Goal: Book appointment/travel/reservation

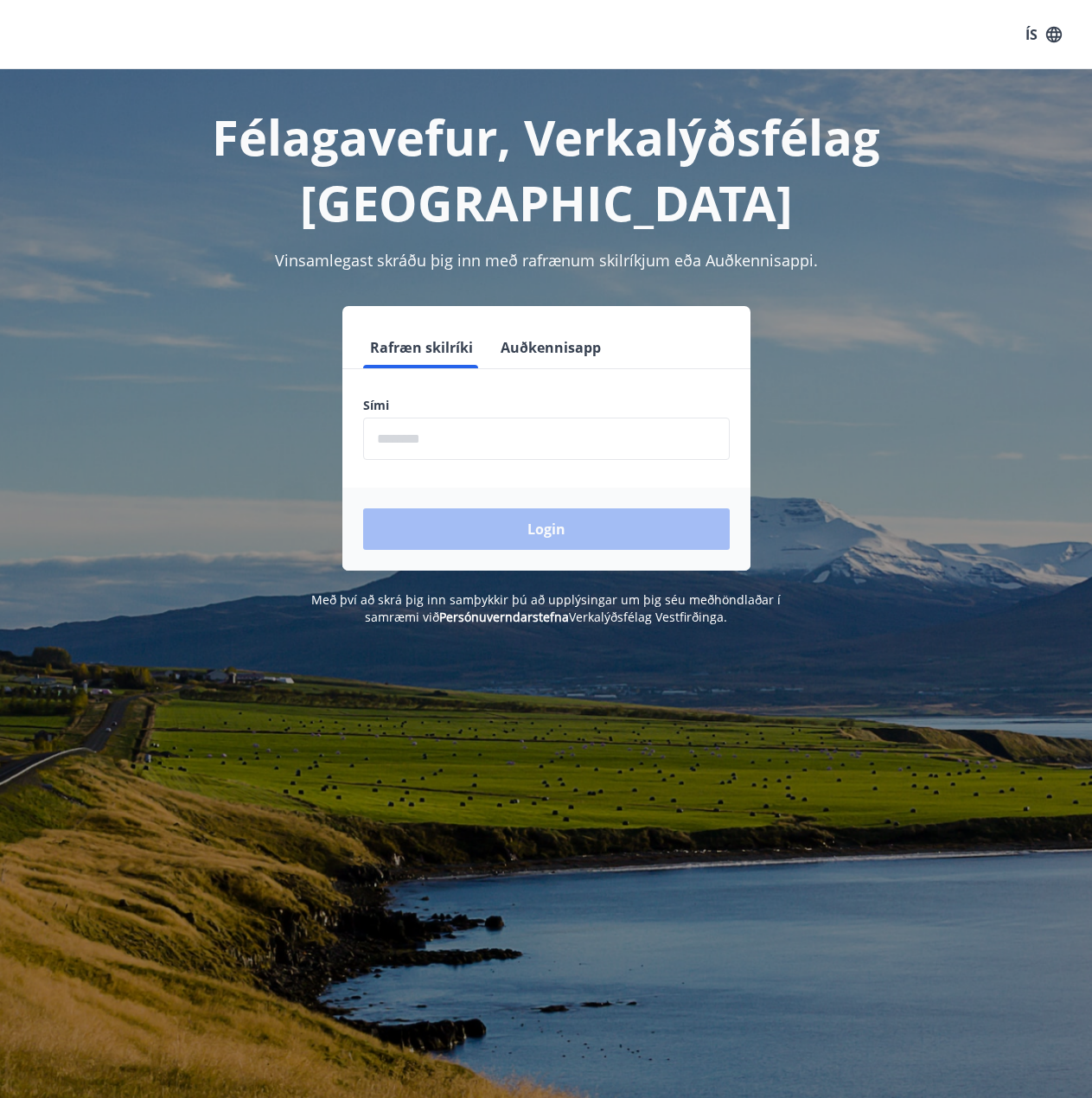
click at [426, 418] on input "phone" at bounding box center [546, 439] width 367 height 42
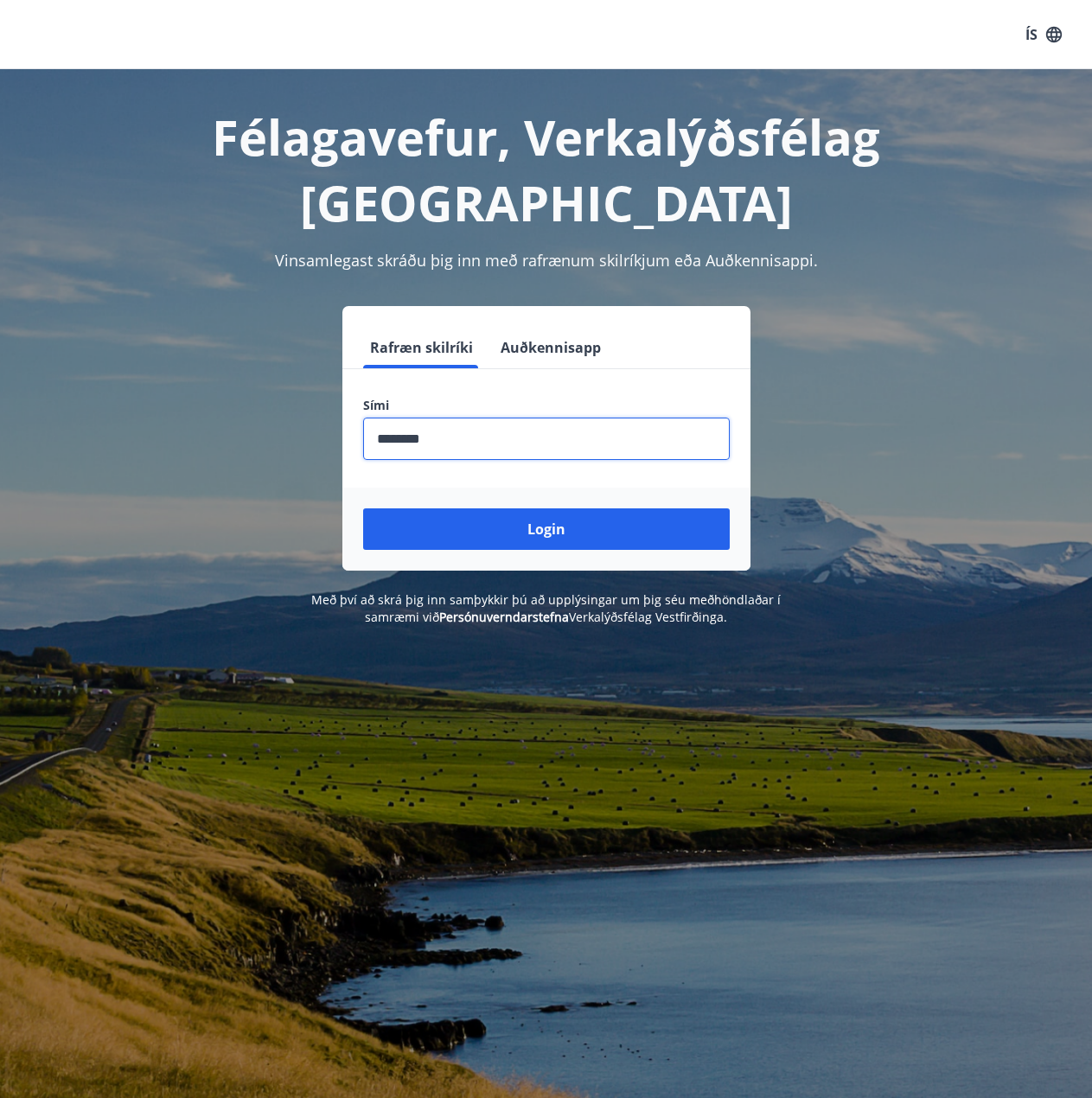
type input "********"
click at [363, 508] on button "Login" at bounding box center [546, 529] width 367 height 41
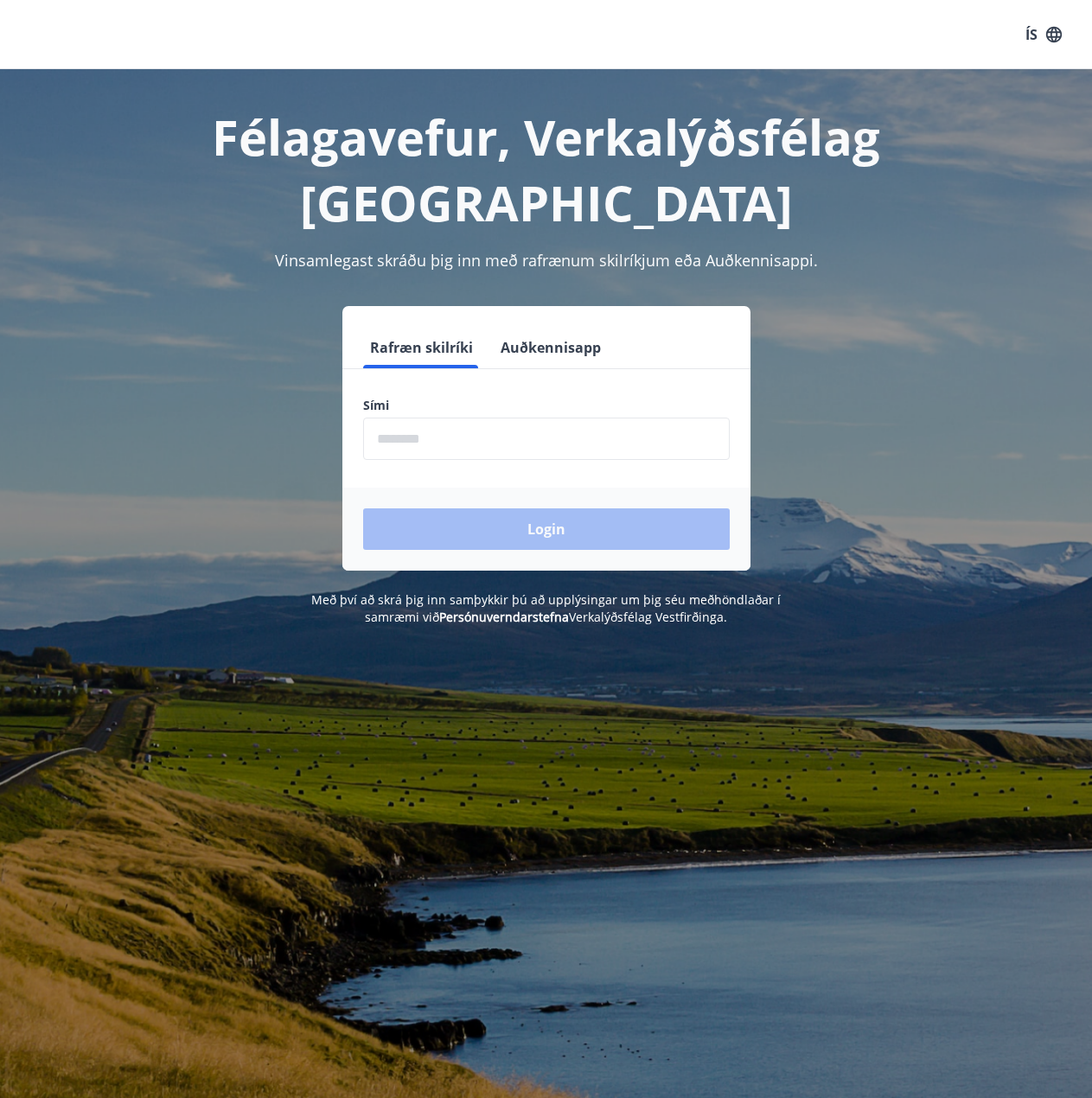
click at [471, 418] on input "phone" at bounding box center [546, 439] width 367 height 42
type input "********"
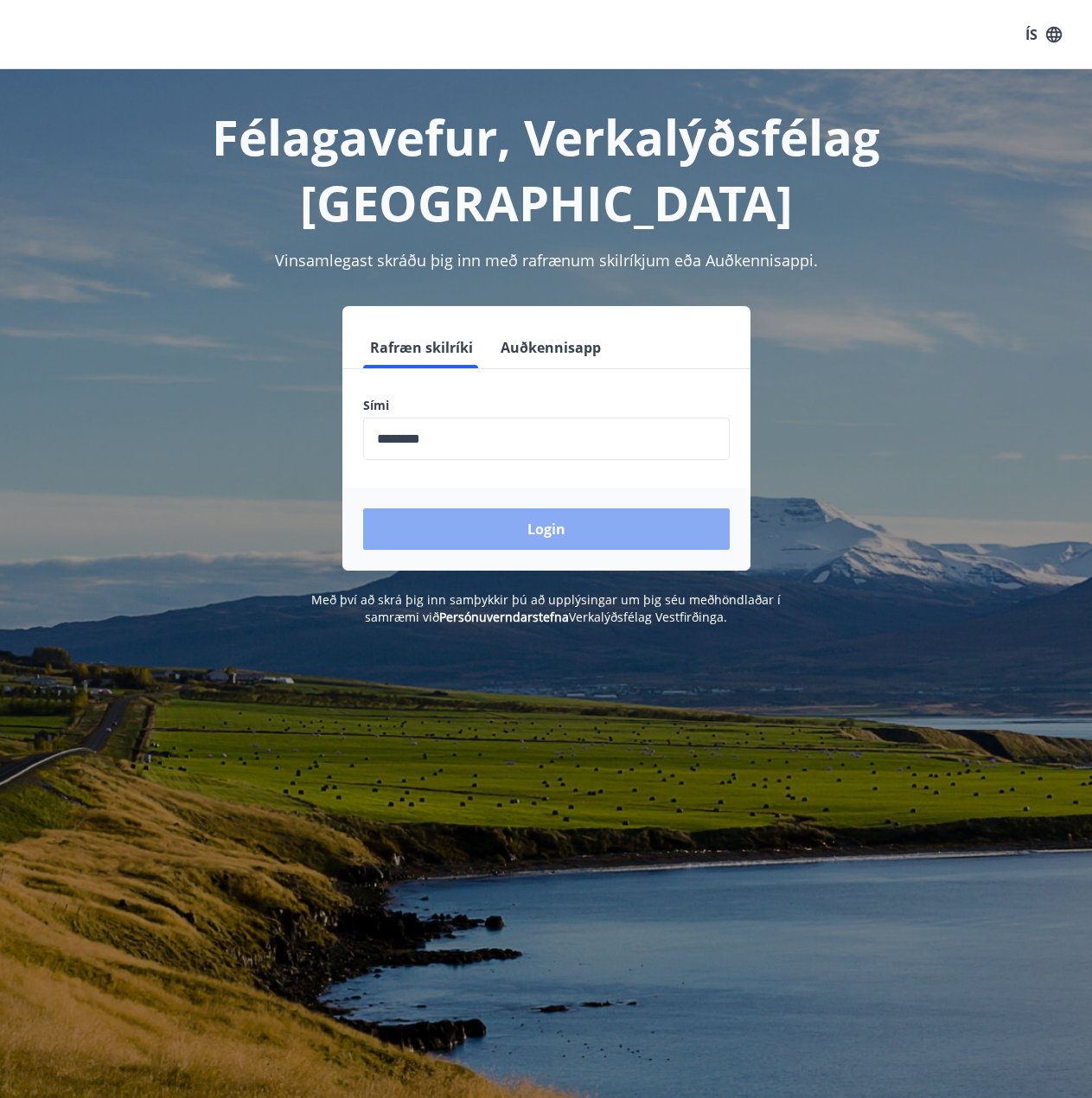
click at [482, 508] on button "Login" at bounding box center [546, 529] width 367 height 41
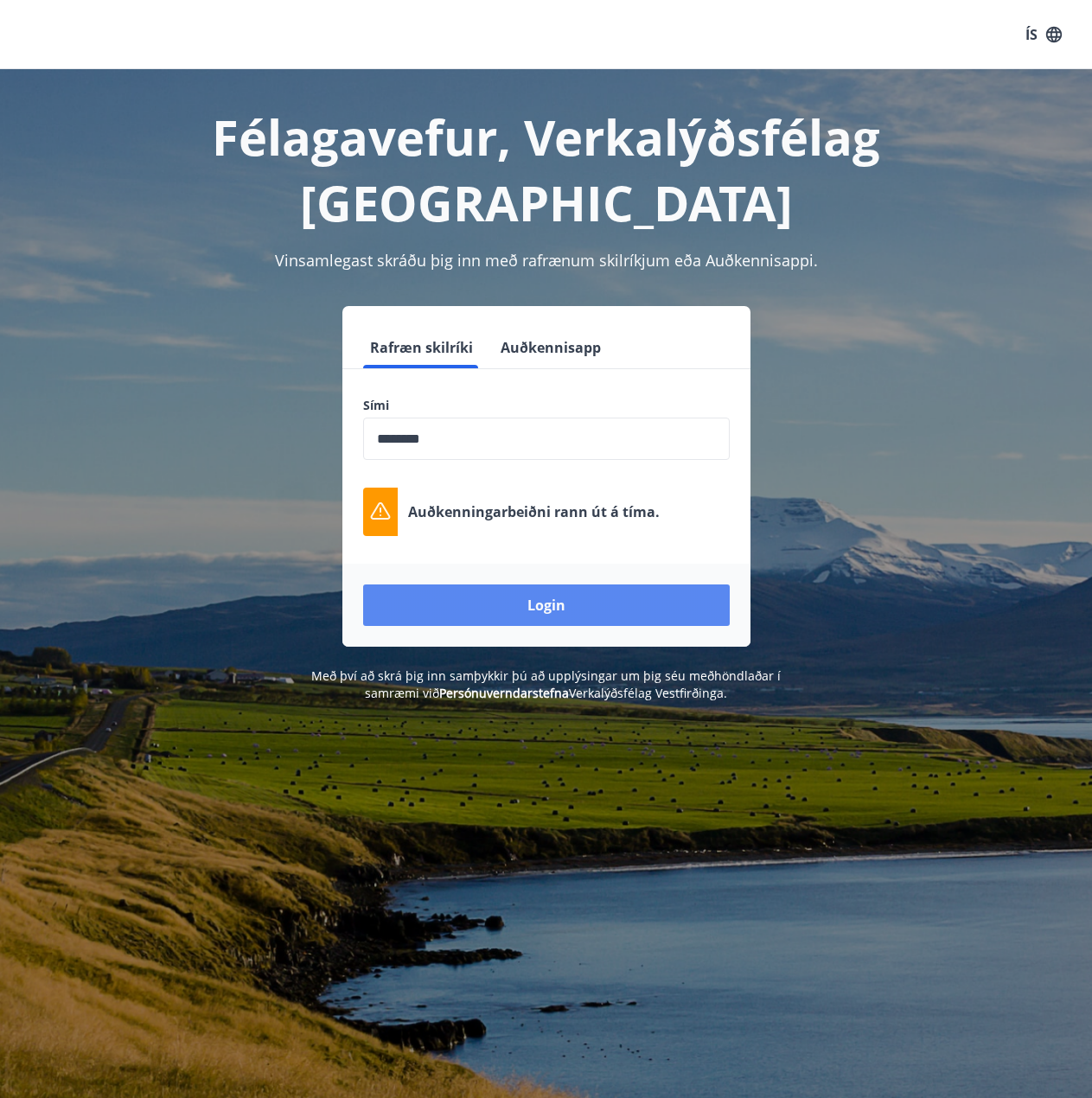
click at [510, 585] on button "Login" at bounding box center [546, 605] width 367 height 41
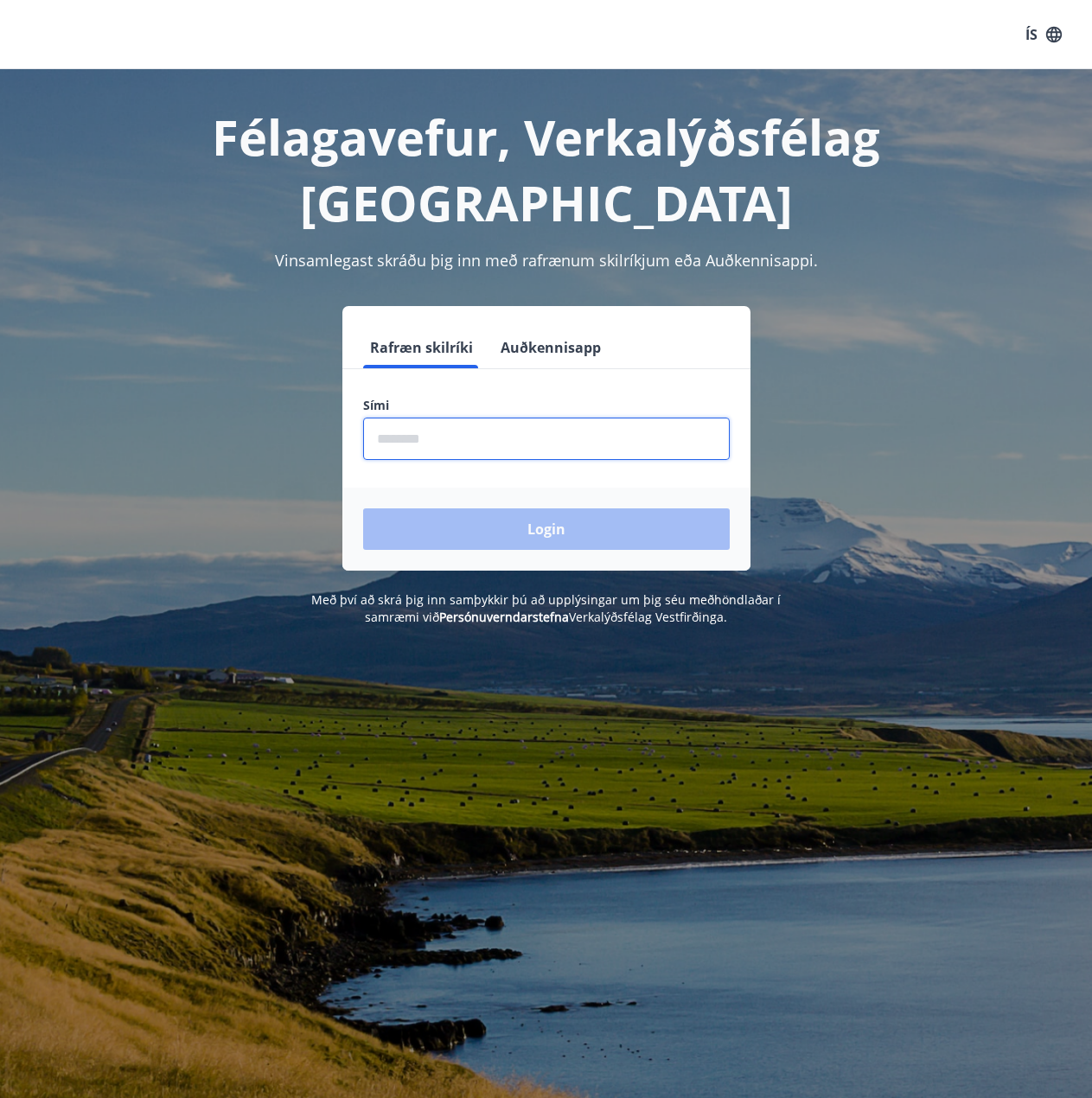
click at [440, 418] on input "phone" at bounding box center [546, 439] width 367 height 42
type input "********"
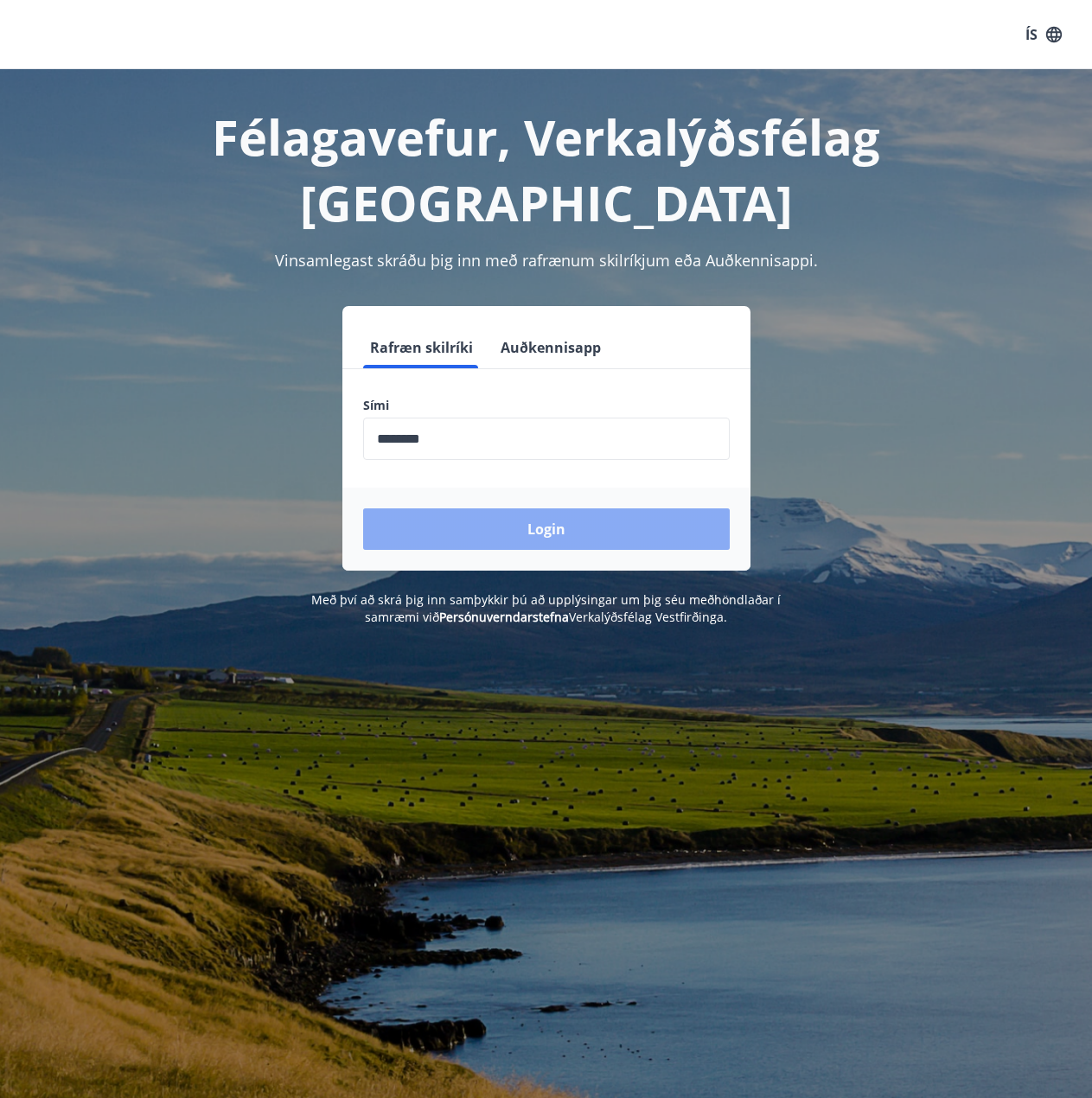
click at [568, 508] on button "Login" at bounding box center [546, 529] width 367 height 41
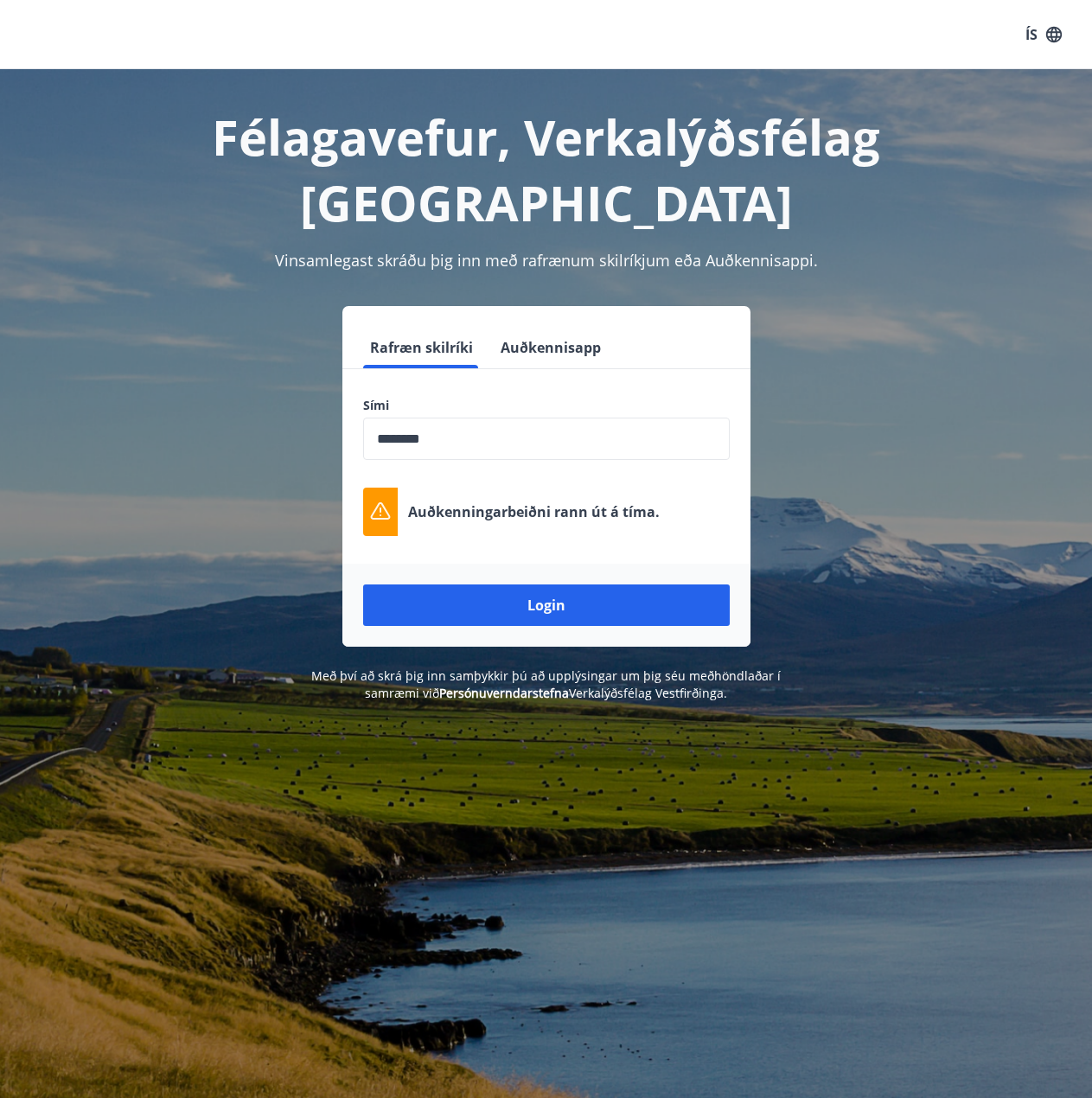
click at [523, 327] on button "Auðkennisapp" at bounding box center [551, 348] width 114 height 41
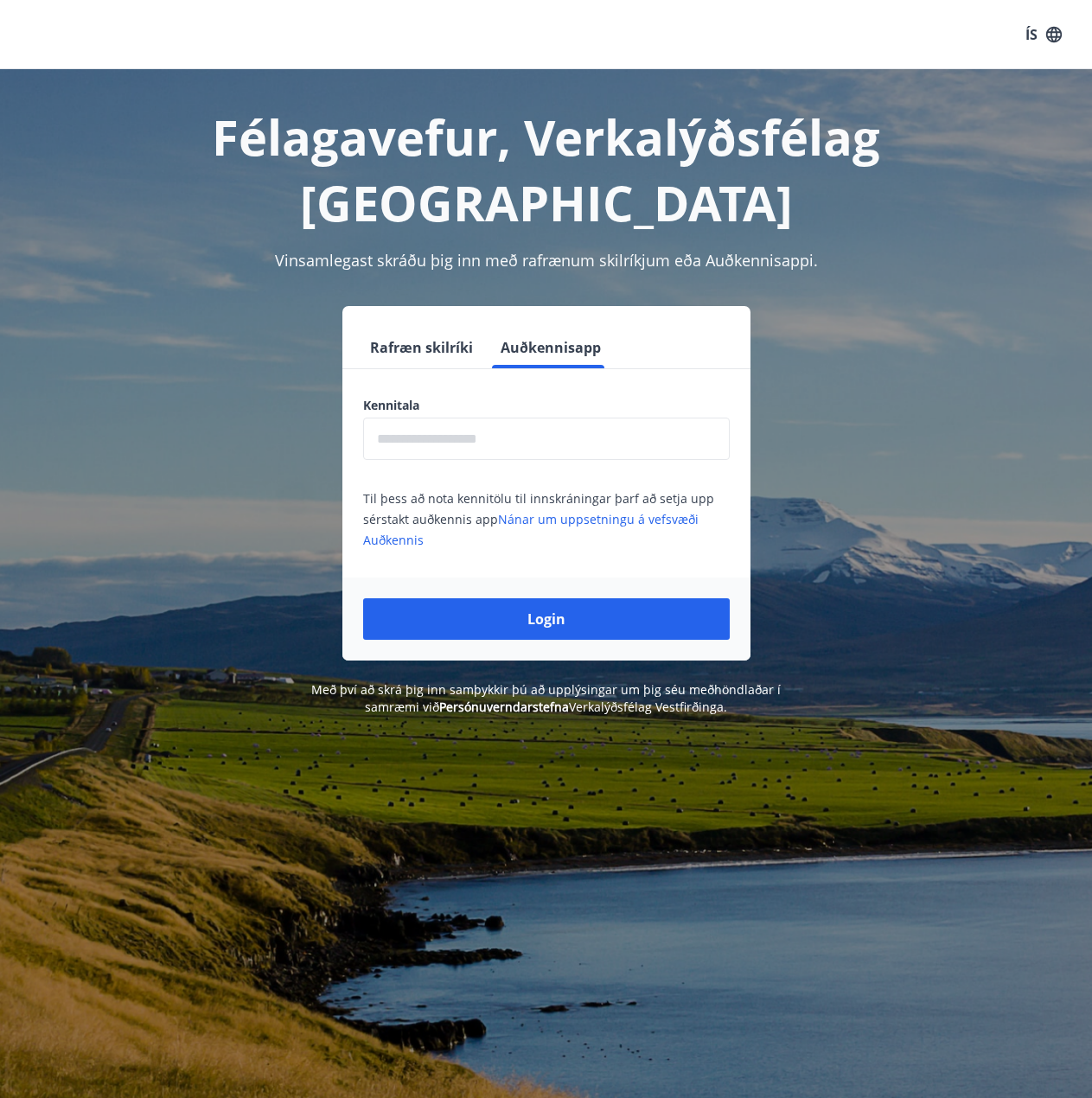
click at [487, 418] on input "text" at bounding box center [546, 439] width 367 height 42
type input "**********"
click at [363, 598] on button "Login" at bounding box center [546, 619] width 367 height 41
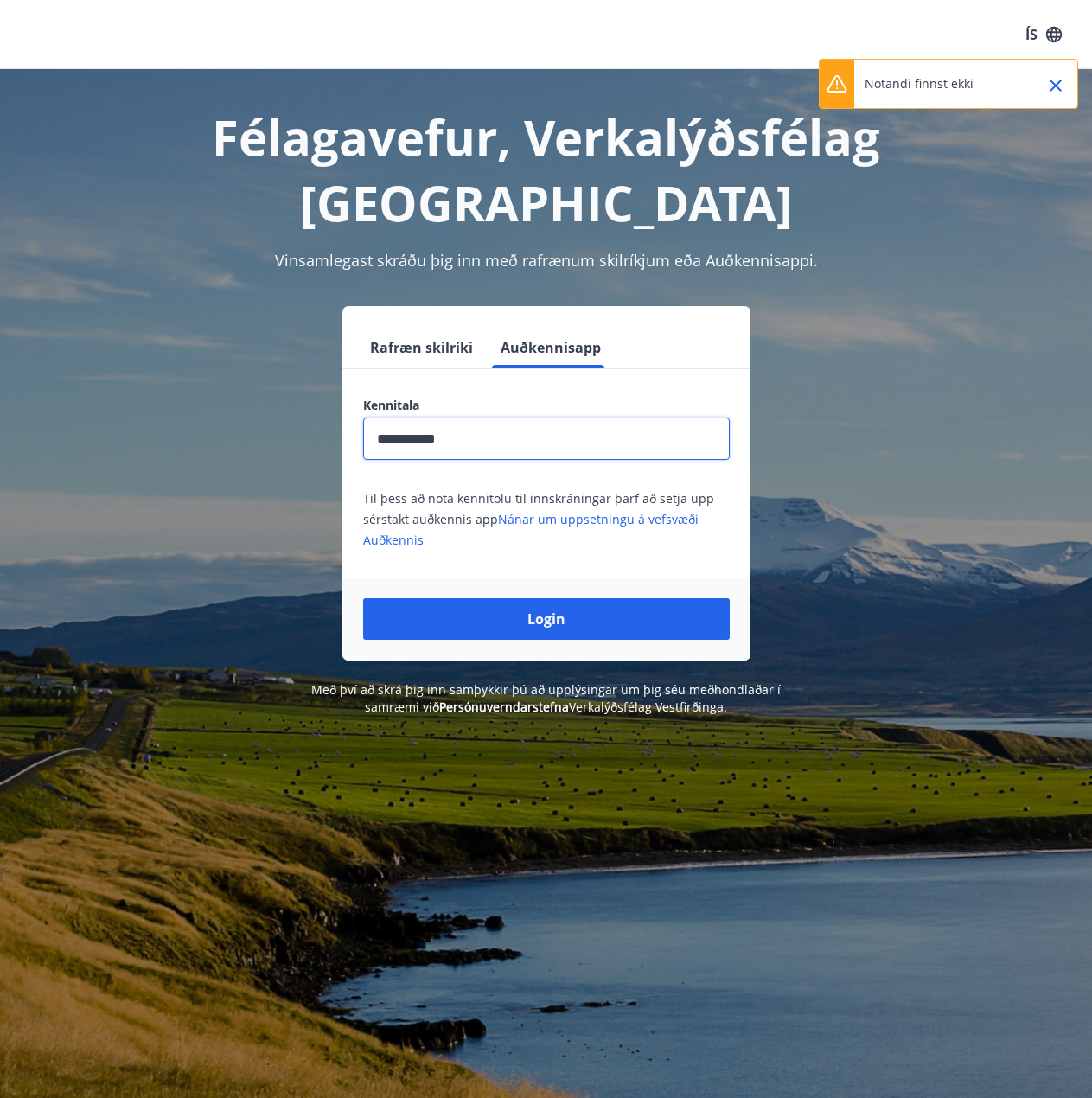
click at [406, 327] on button "Rafræn skilríki" at bounding box center [422, 348] width 117 height 41
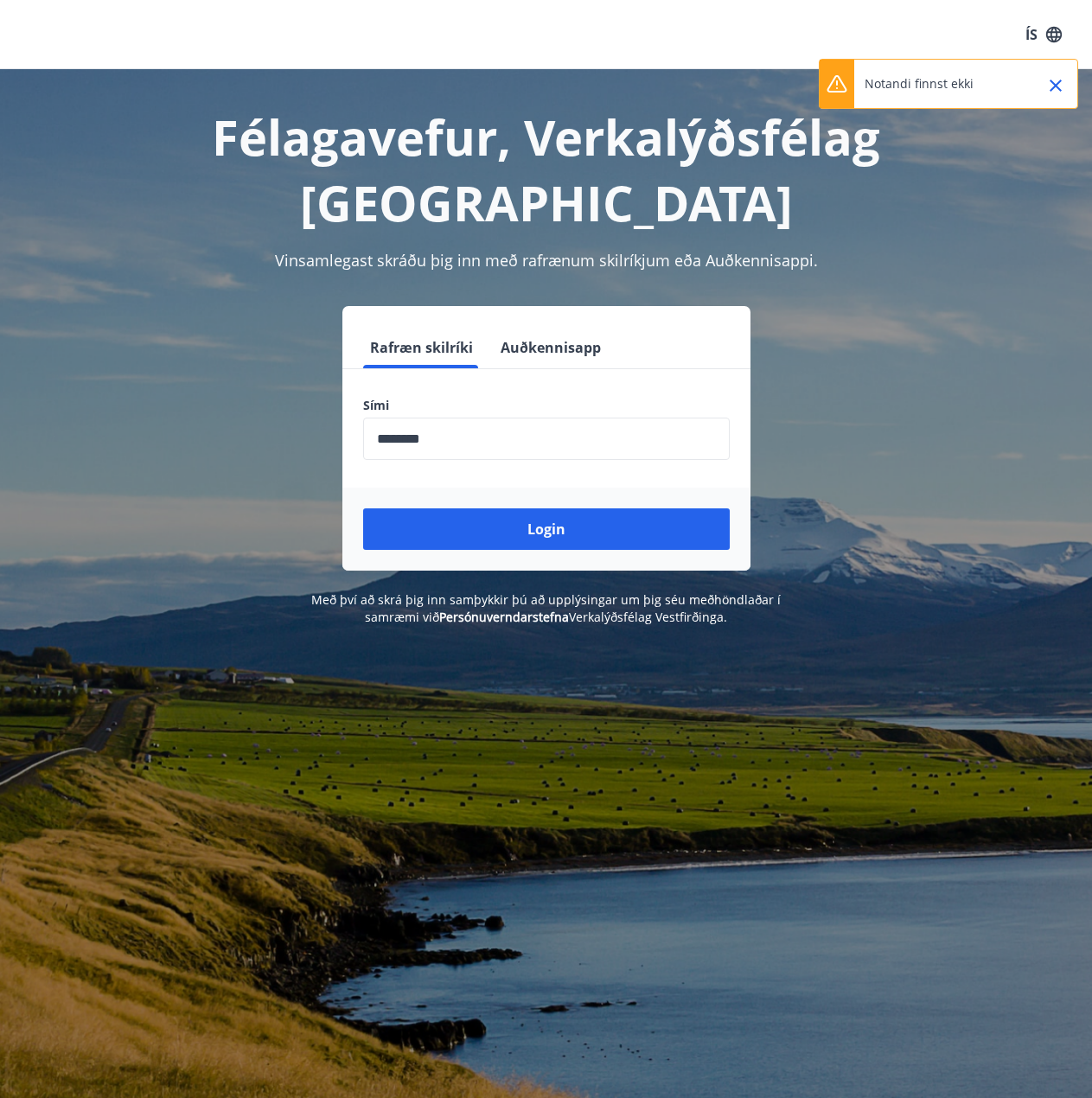
drag, startPoint x: 409, startPoint y: 370, endPoint x: 422, endPoint y: 368, distance: 13.2
click at [410, 418] on input "phone" at bounding box center [546, 439] width 367 height 42
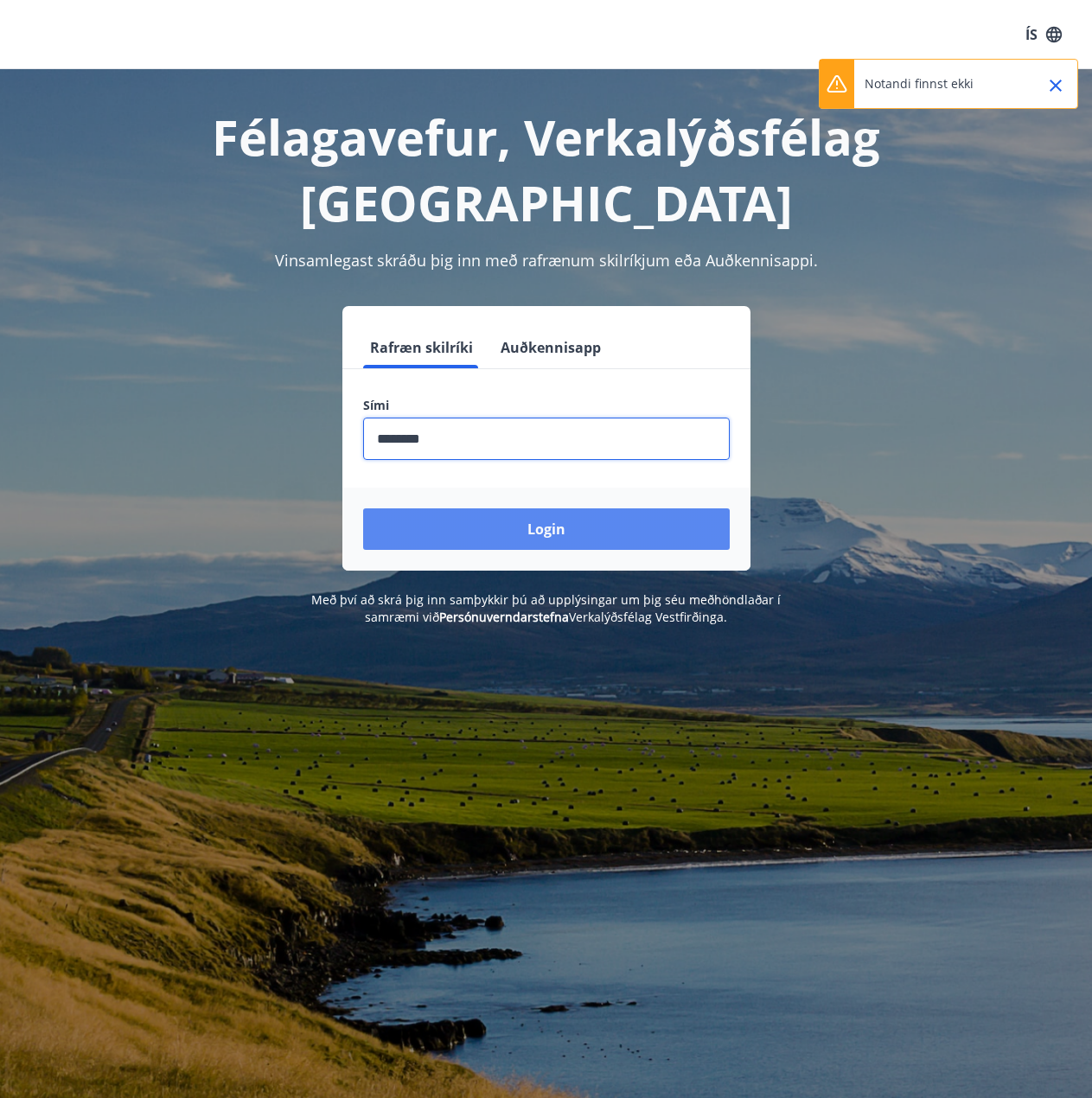
type input "********"
click at [363, 508] on button "Login" at bounding box center [546, 529] width 367 height 41
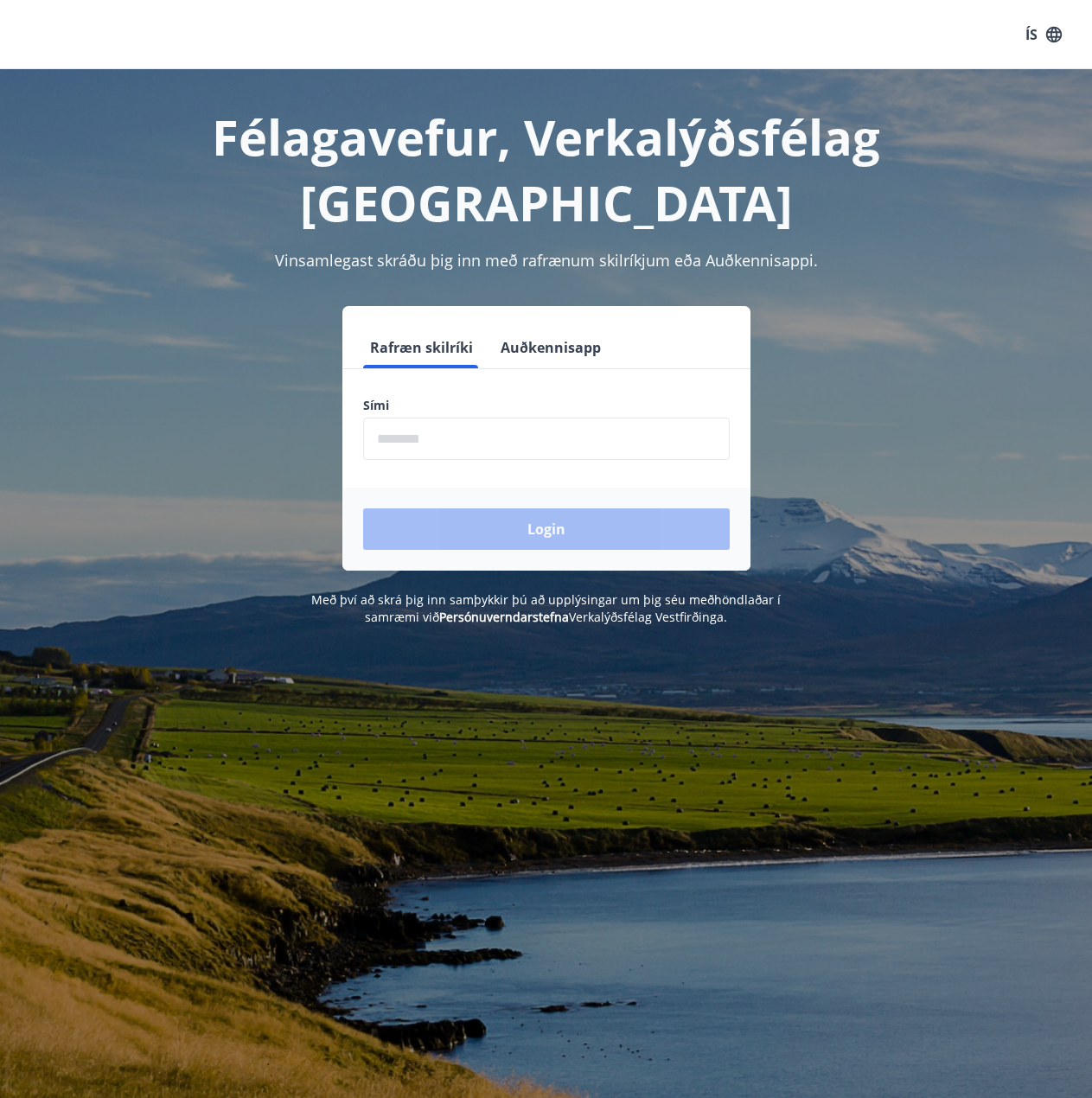
click at [504, 418] on input "phone" at bounding box center [546, 439] width 367 height 42
type input "********"
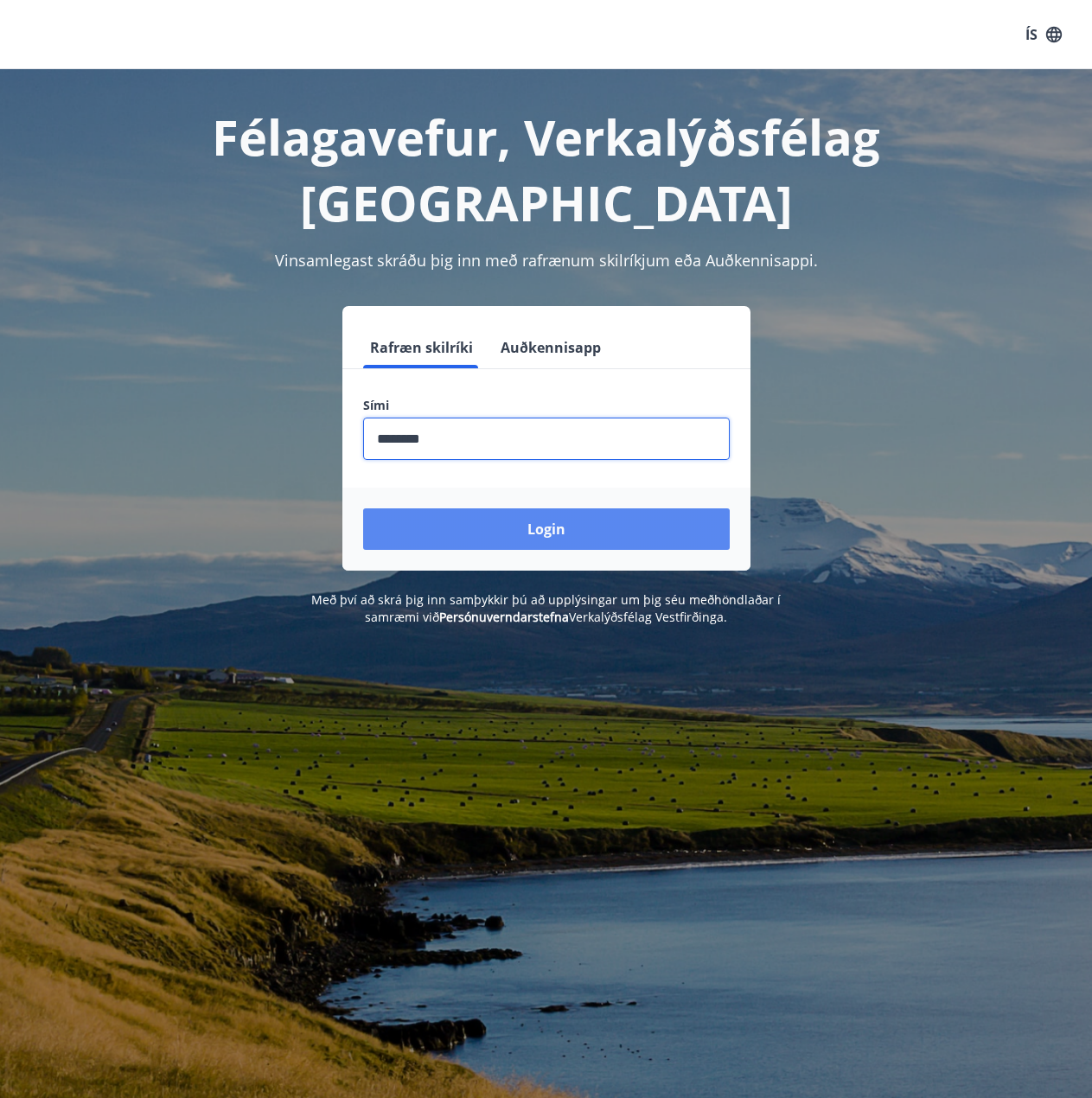
click at [528, 508] on button "Login" at bounding box center [546, 529] width 367 height 41
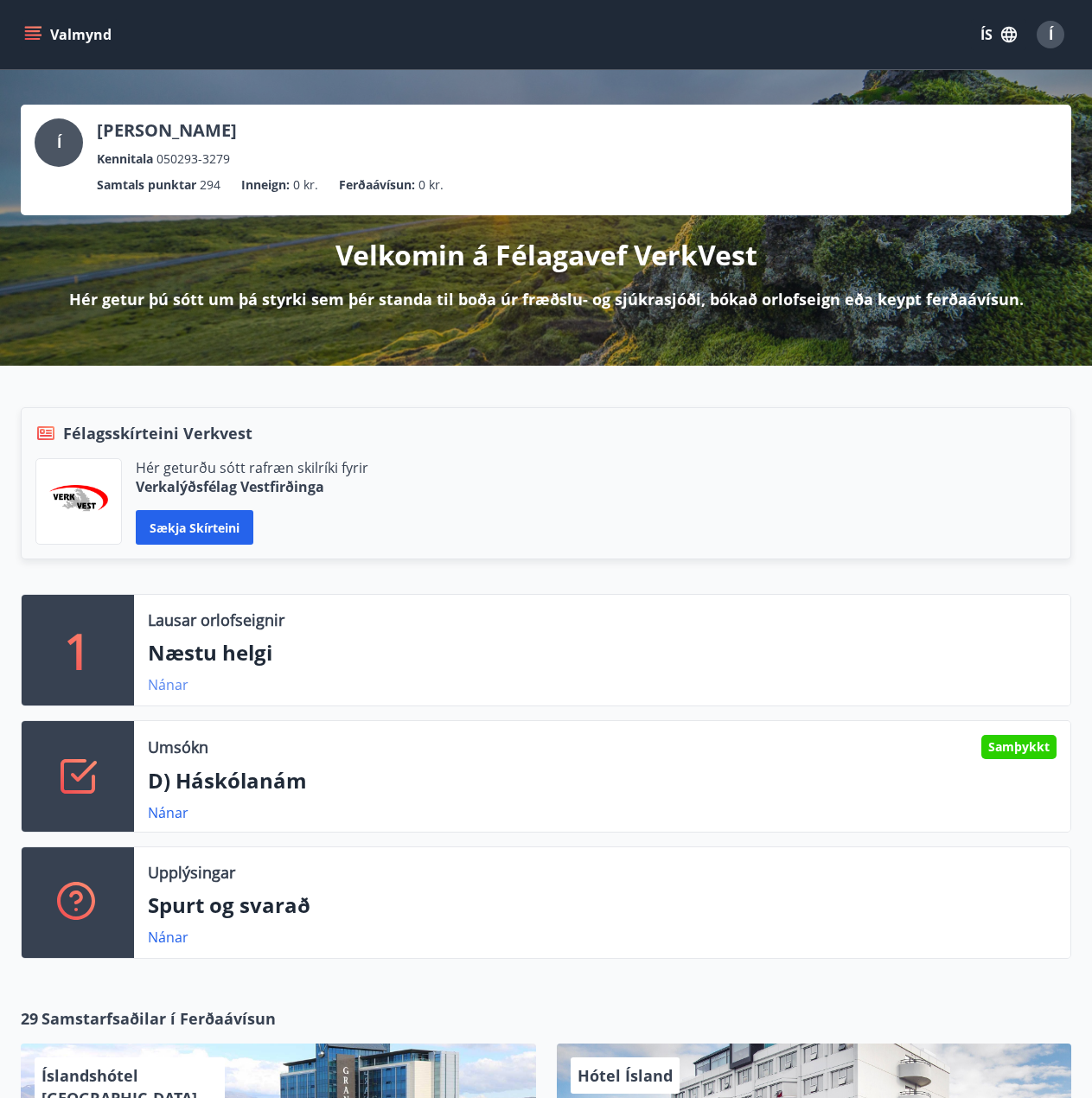
click at [166, 678] on link "Nánar" at bounding box center [168, 685] width 41 height 19
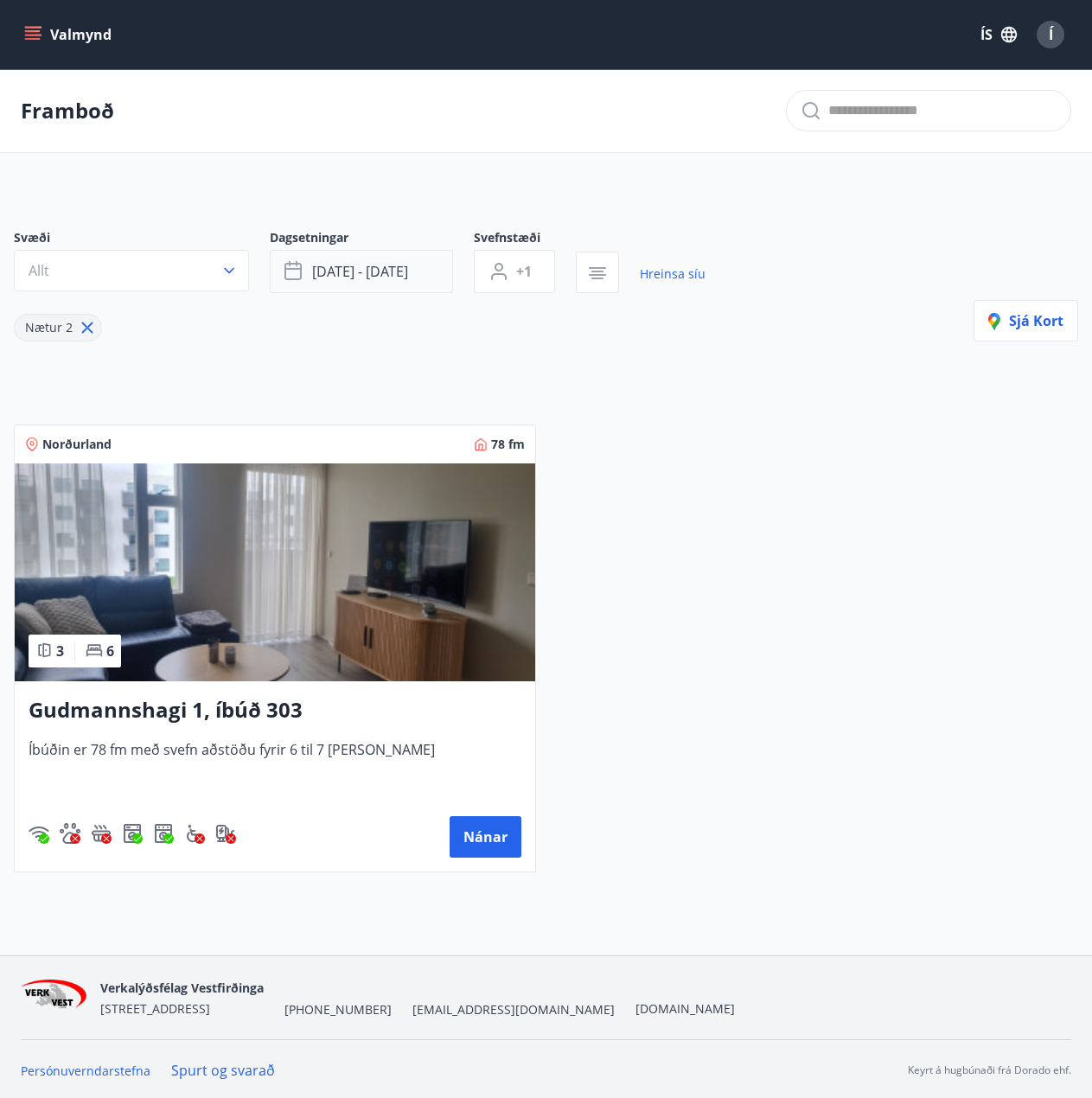
click at [364, 274] on span "sep 19 - sep 22" at bounding box center [360, 271] width 96 height 19
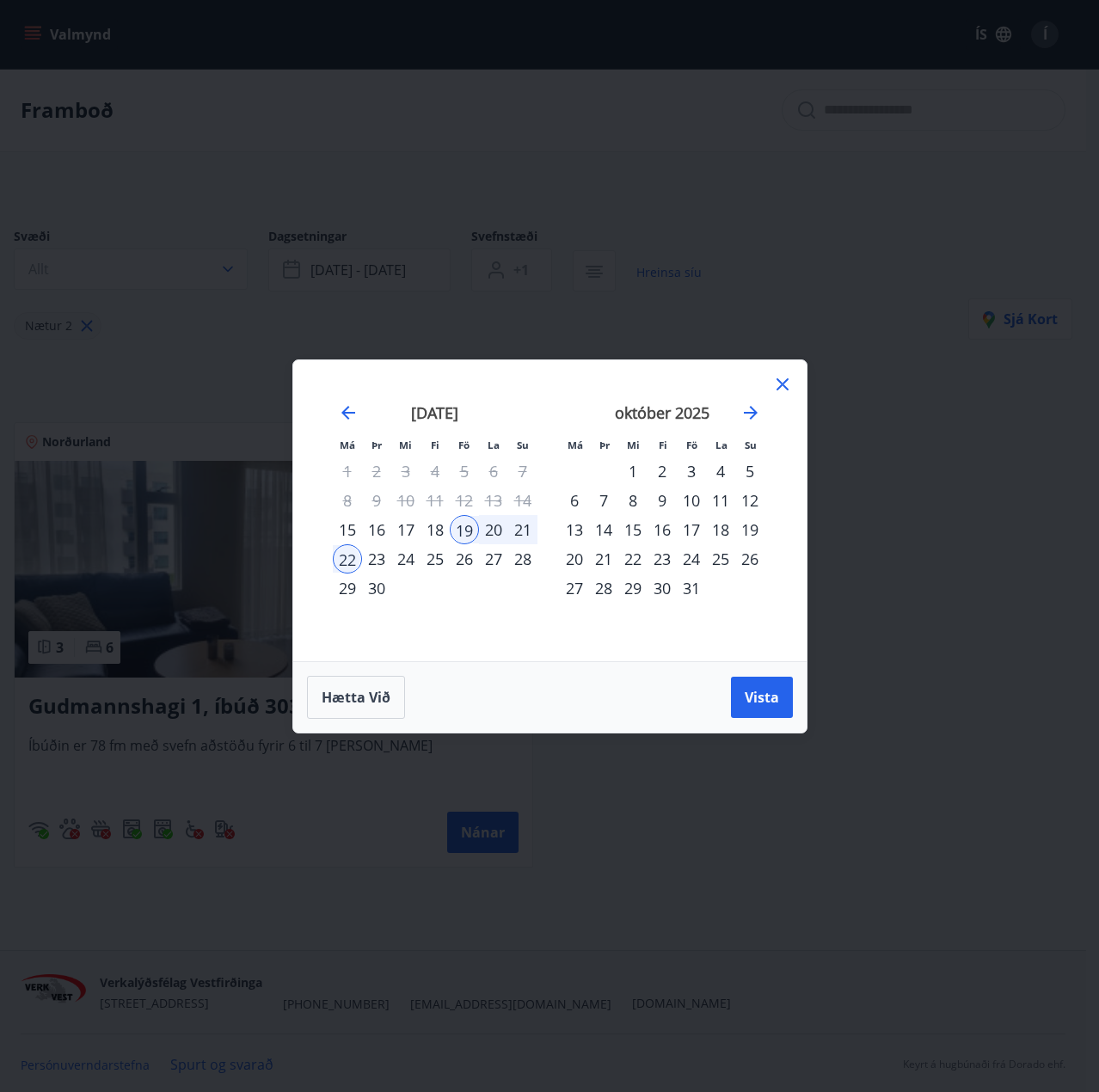
click at [694, 563] on div "24" at bounding box center [691, 559] width 30 height 30
click at [751, 565] on div "26" at bounding box center [750, 559] width 30 height 30
click at [763, 694] on span "Vista" at bounding box center [761, 697] width 34 height 19
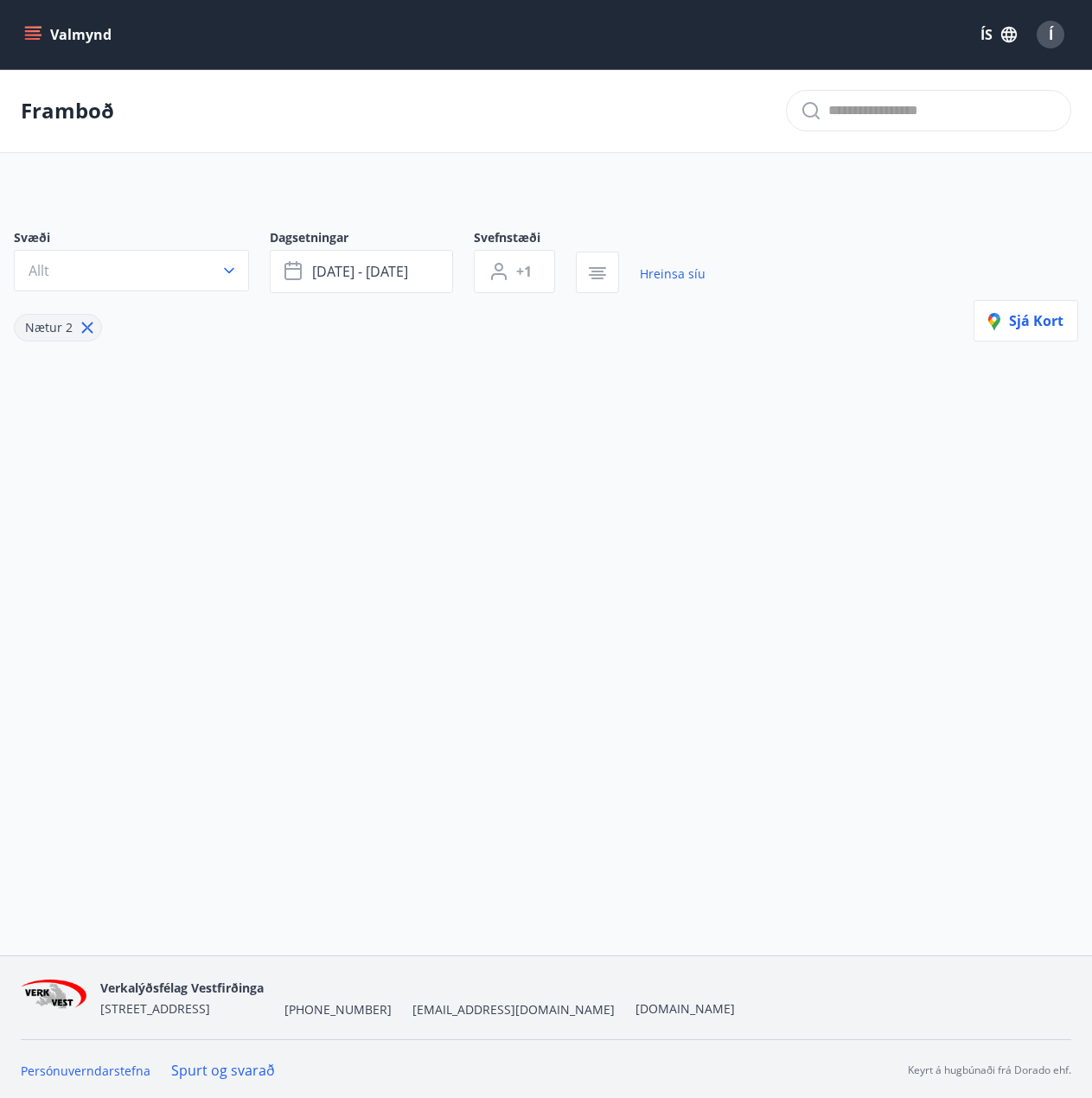
click at [86, 334] on icon at bounding box center [86, 327] width 19 height 19
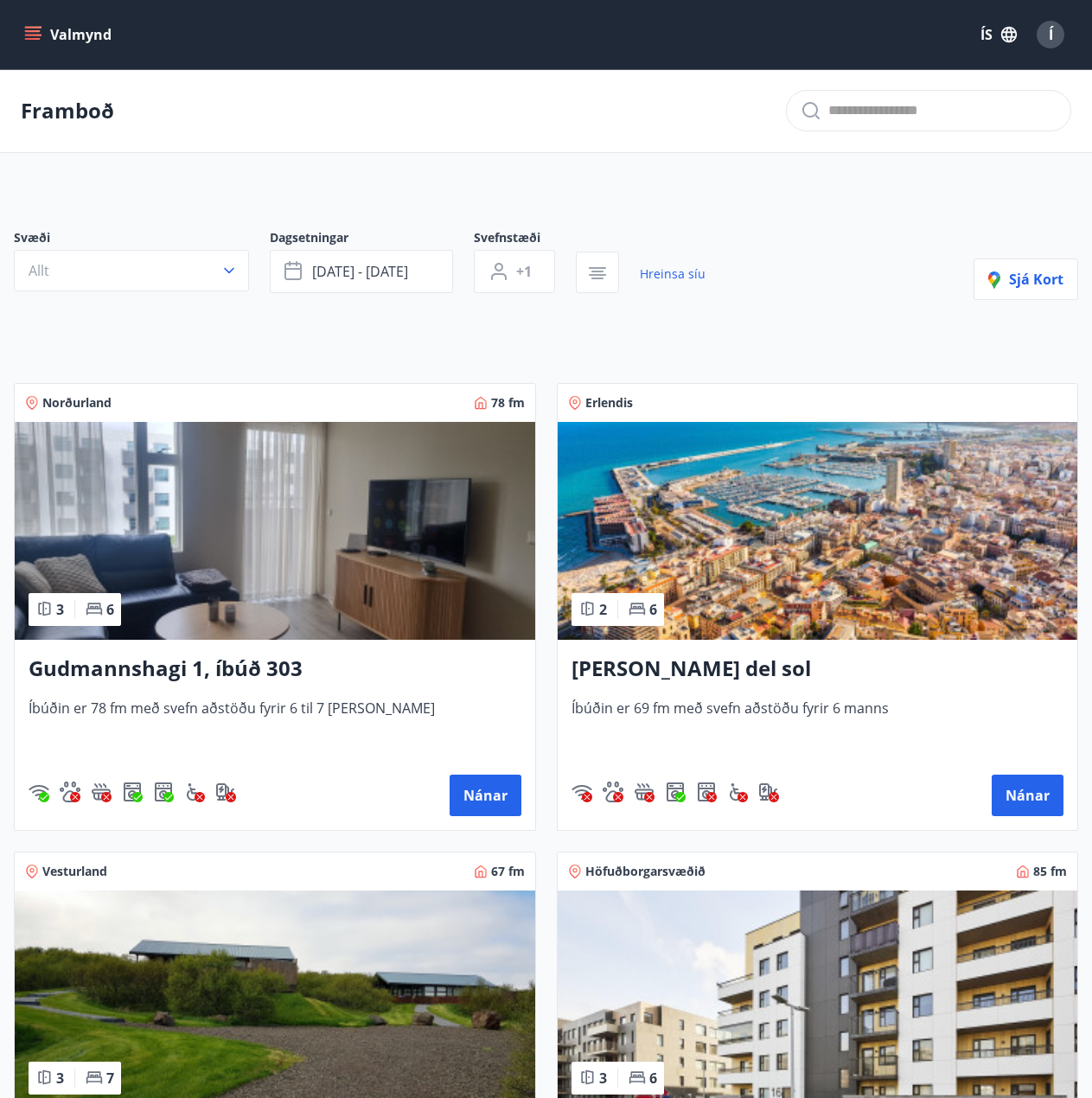
click at [67, 41] on button "Valmynd" at bounding box center [69, 34] width 97 height 32
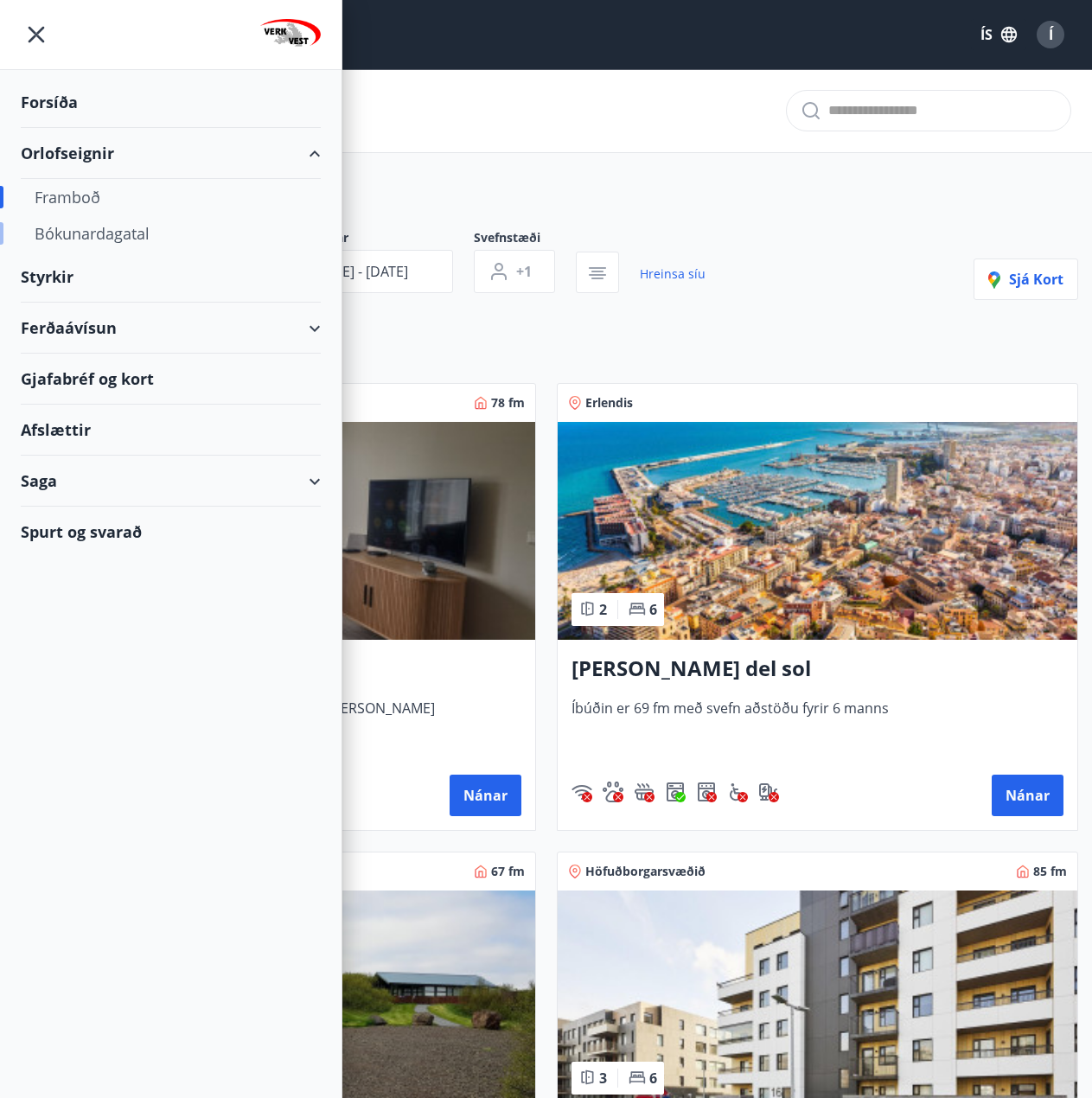
click at [87, 239] on div "Bókunardagatal" at bounding box center [170, 233] width 272 height 36
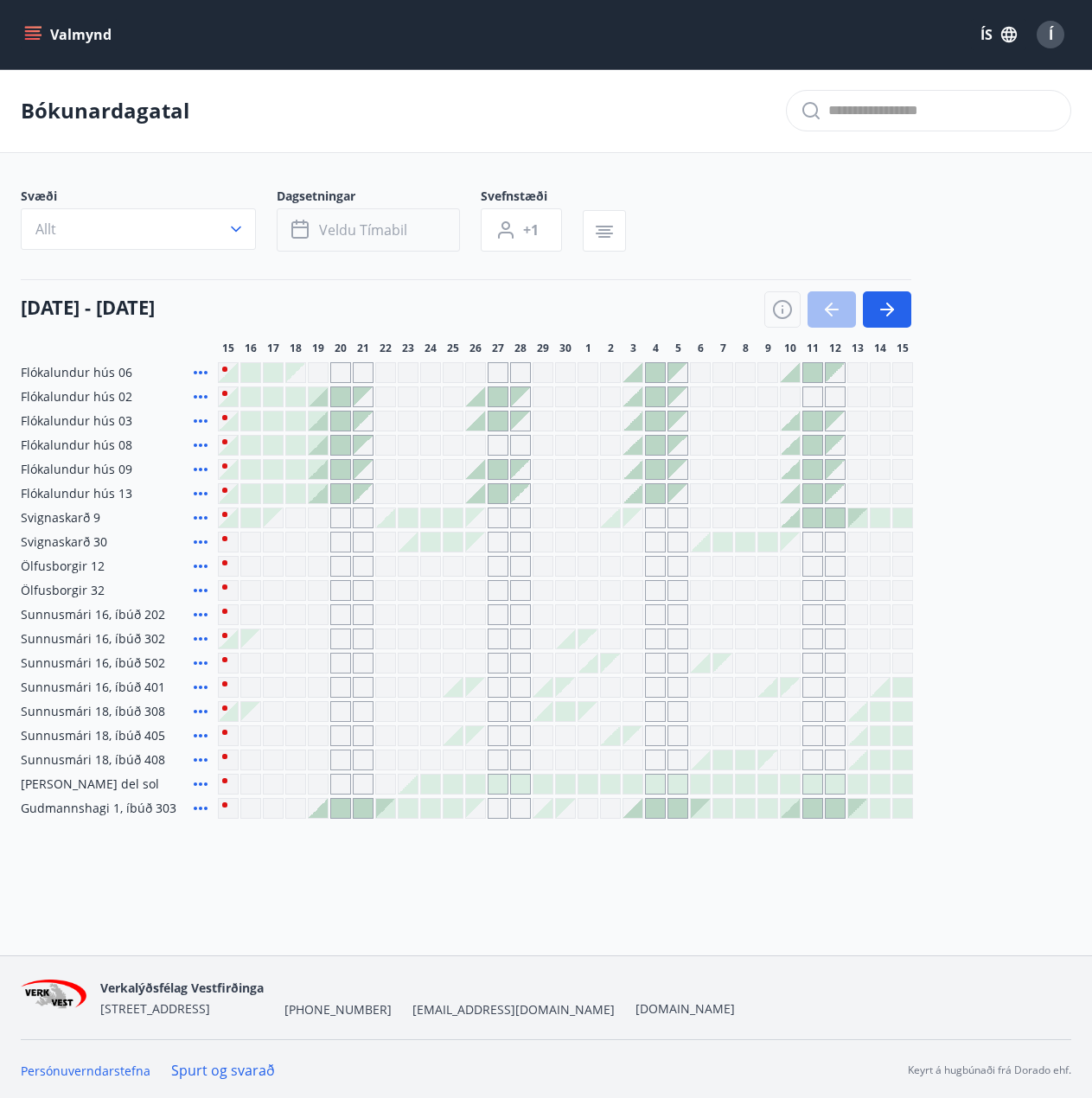
click at [341, 226] on span "Veldu tímabil" at bounding box center [363, 230] width 88 height 19
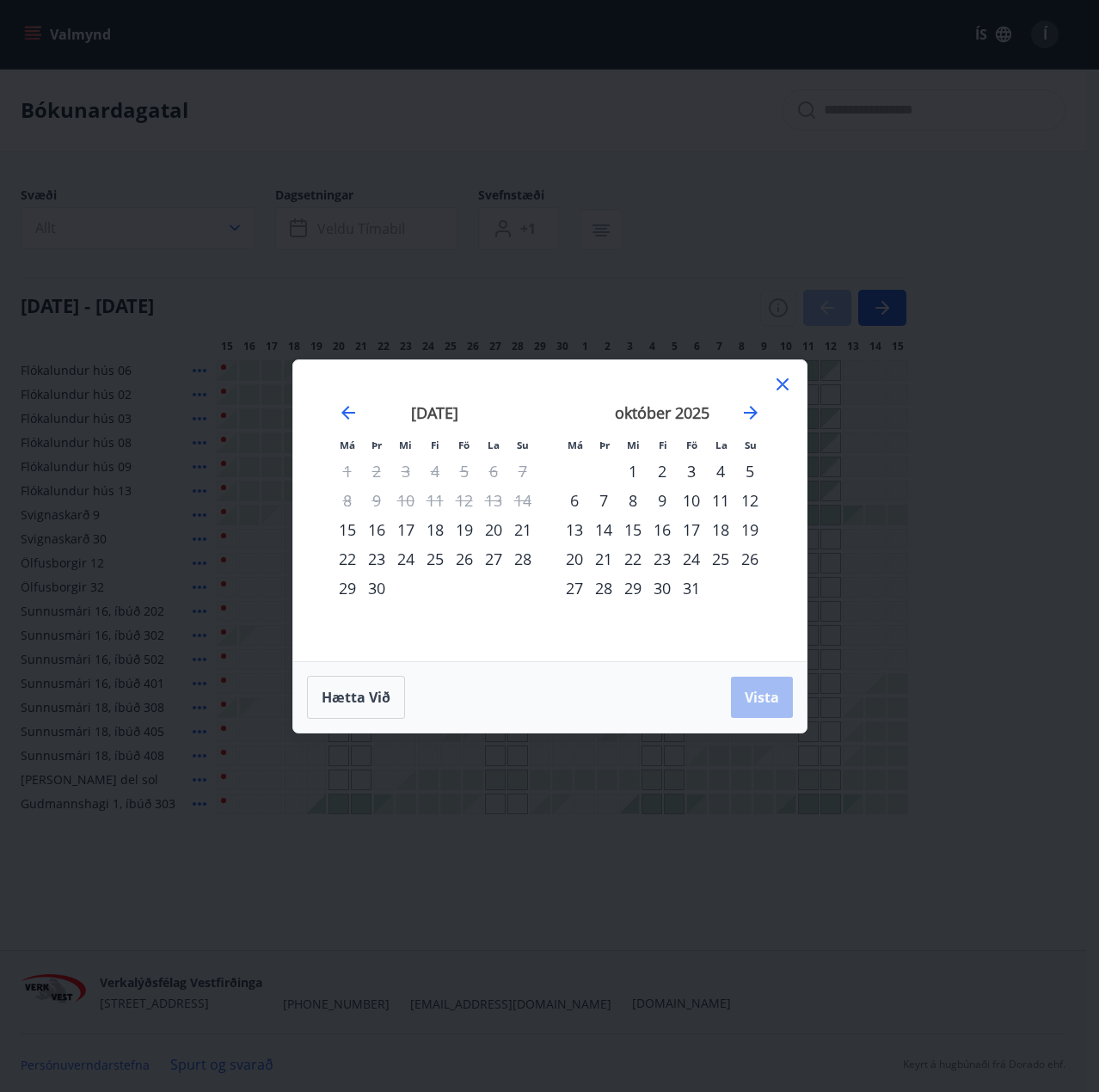
click at [573, 563] on div "20" at bounding box center [574, 559] width 30 height 30
click at [699, 589] on div "31" at bounding box center [691, 588] width 30 height 30
drag, startPoint x: 758, startPoint y: 700, endPoint x: 728, endPoint y: 681, distance: 35.5
click at [758, 702] on span "Vista" at bounding box center [761, 697] width 34 height 19
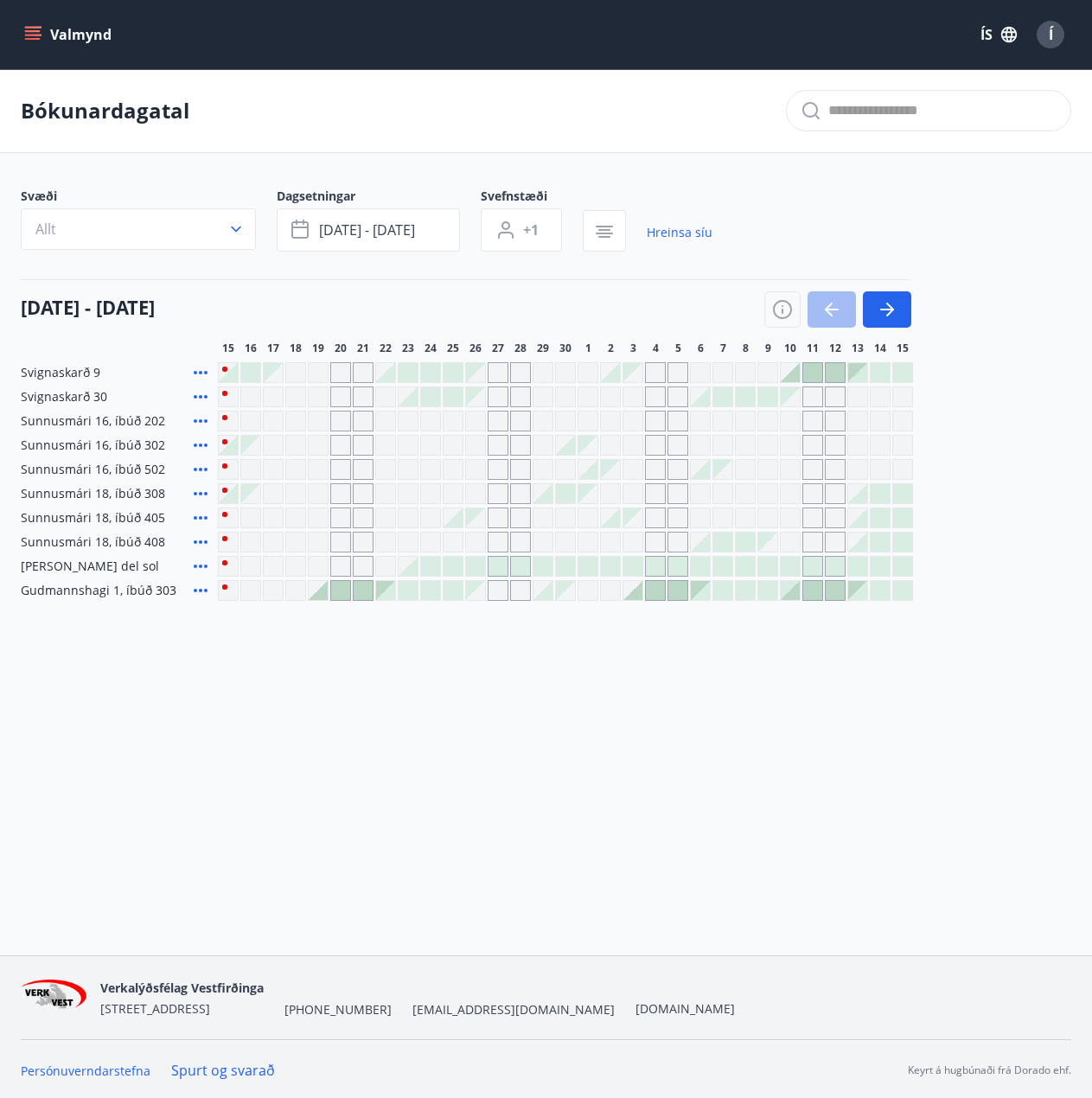
click at [453, 525] on div at bounding box center [452, 517] width 19 height 19
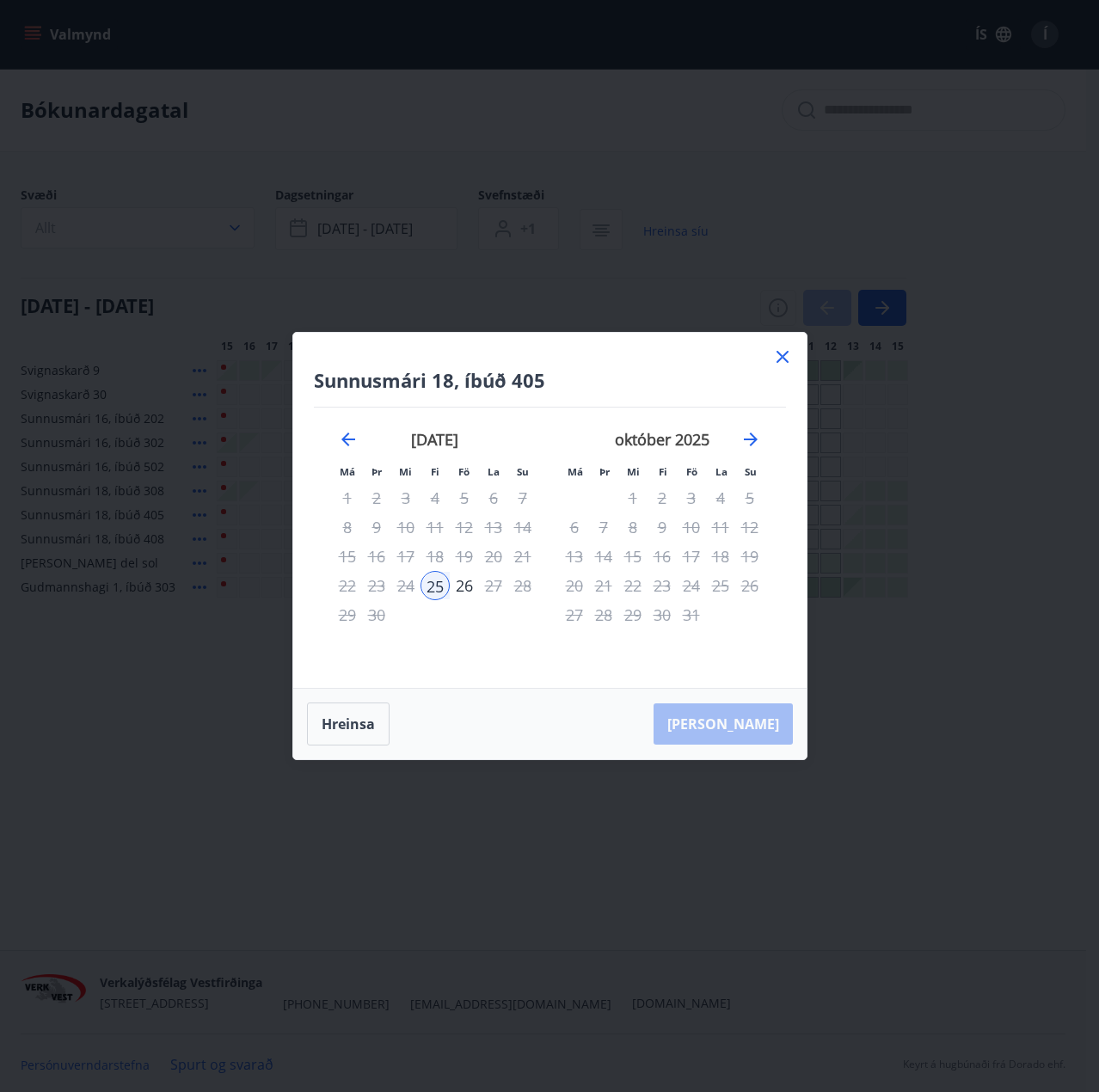
click at [788, 357] on icon at bounding box center [782, 357] width 21 height 21
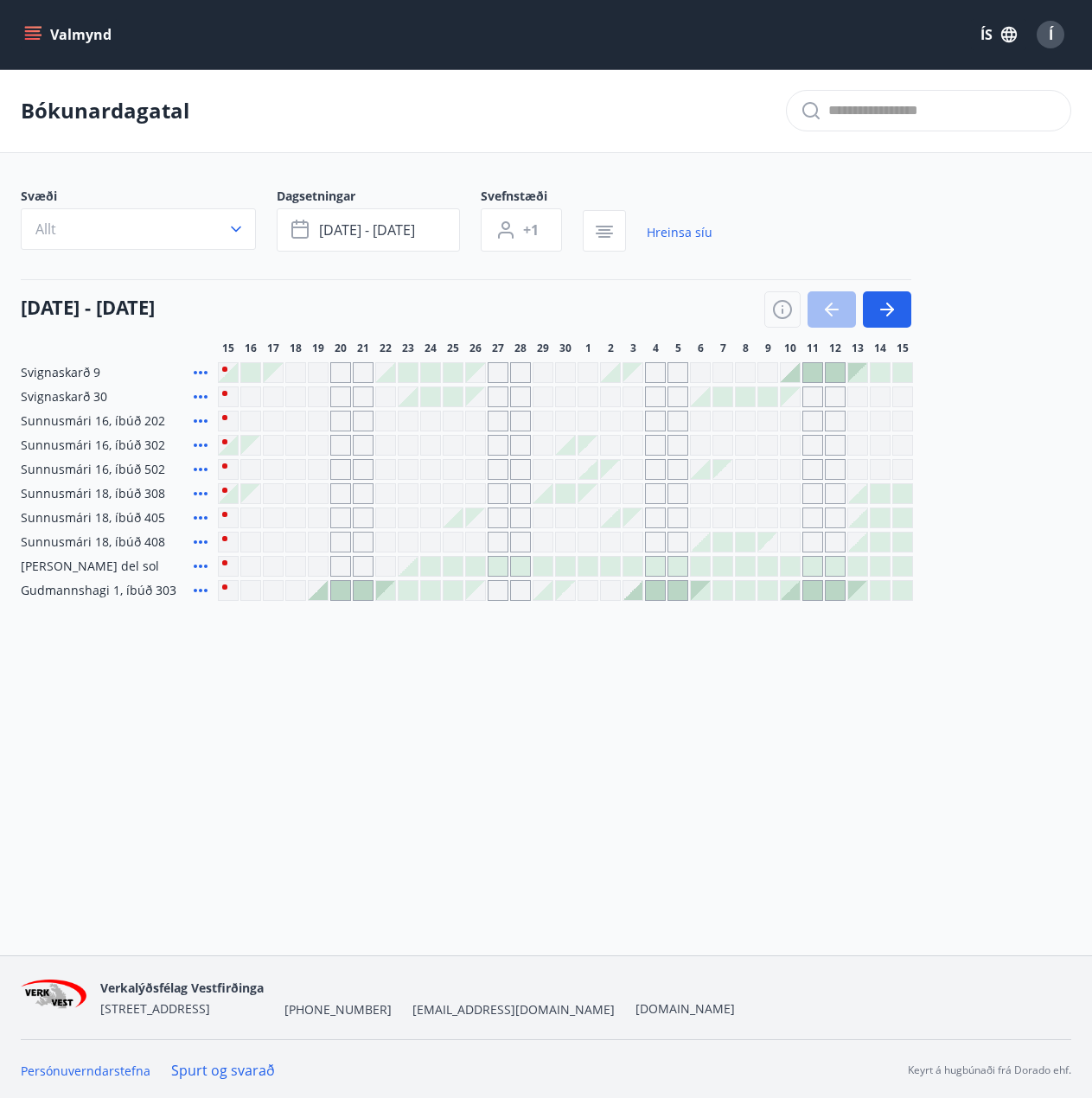
click at [885, 313] on icon "button" at bounding box center [887, 309] width 21 height 21
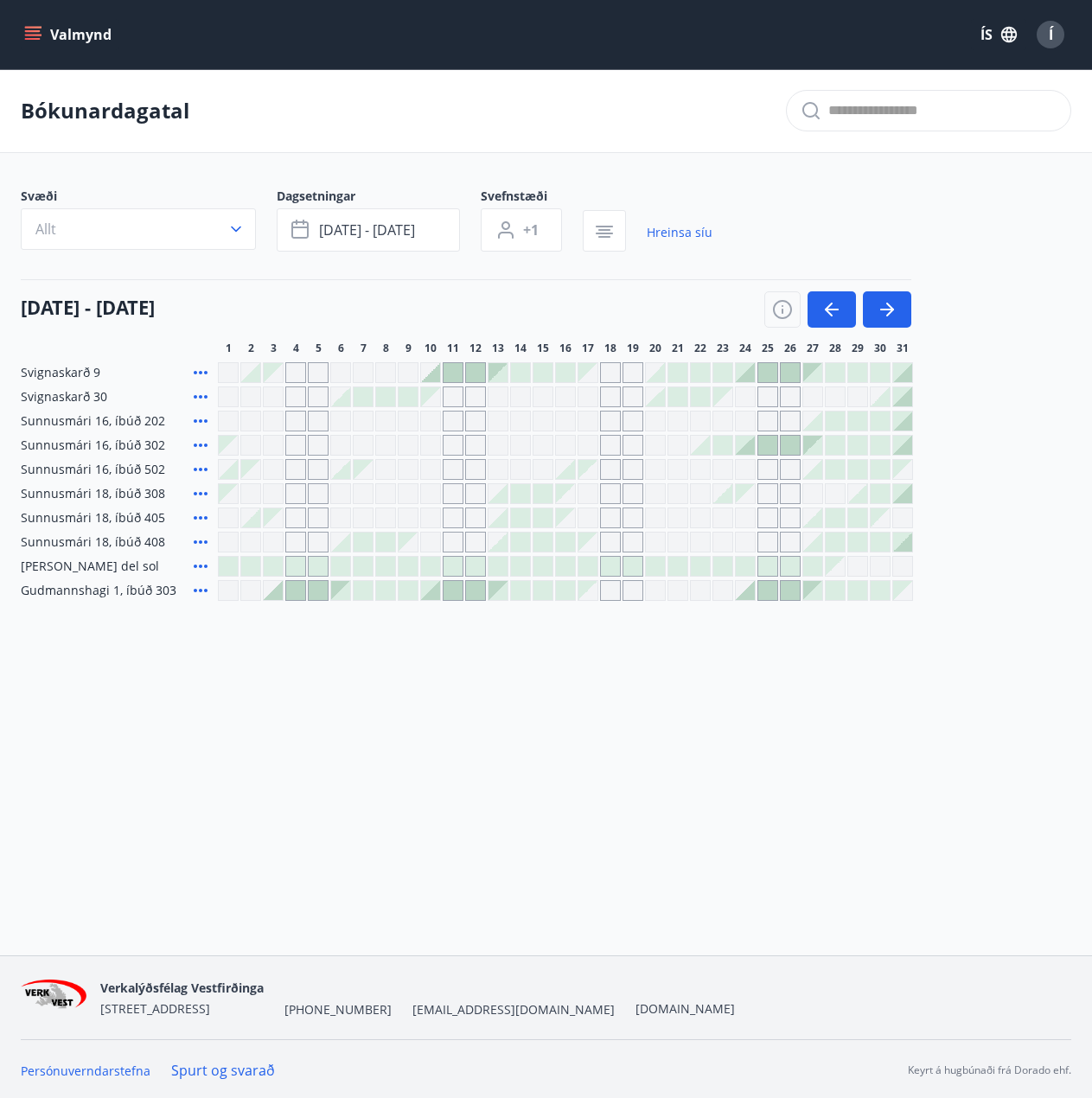
click at [751, 452] on div at bounding box center [745, 445] width 19 height 19
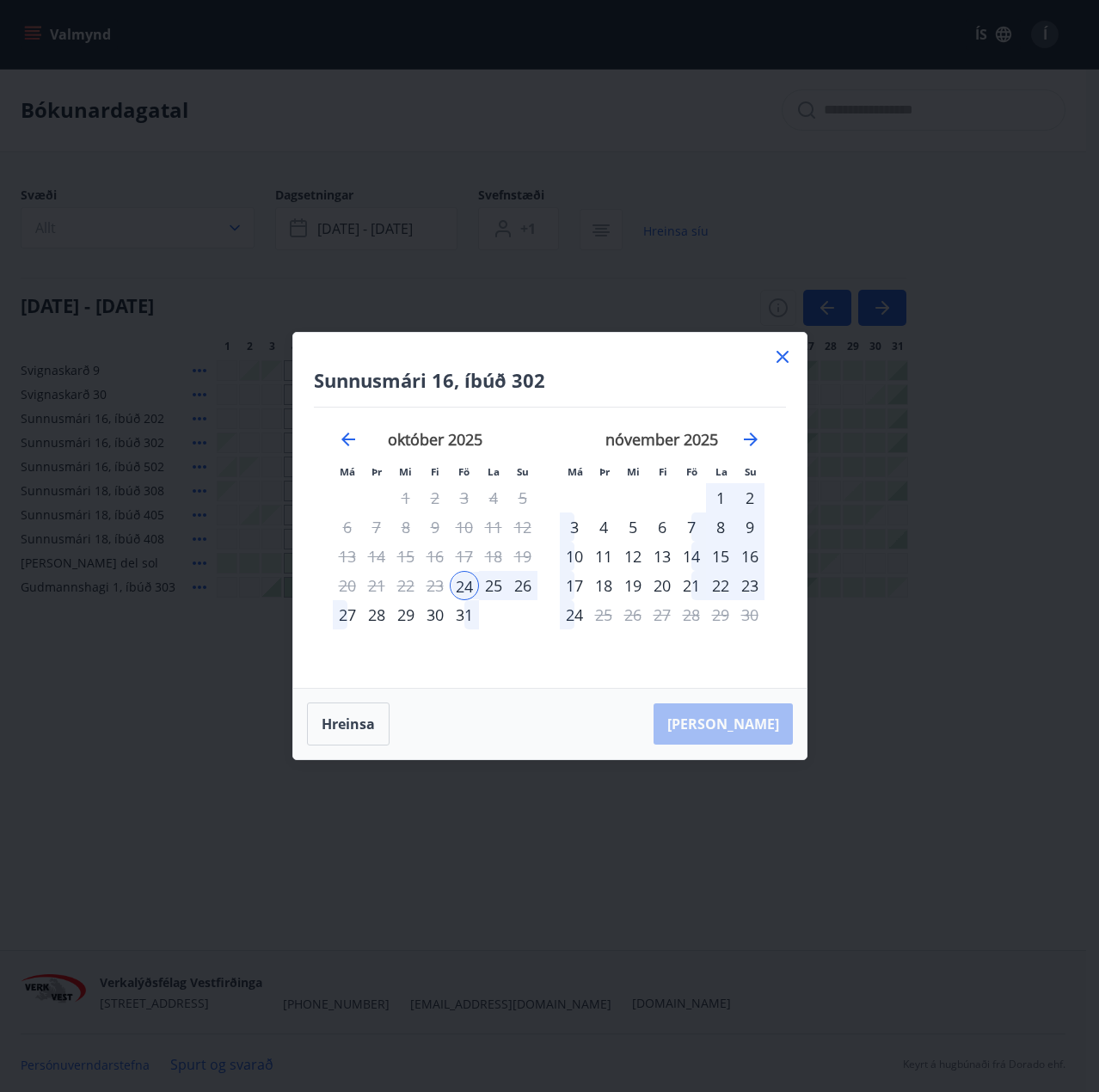
click at [526, 578] on div "26" at bounding box center [522, 585] width 30 height 30
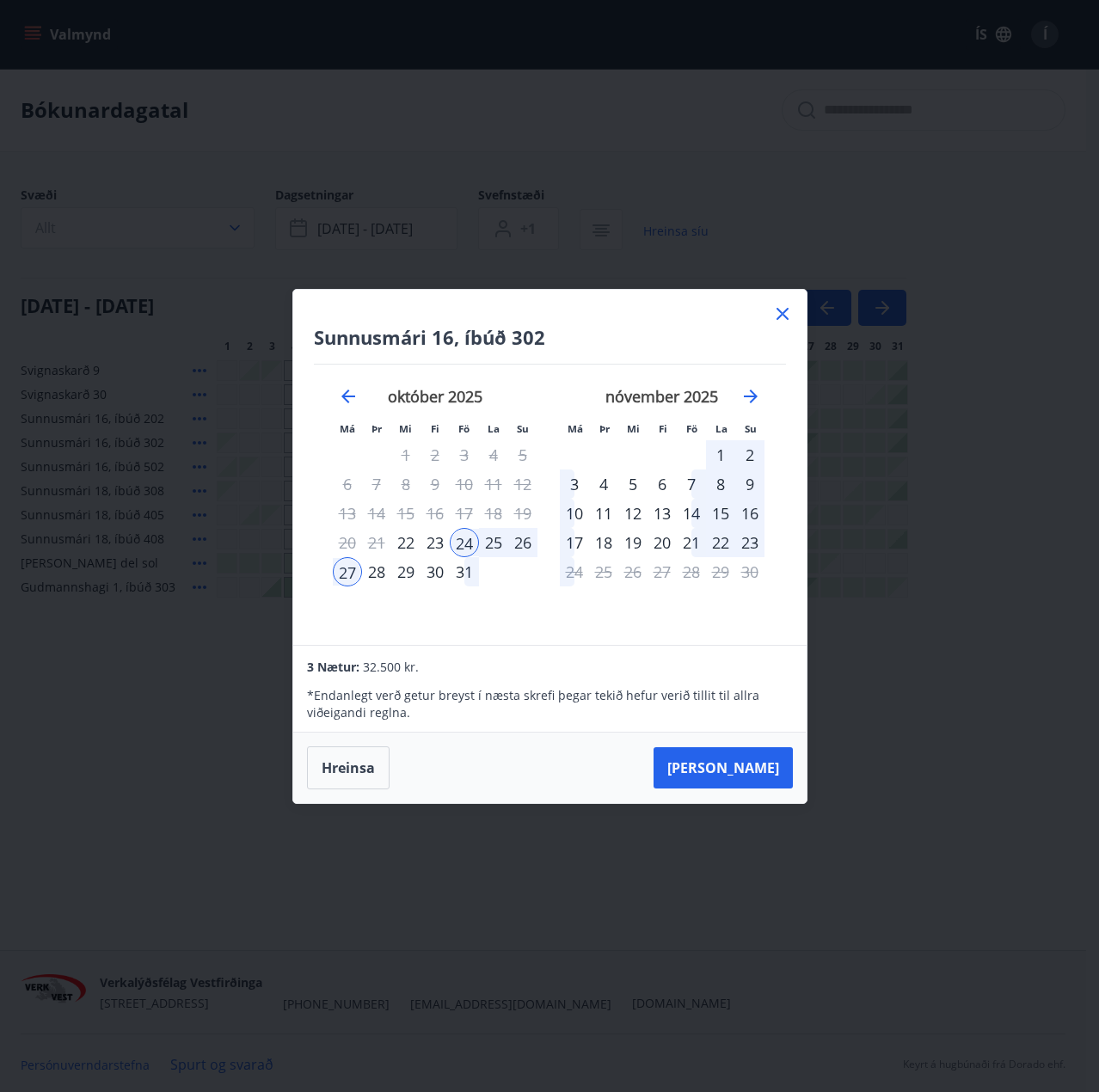
click at [524, 540] on div "26" at bounding box center [522, 542] width 30 height 30
click at [456, 545] on div "24" at bounding box center [464, 542] width 30 height 30
drag, startPoint x: 533, startPoint y: 538, endPoint x: 754, endPoint y: 666, distance: 255.4
click at [534, 538] on div "26" at bounding box center [522, 542] width 30 height 30
click at [470, 546] on div "24" at bounding box center [464, 542] width 30 height 30
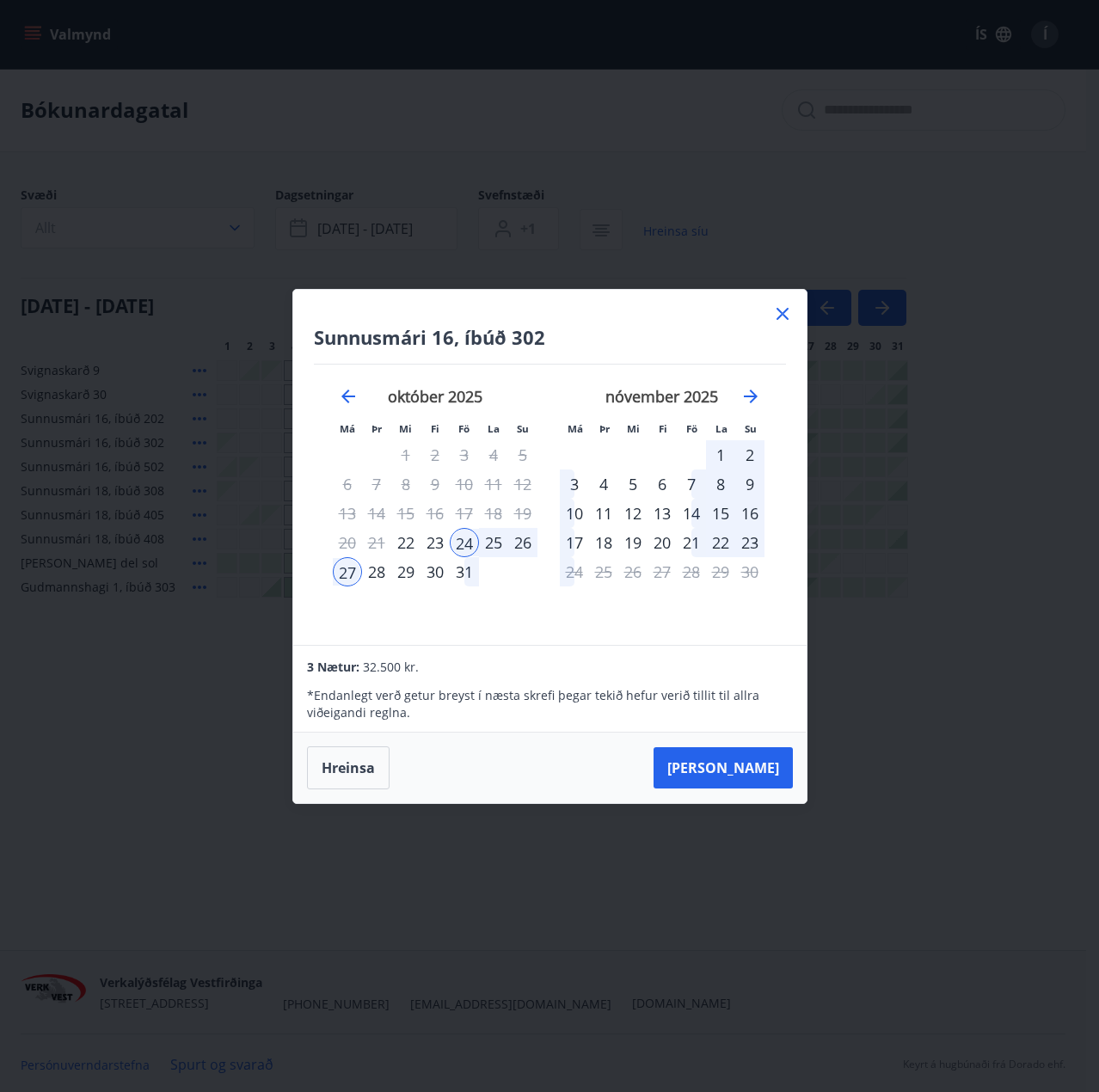
click at [526, 538] on div "26" at bounding box center [522, 542] width 30 height 30
click at [499, 546] on div "25" at bounding box center [494, 542] width 30 height 30
drag, startPoint x: 499, startPoint y: 545, endPoint x: 507, endPoint y: 543, distance: 8.2
click at [498, 545] on div "25" at bounding box center [494, 542] width 30 height 30
click at [511, 543] on div "26" at bounding box center [522, 542] width 30 height 30
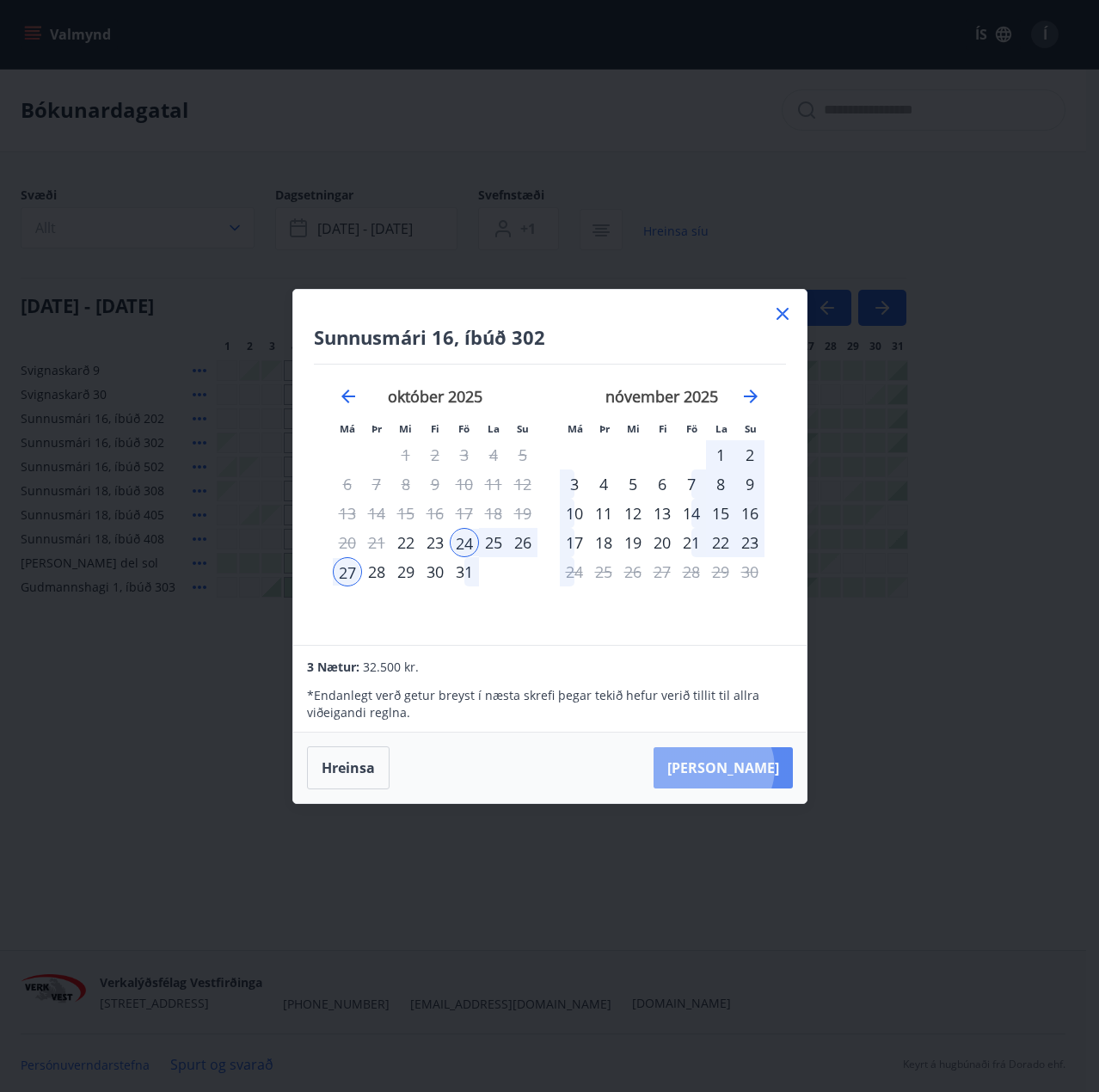
click at [766, 768] on button "[PERSON_NAME]" at bounding box center [722, 768] width 139 height 41
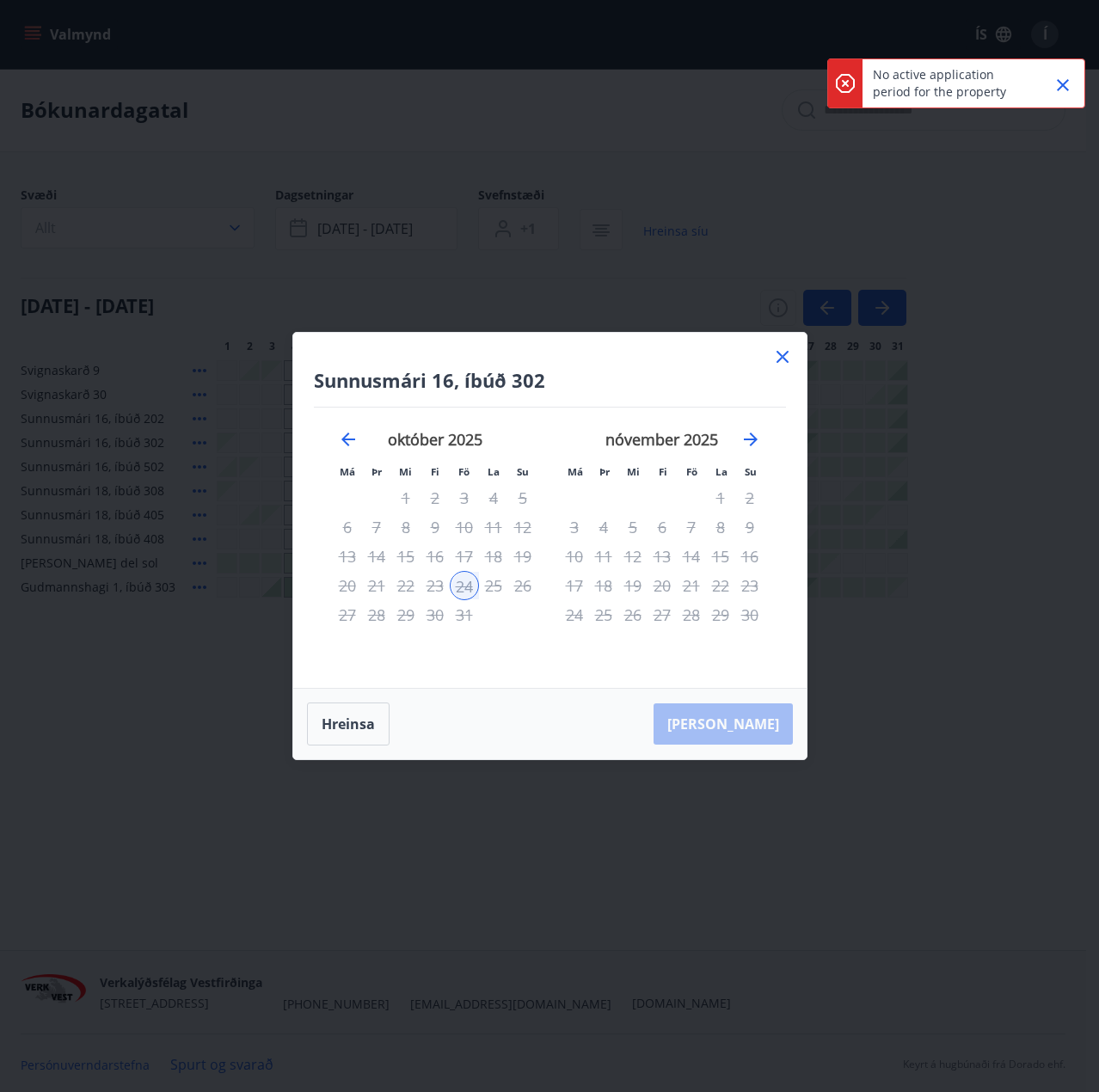
click at [786, 348] on icon at bounding box center [782, 357] width 21 height 21
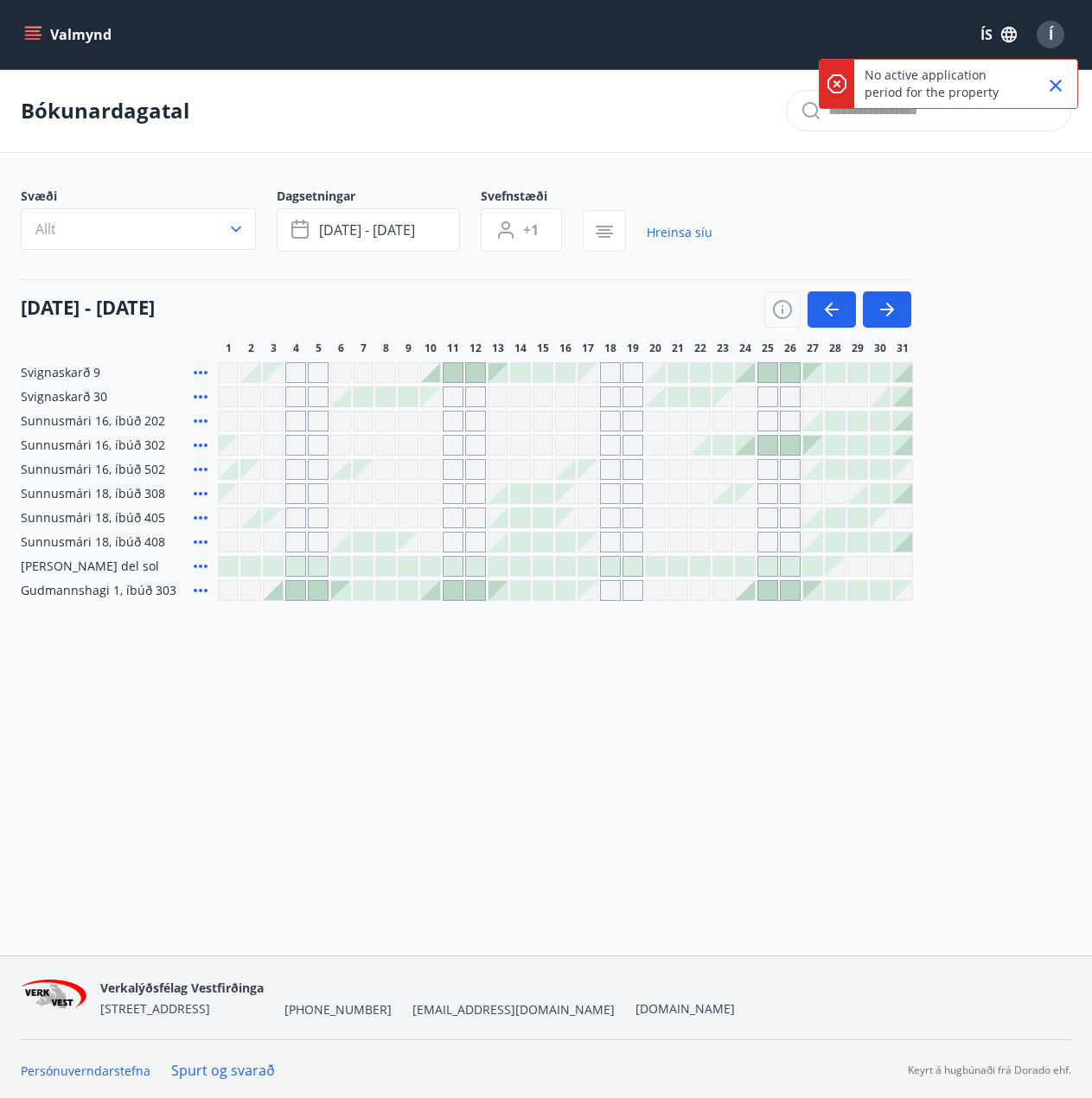
click at [198, 445] on icon at bounding box center [200, 445] width 21 height 21
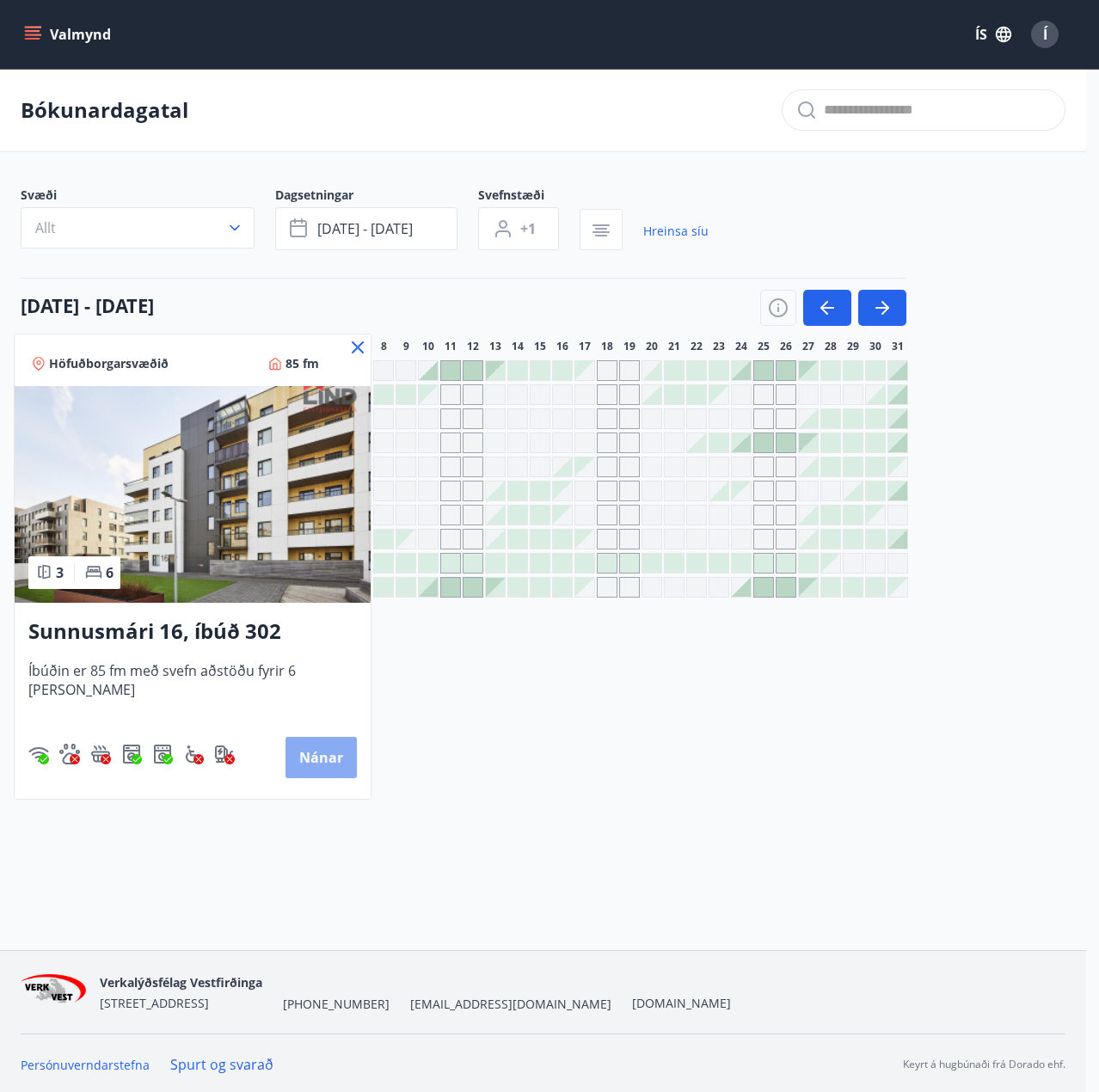
click at [323, 757] on button "Nánar" at bounding box center [322, 758] width 72 height 41
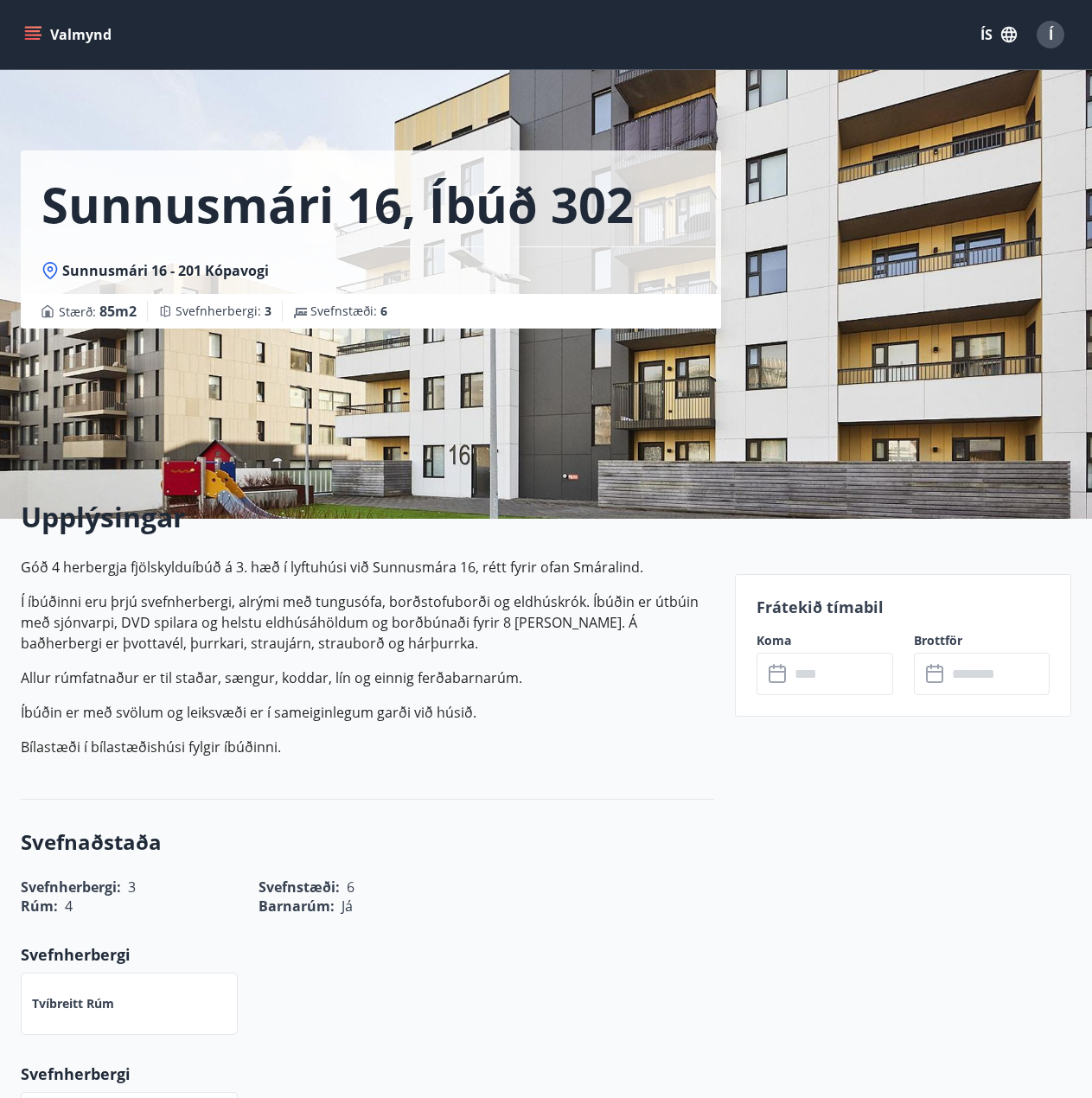
click at [787, 675] on icon at bounding box center [777, 674] width 17 height 17
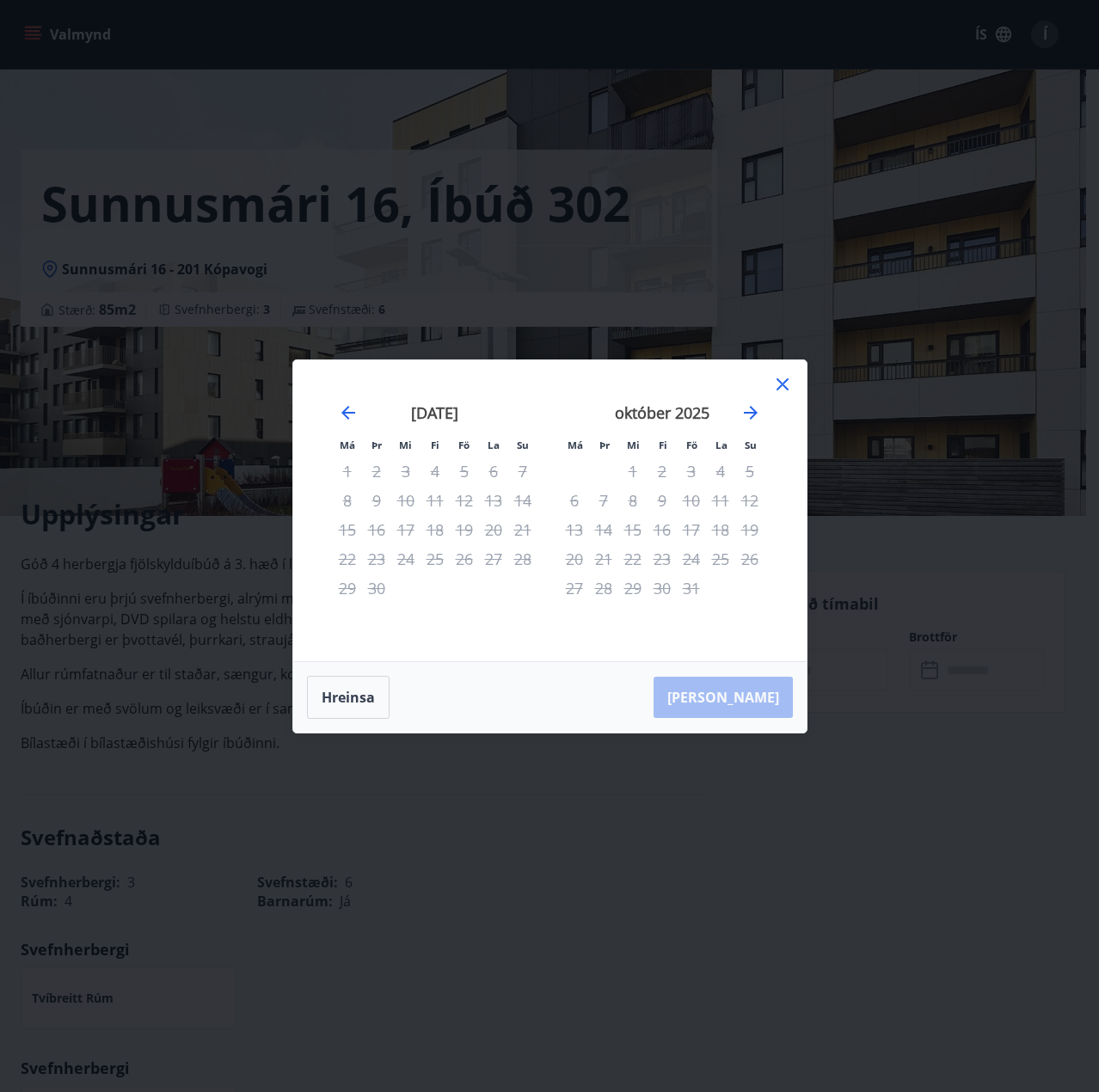
click at [695, 546] on div "24" at bounding box center [691, 559] width 30 height 30
click at [695, 570] on div "24" at bounding box center [691, 559] width 30 height 30
click at [784, 385] on icon at bounding box center [782, 383] width 12 height 12
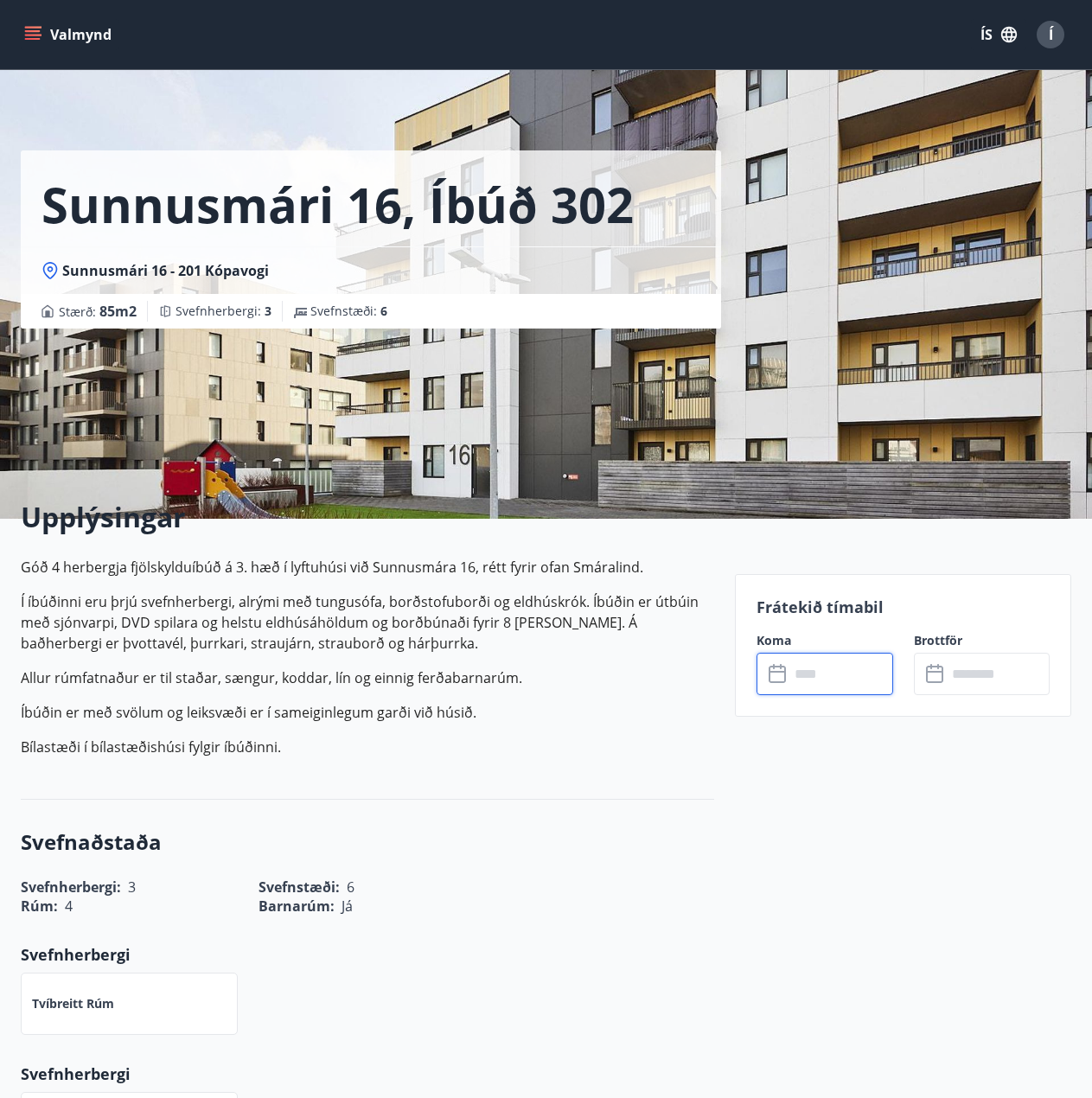
click at [796, 671] on input "text" at bounding box center [841, 674] width 104 height 42
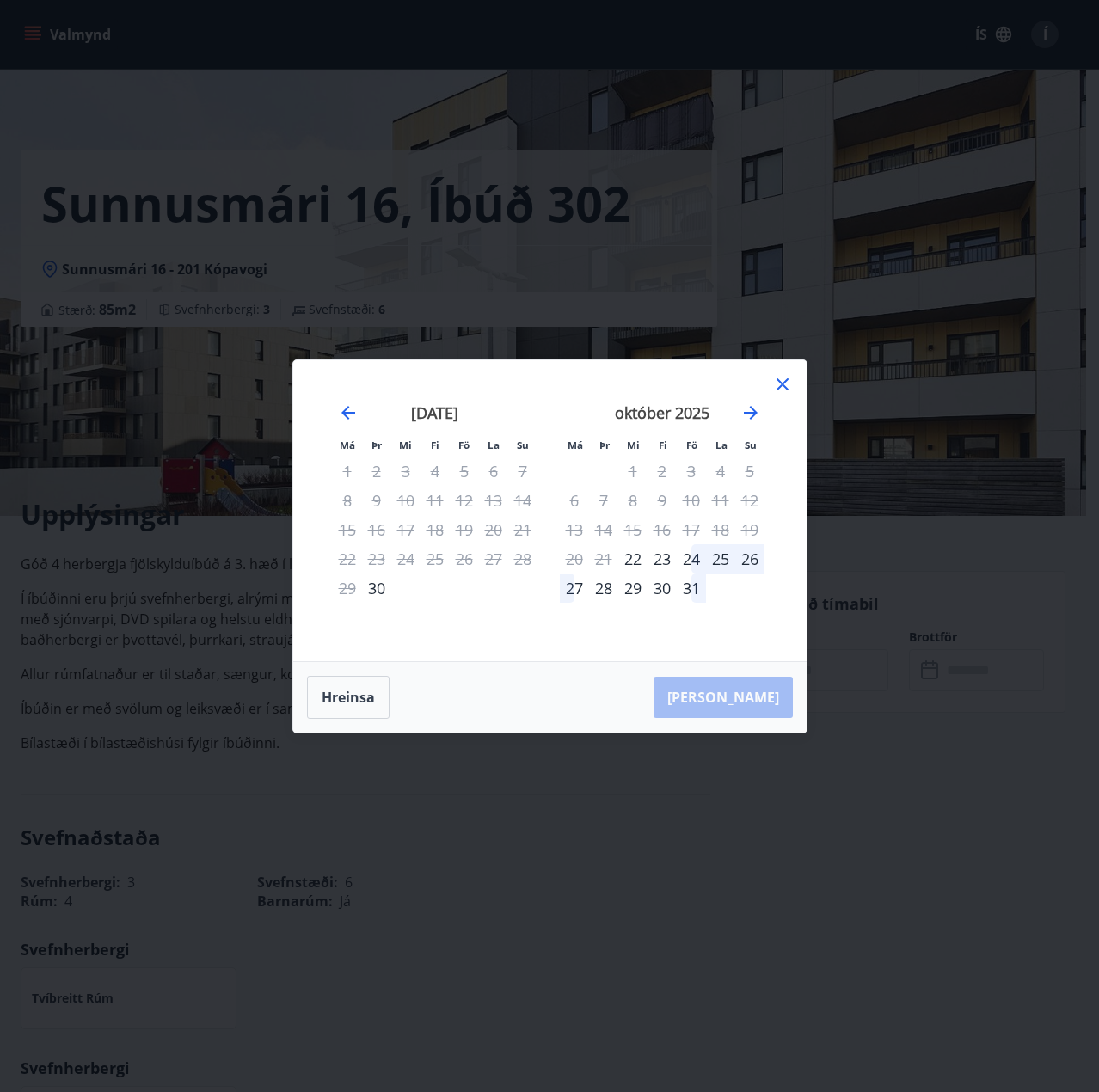
click at [689, 563] on div "24" at bounding box center [691, 559] width 30 height 30
click at [750, 560] on div "26" at bounding box center [750, 559] width 30 height 30
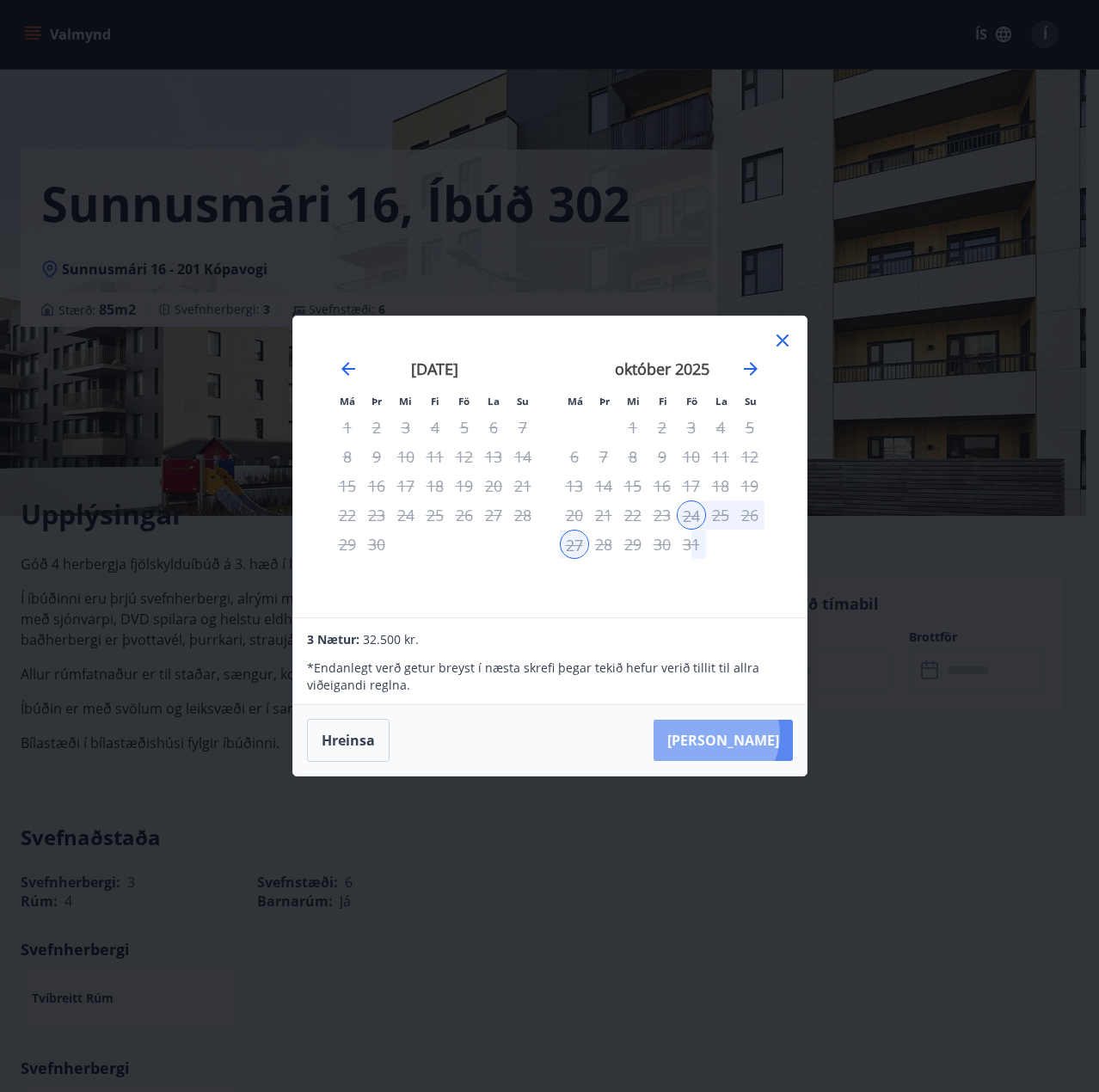
click at [768, 735] on button "[PERSON_NAME]" at bounding box center [722, 740] width 139 height 41
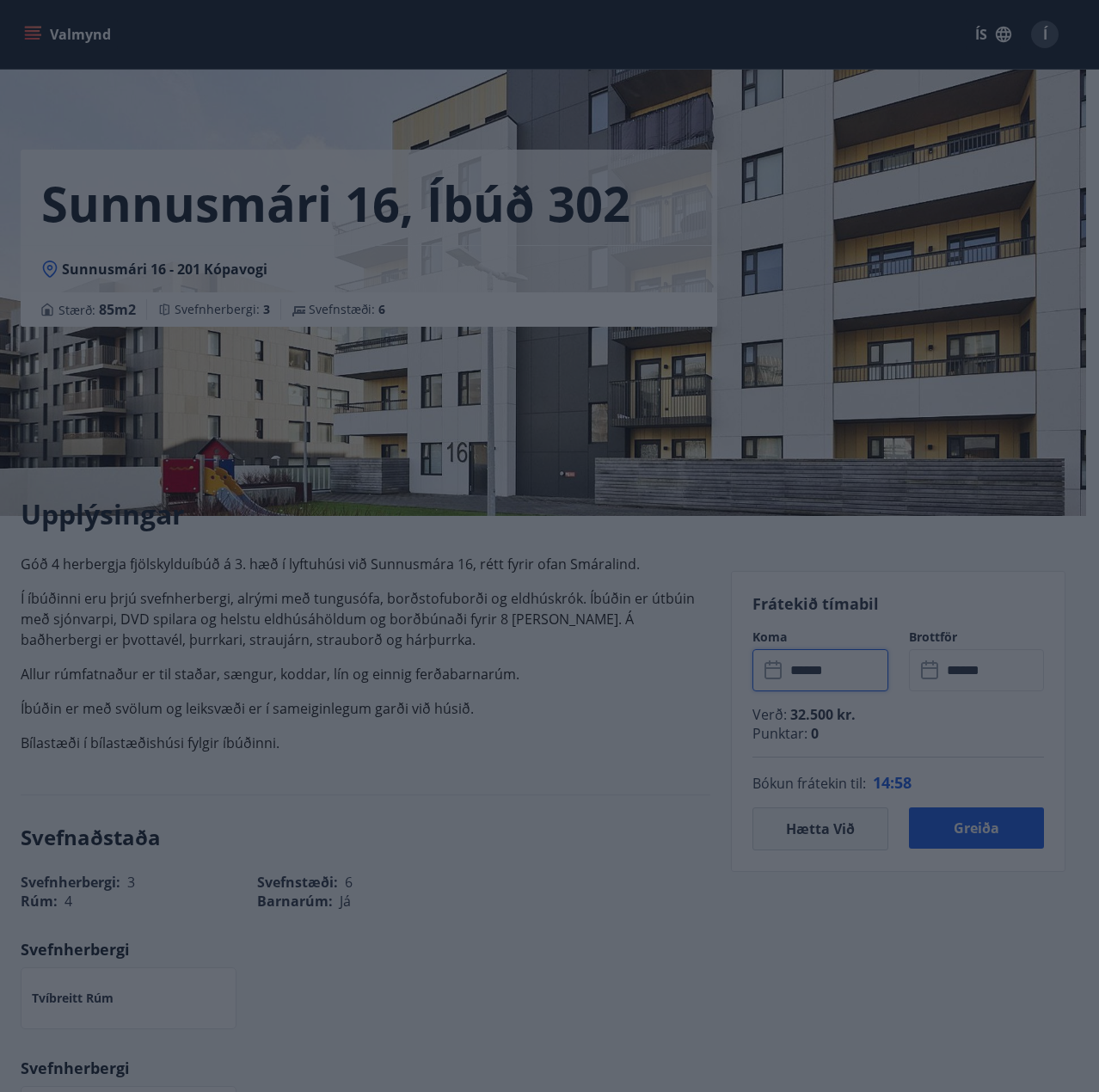
type input "******"
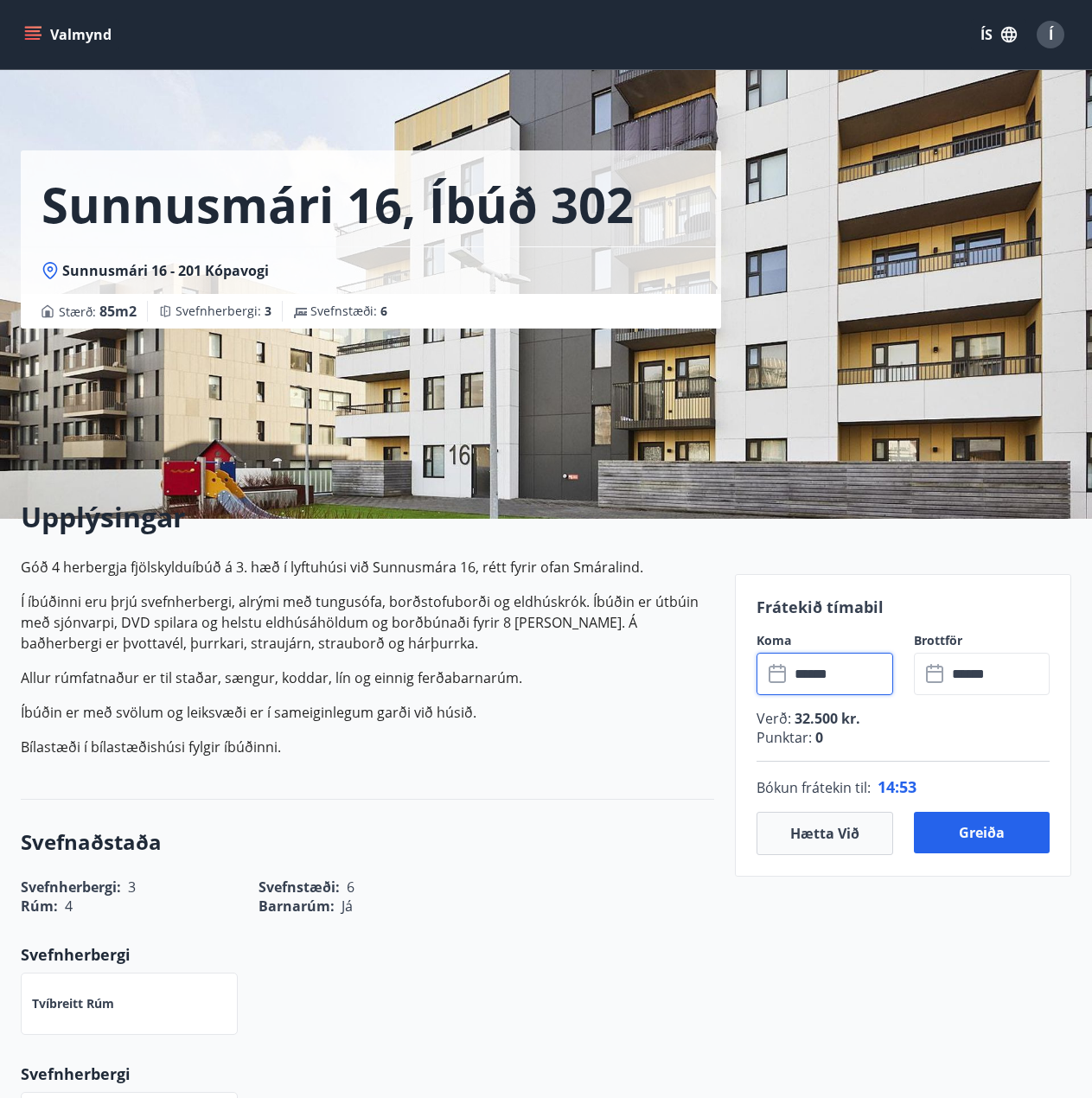
click at [811, 686] on input "******" at bounding box center [841, 674] width 104 height 42
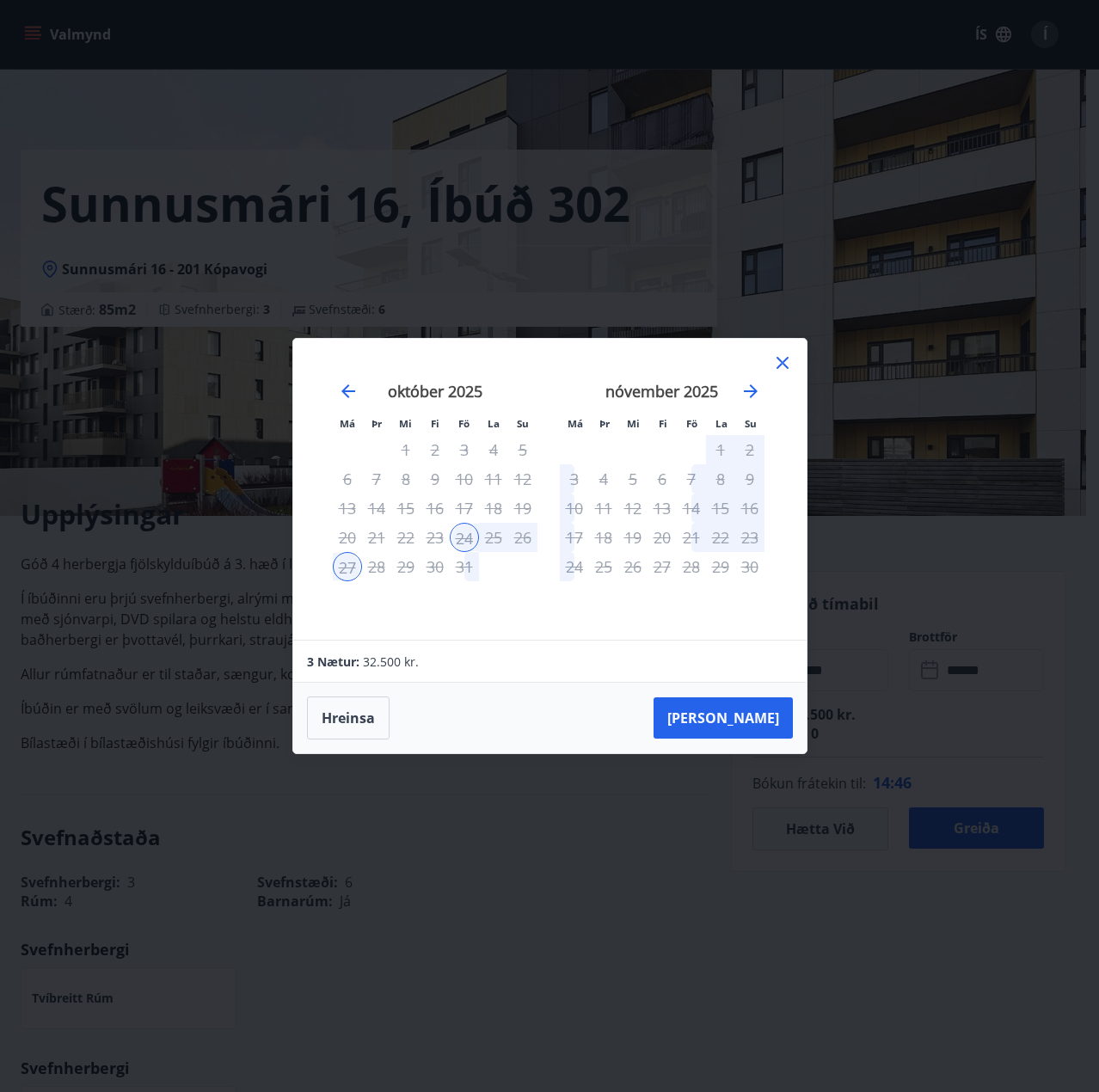
click at [459, 538] on div "24" at bounding box center [464, 537] width 30 height 30
click at [524, 540] on div "26" at bounding box center [522, 537] width 30 height 30
click at [527, 538] on div "26" at bounding box center [522, 537] width 30 height 30
click at [788, 359] on icon at bounding box center [782, 363] width 21 height 21
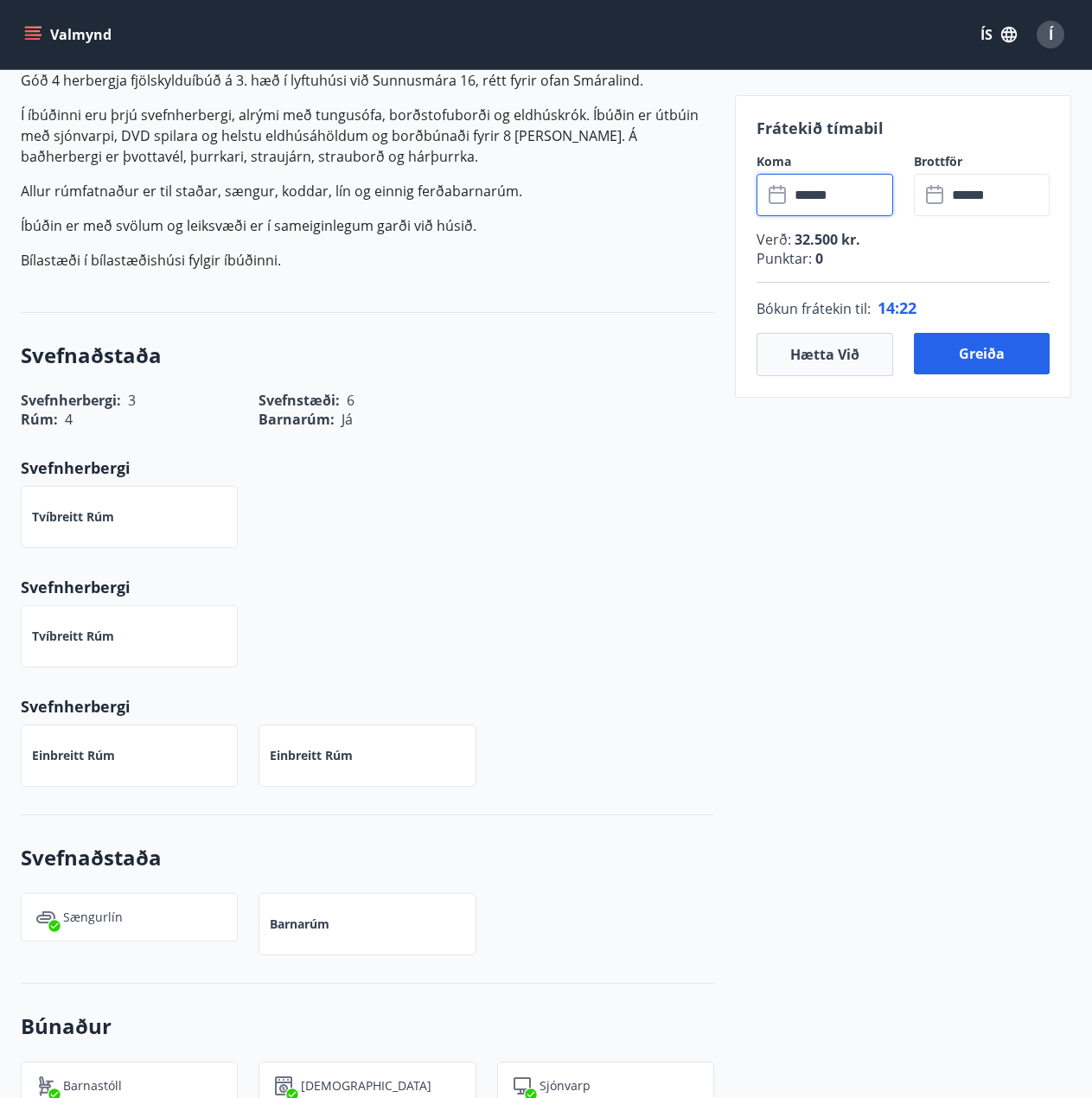
scroll to position [519, 0]
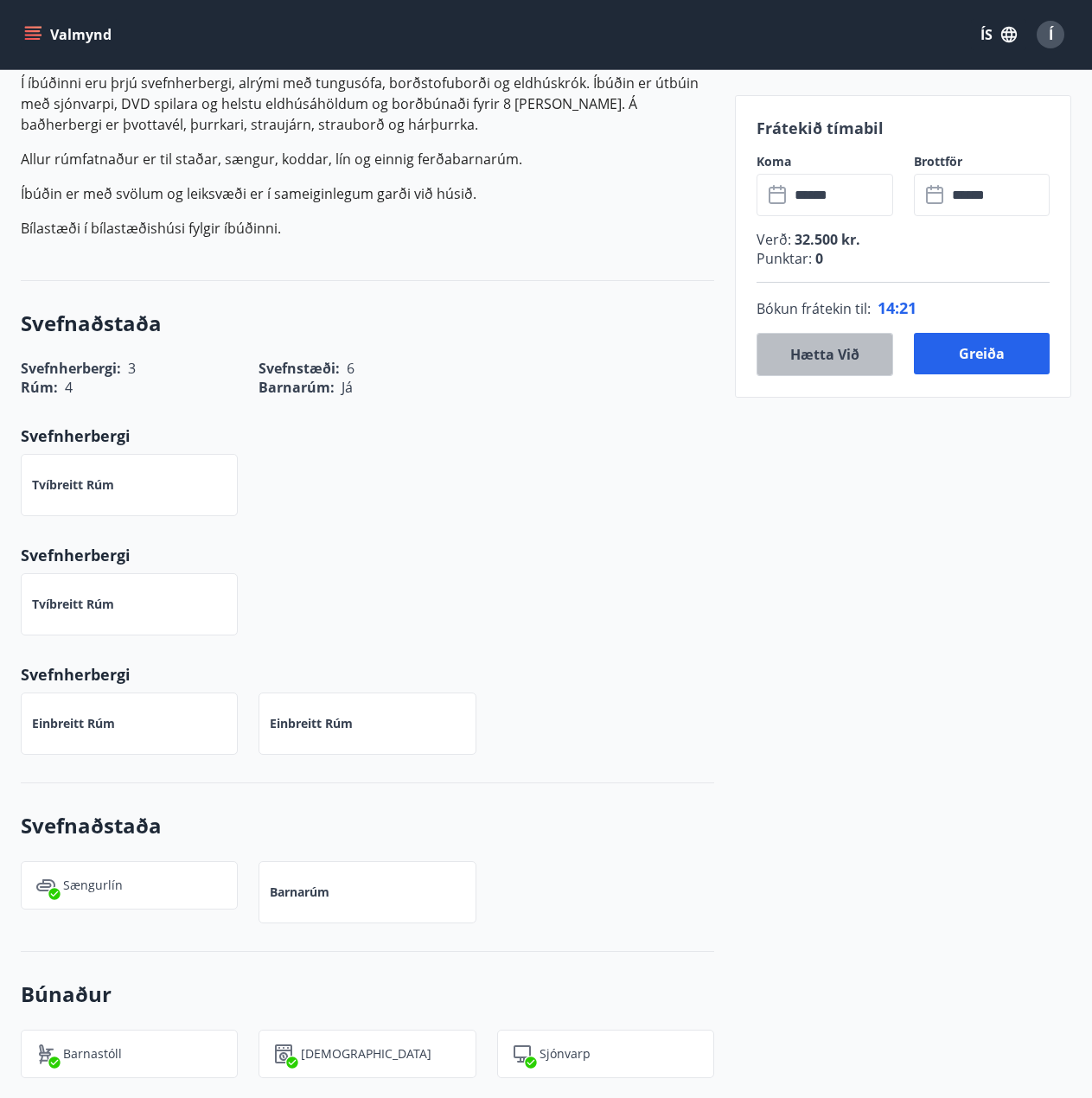
click at [812, 345] on button "Hætta við" at bounding box center [825, 355] width 137 height 43
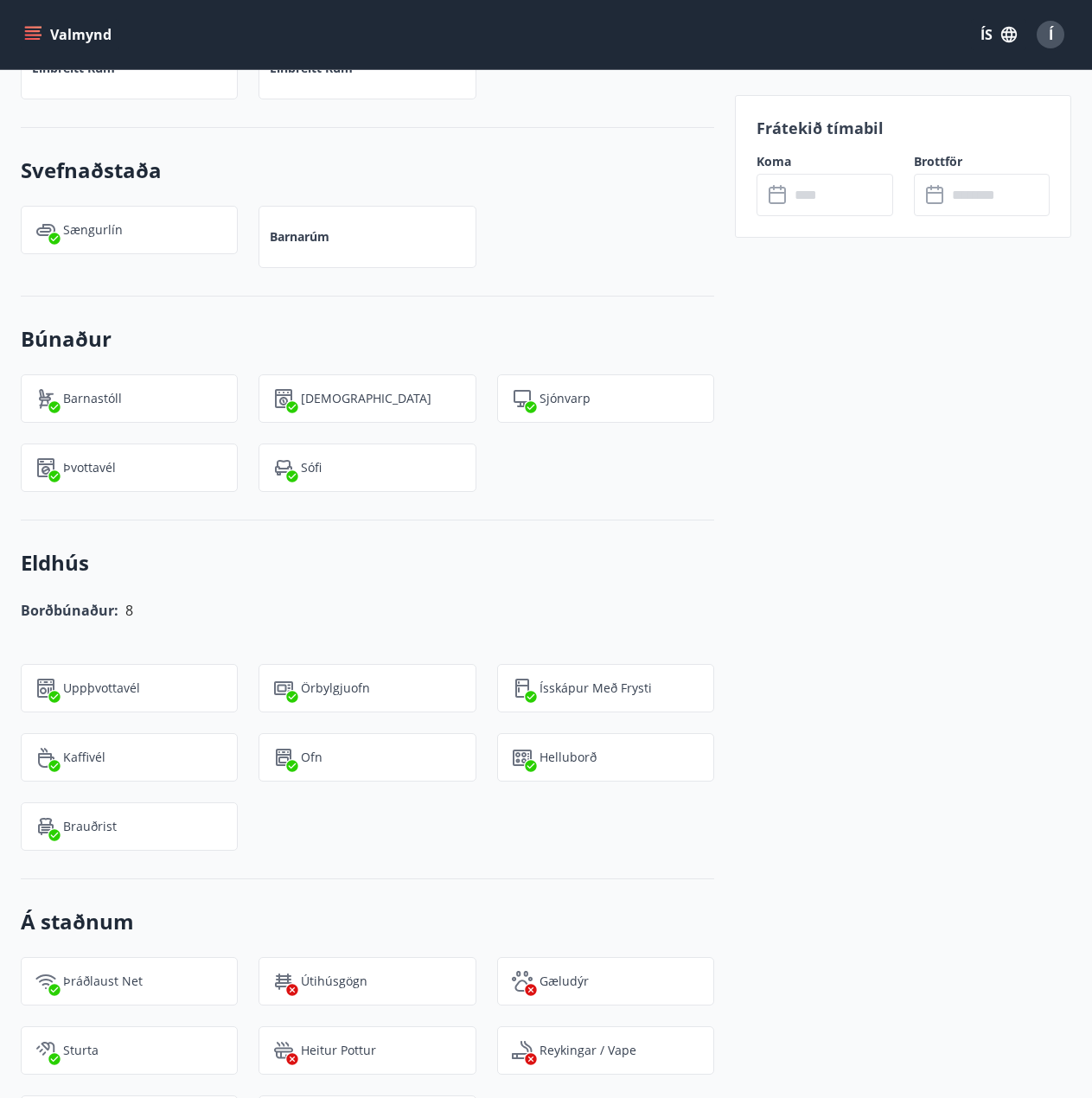
scroll to position [1124, 0]
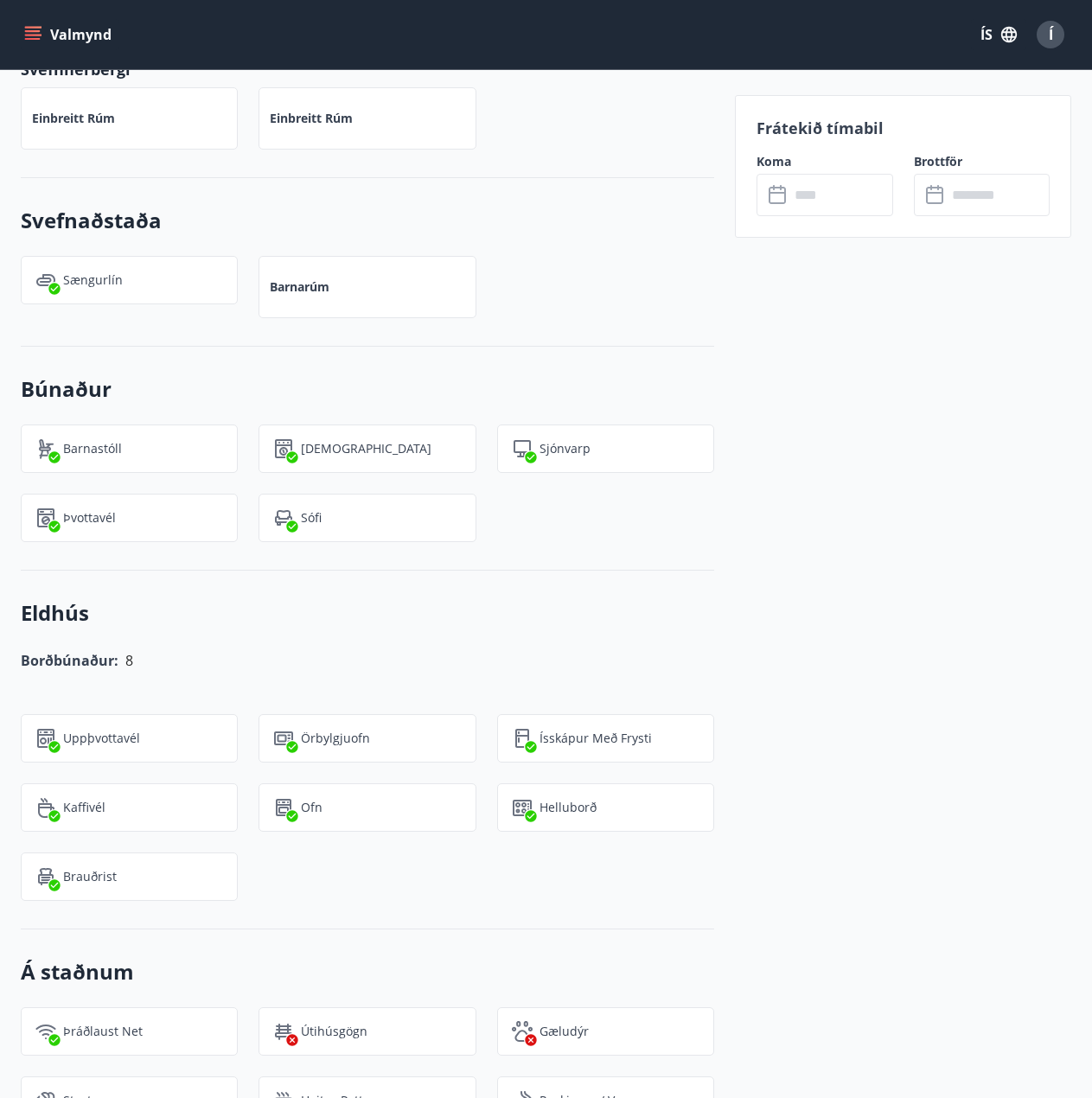
click at [799, 196] on input "text" at bounding box center [841, 195] width 104 height 42
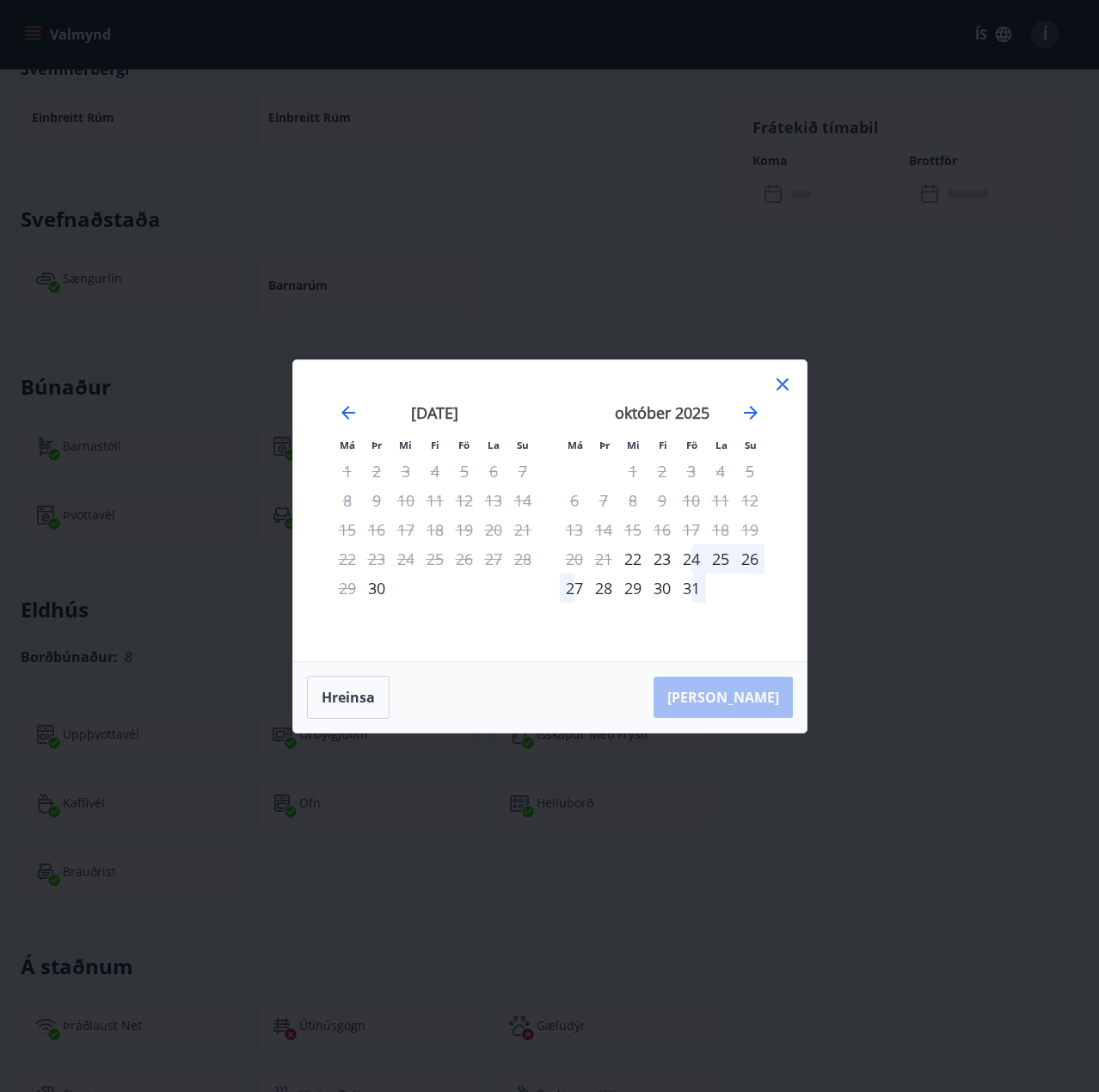
click at [687, 560] on div "24" at bounding box center [691, 559] width 30 height 30
click at [788, 393] on icon at bounding box center [782, 384] width 21 height 21
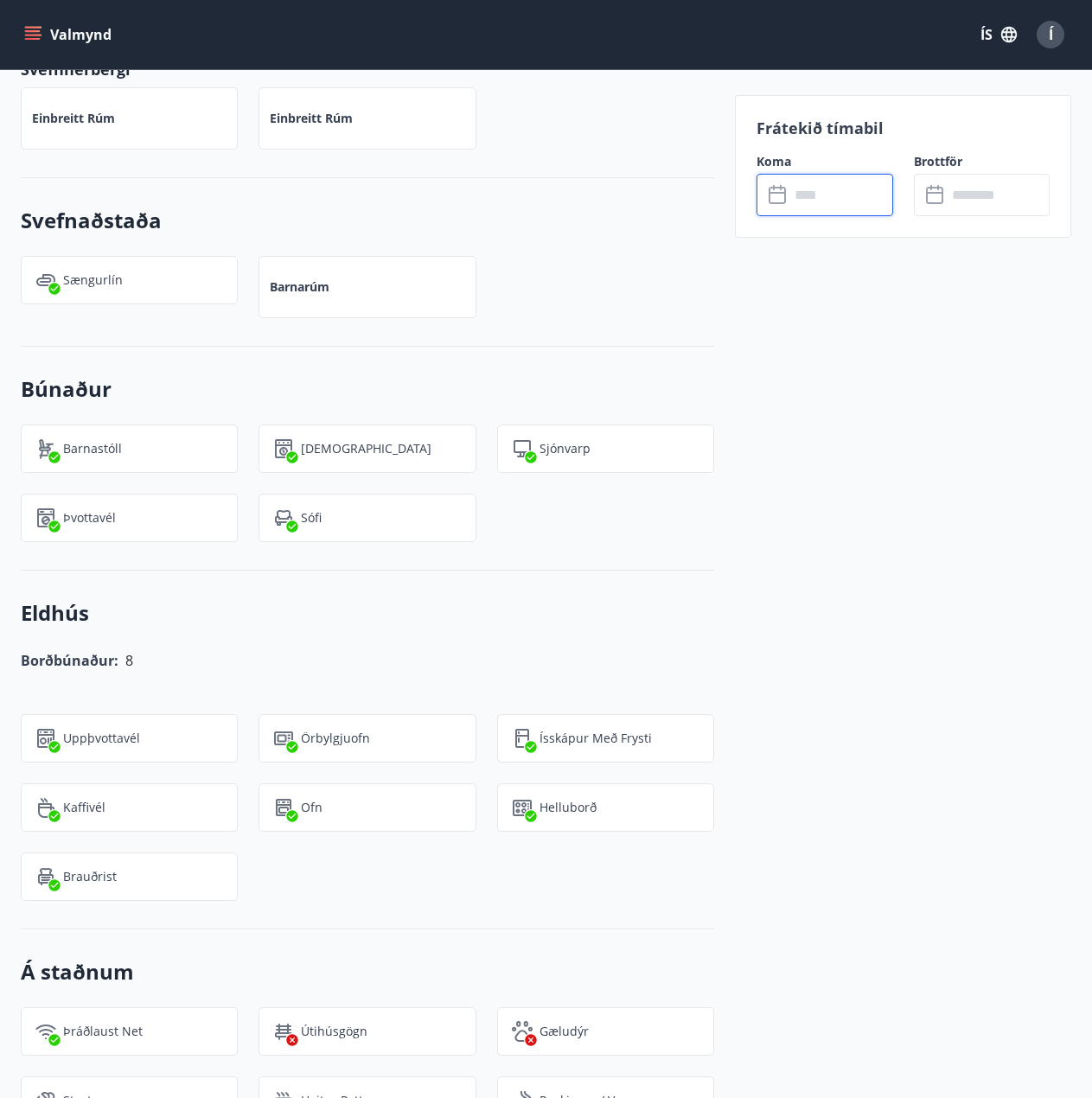
click at [781, 202] on icon at bounding box center [778, 195] width 21 height 21
click at [781, 195] on icon at bounding box center [778, 195] width 21 height 21
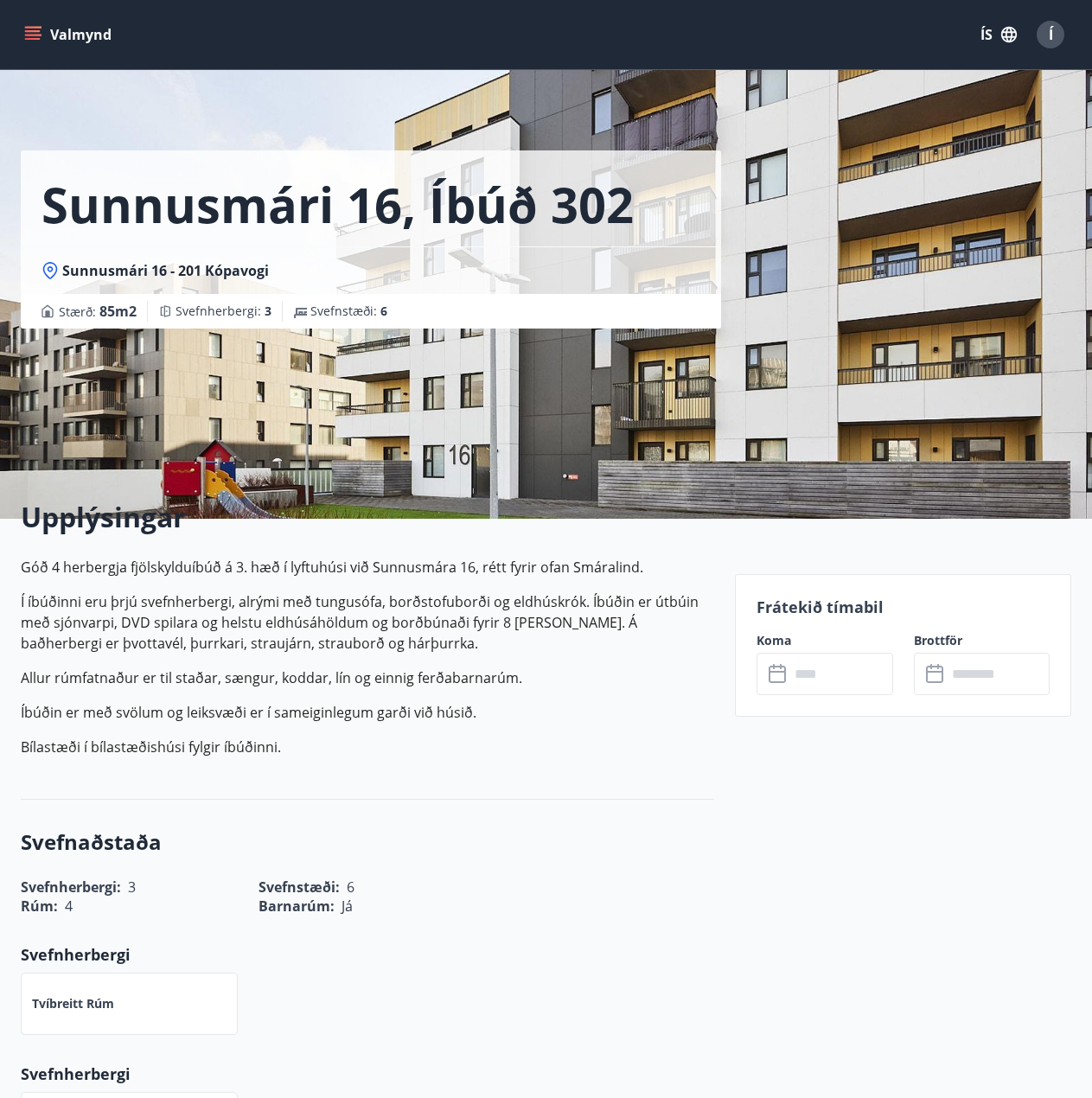
scroll to position [86, 0]
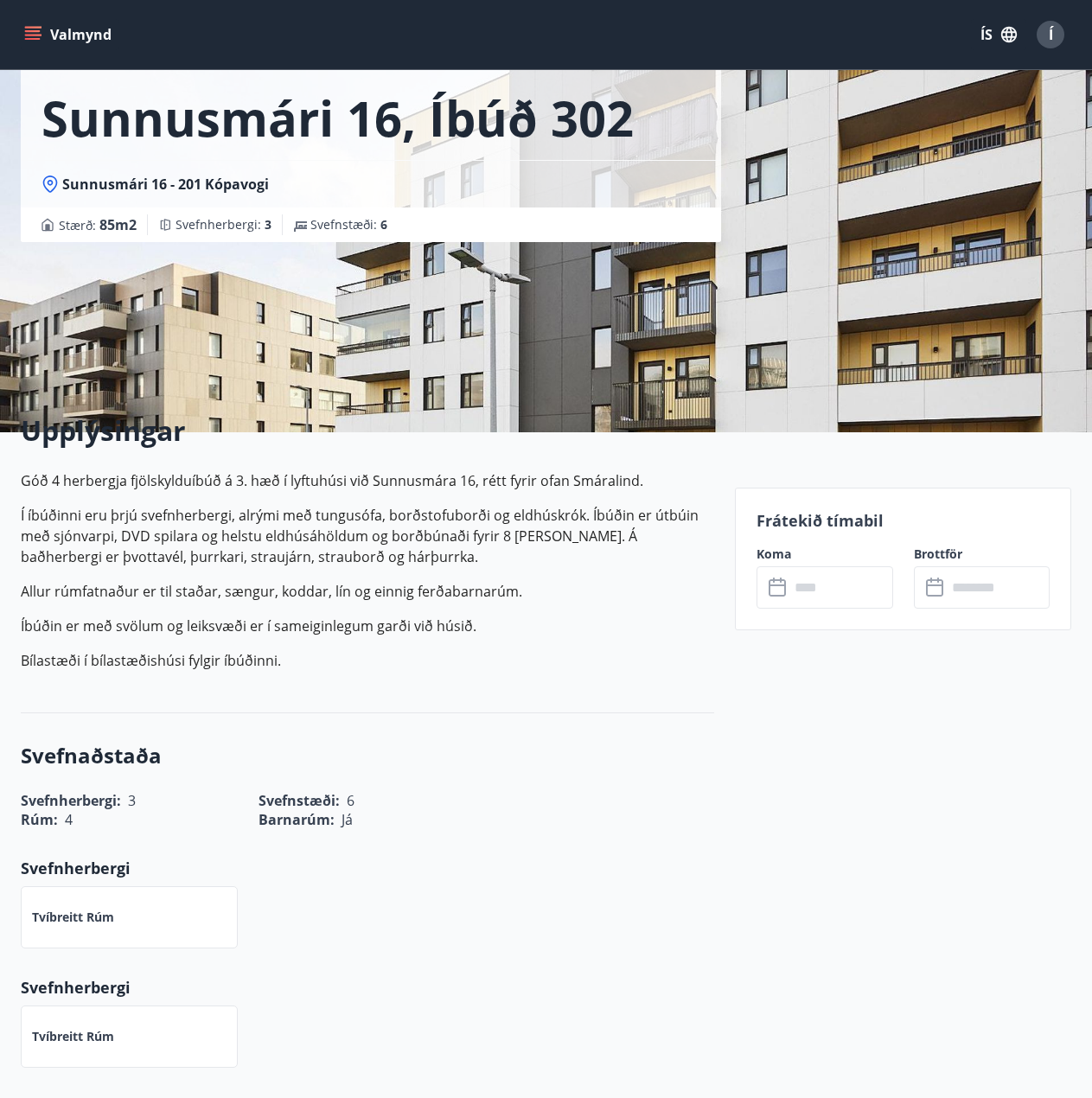
click at [785, 577] on icon at bounding box center [778, 587] width 21 height 21
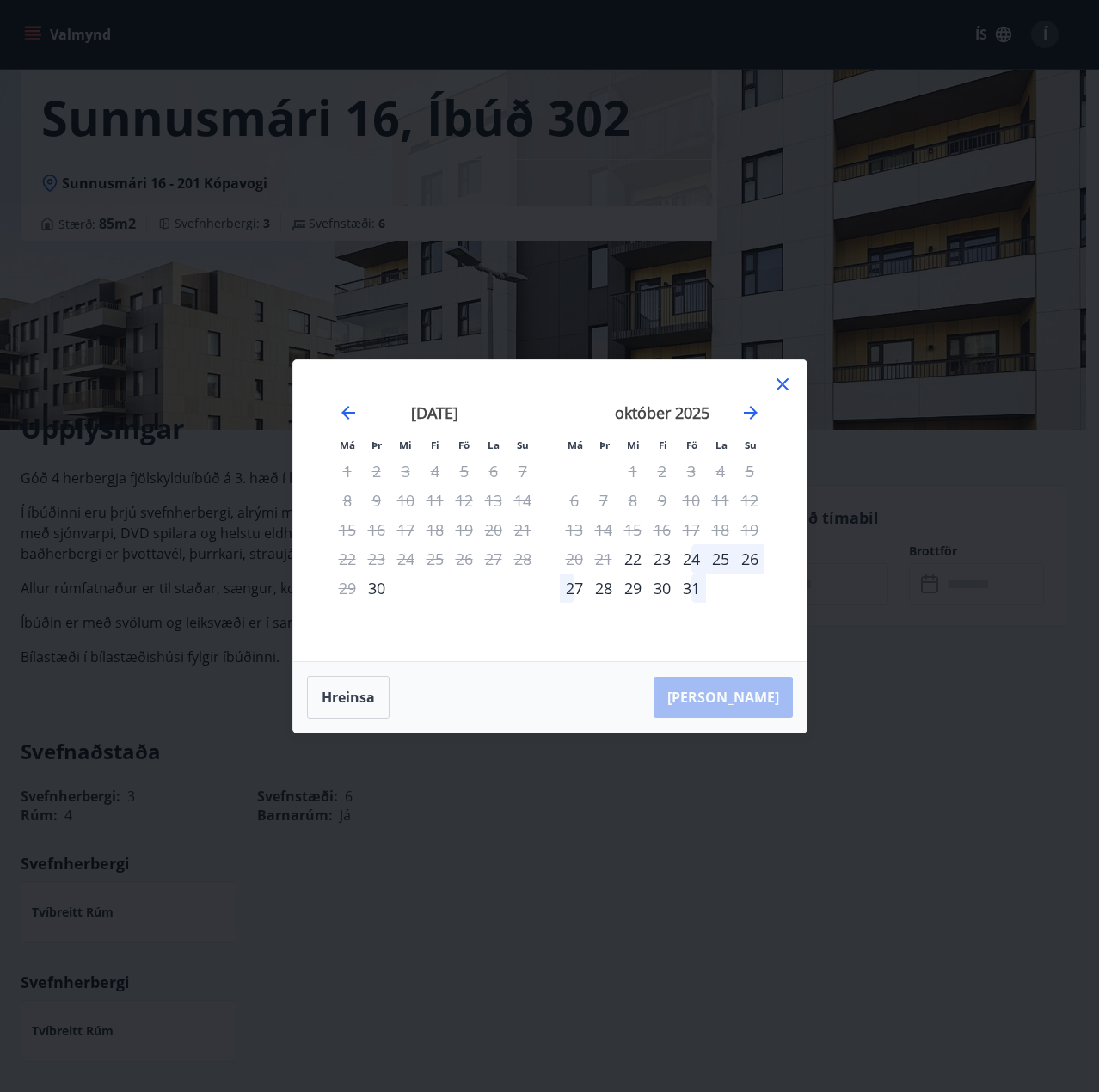
click at [683, 558] on div "24" at bounding box center [691, 559] width 30 height 30
click at [695, 558] on div "24" at bounding box center [691, 559] width 30 height 30
click at [691, 566] on div "24" at bounding box center [691, 559] width 30 height 30
click at [777, 389] on icon at bounding box center [782, 383] width 12 height 12
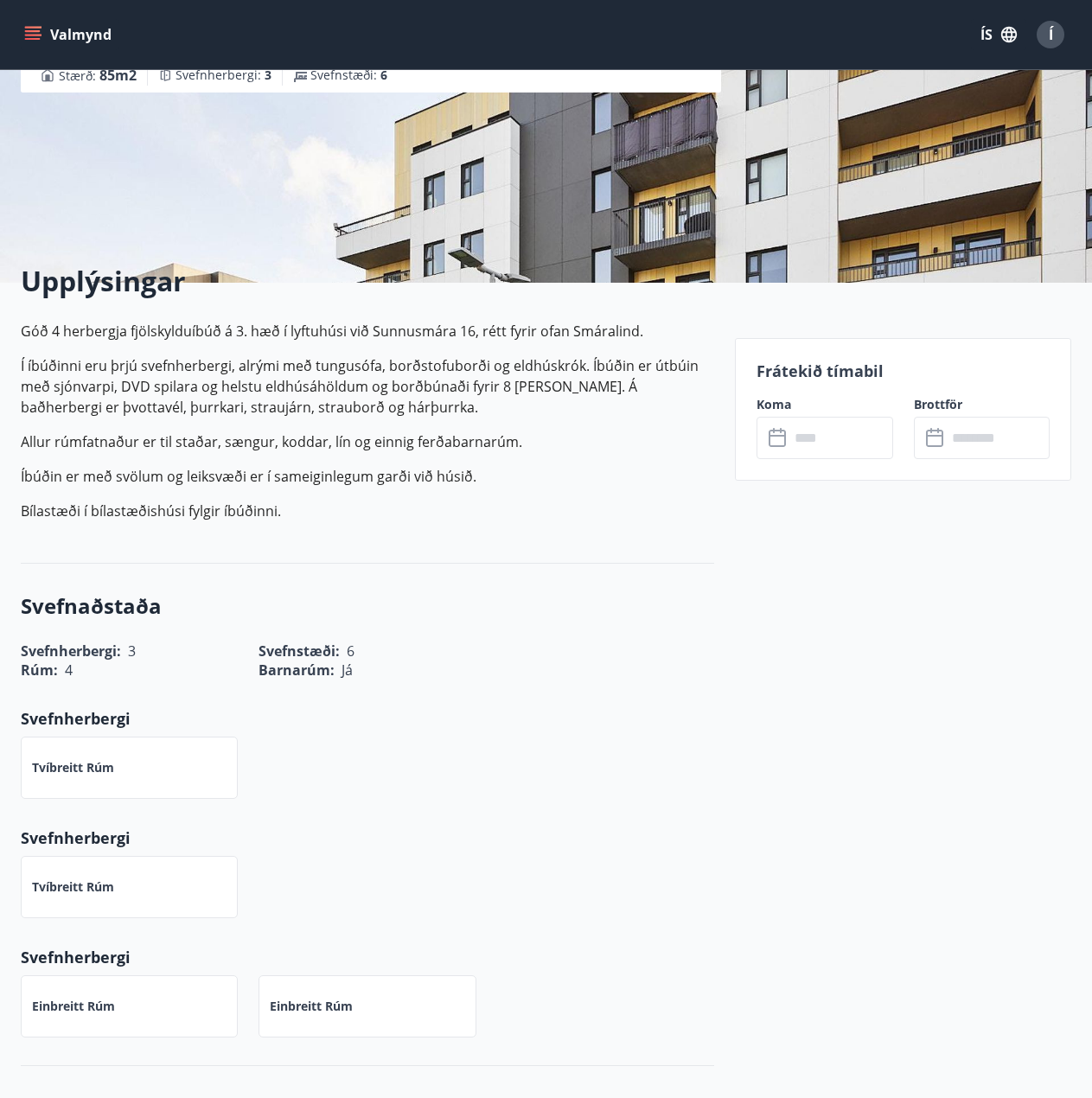
scroll to position [0, 0]
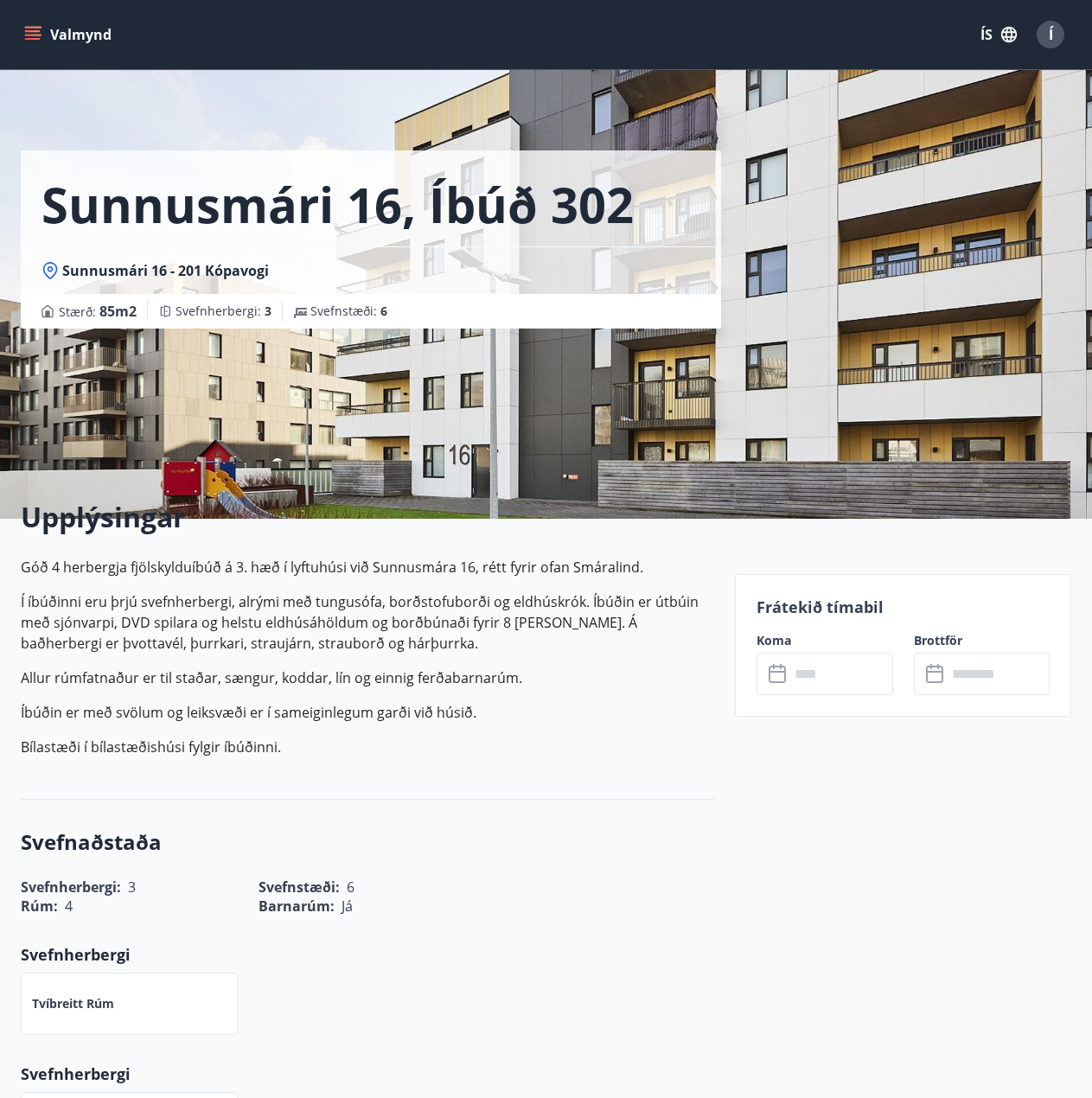
click at [29, 31] on icon "menu" at bounding box center [32, 32] width 15 height 2
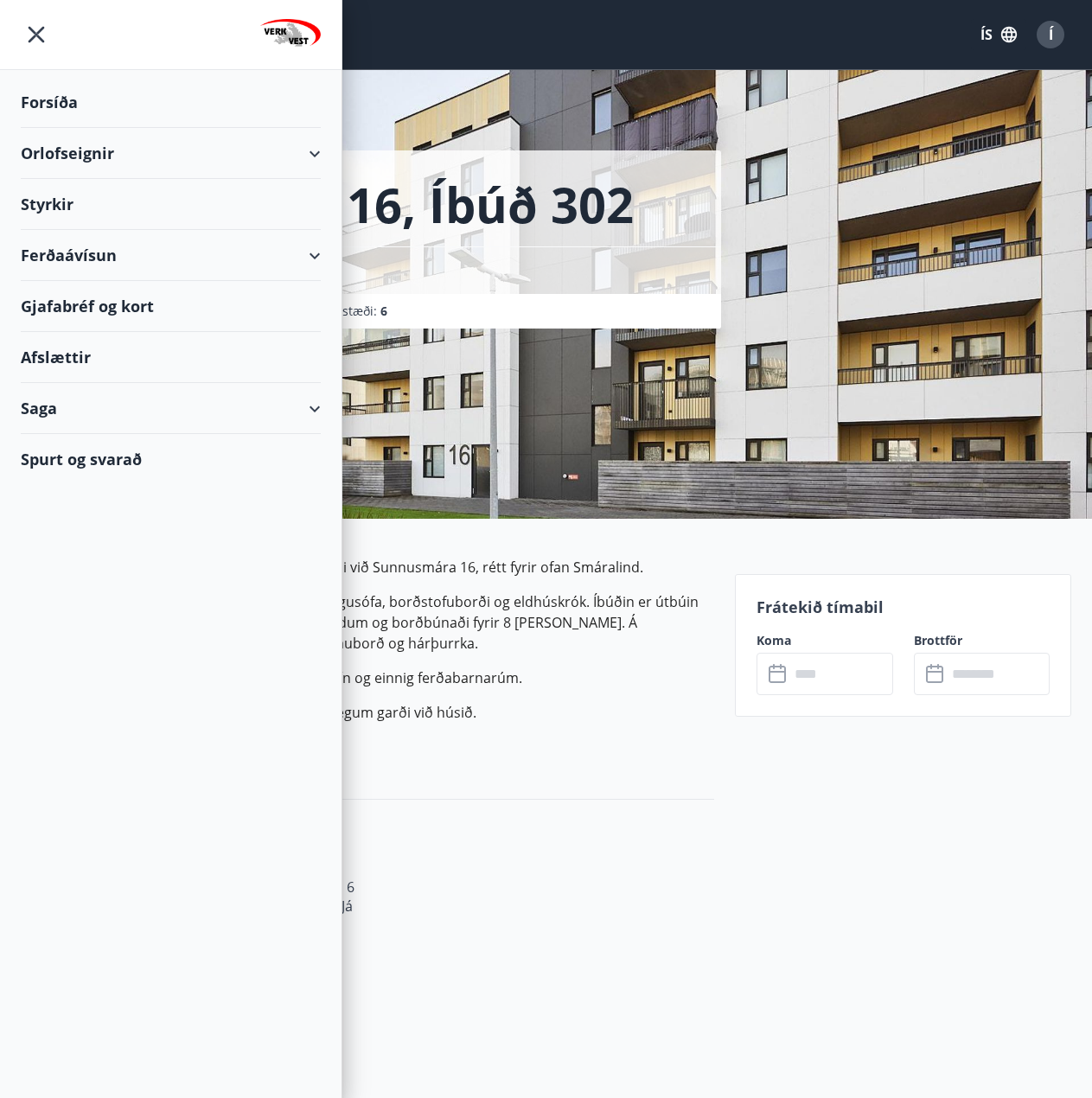
click at [118, 154] on div "Orlofseignir" at bounding box center [170, 153] width 300 height 51
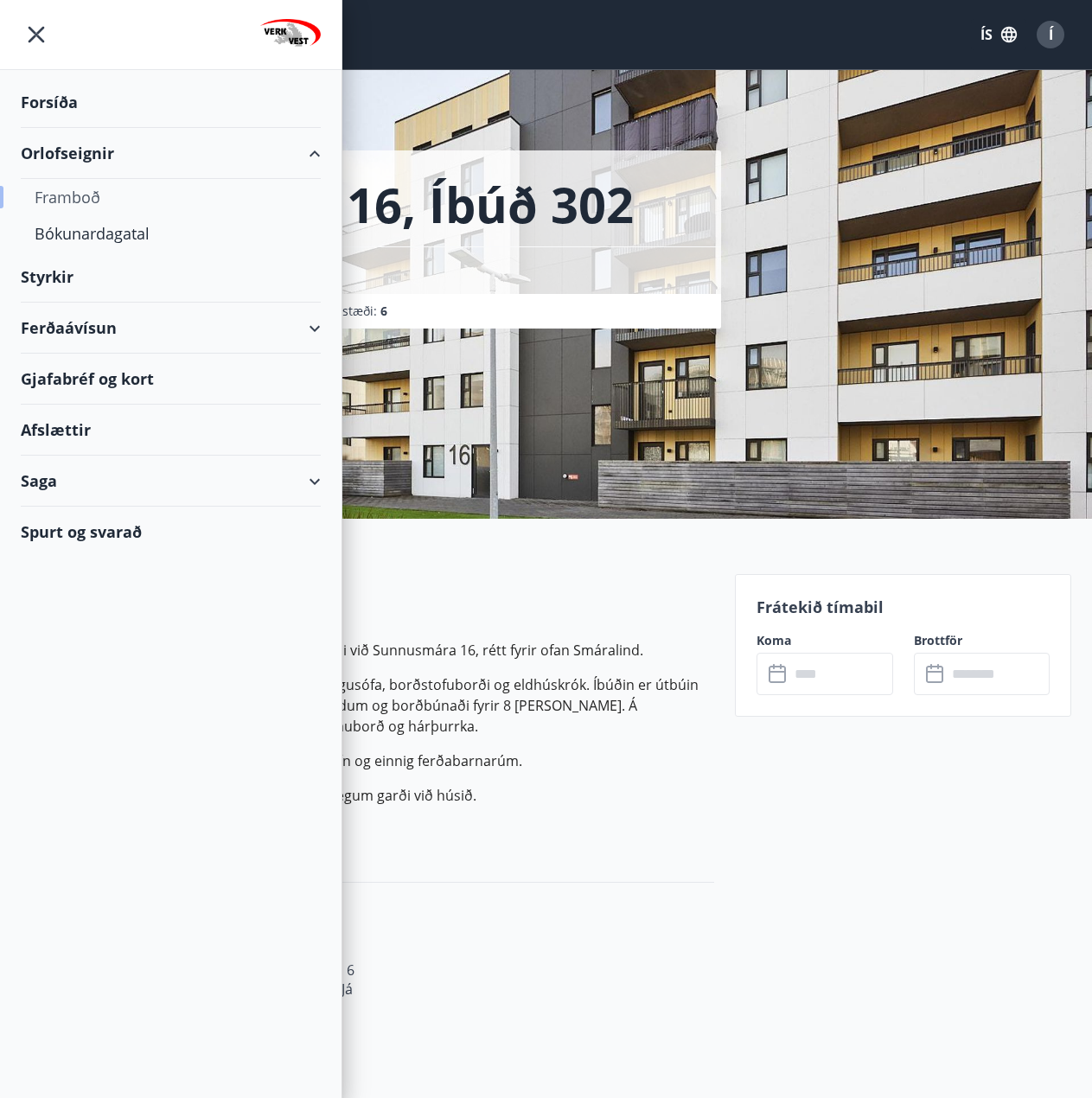
click at [76, 204] on div "Framboð" at bounding box center [170, 197] width 272 height 36
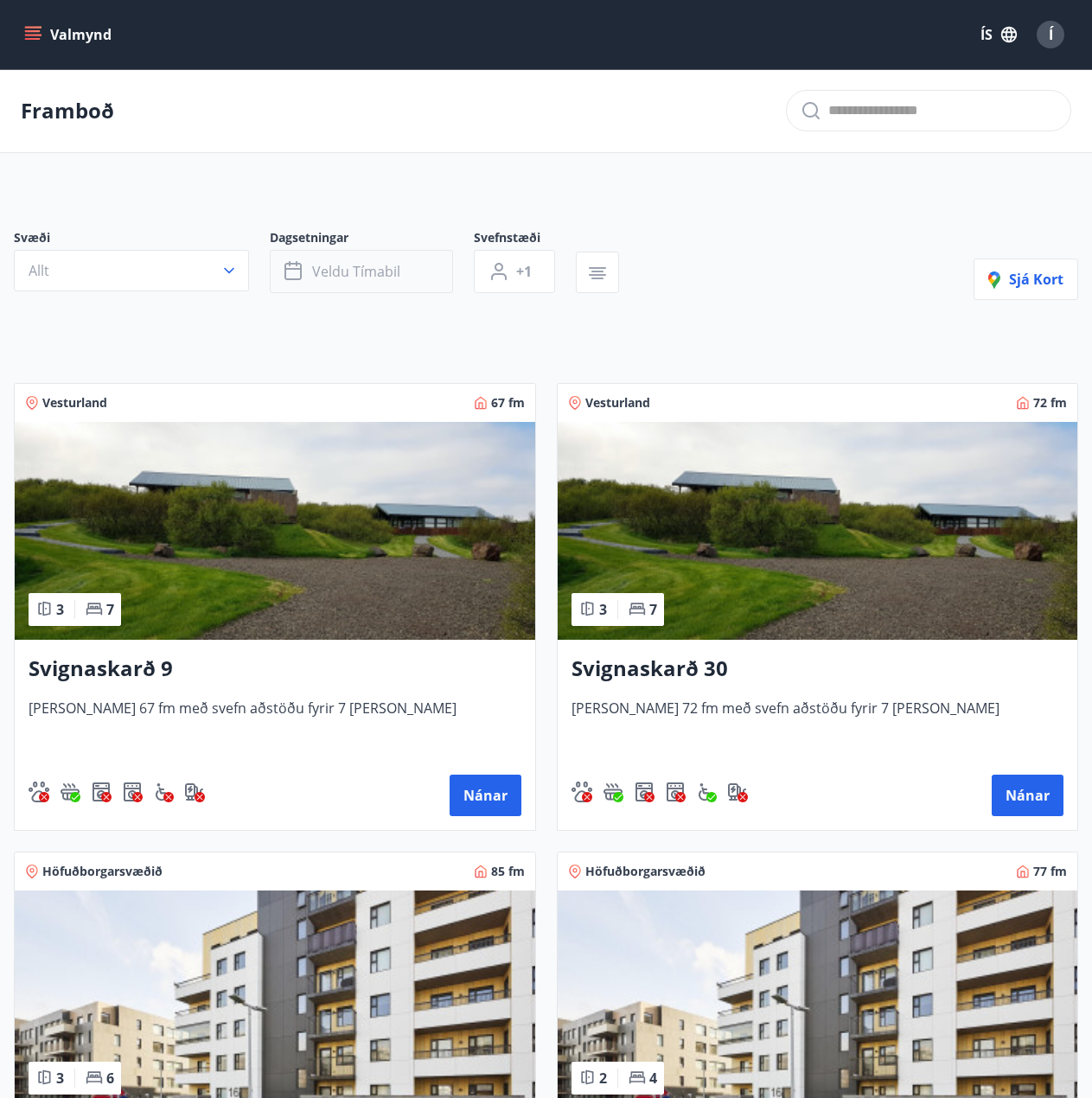
click at [368, 274] on span "Veldu tímabil" at bounding box center [357, 271] width 88 height 19
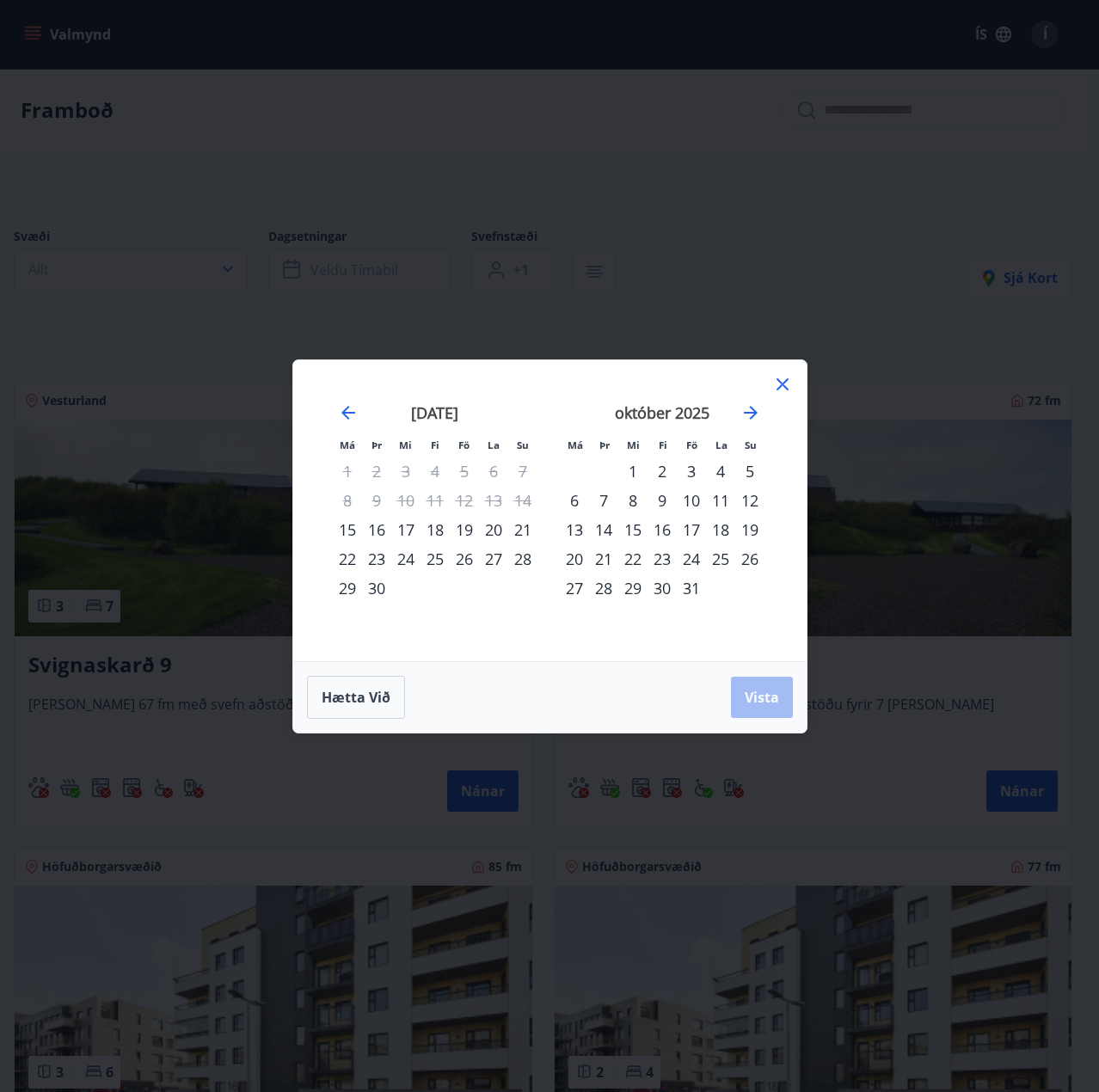
click at [692, 567] on div "24" at bounding box center [691, 559] width 30 height 30
click at [753, 563] on div "26" at bounding box center [750, 559] width 30 height 30
click at [769, 693] on span "Vista" at bounding box center [761, 697] width 34 height 19
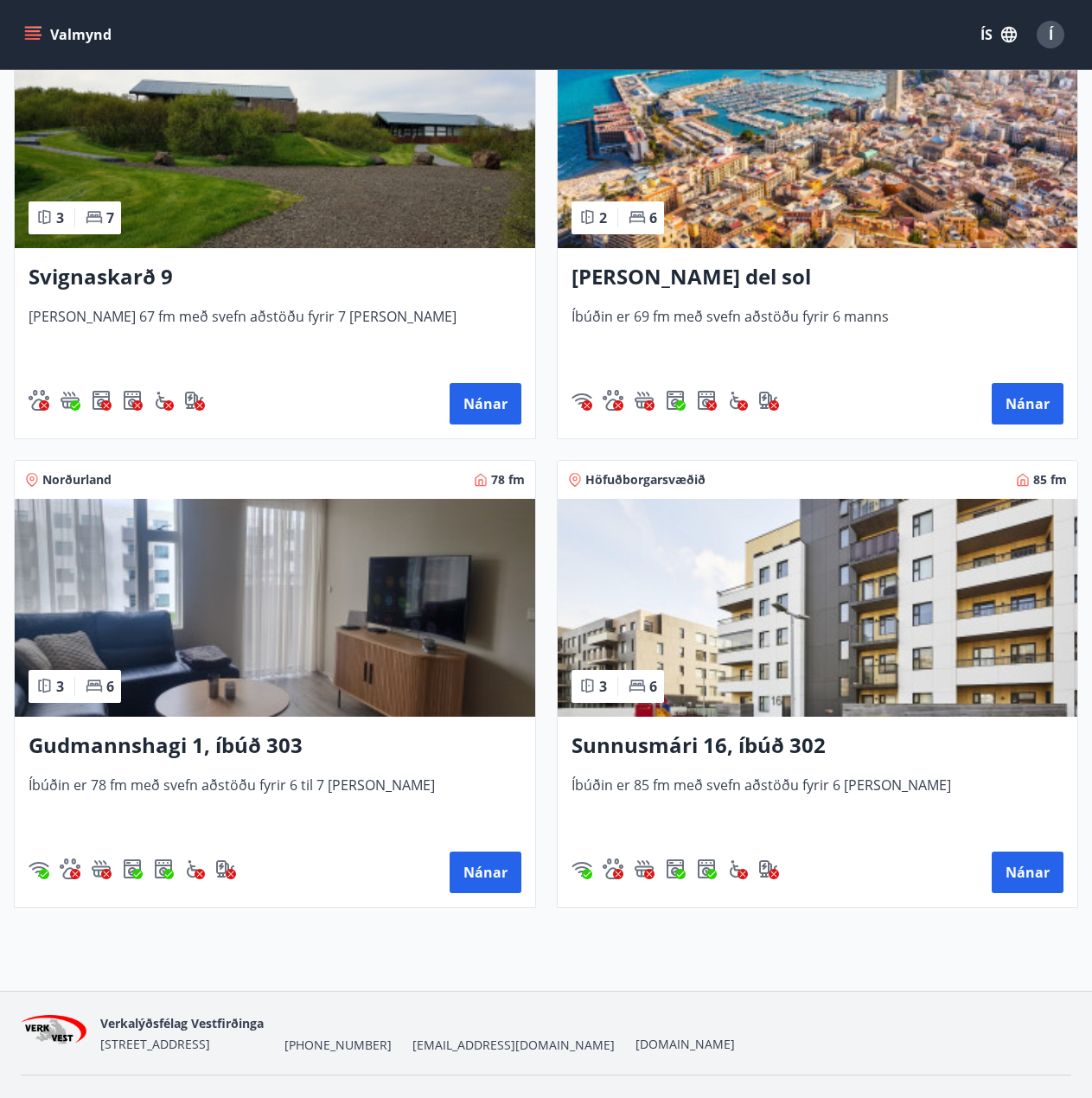
scroll to position [430, 0]
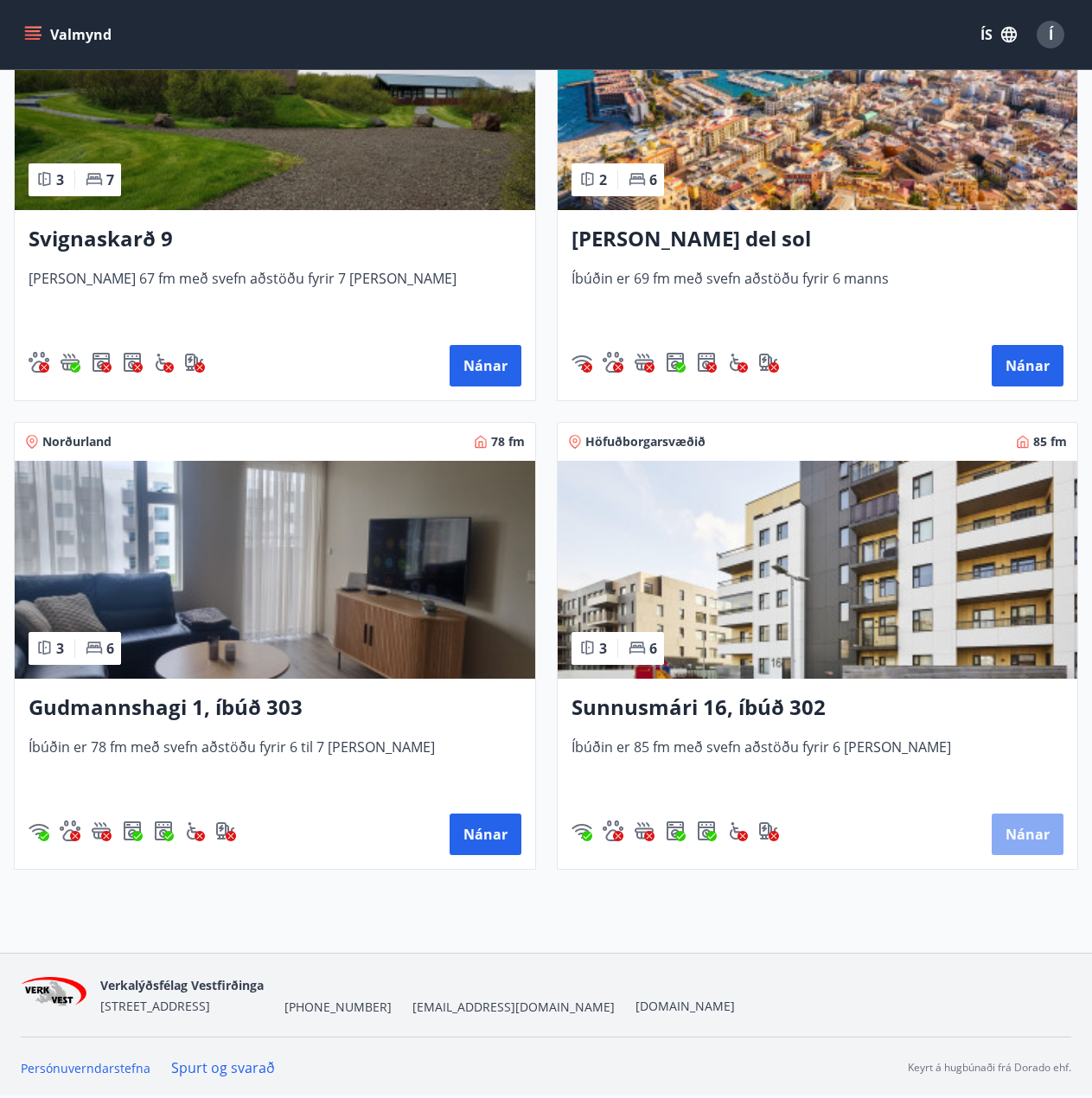
click at [1023, 846] on button "Nánar" at bounding box center [1028, 834] width 72 height 41
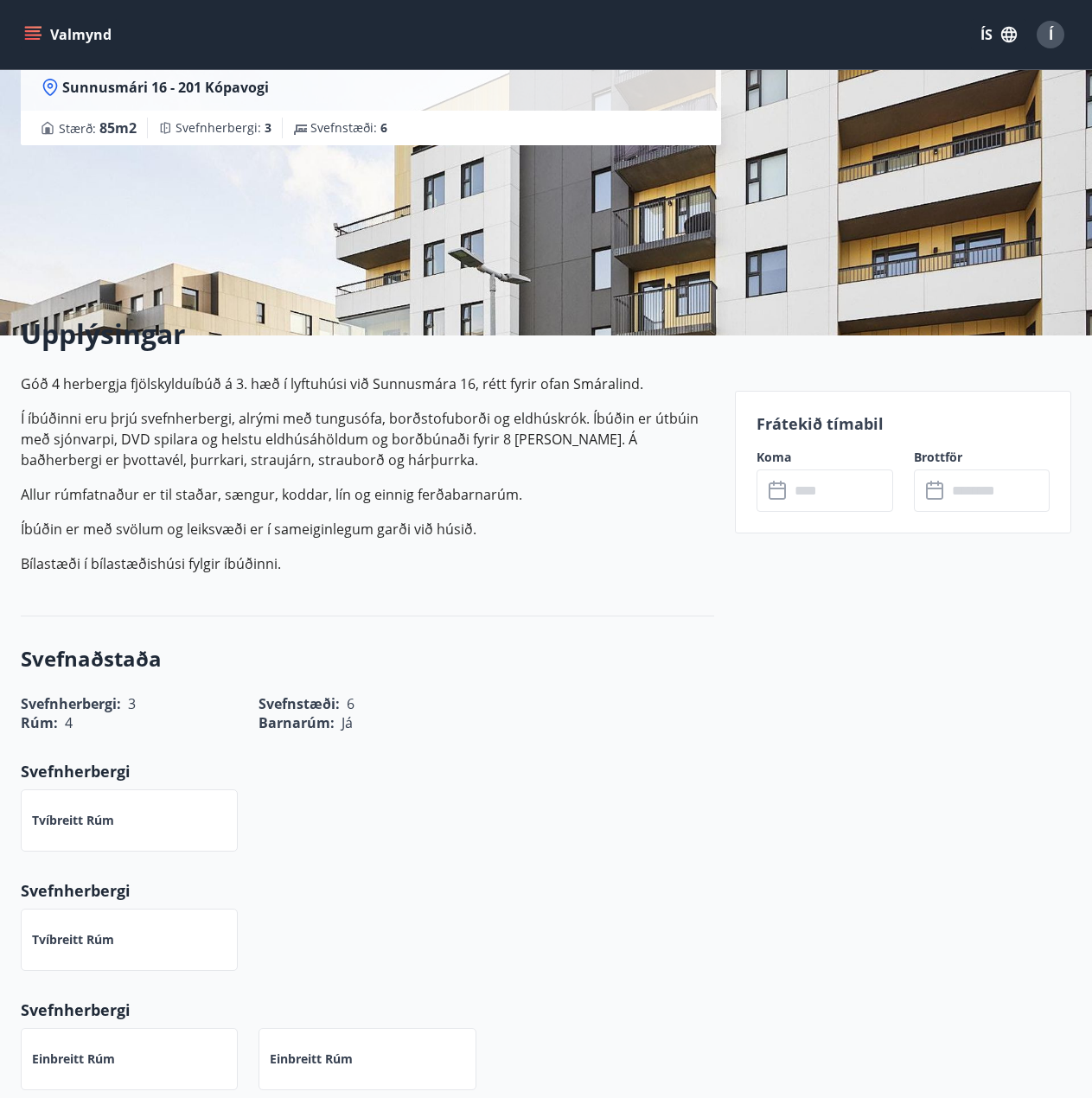
scroll to position [173, 0]
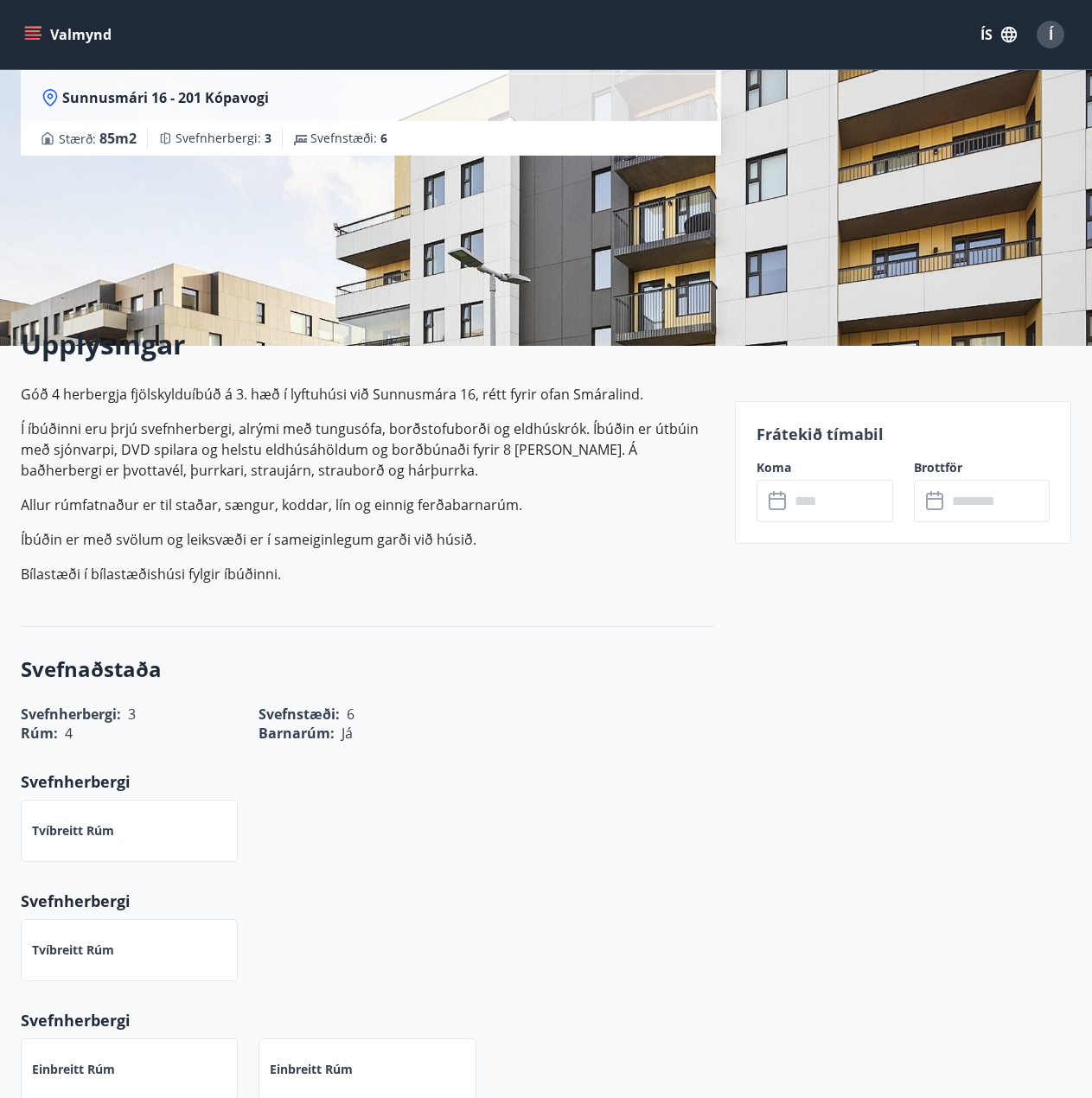
click at [813, 512] on input "text" at bounding box center [841, 501] width 104 height 42
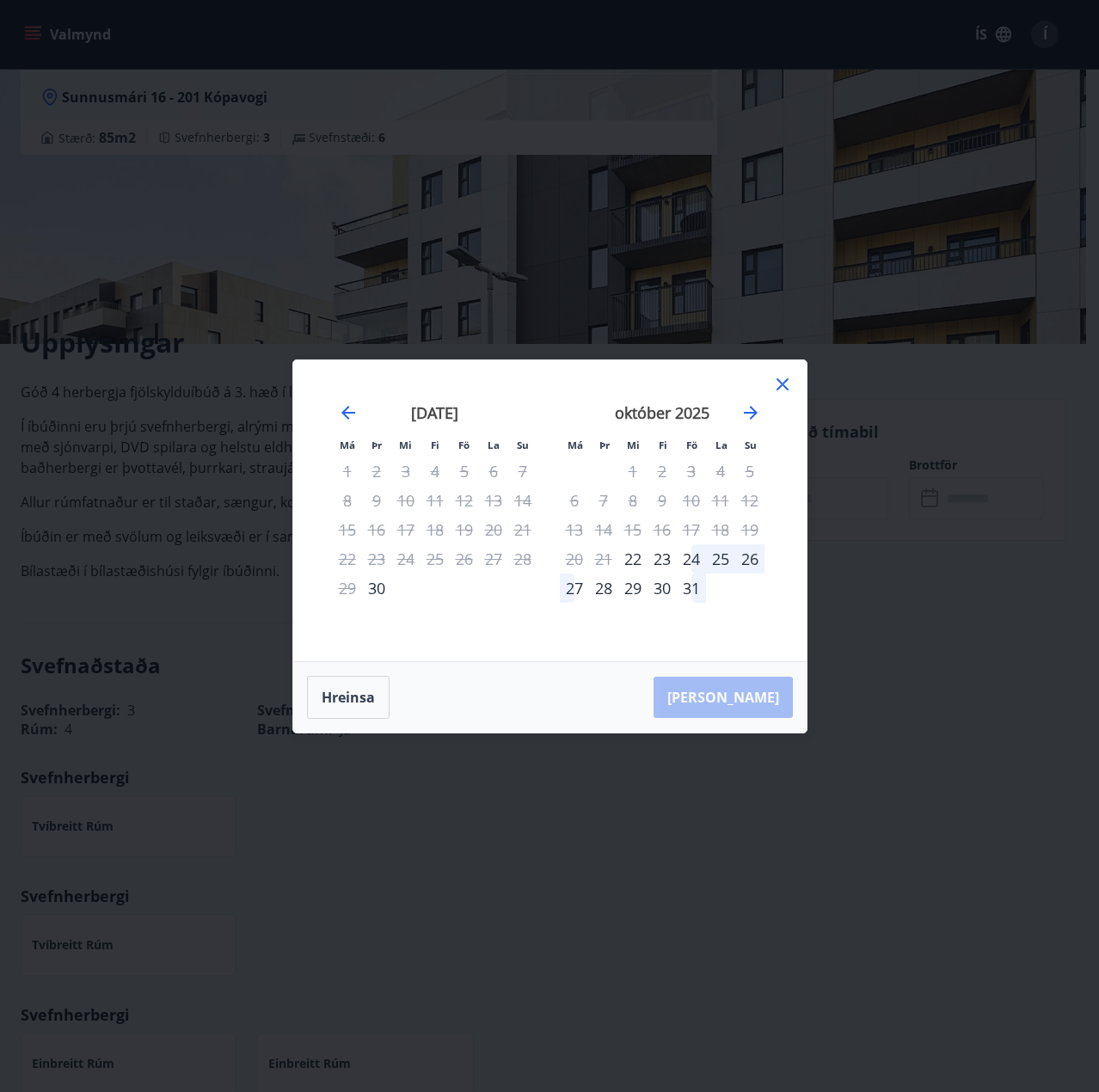
click at [684, 557] on div "24" at bounding box center [691, 559] width 30 height 30
click at [755, 562] on div "26" at bounding box center [750, 559] width 30 height 30
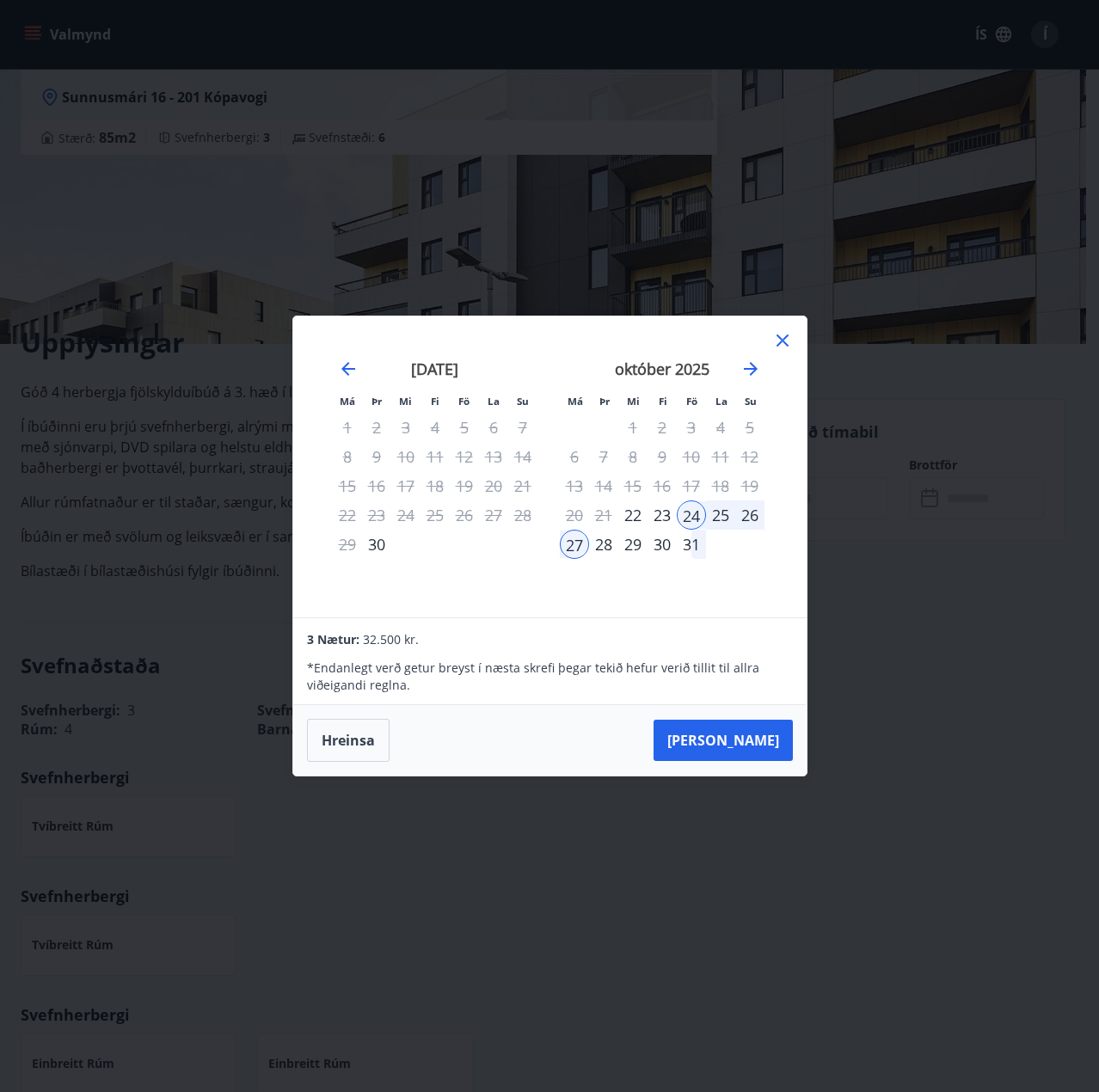
click at [749, 513] on div "26" at bounding box center [750, 515] width 30 height 30
click at [748, 740] on button "[PERSON_NAME]" at bounding box center [722, 740] width 139 height 41
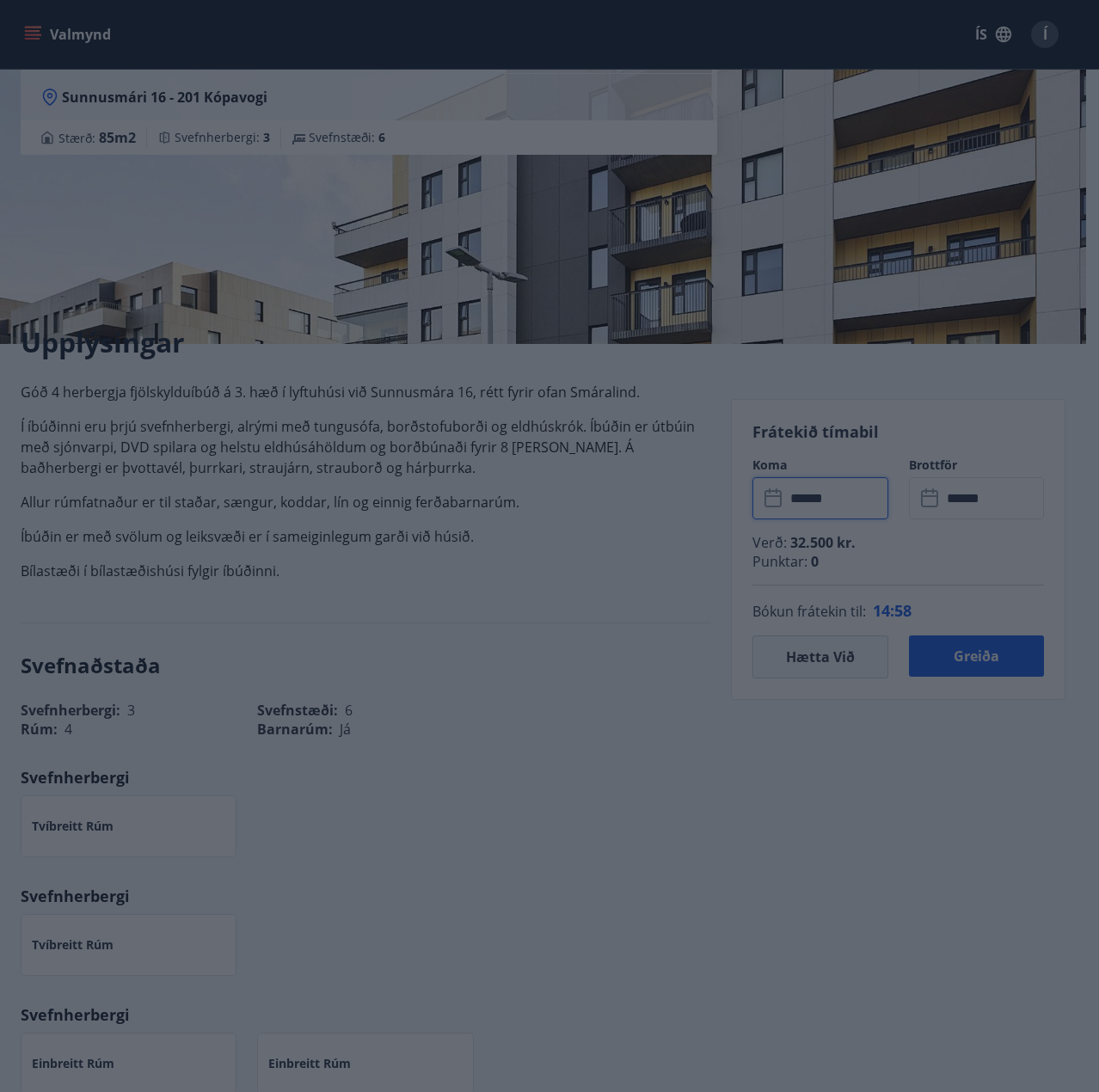
type input "******"
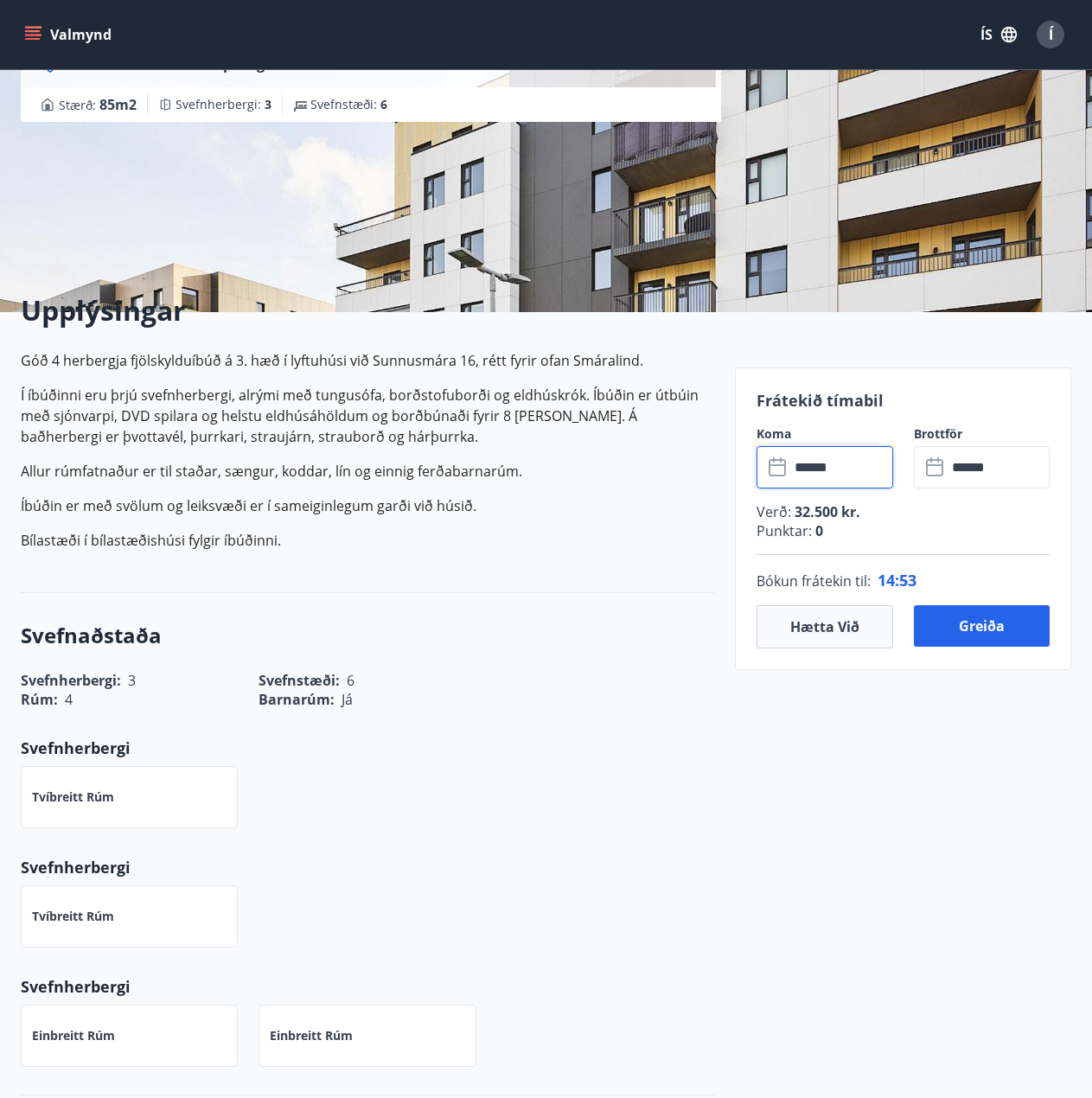
scroll to position [0, 0]
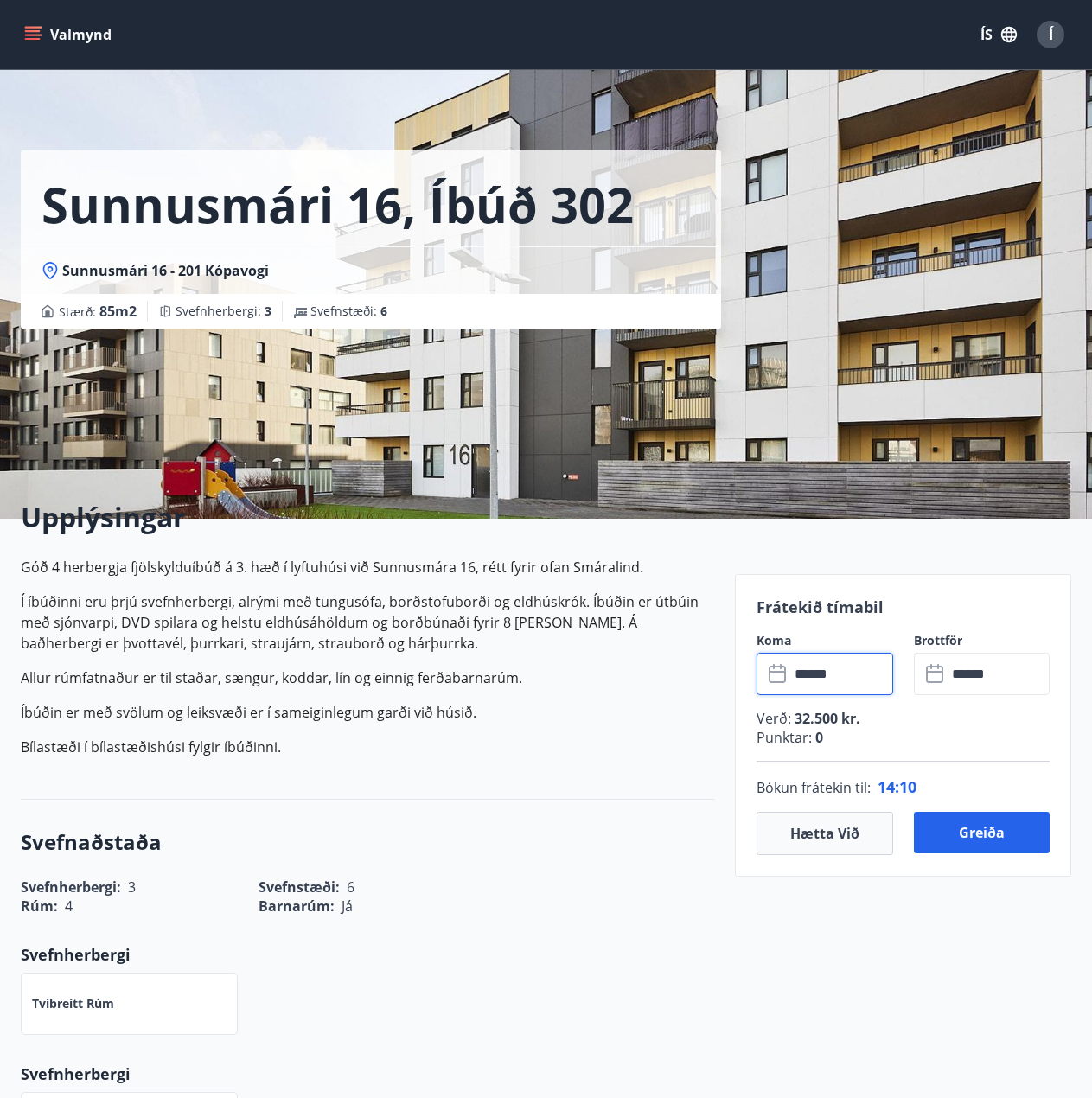
click at [25, 37] on icon "menu" at bounding box center [32, 34] width 17 height 17
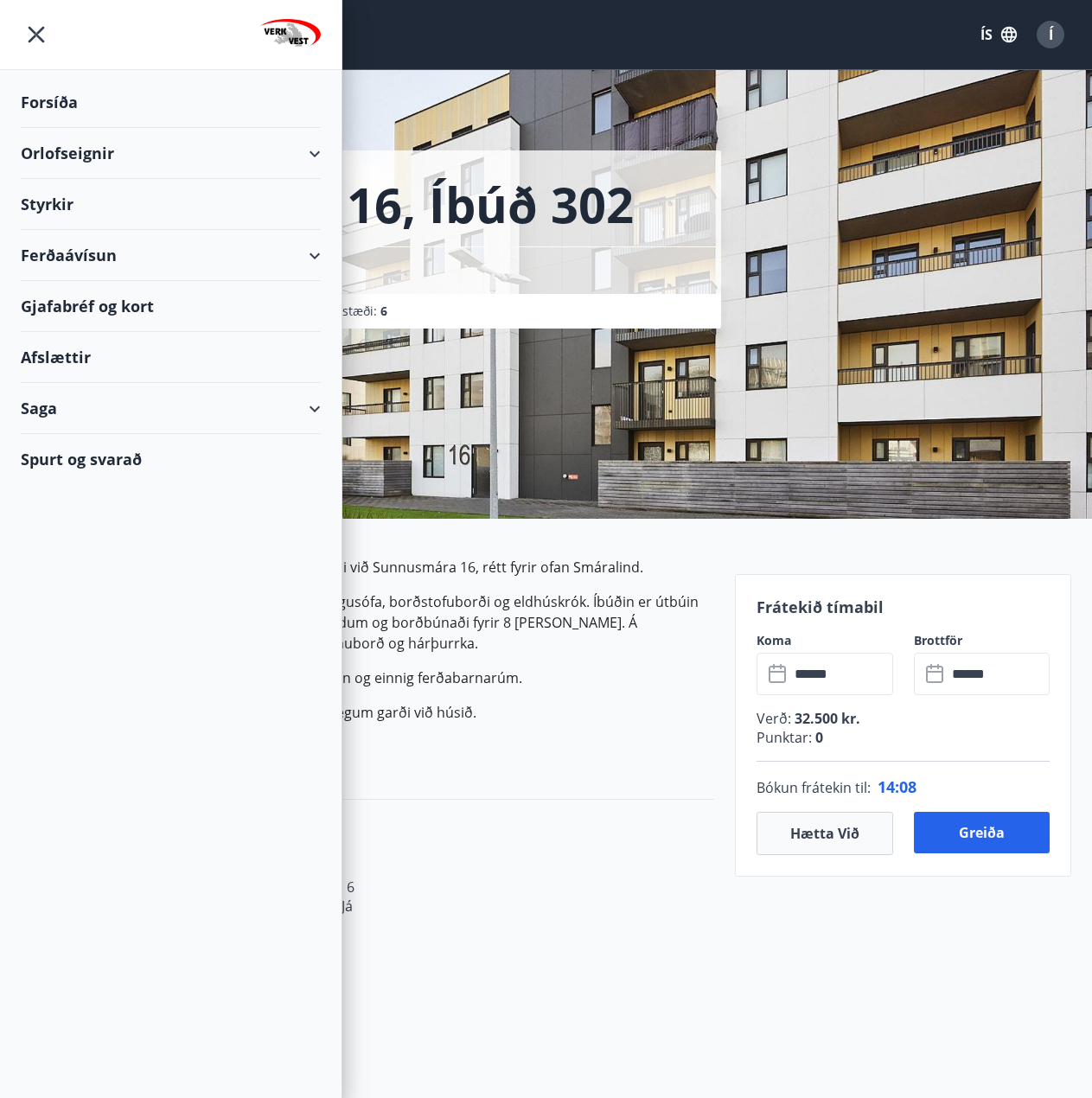
click at [110, 151] on div "Orlofseignir" at bounding box center [170, 153] width 300 height 51
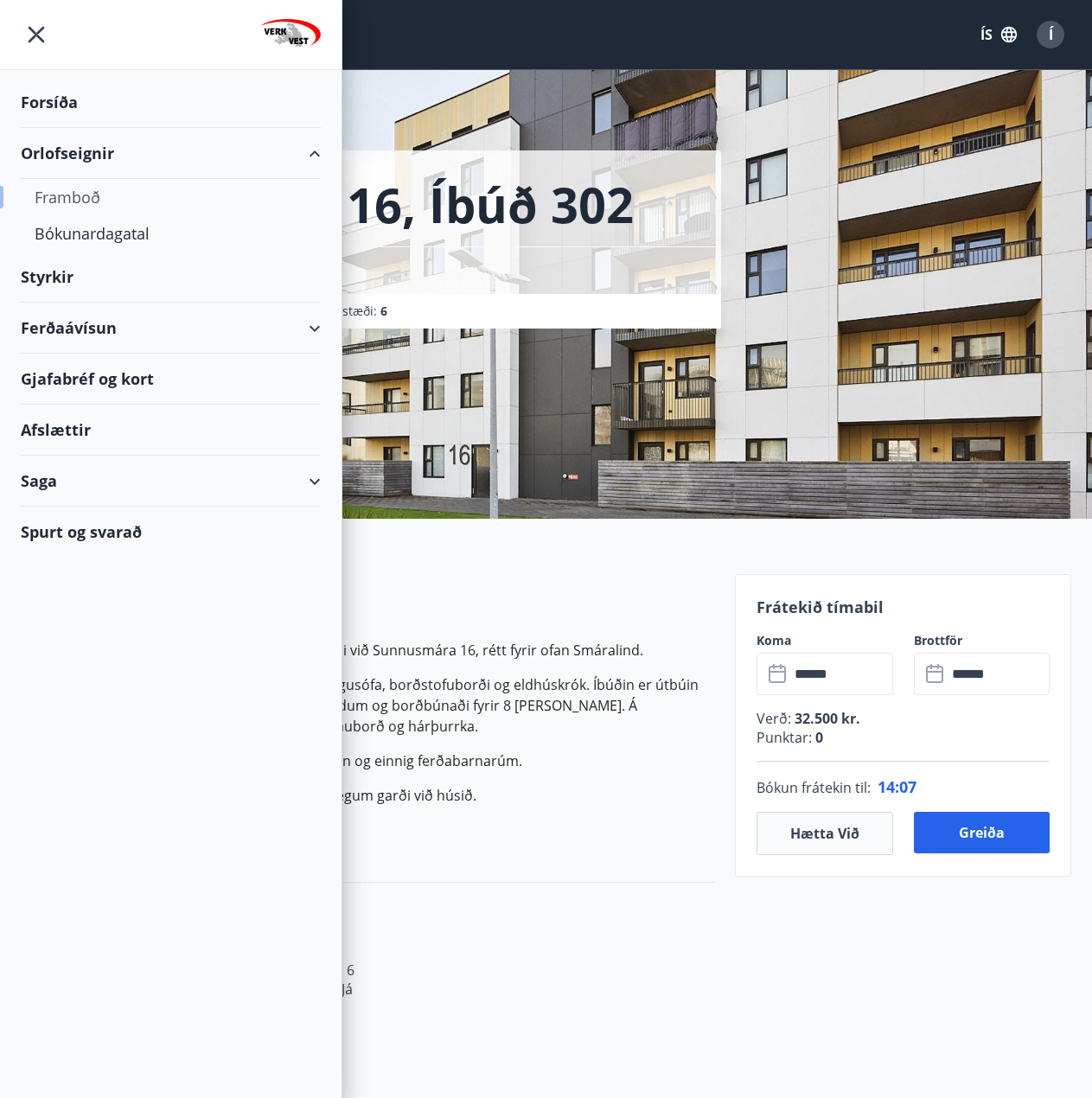
click at [58, 196] on div "Framboð" at bounding box center [170, 197] width 272 height 36
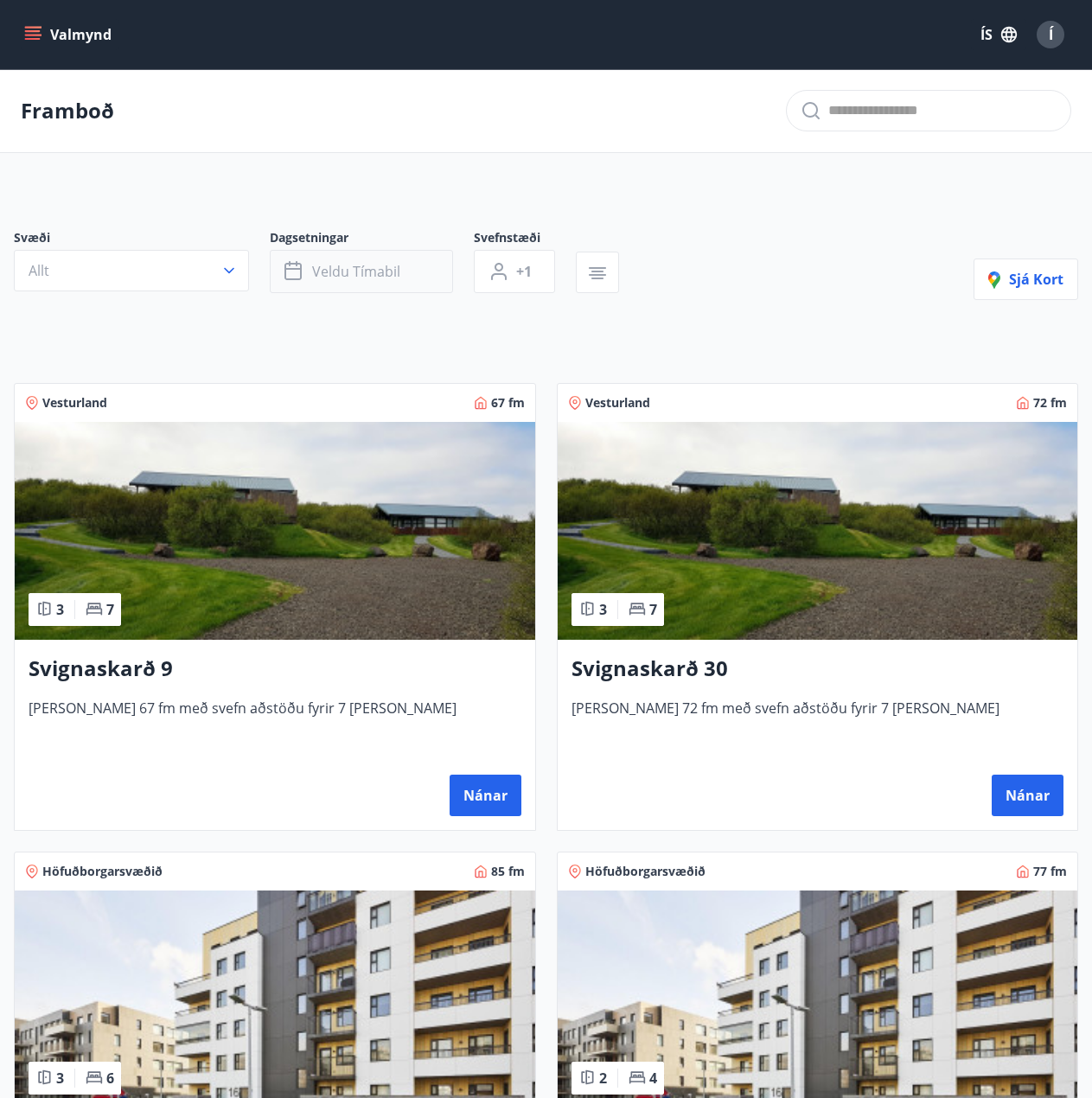
click at [355, 268] on span "Veldu tímabil" at bounding box center [357, 271] width 88 height 19
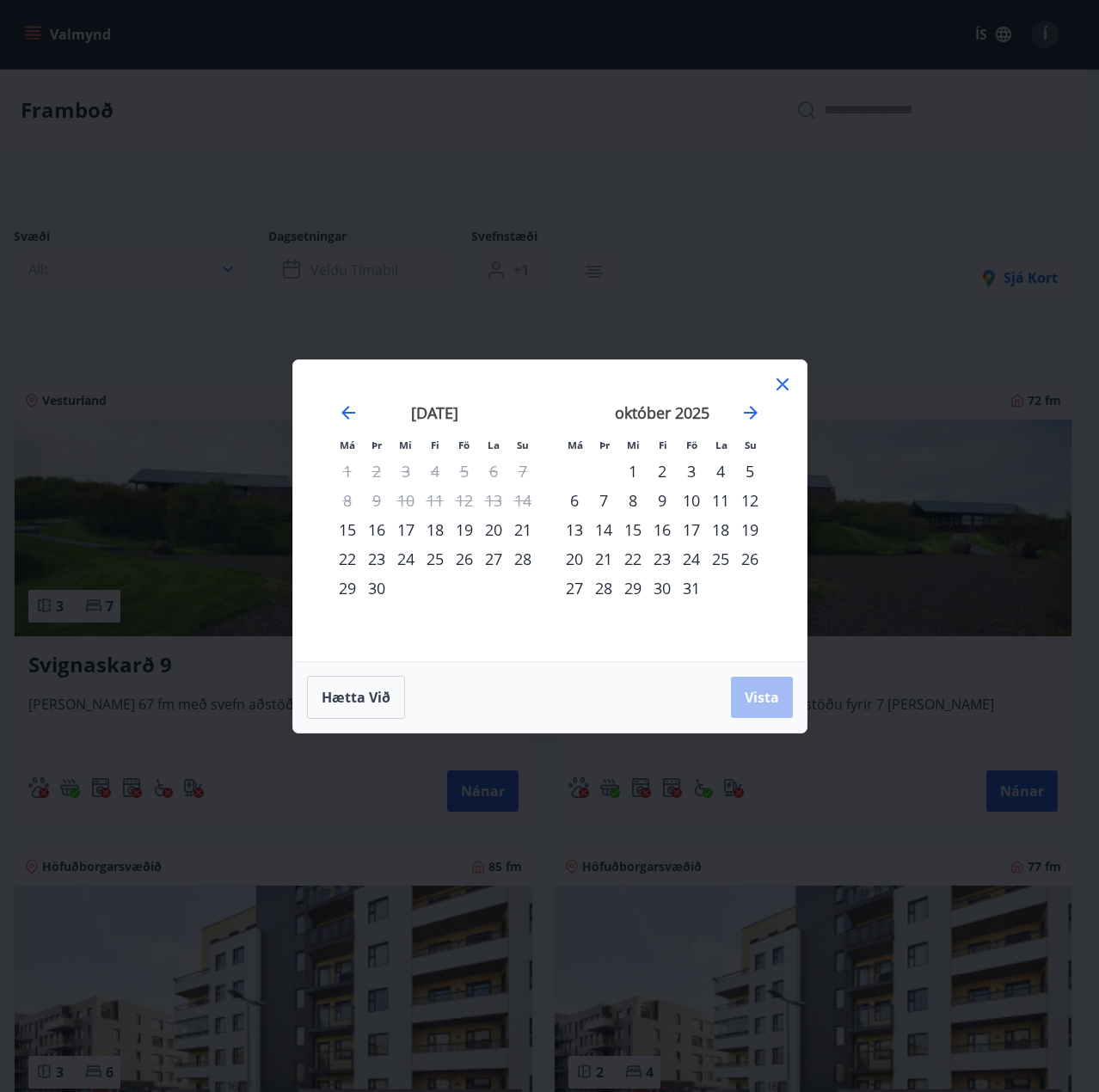
click at [344, 590] on div "29" at bounding box center [347, 588] width 30 height 30
click at [696, 477] on div "3" at bounding box center [691, 471] width 30 height 30
click at [760, 684] on button "Vista" at bounding box center [761, 697] width 62 height 41
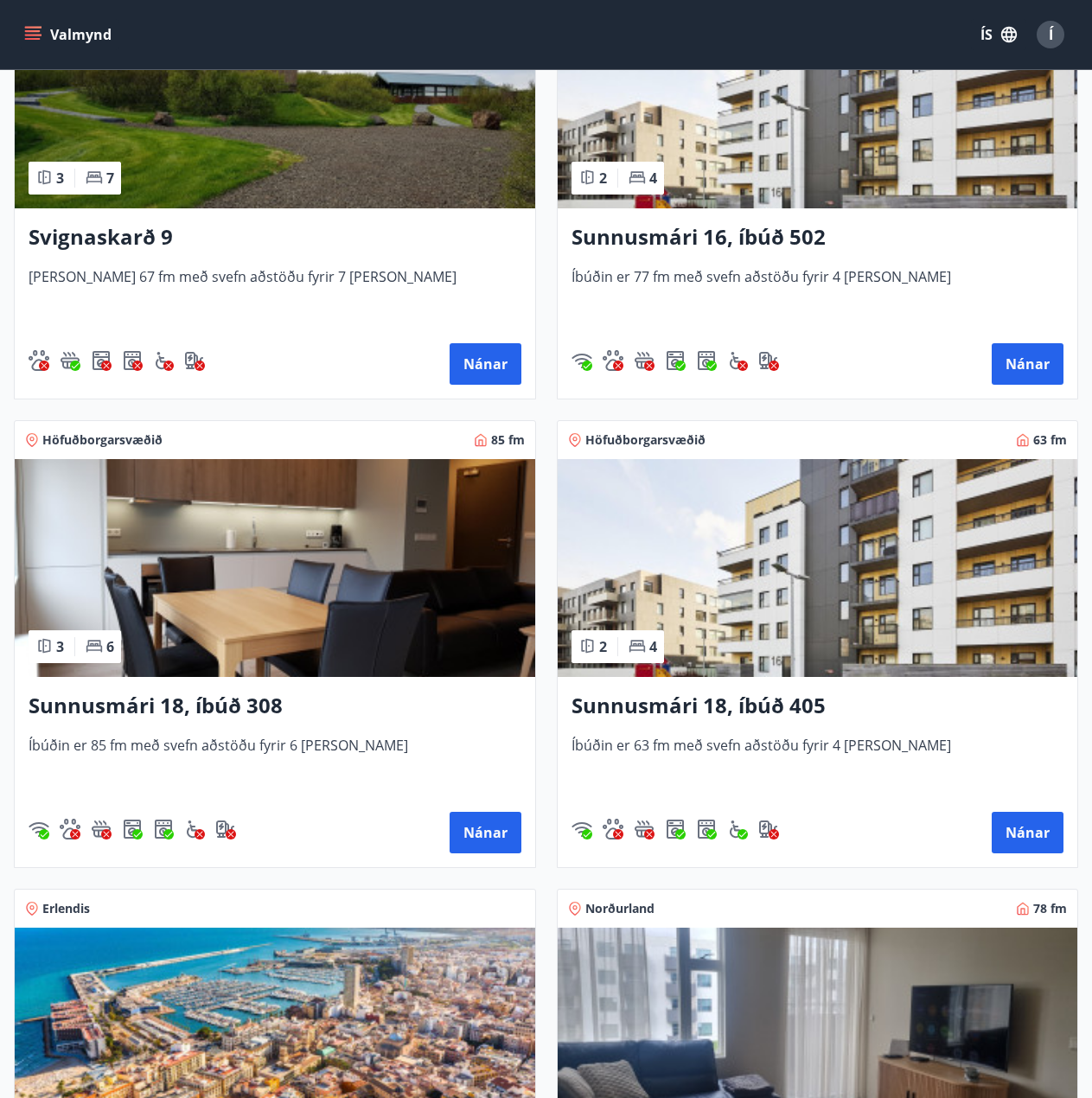
scroll to position [432, 0]
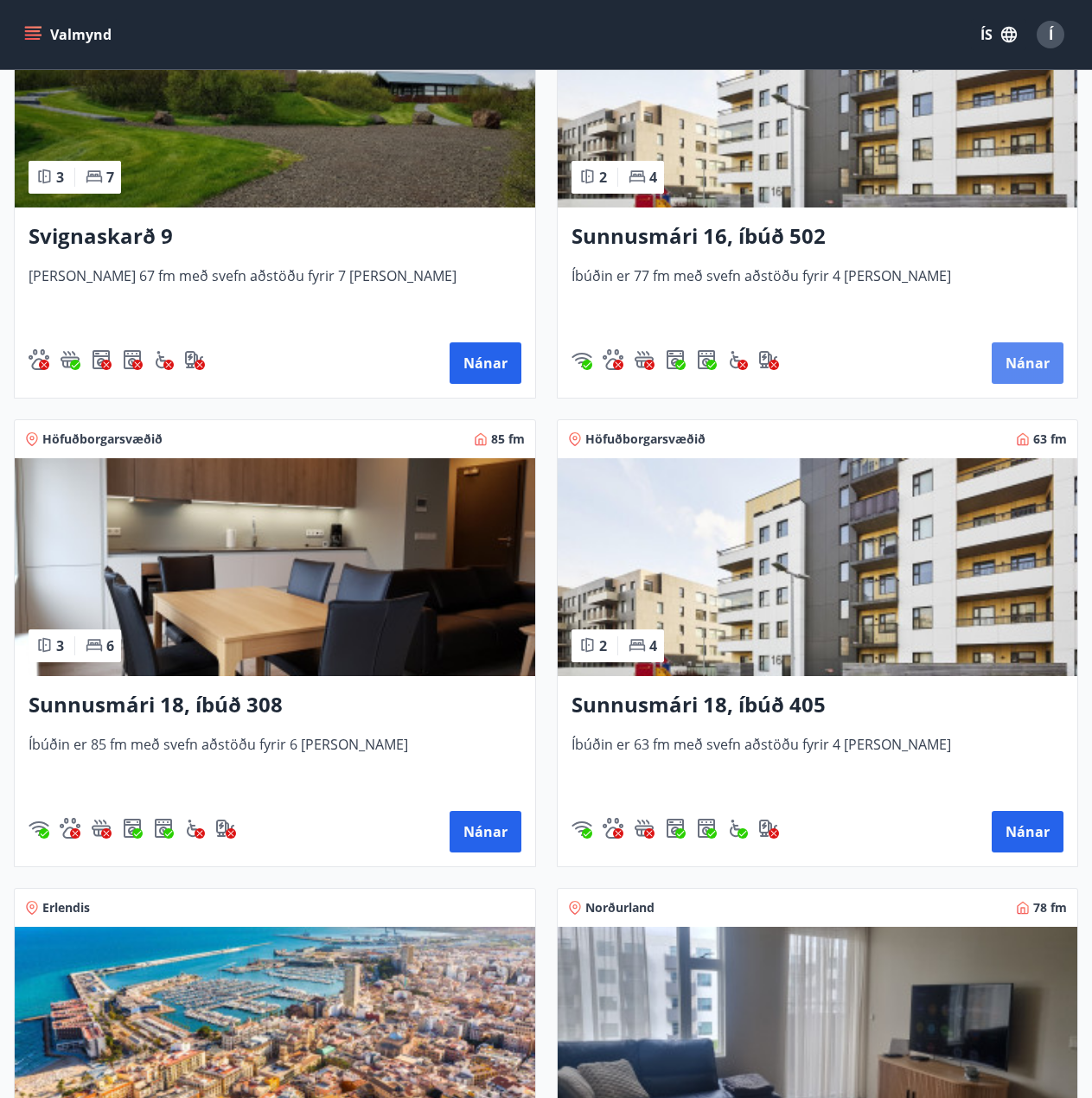
click at [1041, 367] on button "Nánar" at bounding box center [1028, 363] width 72 height 41
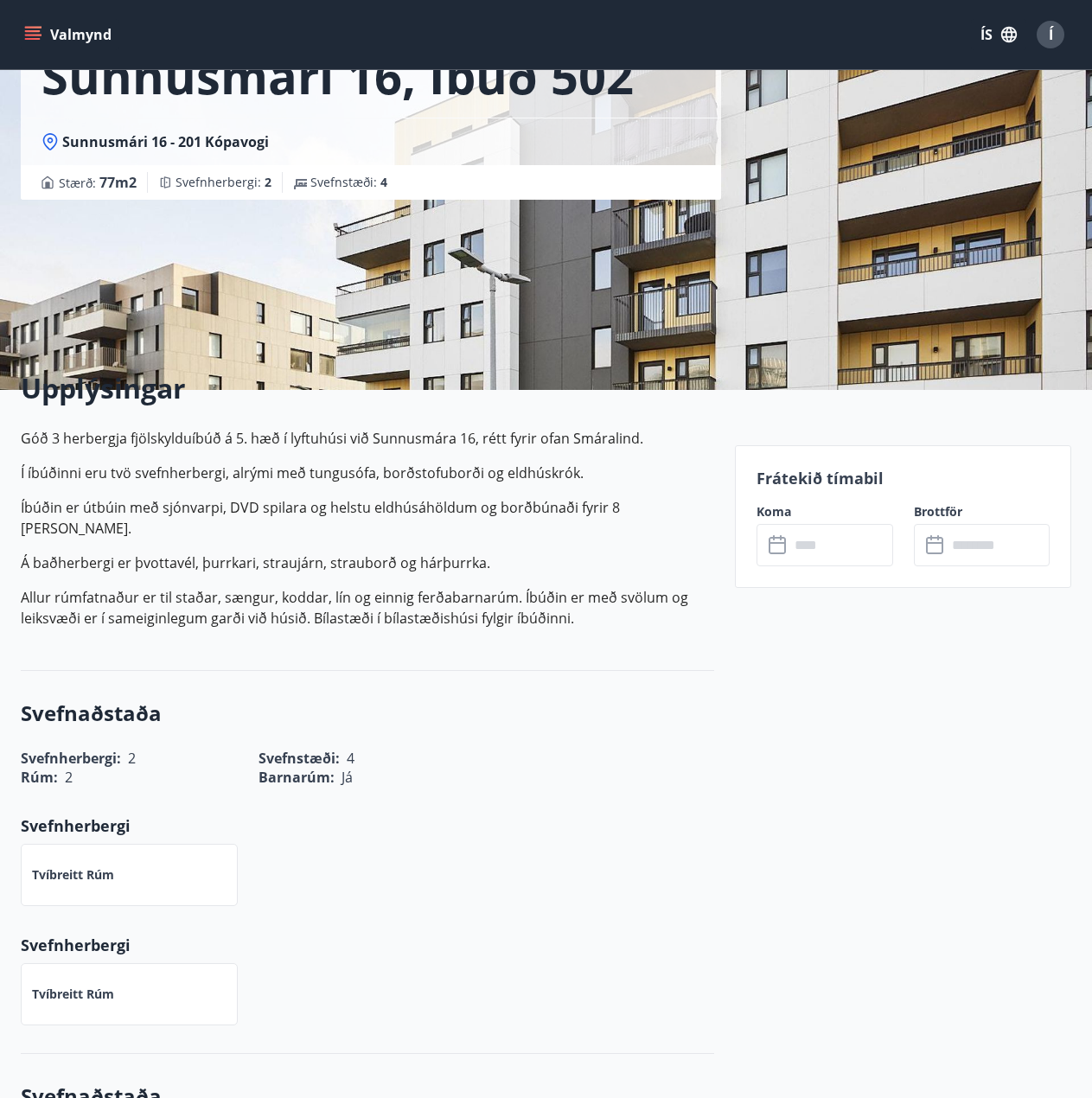
scroll to position [173, 0]
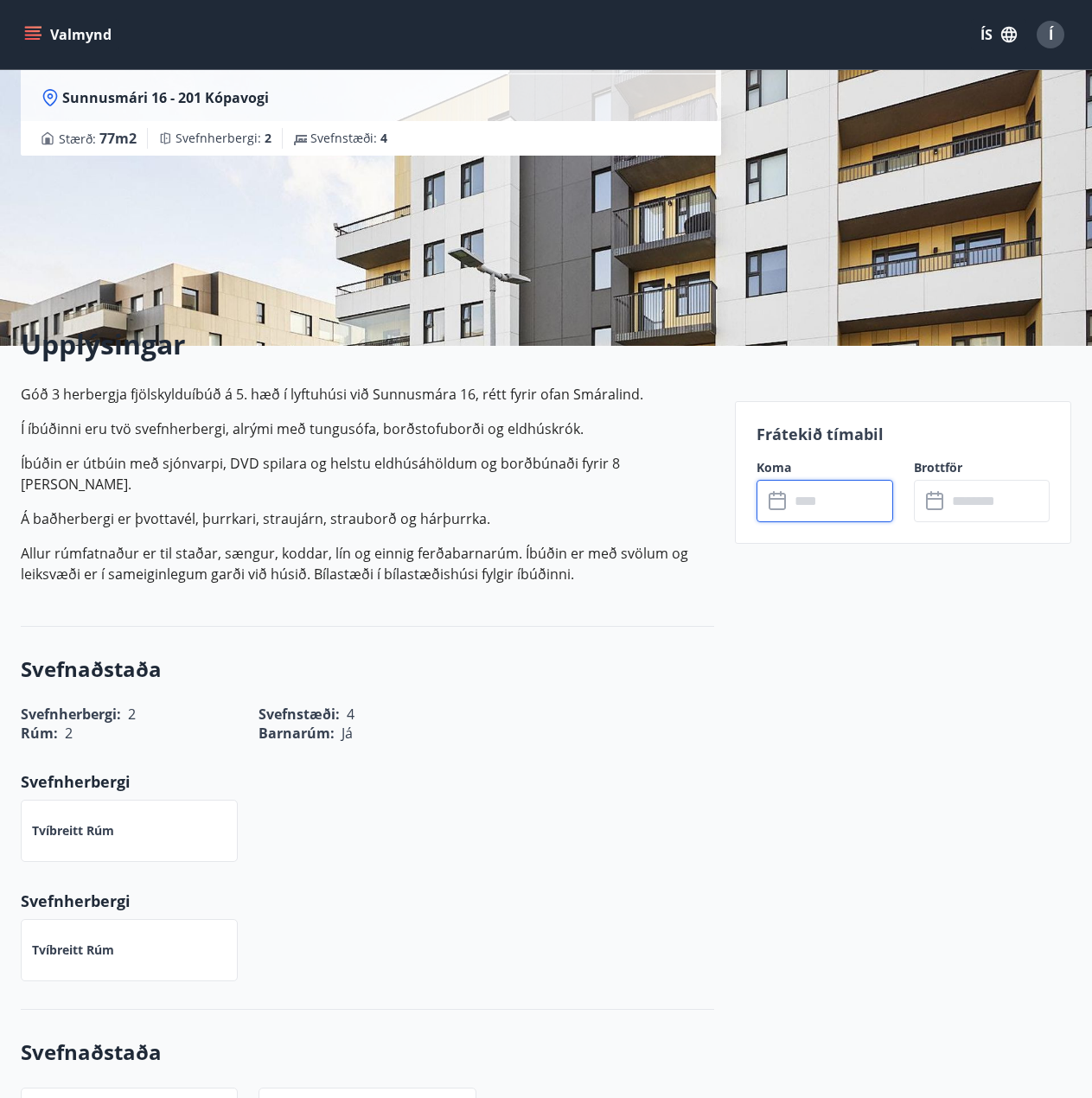
click at [829, 502] on input "text" at bounding box center [841, 501] width 104 height 42
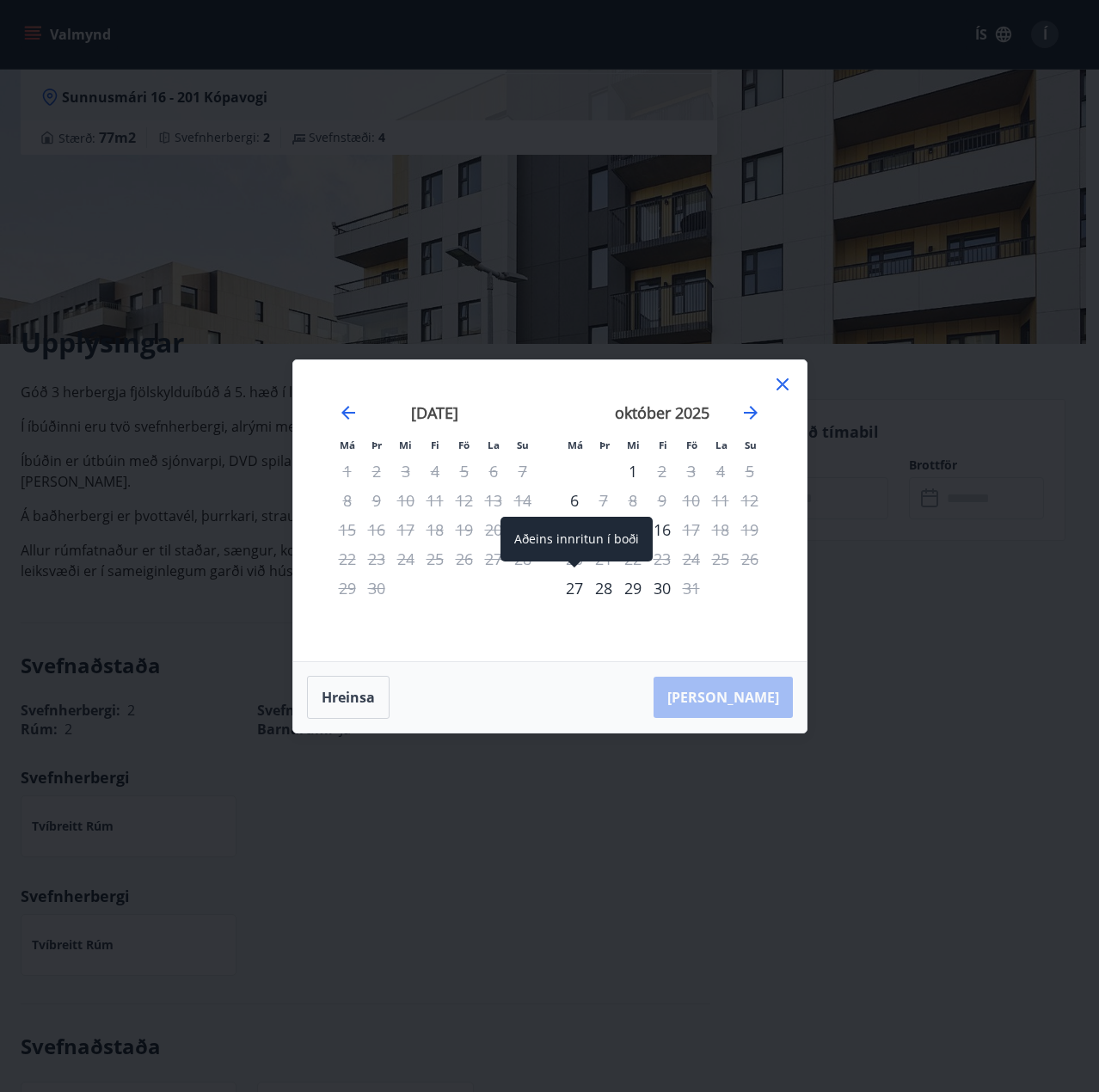
click at [569, 587] on div "27" at bounding box center [574, 588] width 30 height 30
click at [665, 589] on div "30" at bounding box center [662, 588] width 30 height 30
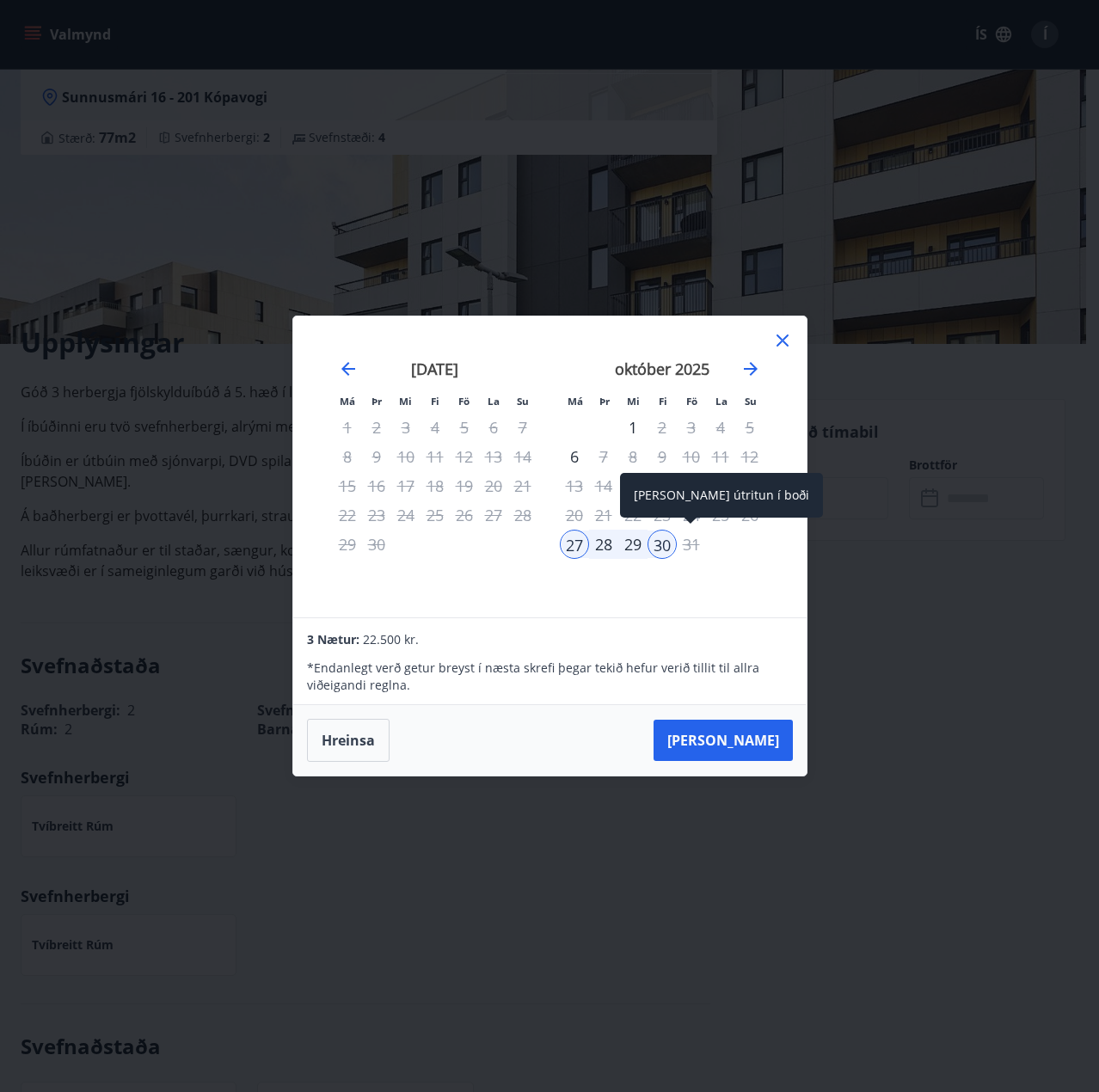
click at [689, 548] on div "31" at bounding box center [691, 544] width 30 height 30
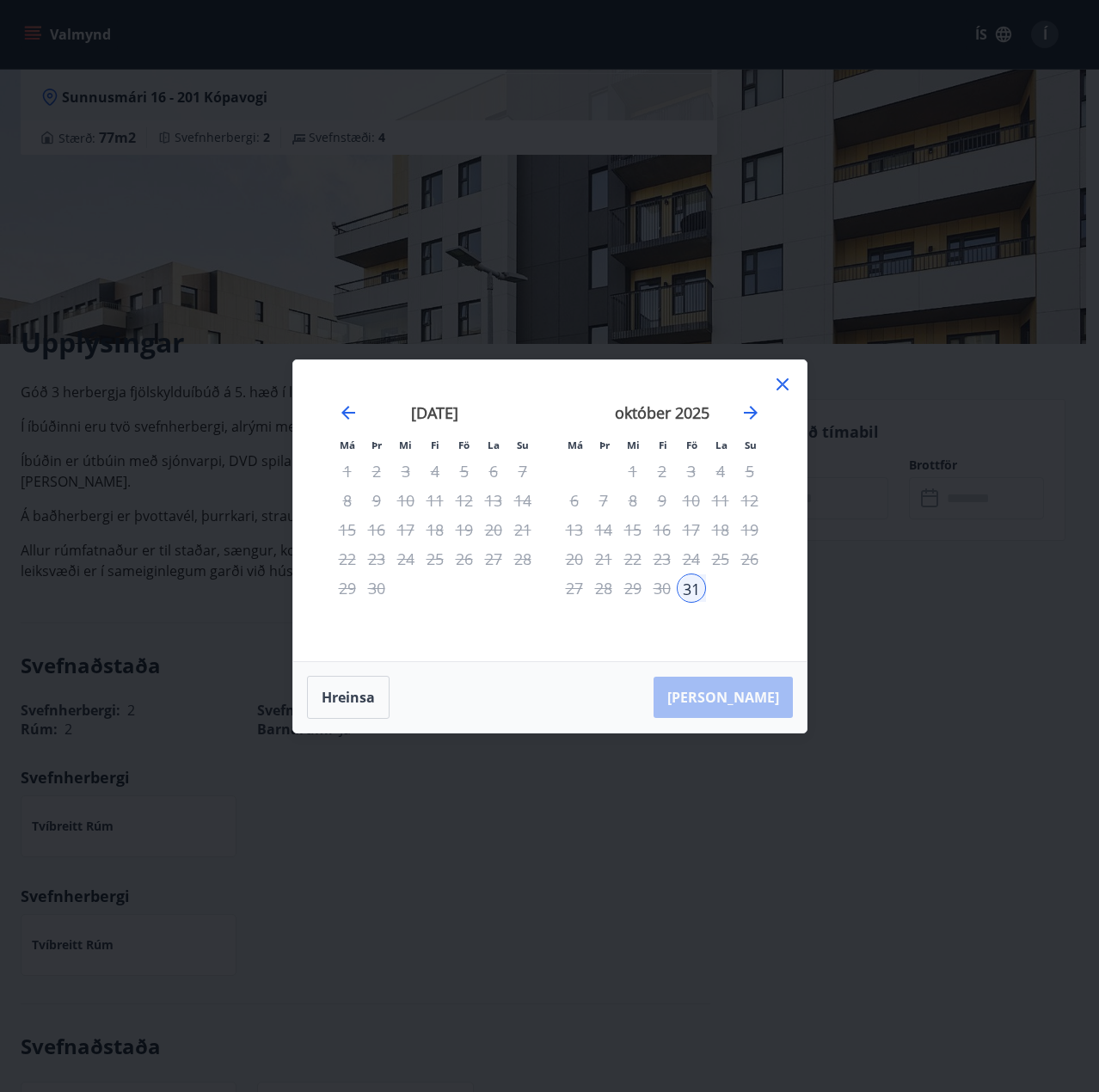
click at [786, 388] on icon at bounding box center [782, 383] width 12 height 12
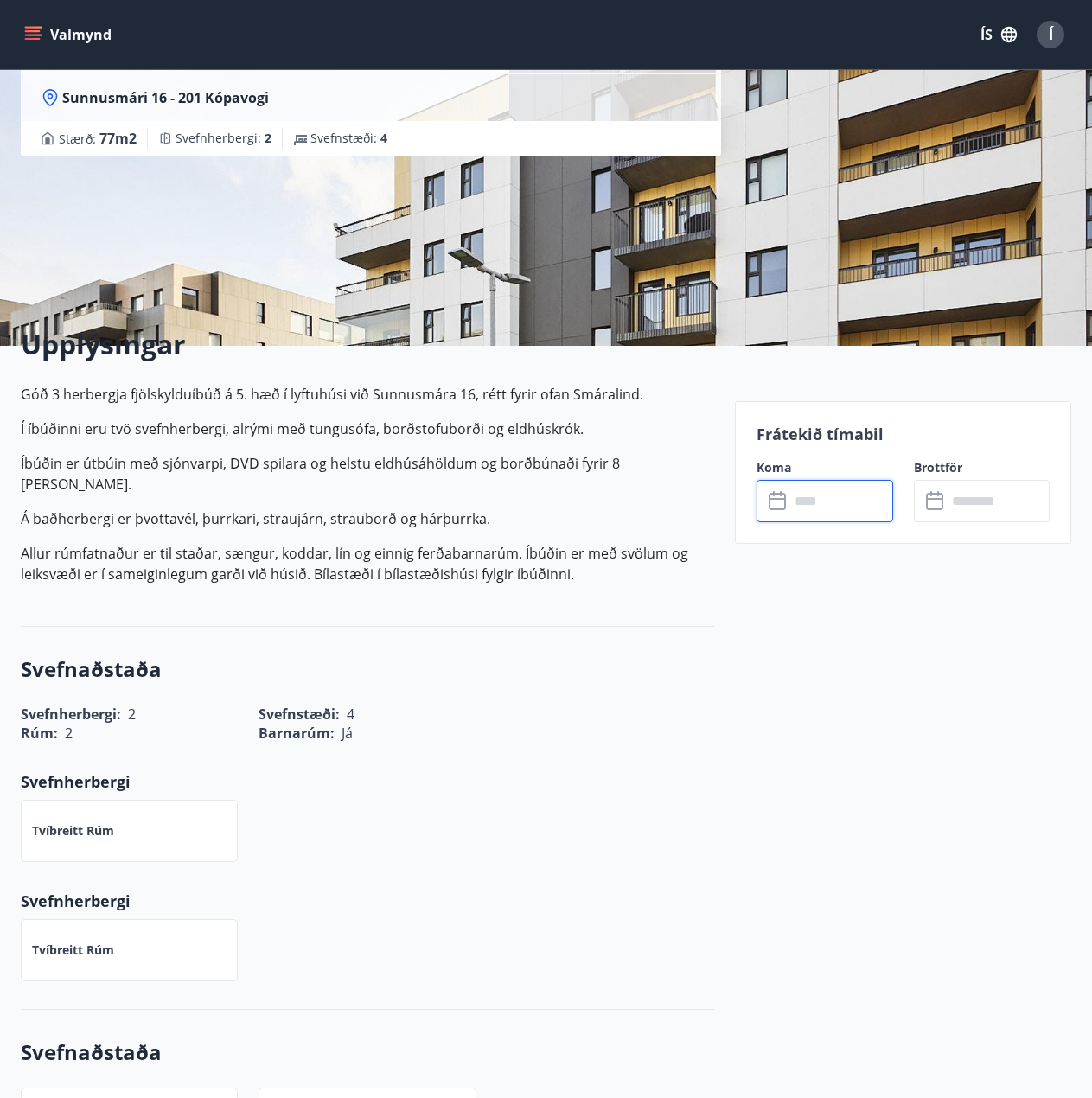
click at [821, 501] on input "text" at bounding box center [841, 501] width 104 height 42
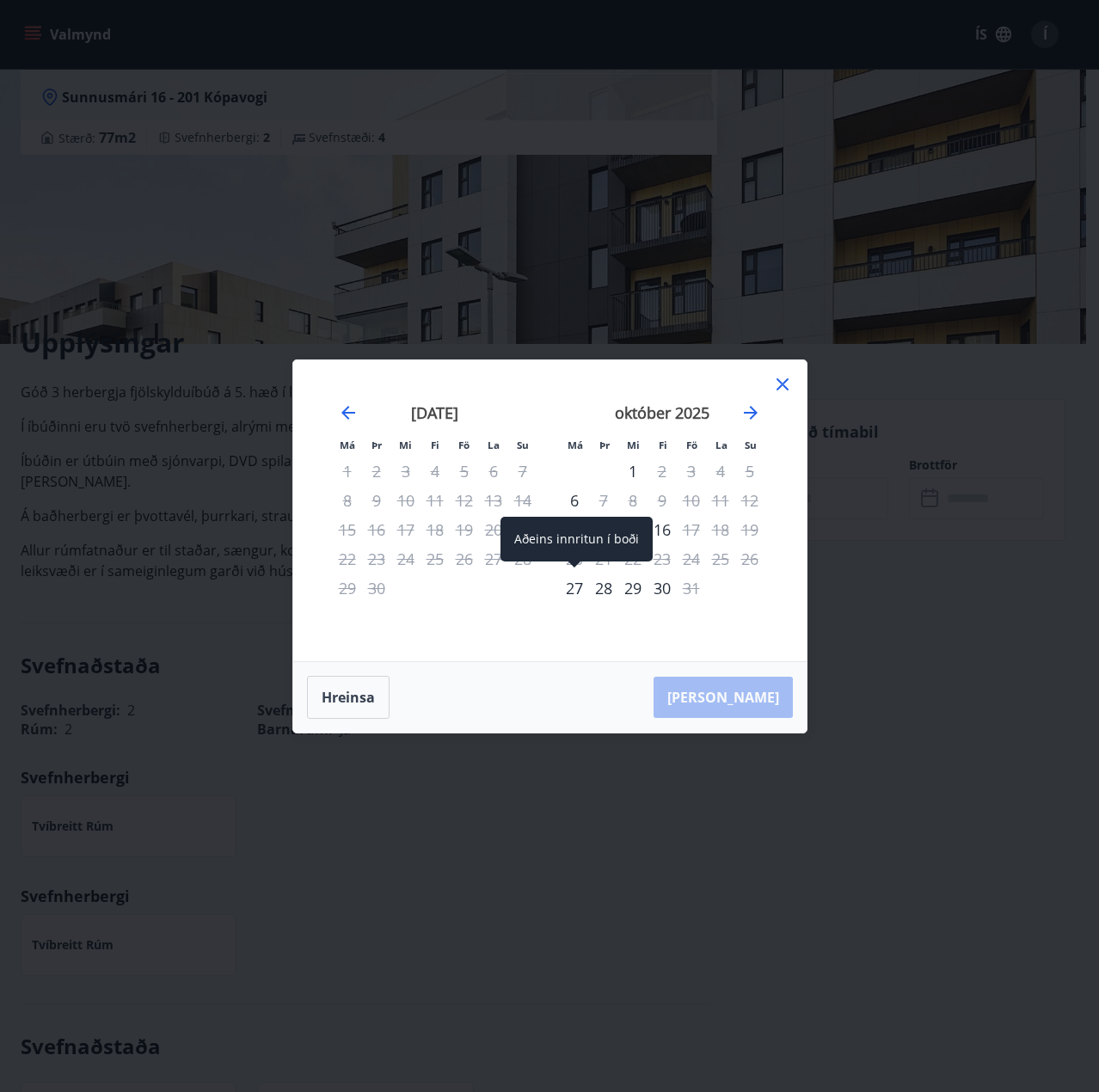
click at [568, 583] on div "27" at bounding box center [574, 588] width 30 height 30
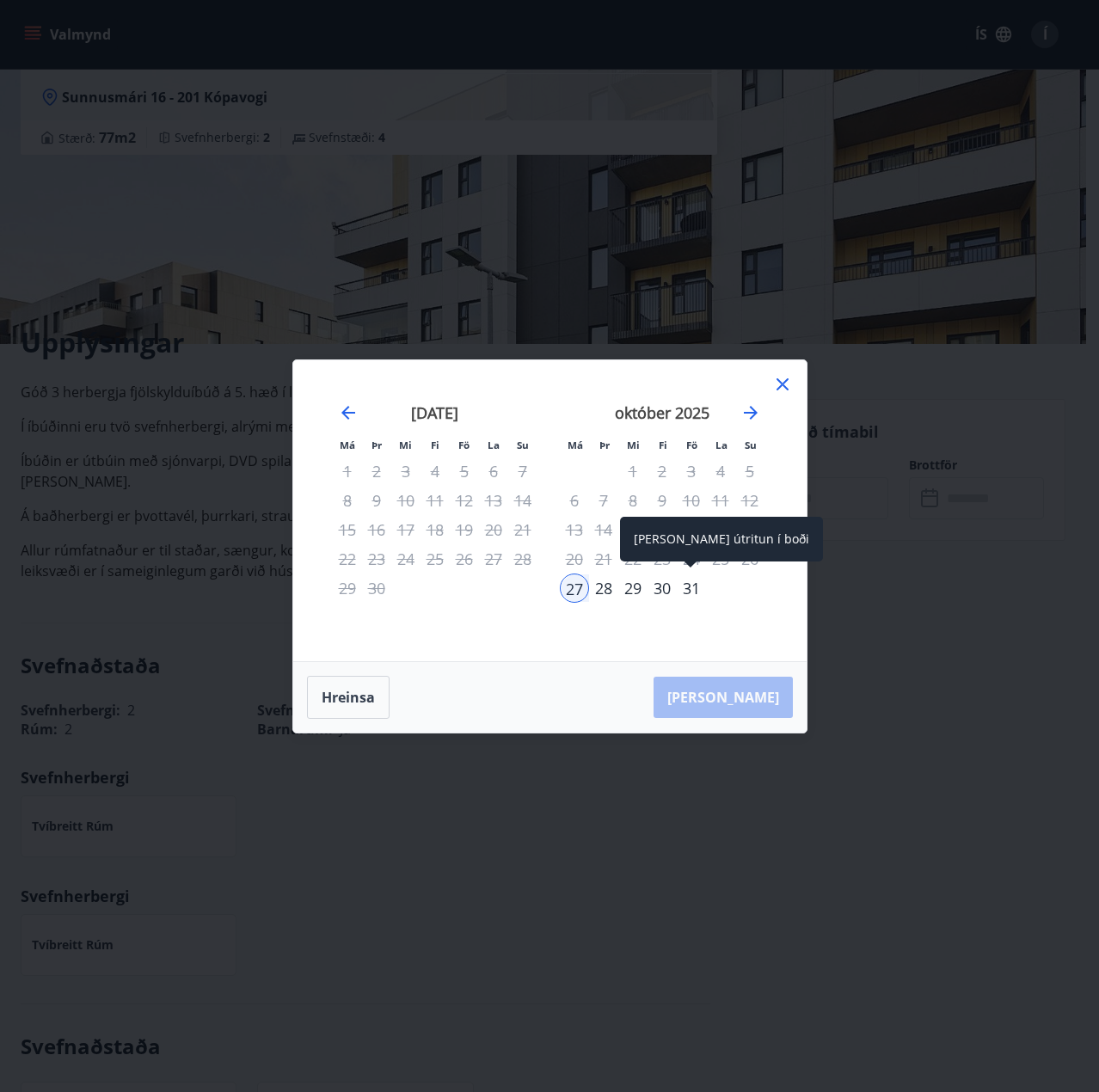
click at [684, 591] on div "31" at bounding box center [691, 588] width 30 height 30
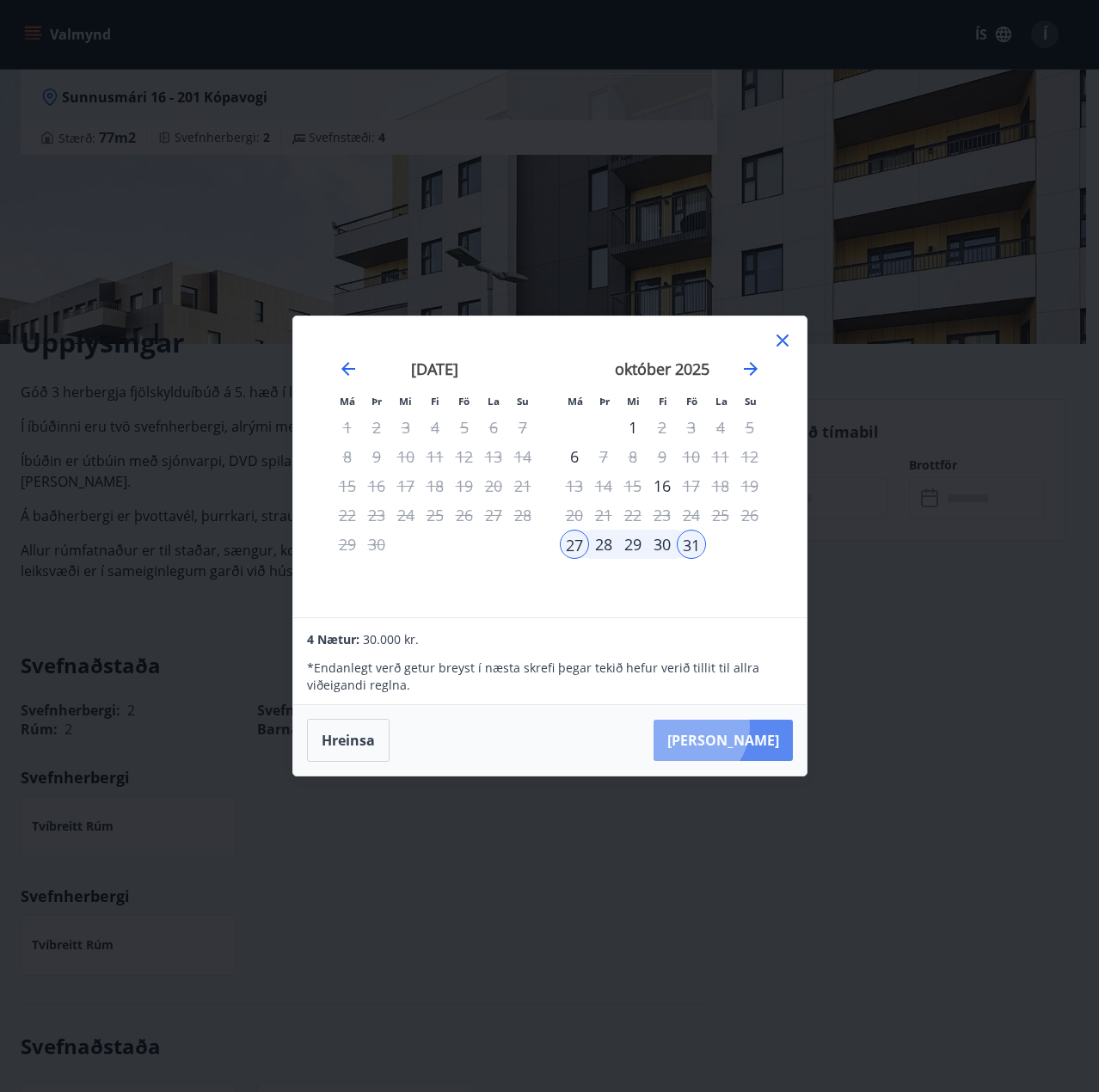
click at [740, 727] on button "[PERSON_NAME]" at bounding box center [722, 740] width 139 height 41
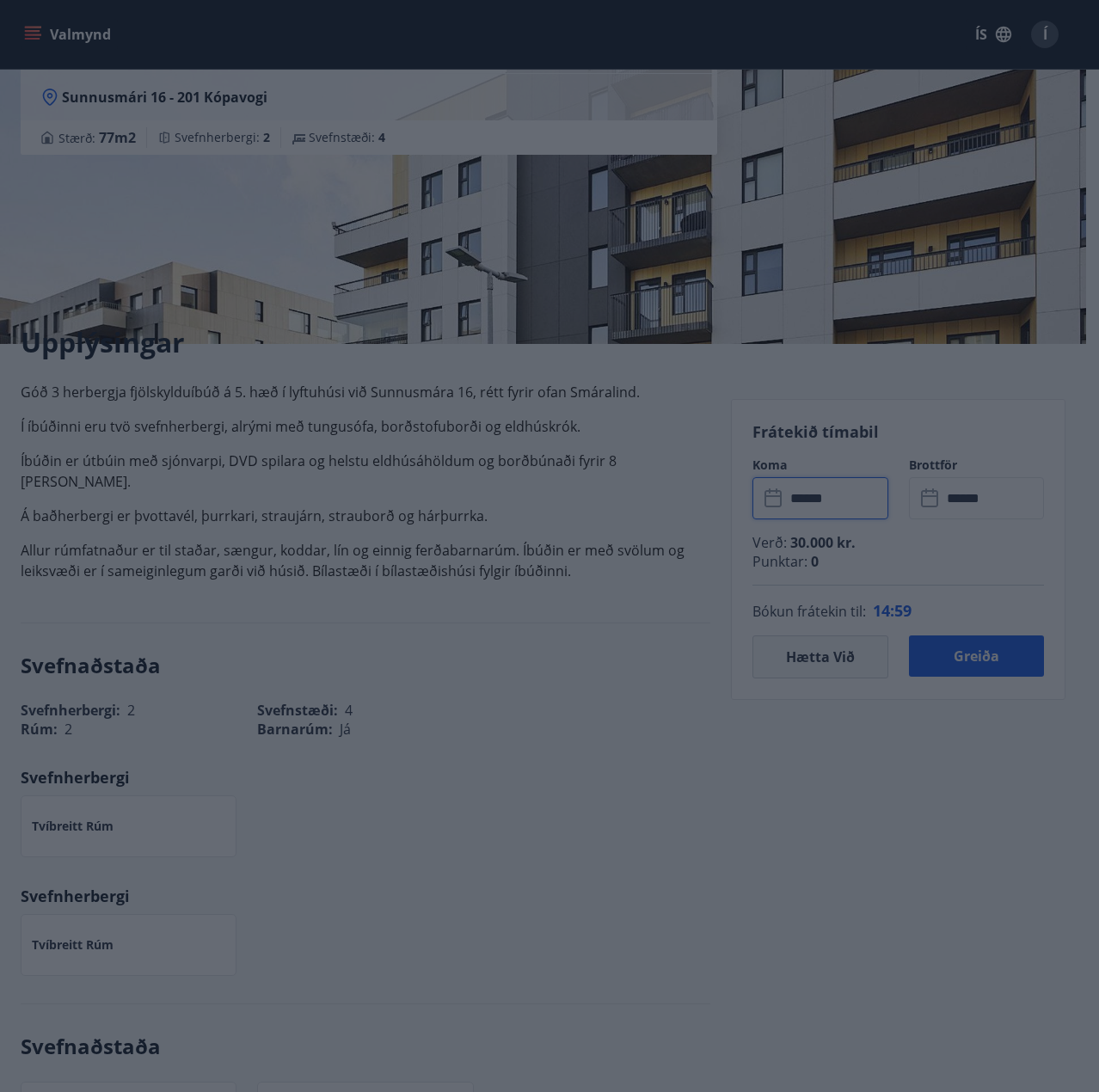
type input "******"
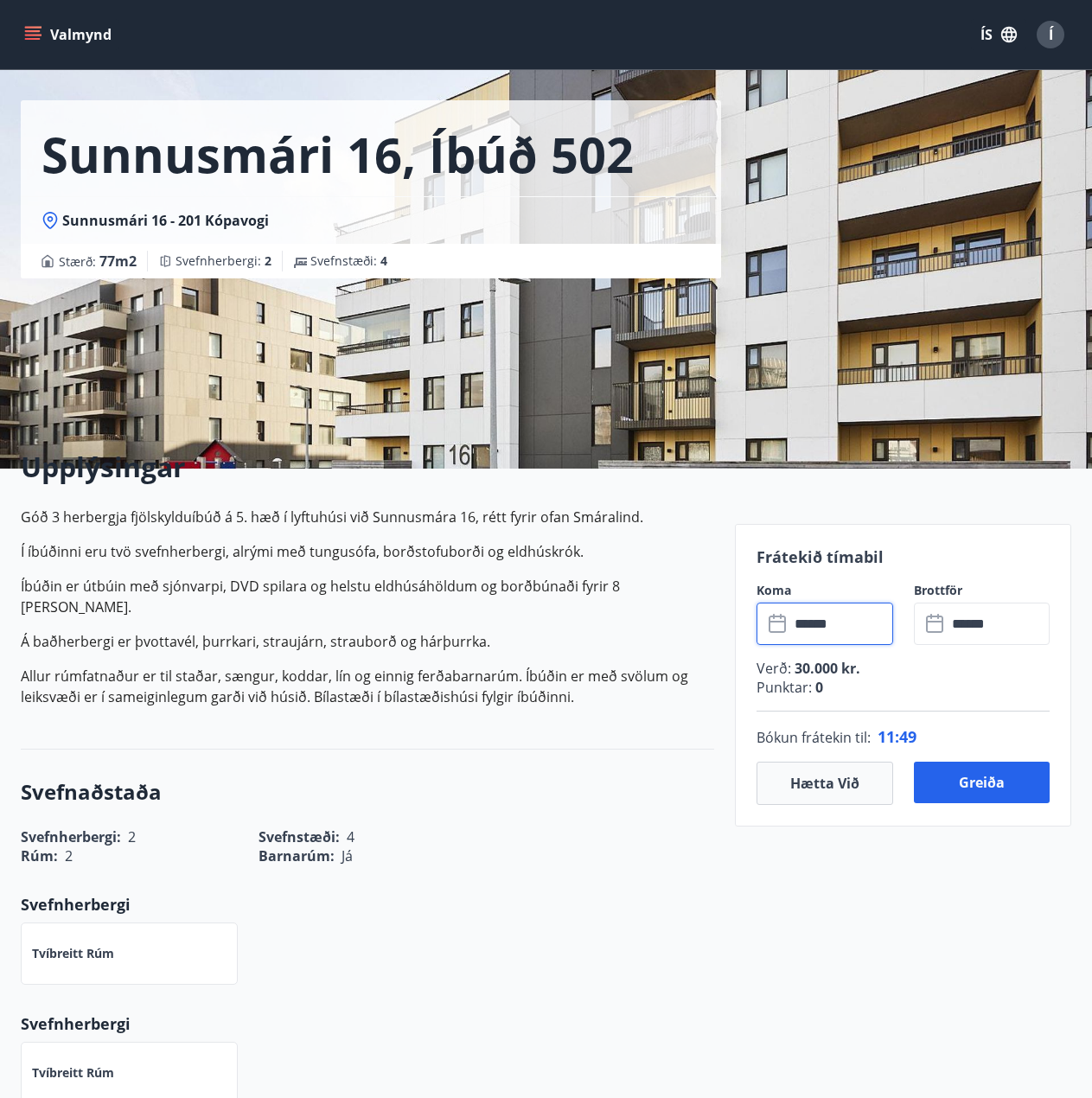
scroll to position [0, 0]
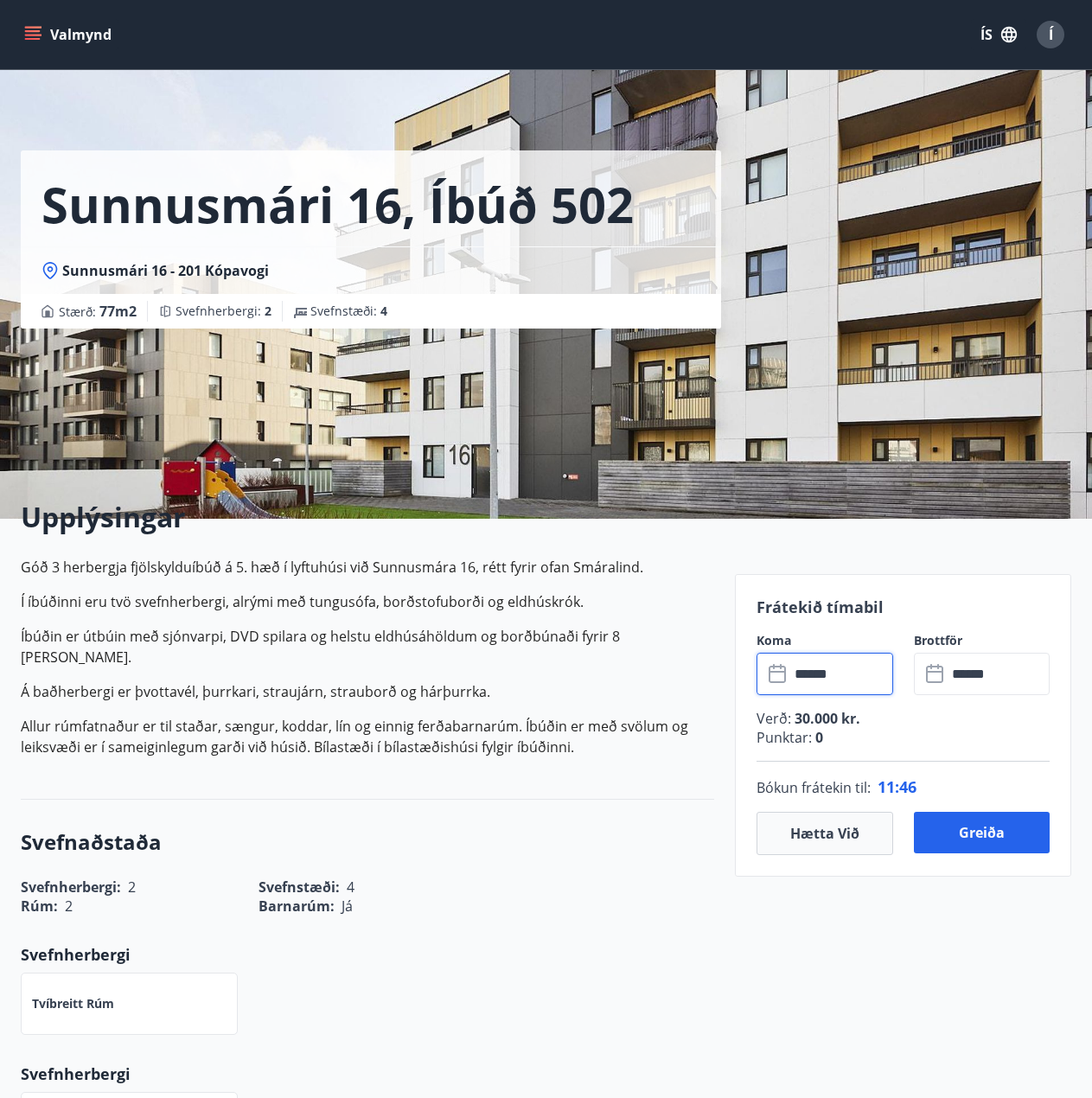
click at [778, 676] on icon at bounding box center [778, 674] width 21 height 21
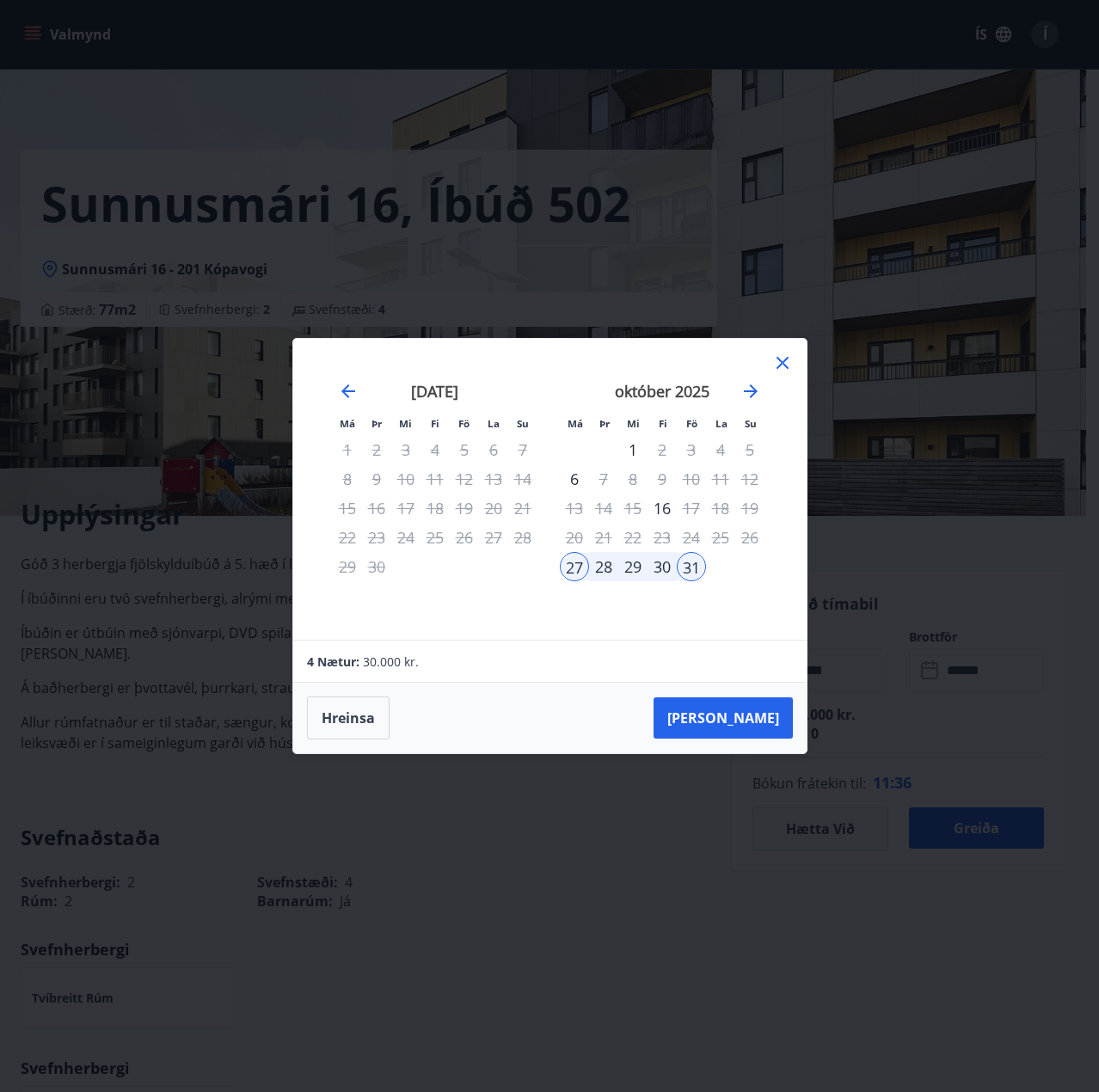
click at [778, 358] on icon at bounding box center [782, 362] width 12 height 12
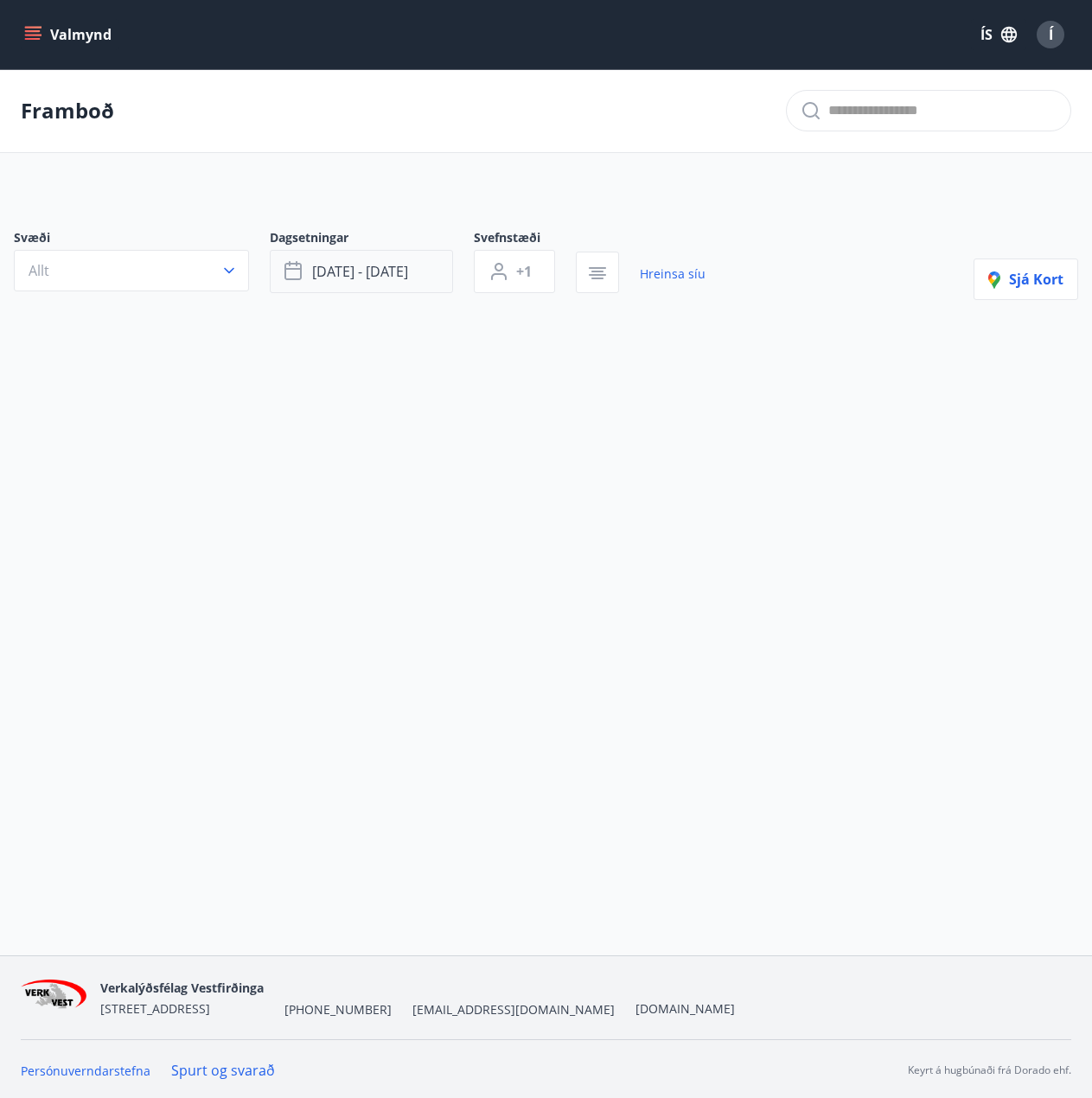
click at [388, 275] on span "sep 29 - okt 03" at bounding box center [360, 271] width 96 height 19
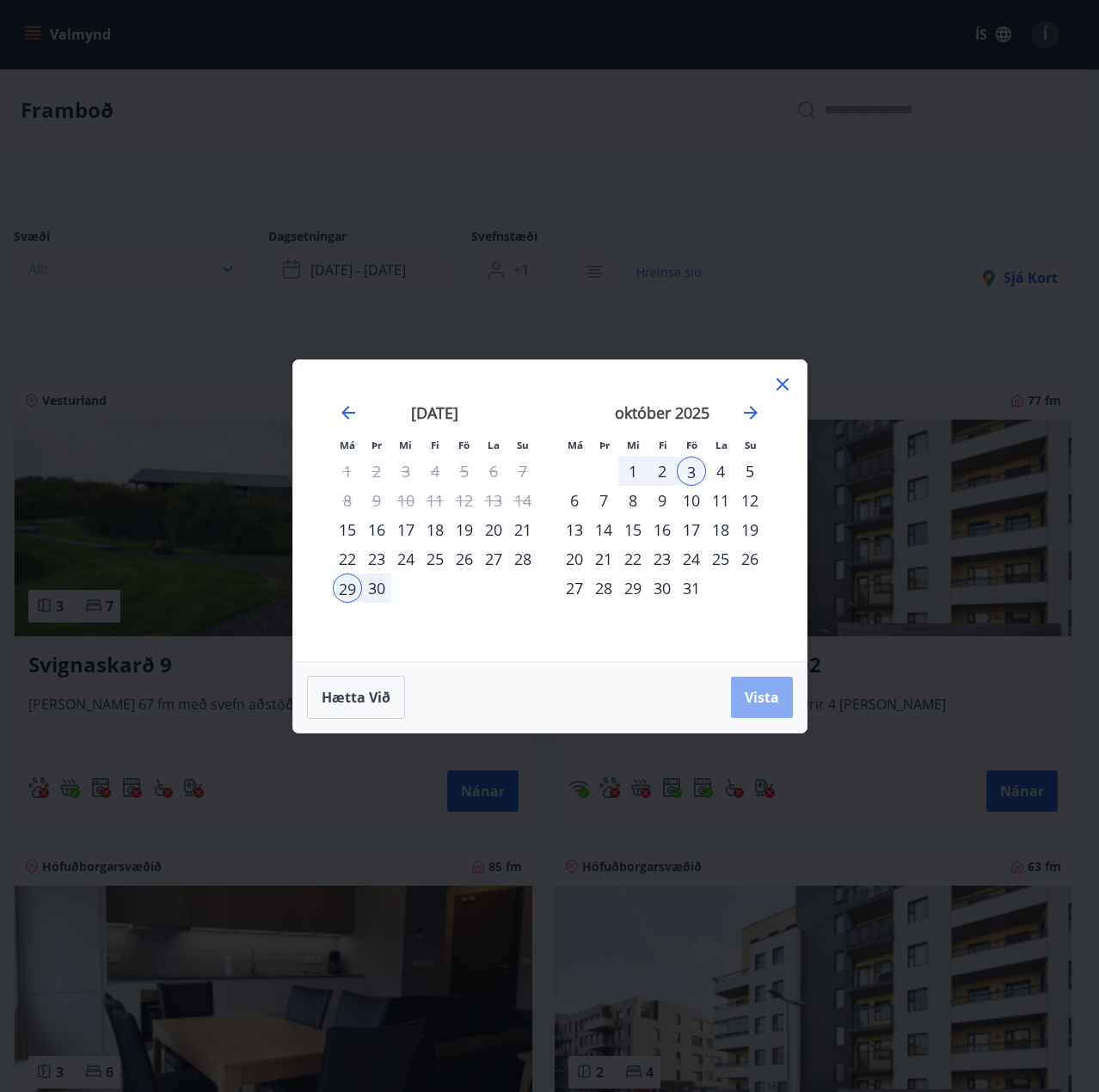
click at [757, 709] on button "Vista" at bounding box center [761, 697] width 62 height 41
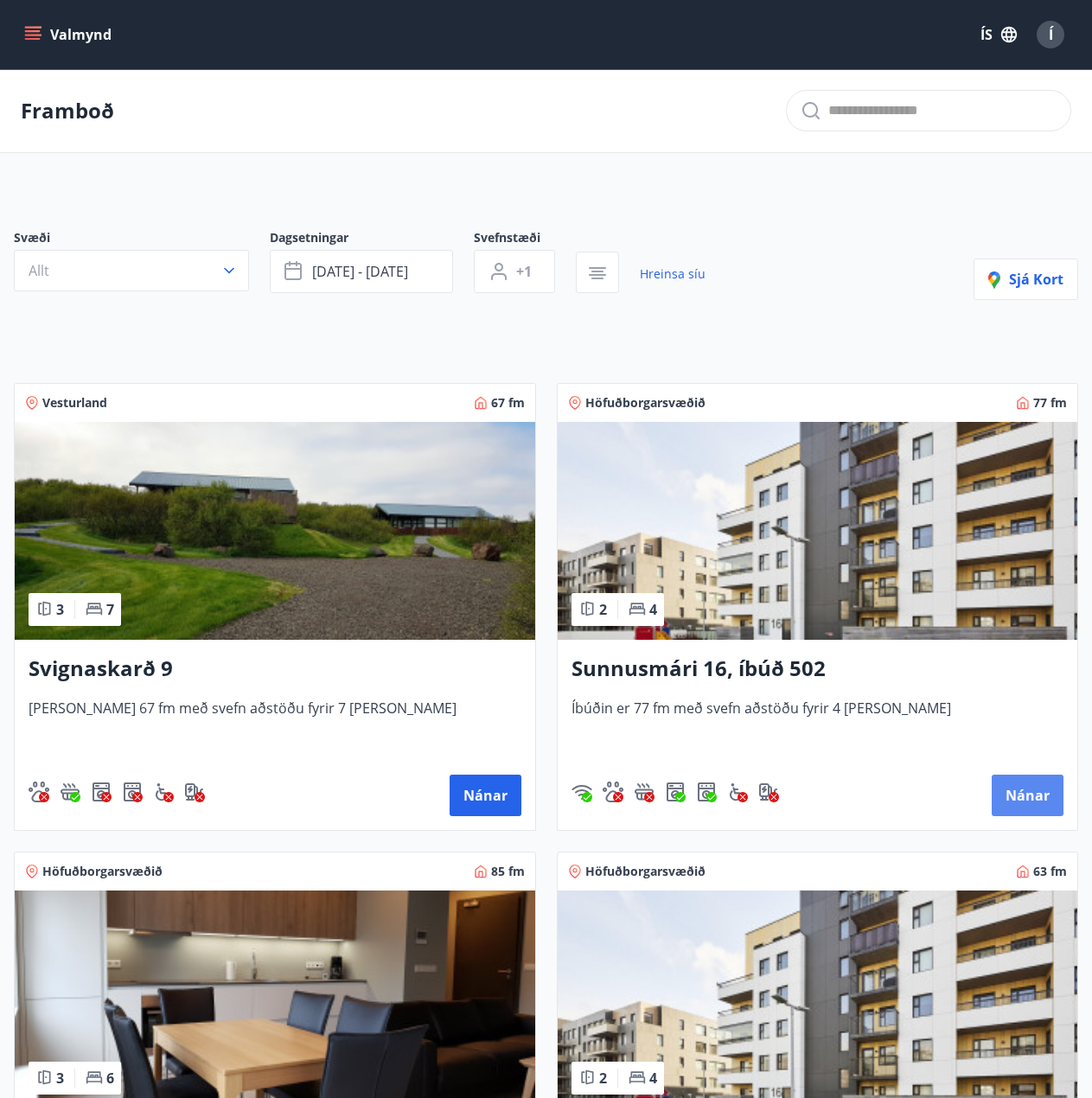
click at [1023, 806] on button "Nánar" at bounding box center [1028, 795] width 72 height 41
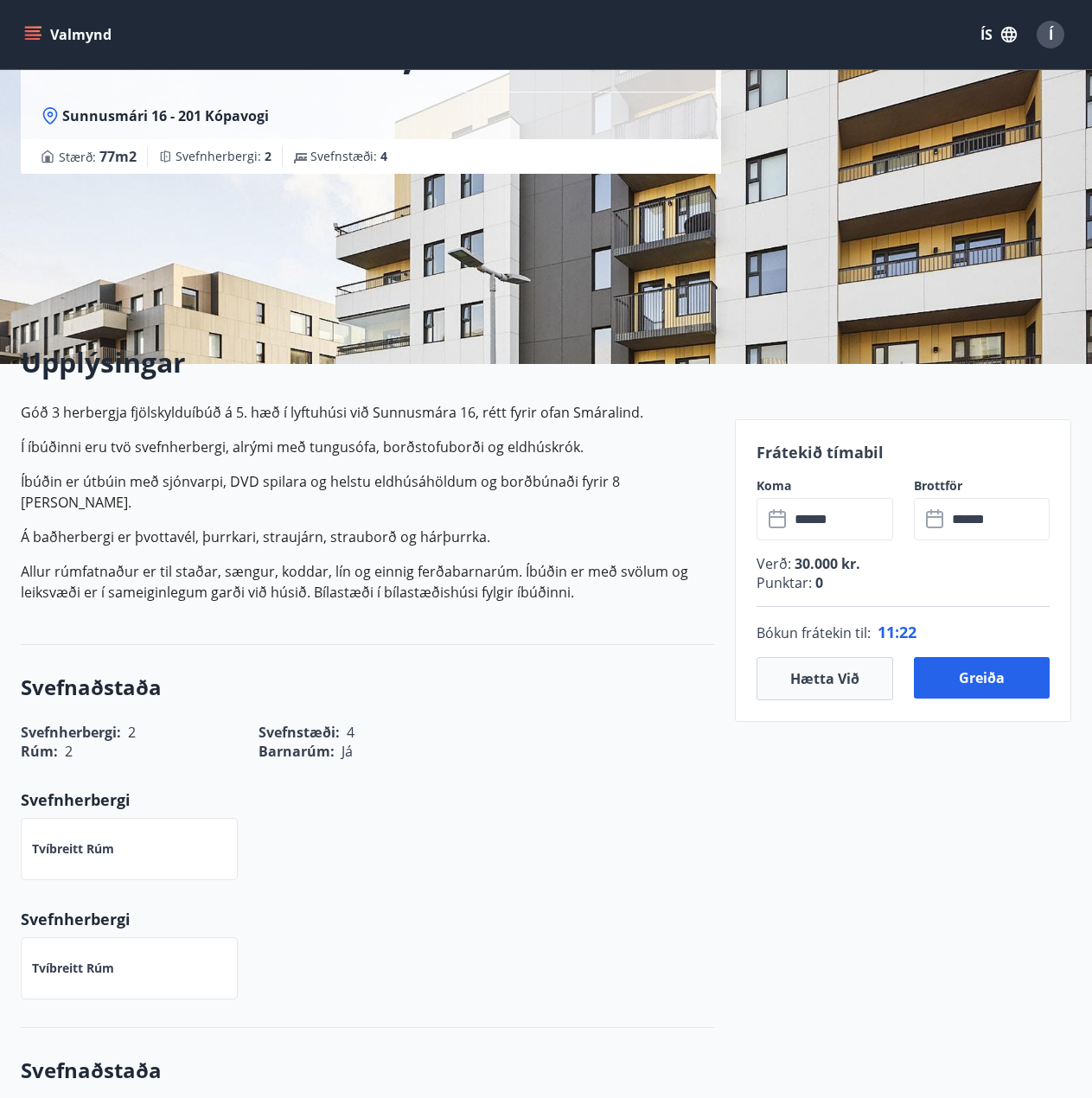
scroll to position [519, 0]
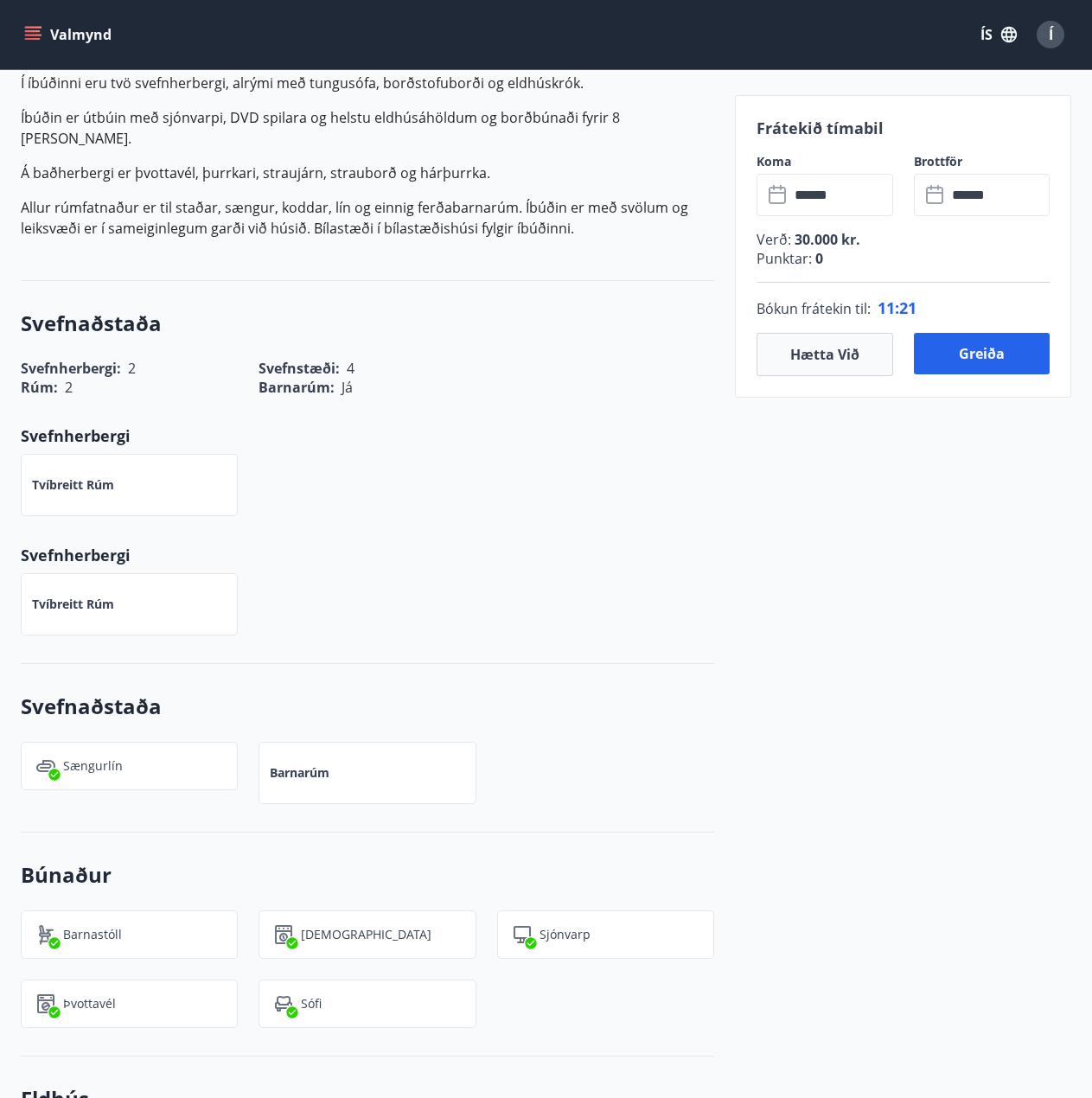
click at [817, 188] on input "******" at bounding box center [841, 195] width 104 height 42
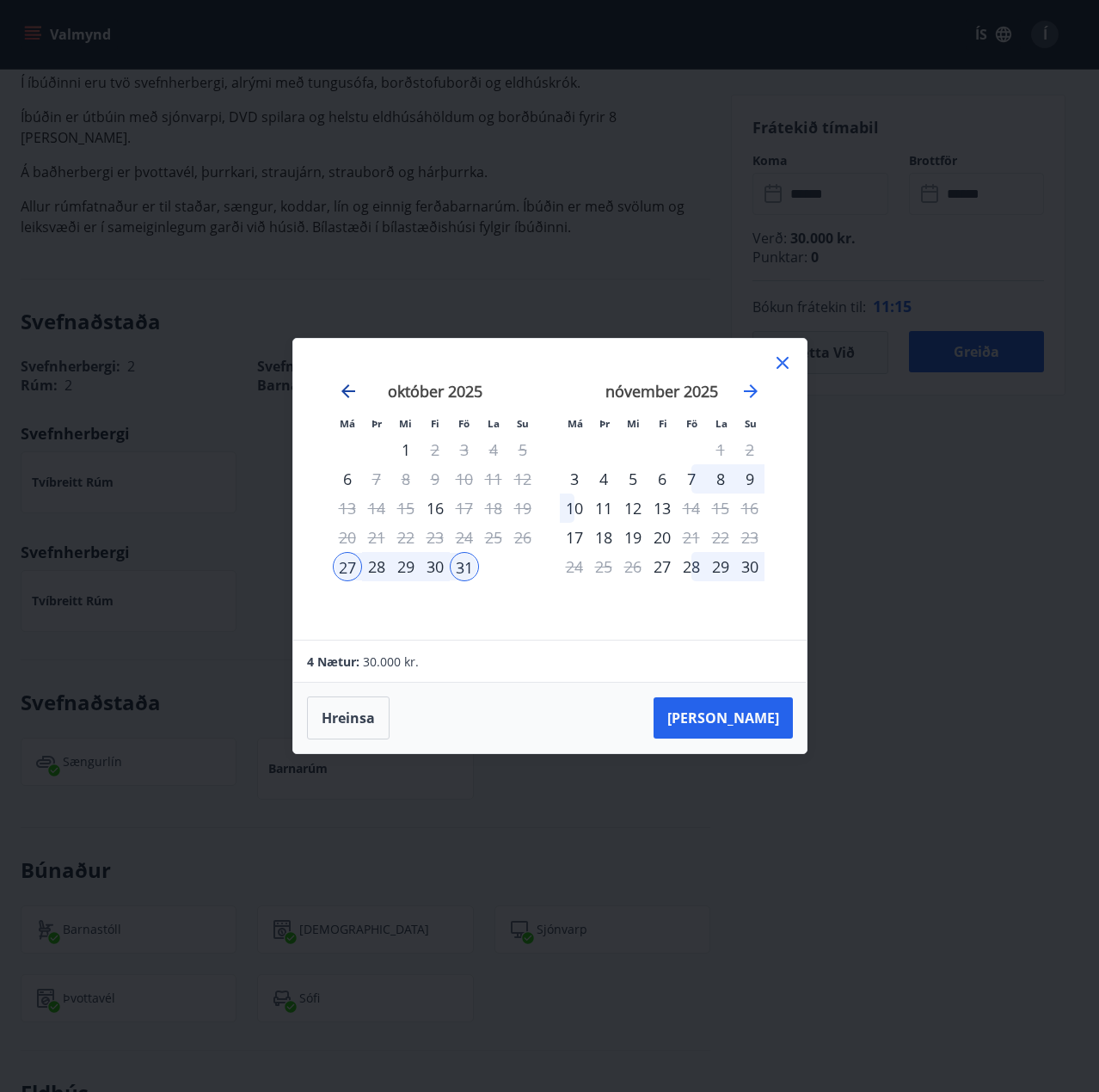
click at [351, 393] on icon "Move backward to switch to the previous month." at bounding box center [348, 391] width 21 height 21
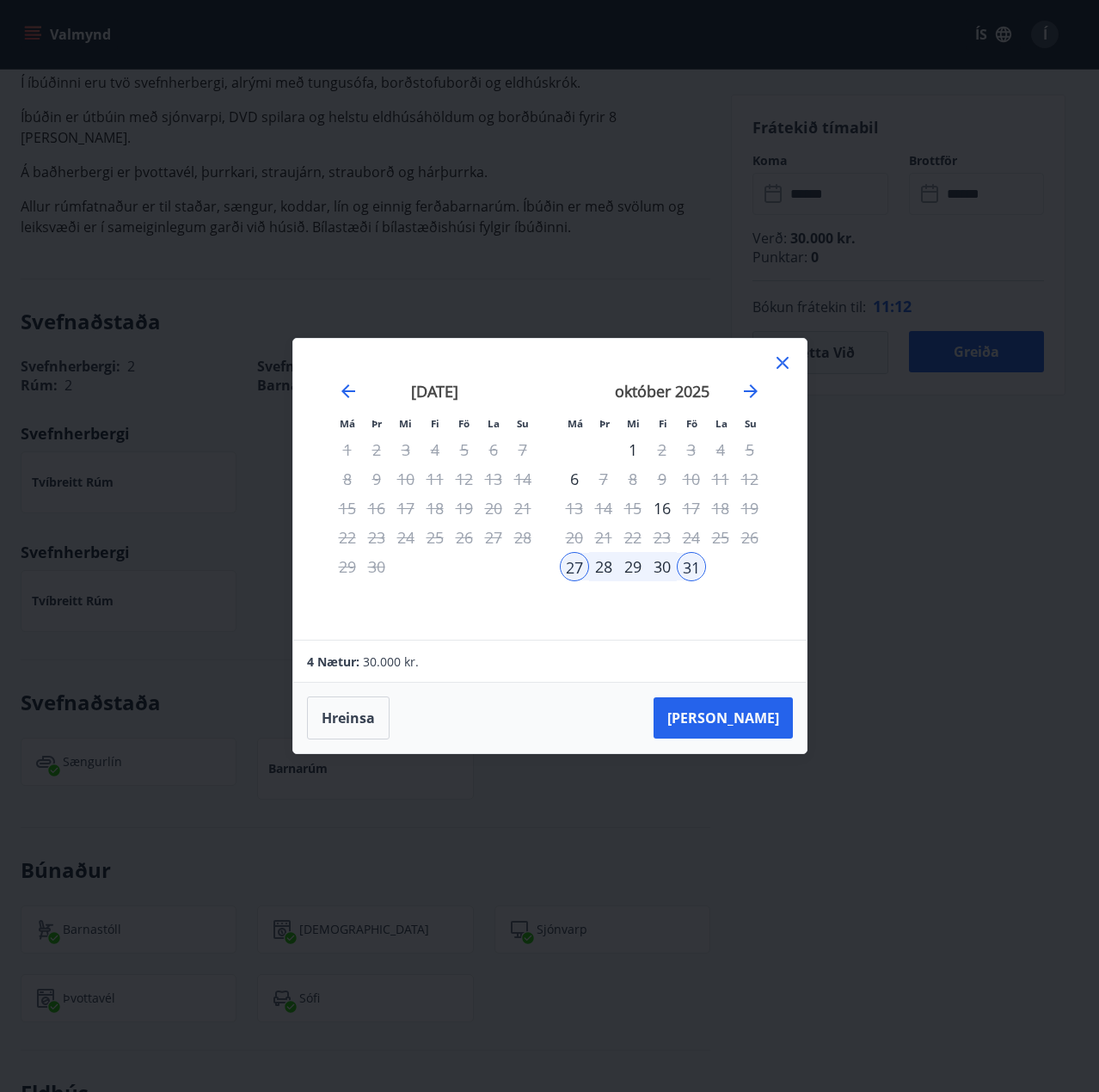
click at [342, 568] on div "29" at bounding box center [347, 566] width 30 height 30
click at [348, 565] on div "29" at bounding box center [347, 566] width 30 height 30
click at [630, 443] on div "1" at bounding box center [632, 450] width 30 height 30
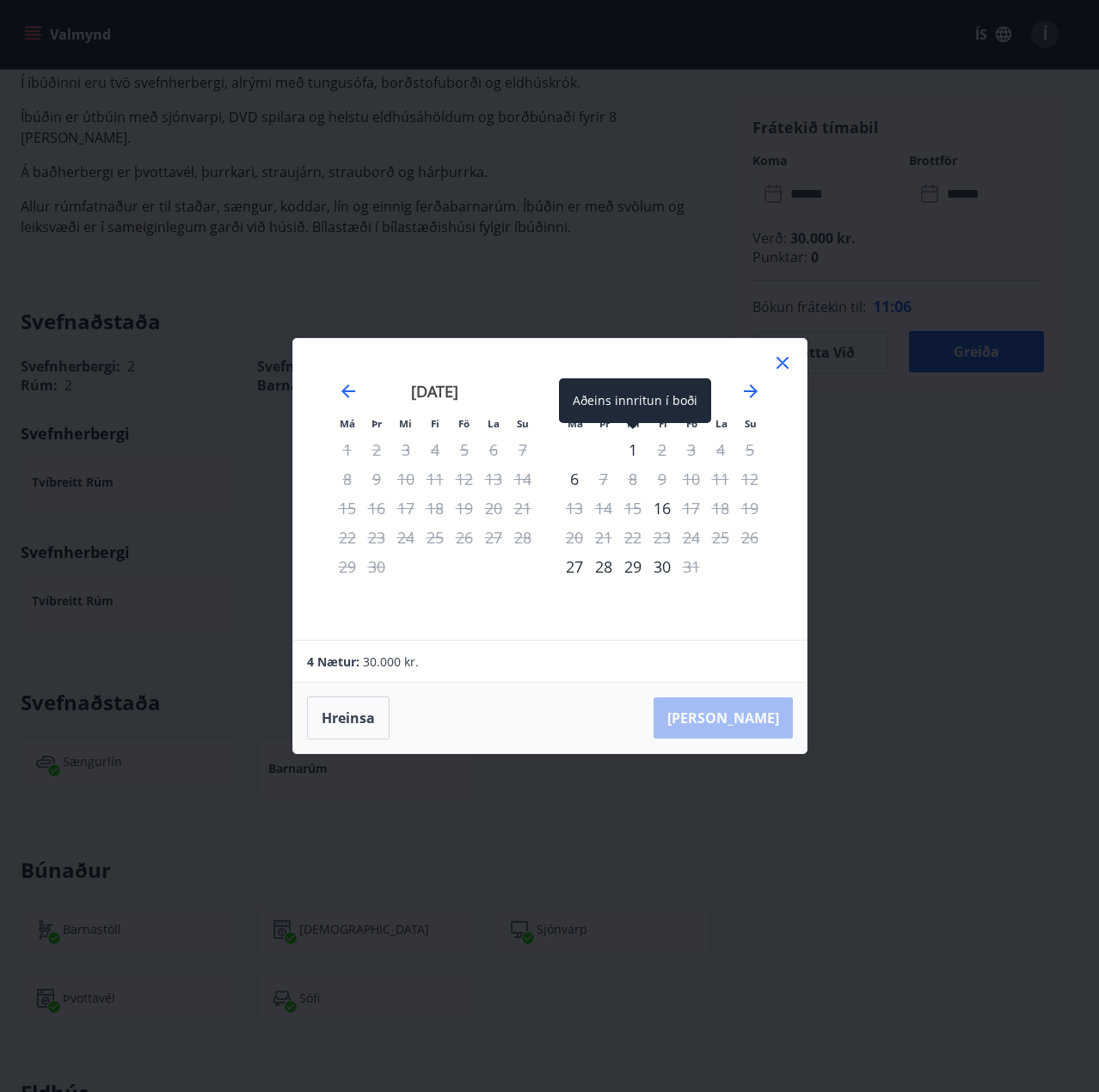
click at [633, 451] on div "1" at bounding box center [632, 450] width 30 height 30
click at [635, 455] on div "1" at bounding box center [632, 450] width 30 height 30
click at [756, 717] on div "Hreinsa Taka Frá" at bounding box center [549, 718] width 513 height 71
click at [665, 455] on div "2" at bounding box center [662, 450] width 30 height 30
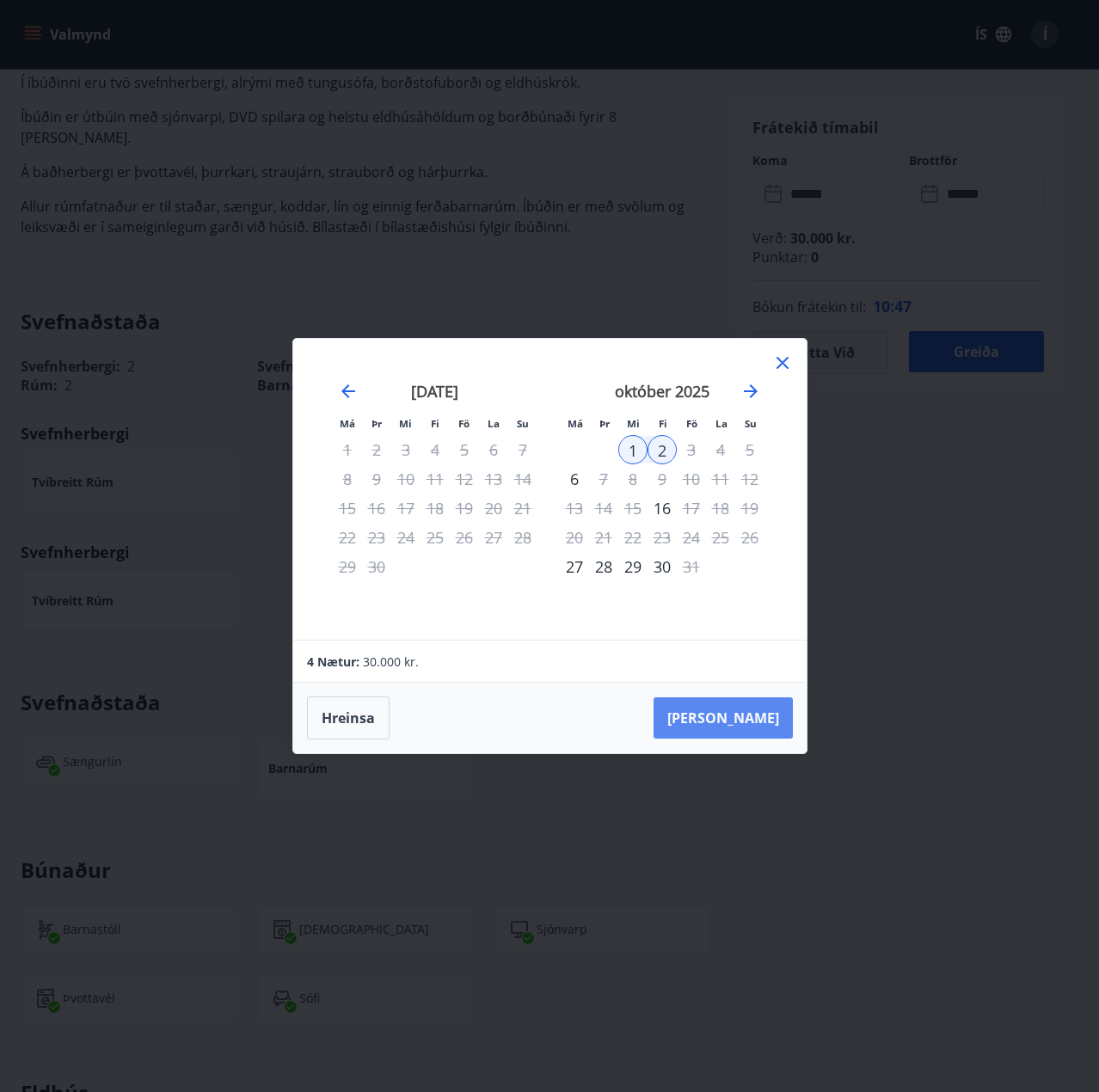
click at [769, 721] on button "[PERSON_NAME]" at bounding box center [722, 718] width 139 height 41
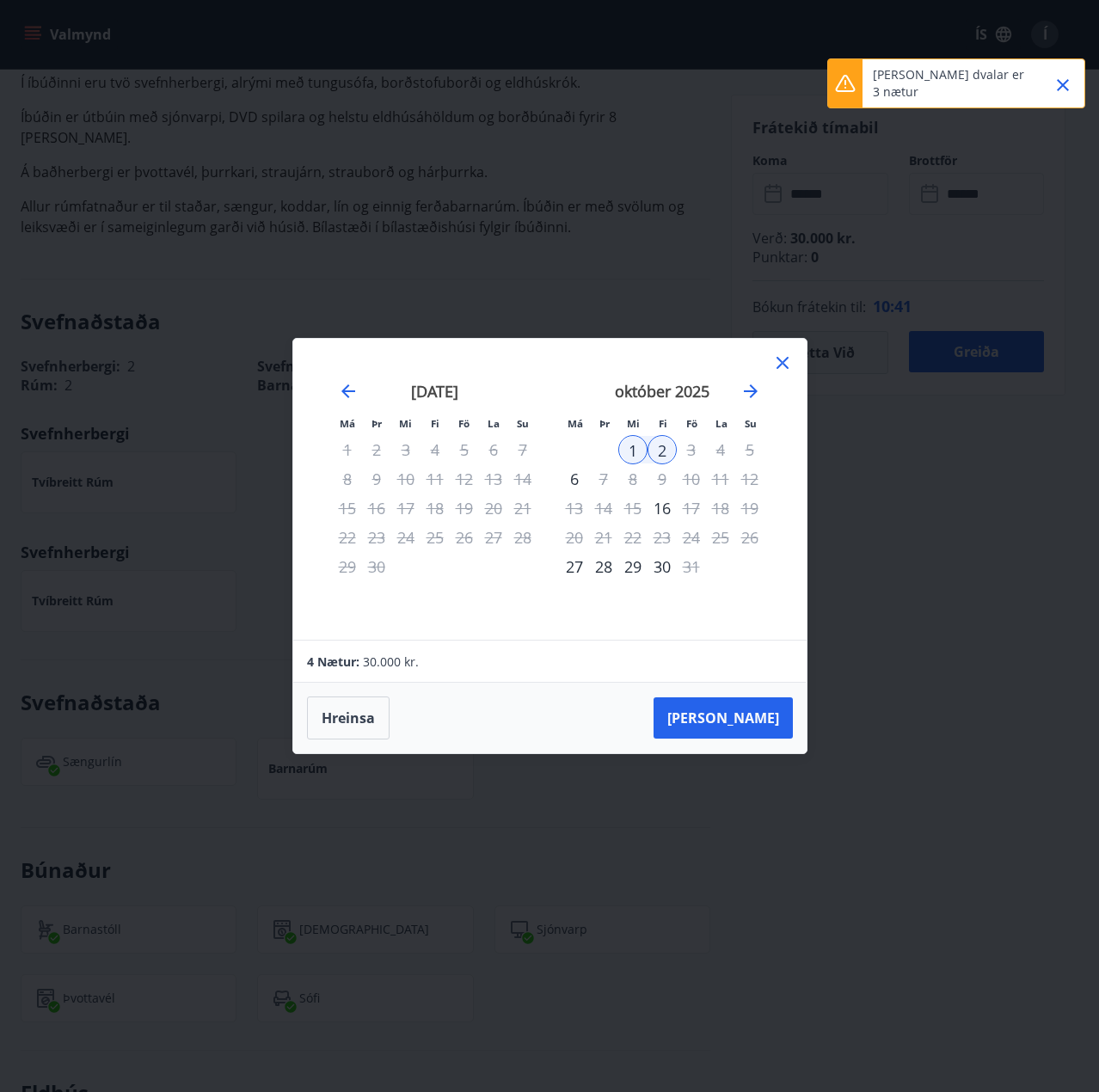
click at [691, 454] on div "3" at bounding box center [691, 450] width 30 height 30
click at [784, 358] on icon at bounding box center [782, 363] width 21 height 21
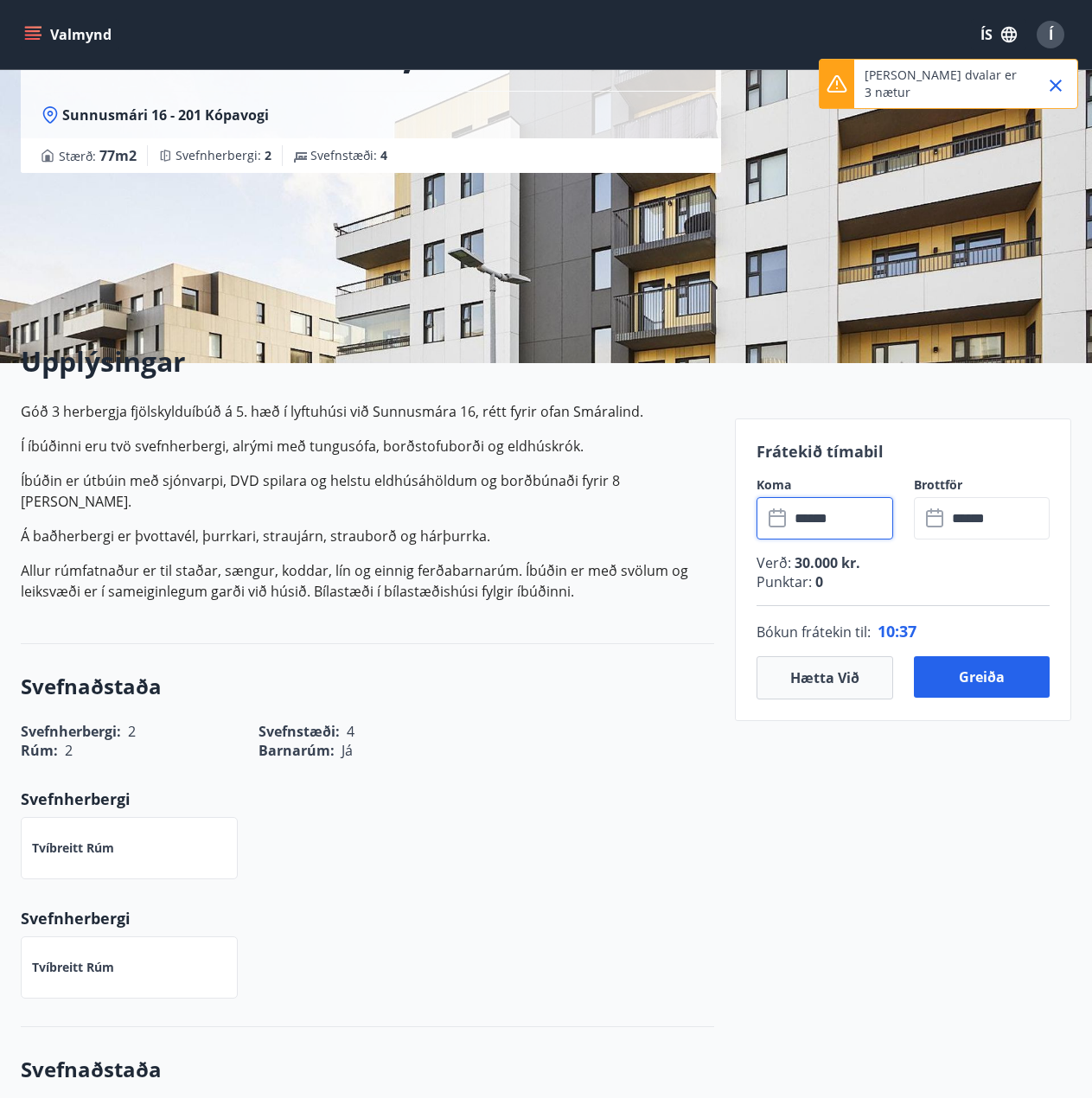
scroll to position [0, 0]
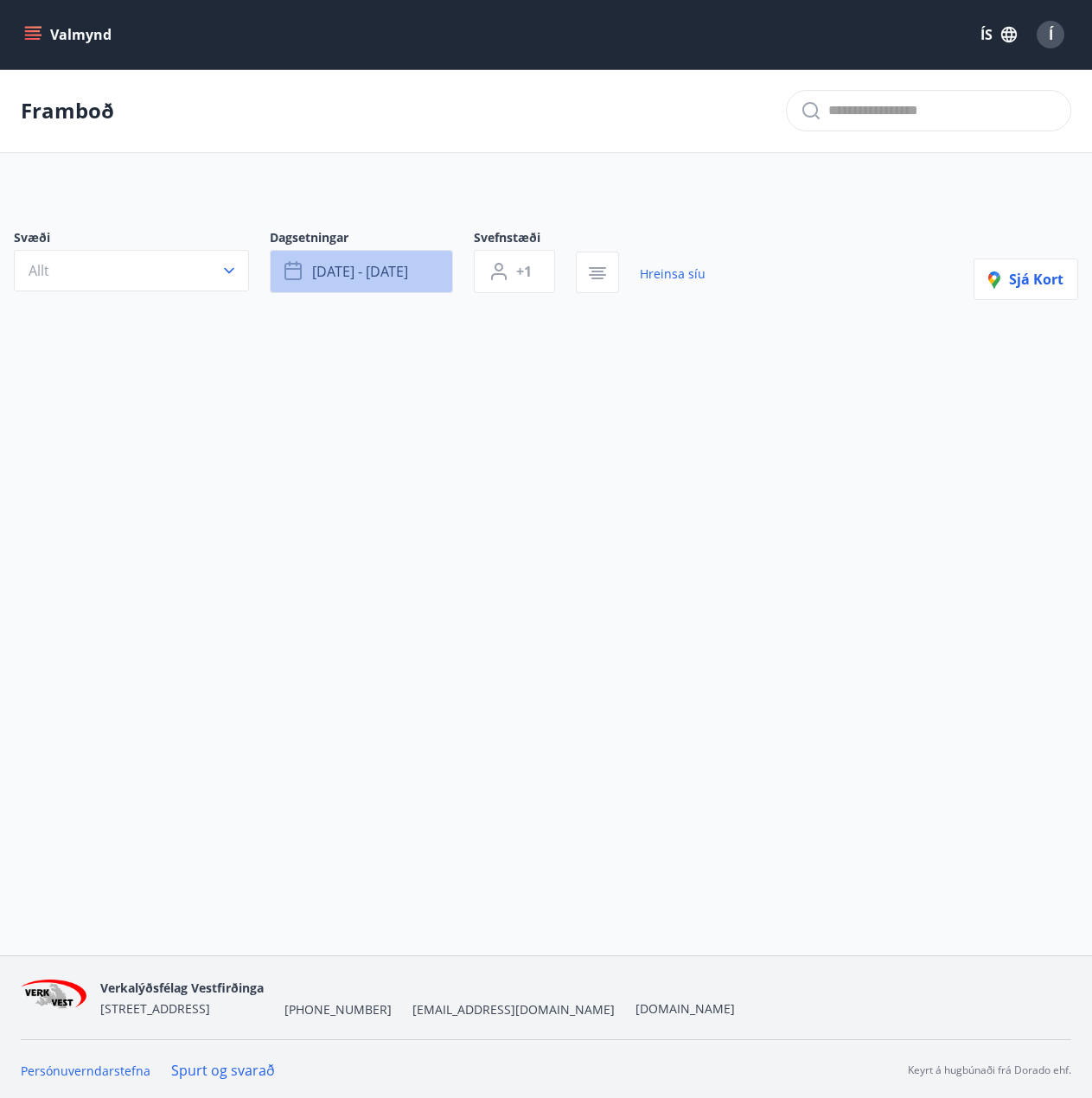
click at [319, 275] on span "sep 29 - okt 03" at bounding box center [360, 271] width 96 height 19
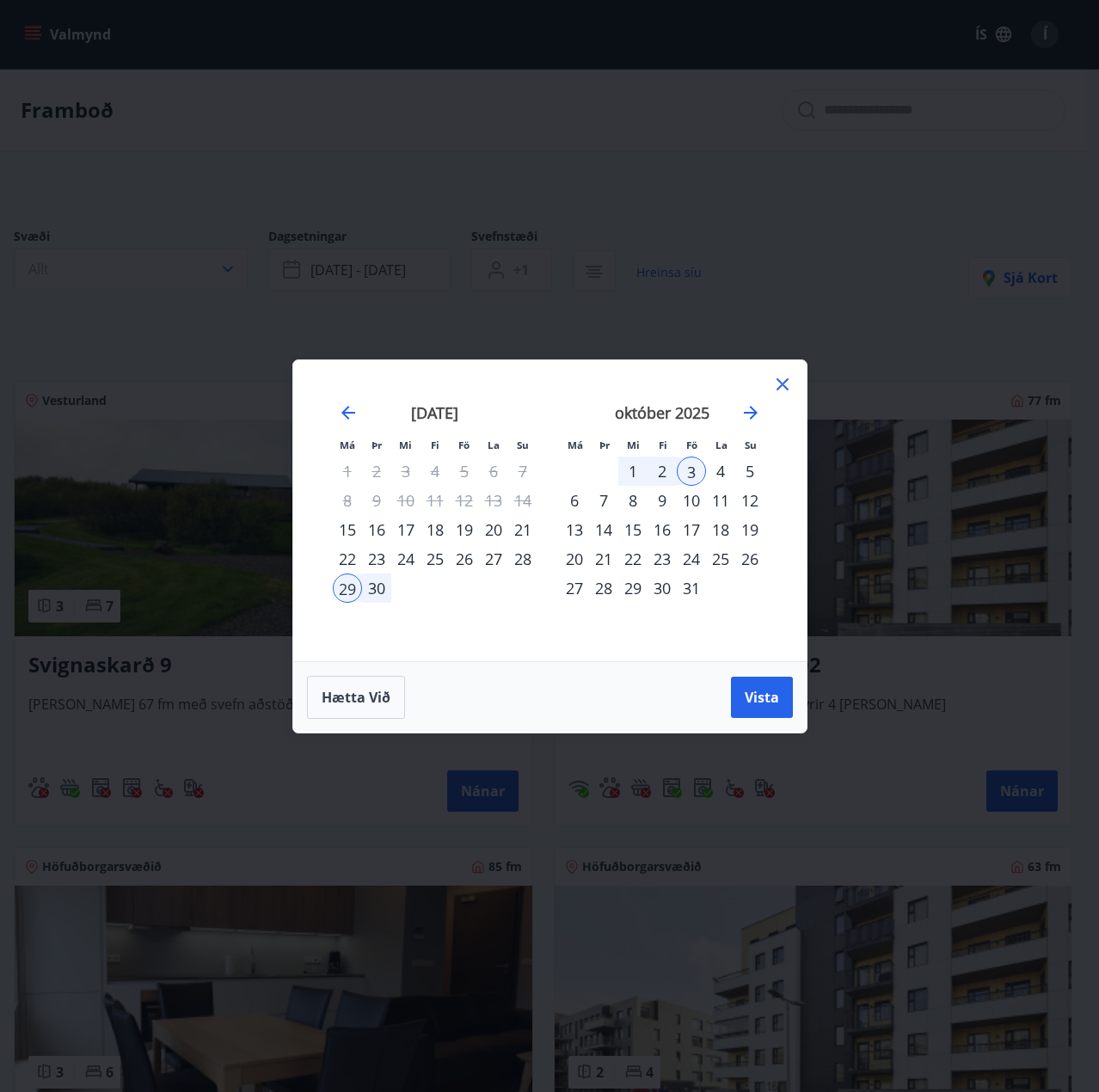
click at [344, 589] on div "29" at bounding box center [347, 588] width 30 height 30
click at [696, 476] on div "3" at bounding box center [691, 471] width 30 height 30
click at [772, 705] on span "Vista" at bounding box center [761, 697] width 34 height 19
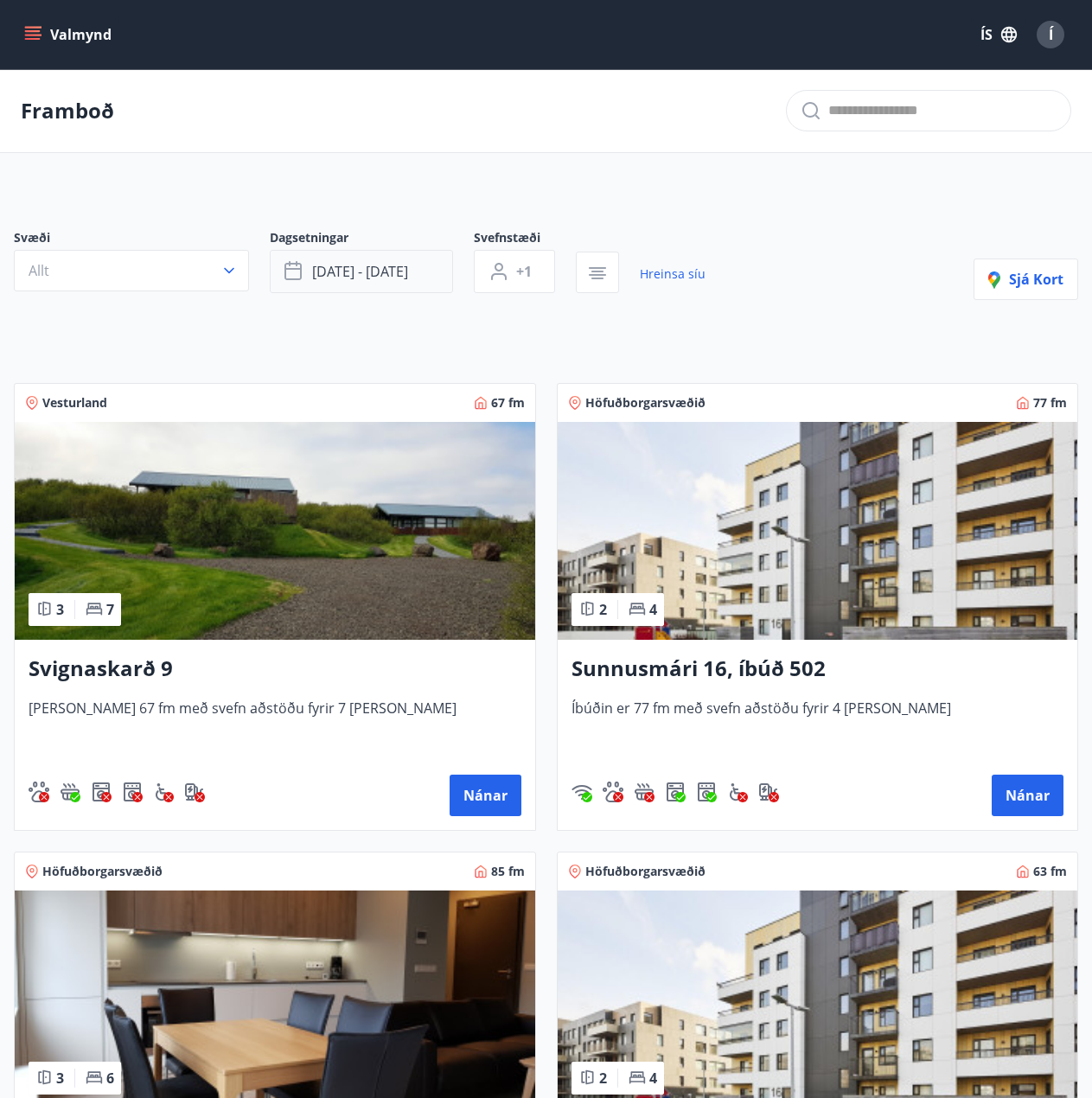
click at [336, 280] on span "sep 29 - okt 03" at bounding box center [360, 271] width 96 height 19
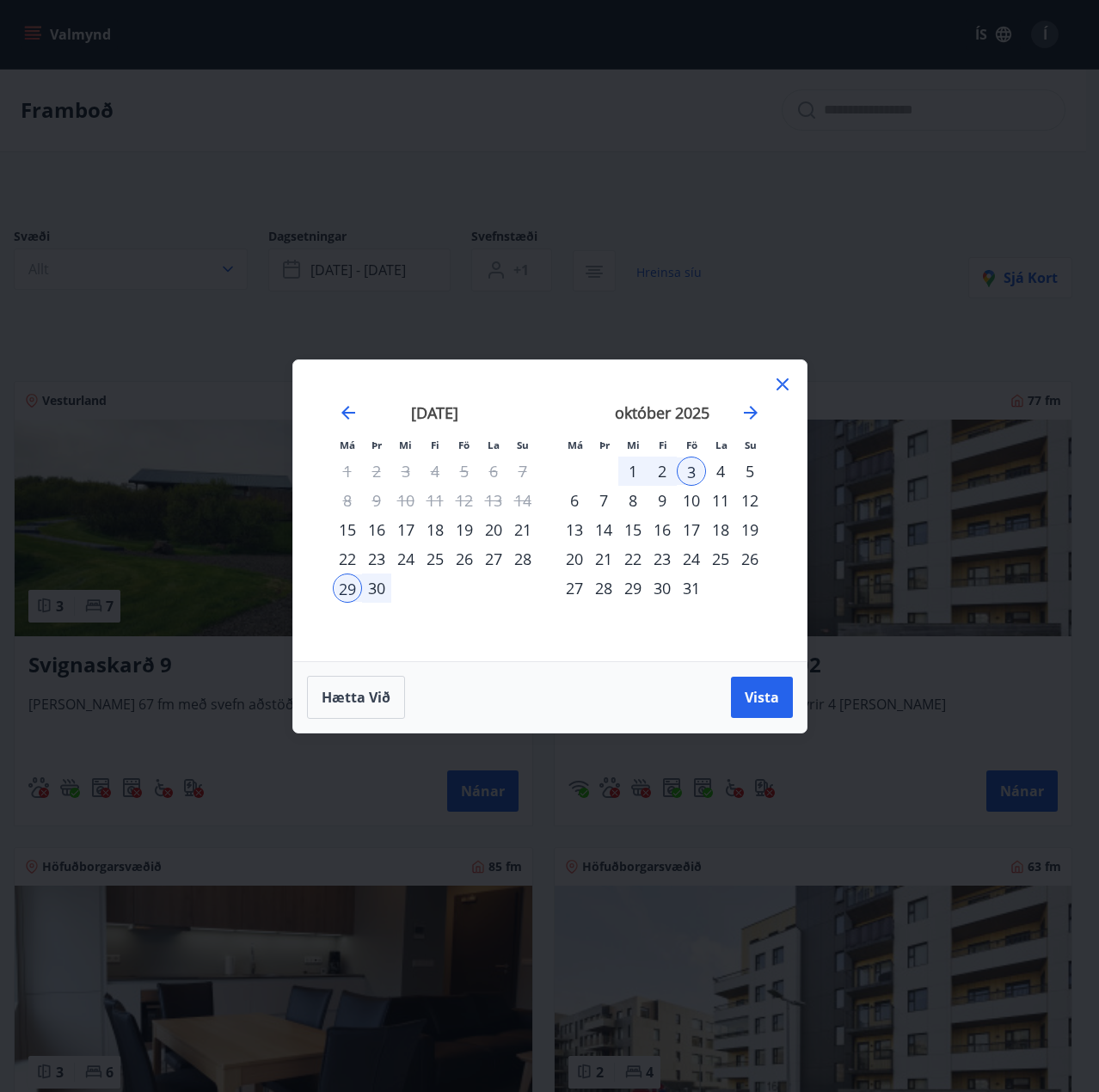
click at [343, 588] on div "29" at bounding box center [347, 588] width 30 height 30
click at [380, 588] on div "30" at bounding box center [376, 588] width 30 height 30
click at [347, 584] on div "29" at bounding box center [347, 588] width 30 height 30
click at [349, 589] on div "29" at bounding box center [347, 588] width 30 height 30
click at [375, 684] on button "Hætta við" at bounding box center [356, 697] width 98 height 43
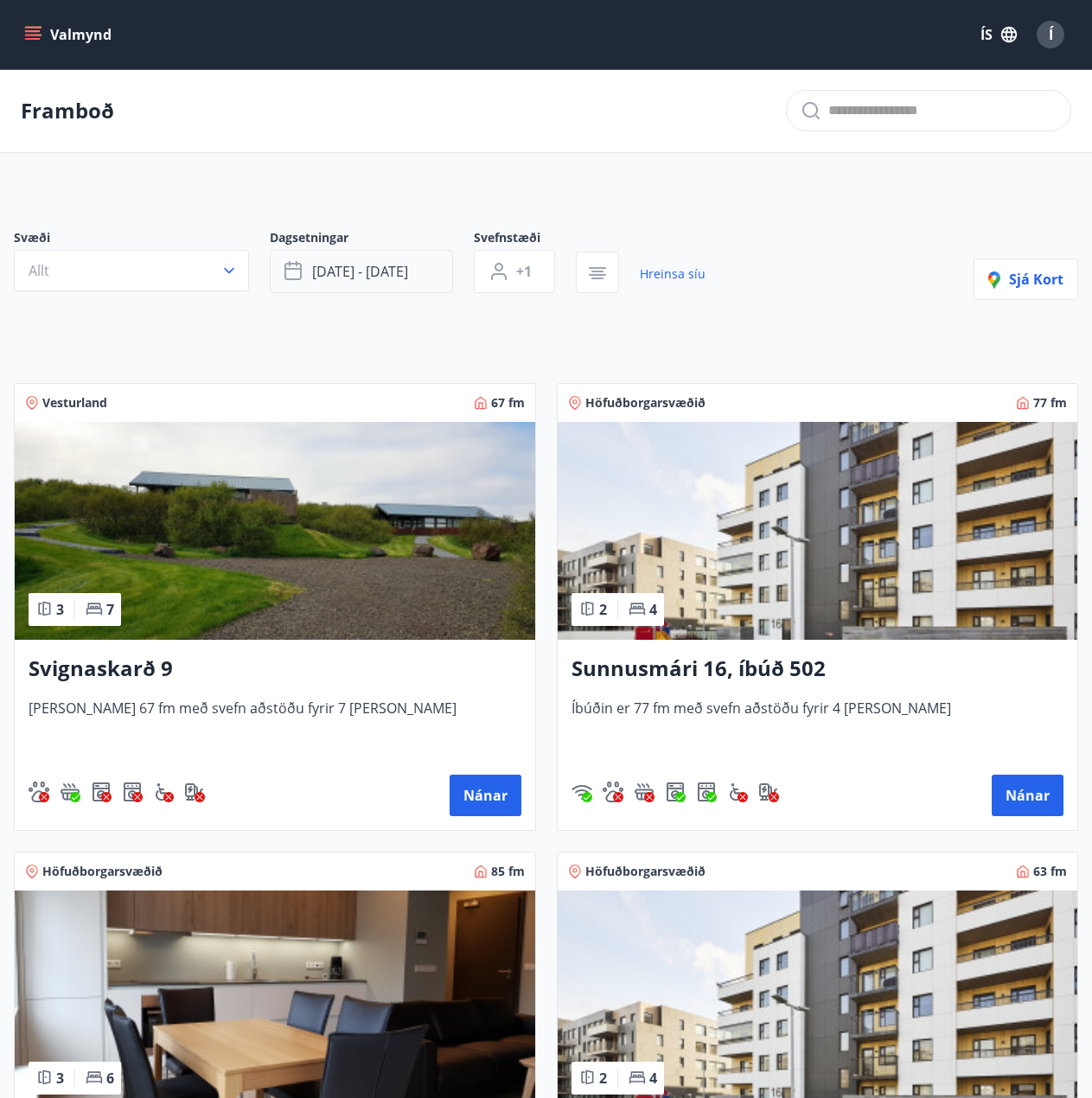
click at [396, 286] on button "sep 29 - okt 03" at bounding box center [360, 271] width 183 height 43
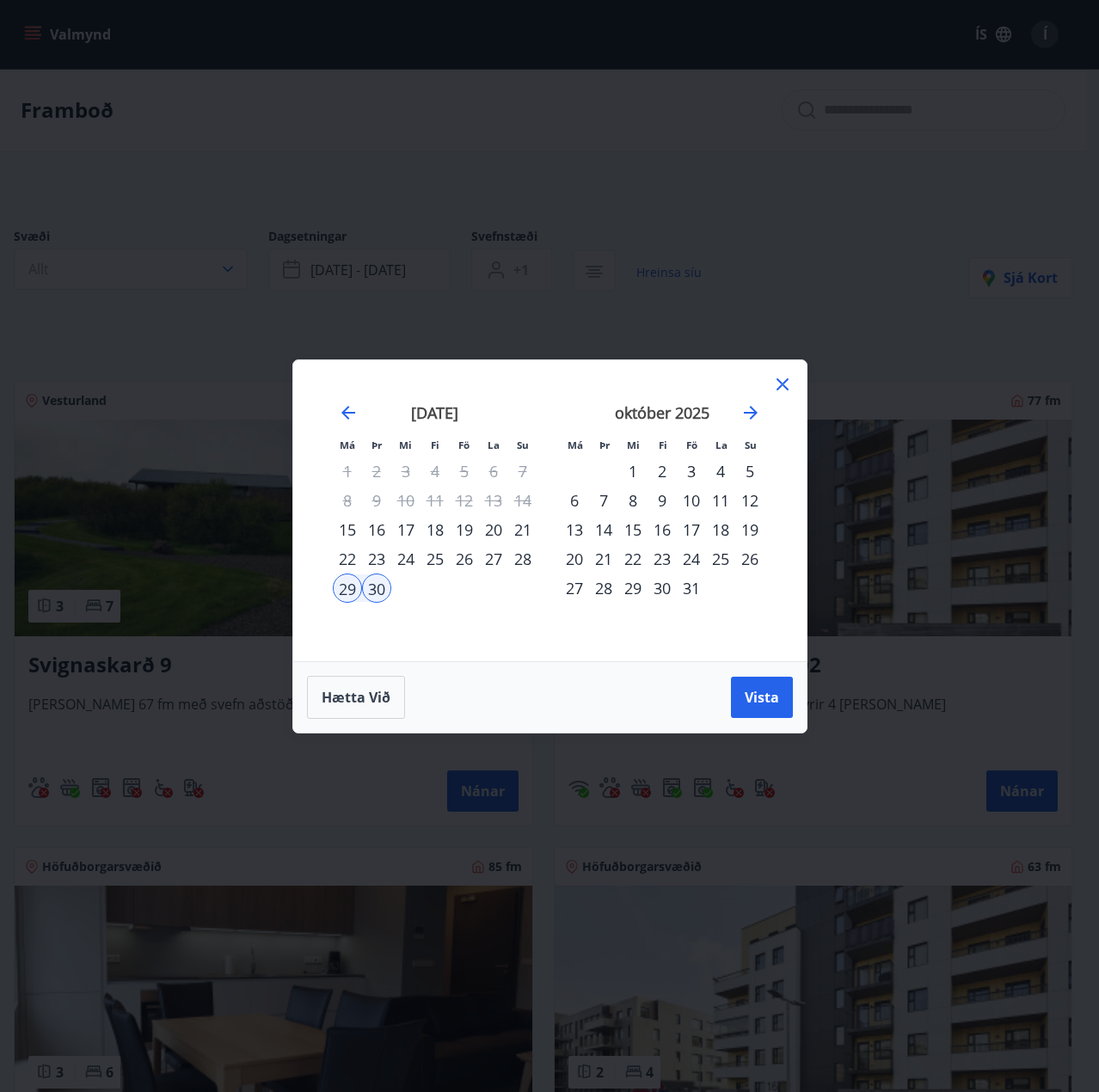
click at [691, 475] on div "3" at bounding box center [691, 471] width 30 height 30
click at [754, 696] on span "Vista" at bounding box center [761, 697] width 34 height 19
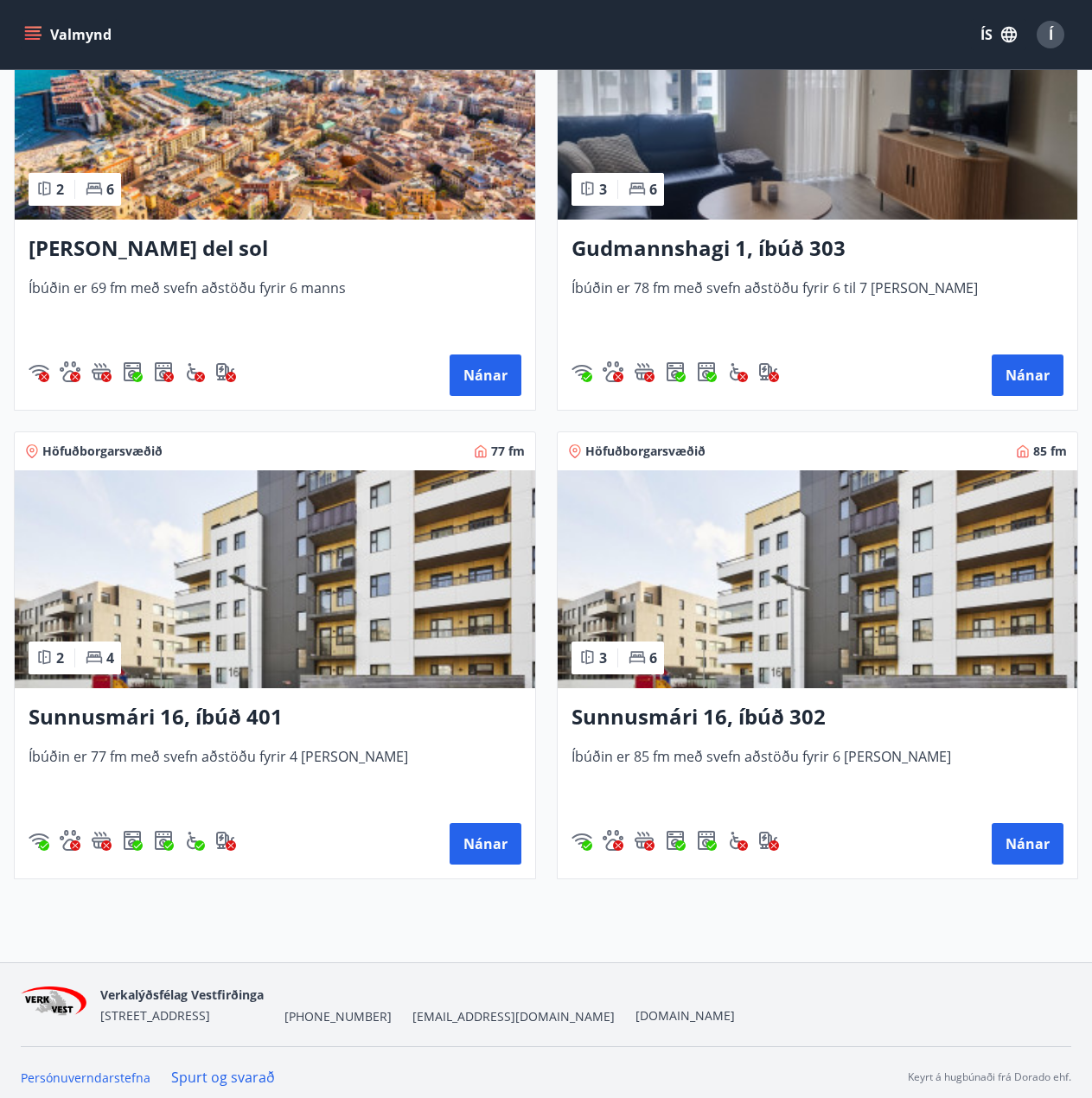
scroll to position [1367, 0]
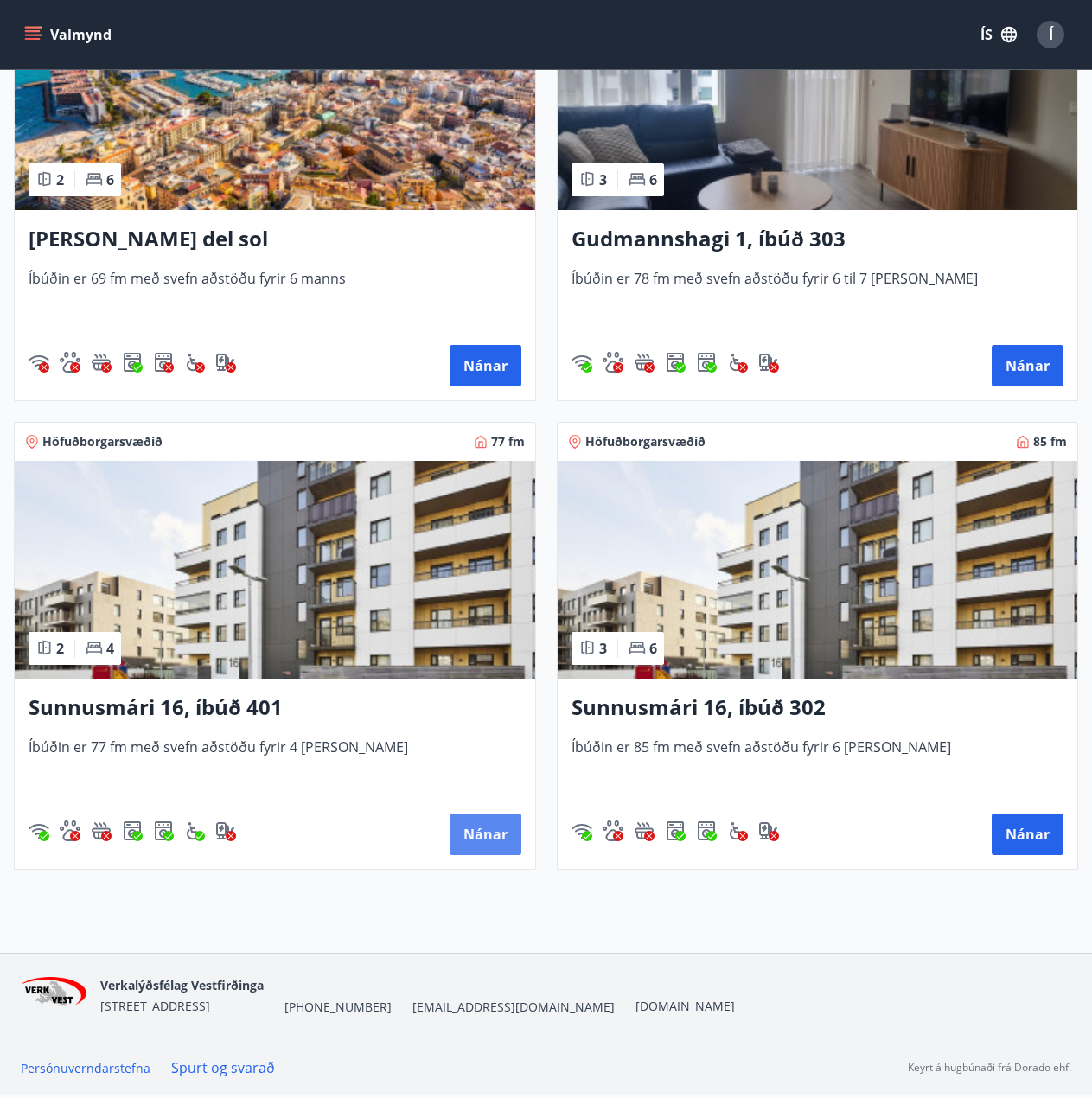
click at [485, 839] on button "Nánar" at bounding box center [486, 834] width 72 height 41
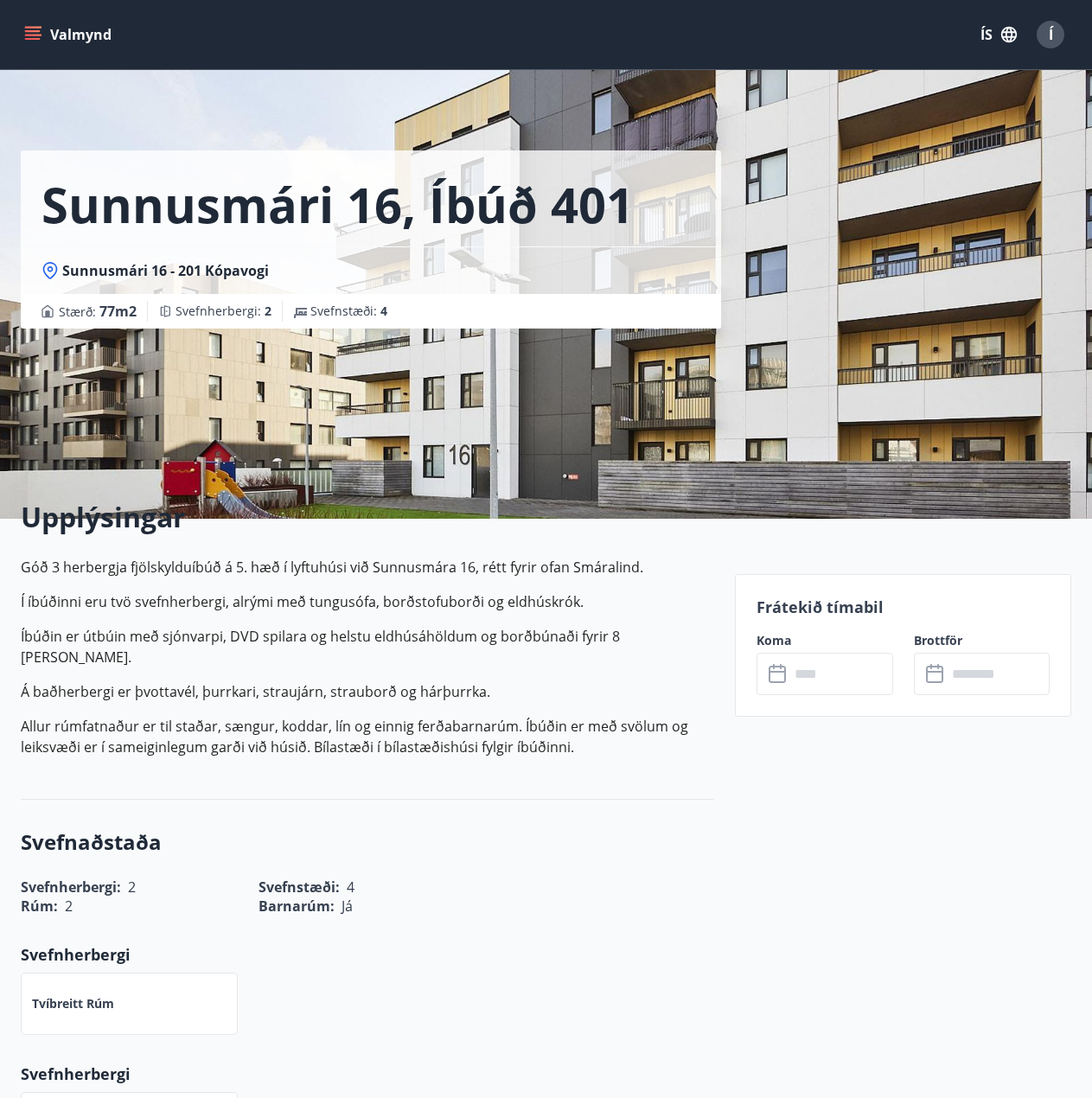
click at [812, 685] on input "text" at bounding box center [841, 674] width 104 height 42
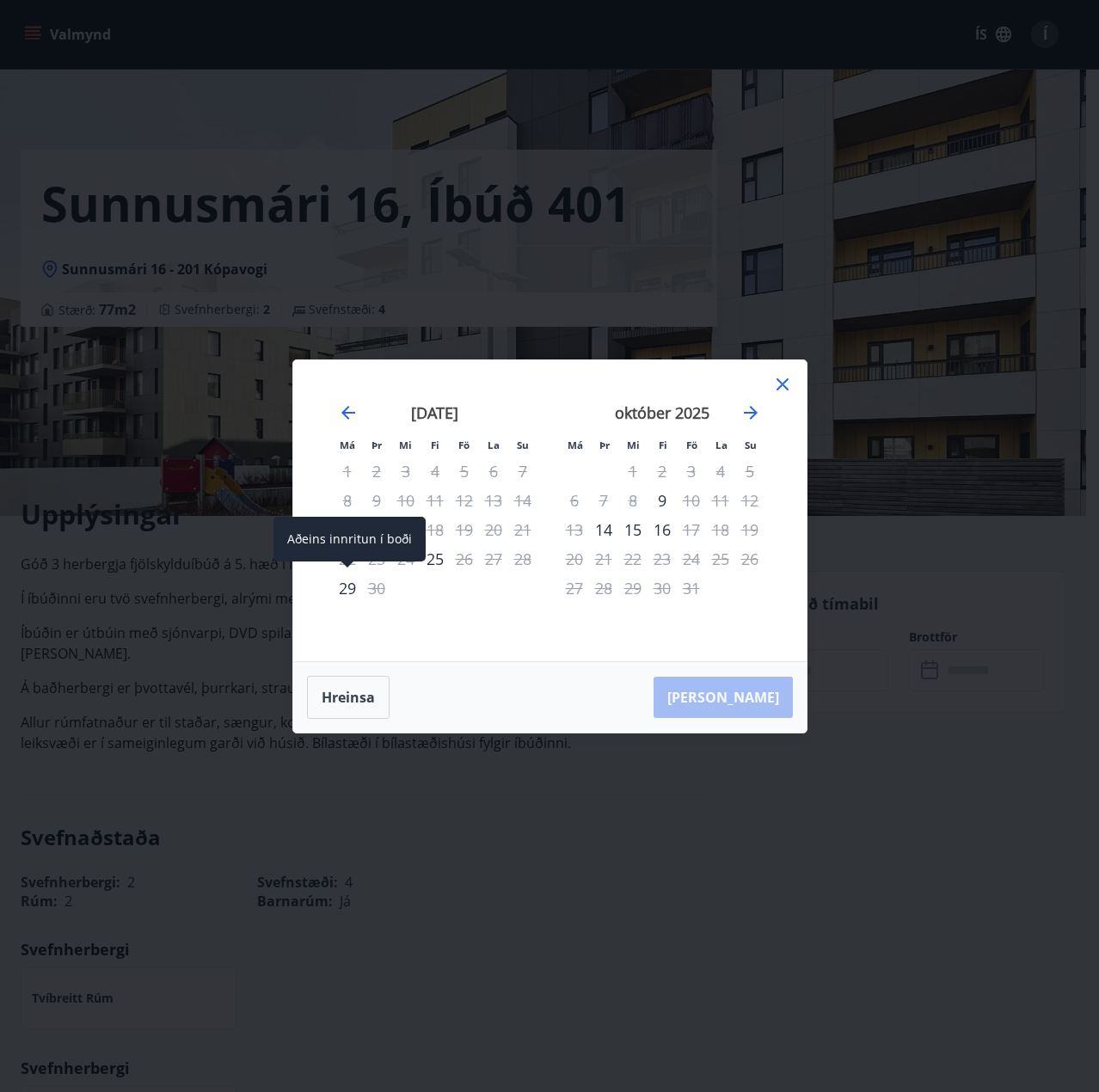
click at [354, 589] on div "29" at bounding box center [347, 588] width 30 height 30
click at [780, 388] on icon at bounding box center [782, 384] width 21 height 21
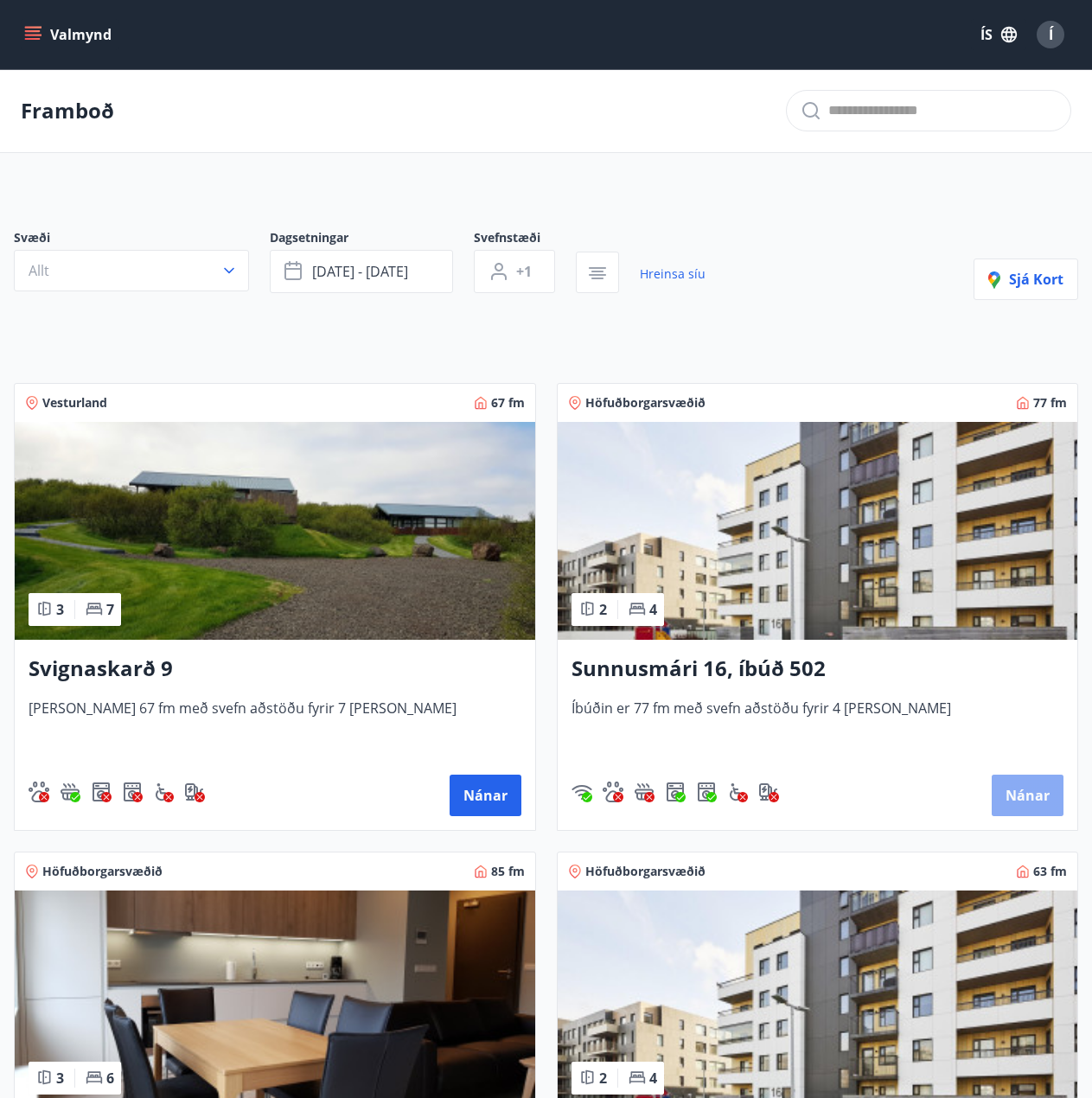
click at [1015, 794] on button "Nánar" at bounding box center [1028, 795] width 72 height 41
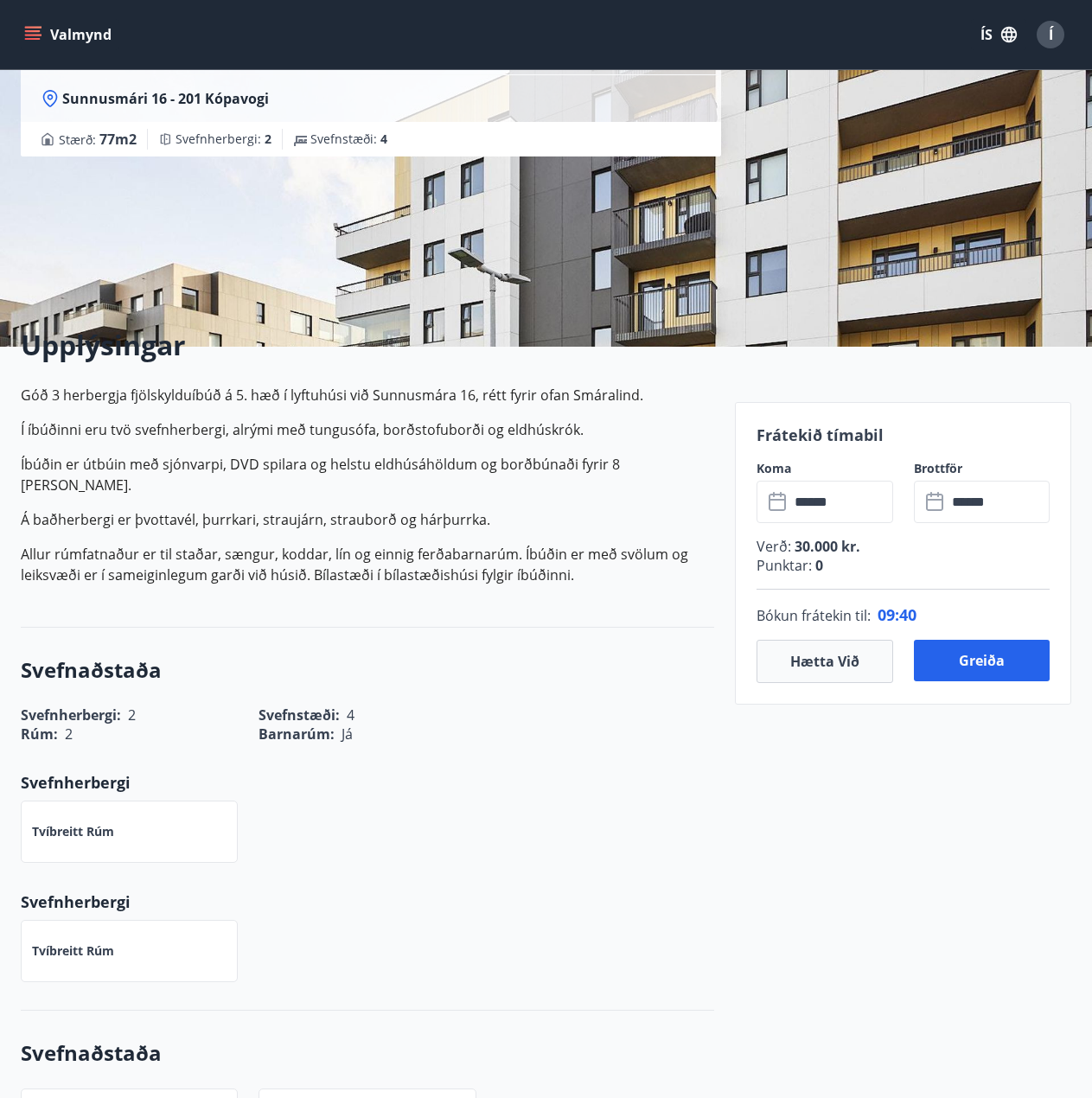
scroll to position [173, 0]
click at [811, 508] on input "******" at bounding box center [841, 501] width 104 height 42
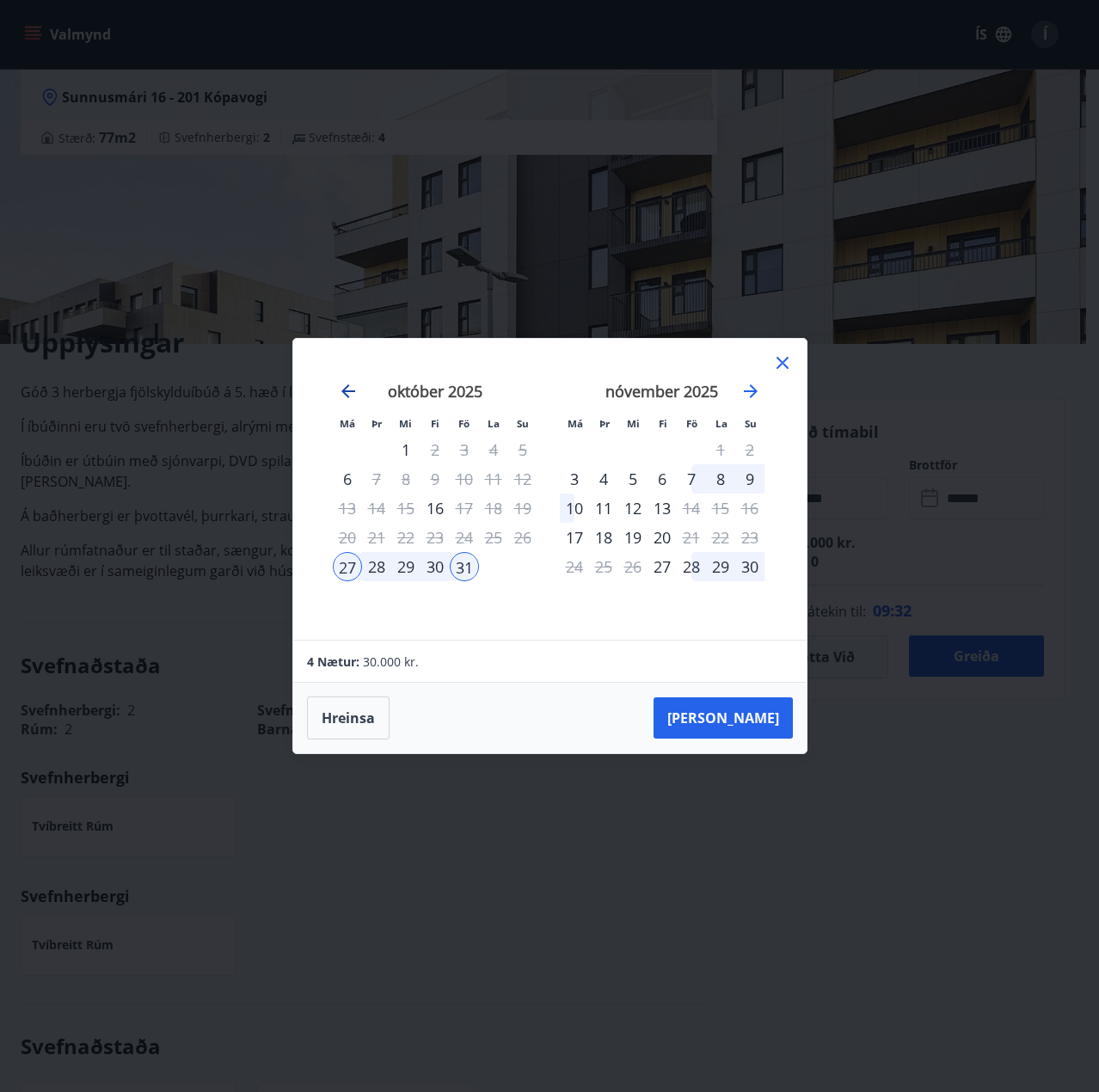
click at [348, 385] on icon "Move backward to switch to the previous month." at bounding box center [348, 391] width 13 height 13
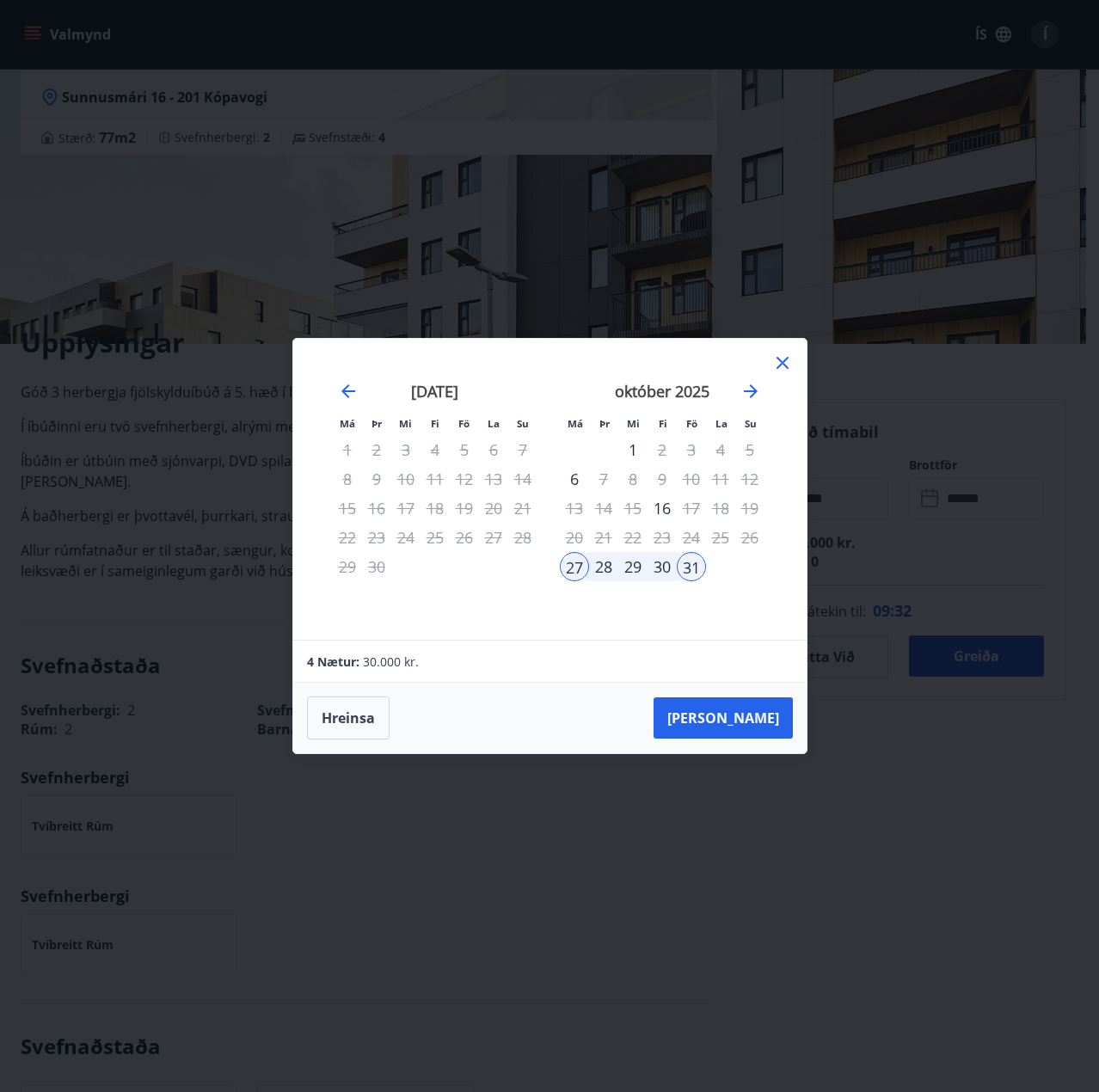
click at [344, 567] on div "29" at bounding box center [347, 566] width 30 height 30
click at [782, 368] on icon at bounding box center [782, 363] width 21 height 21
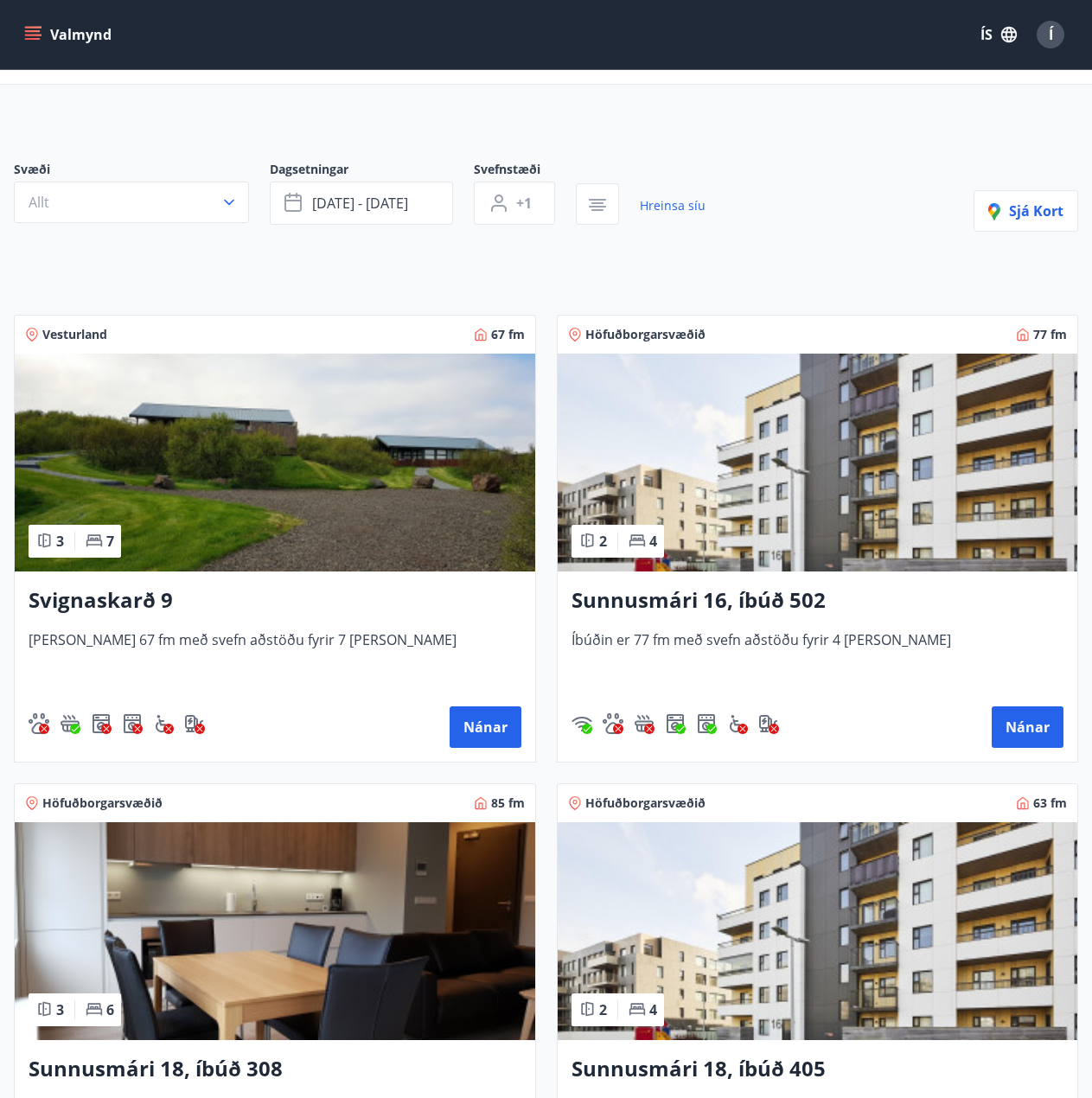
scroll to position [259, 0]
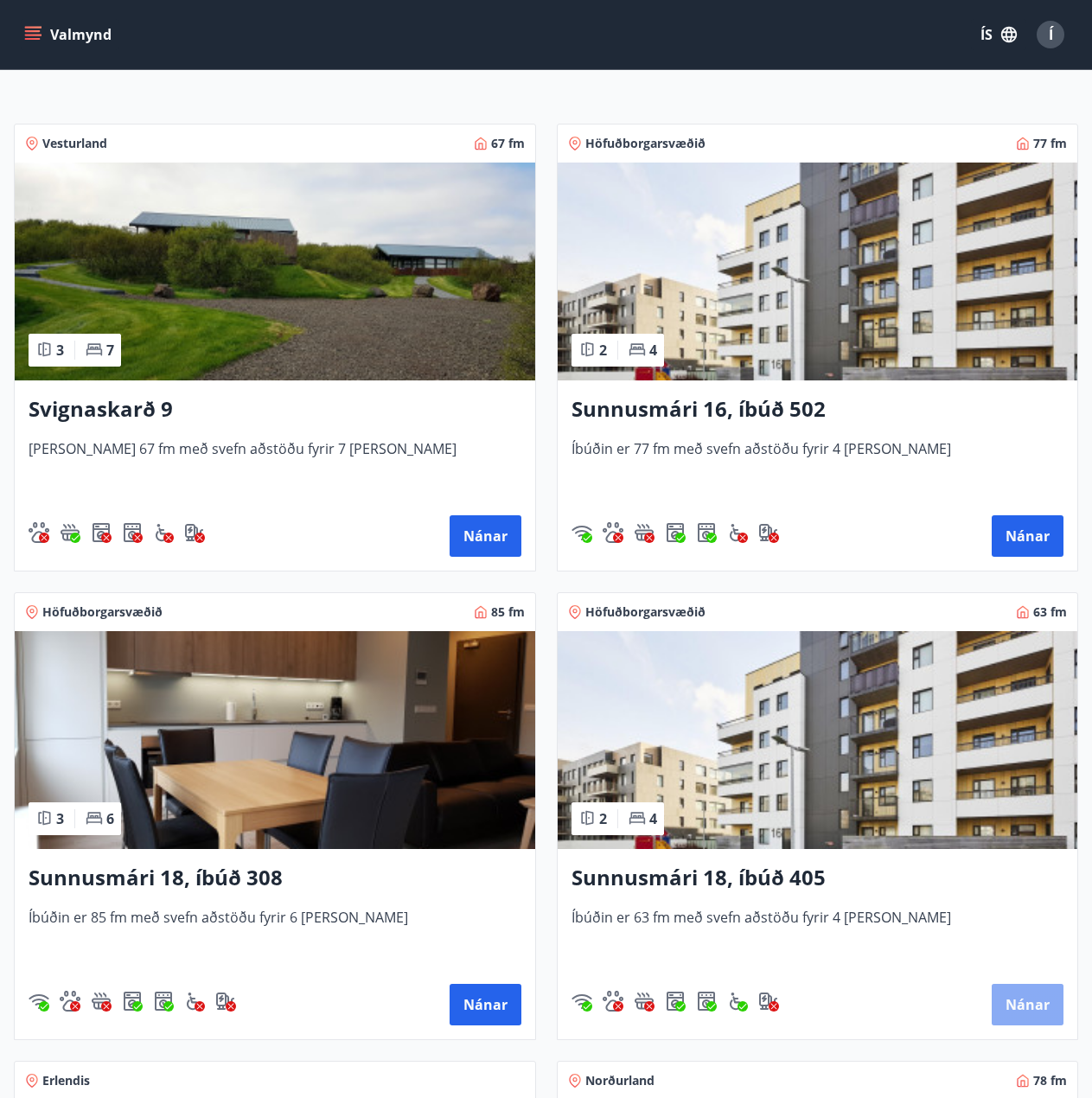
click at [1057, 1009] on button "Nánar" at bounding box center [1028, 1004] width 72 height 41
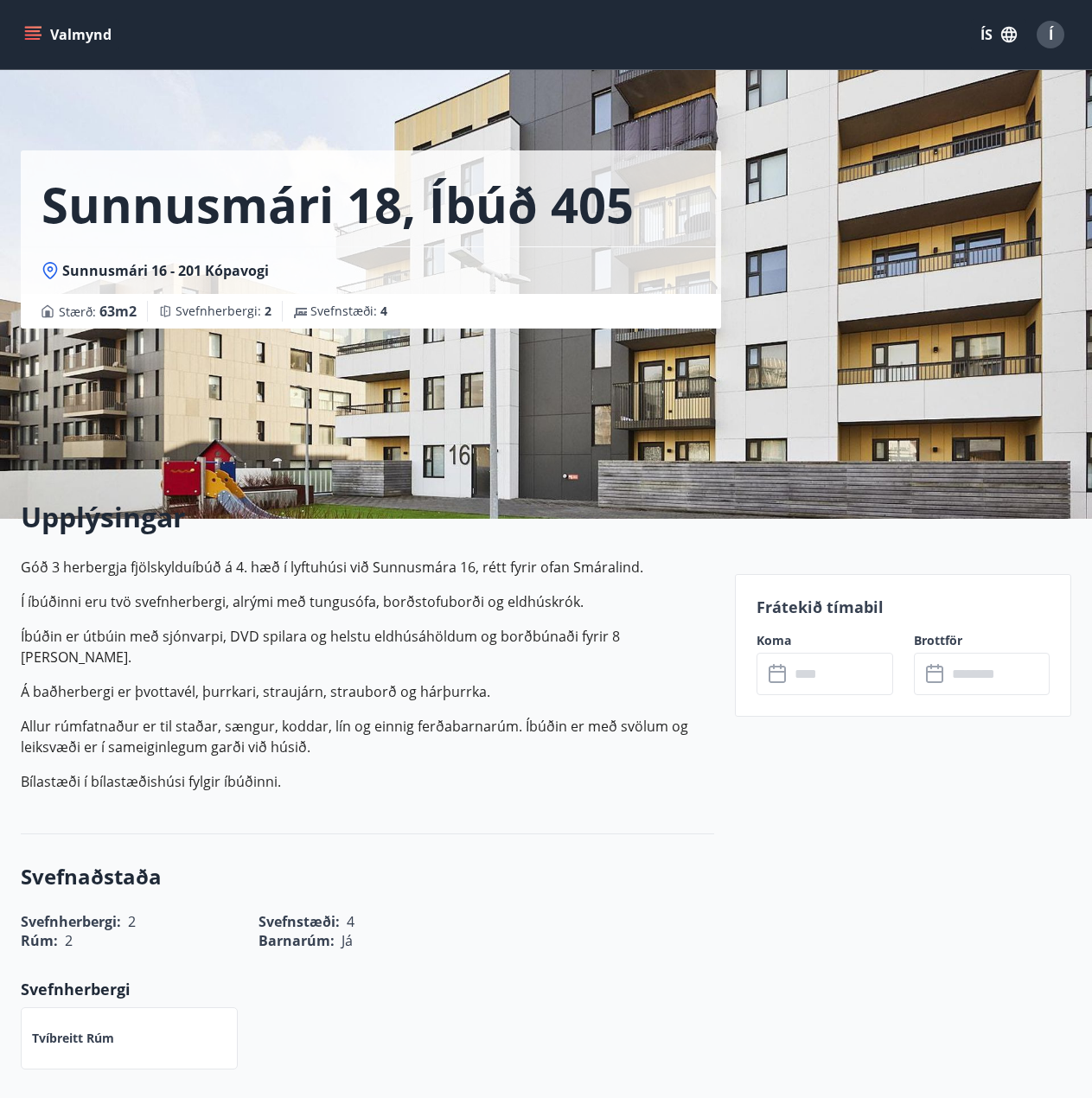
click at [805, 670] on input "text" at bounding box center [841, 674] width 104 height 42
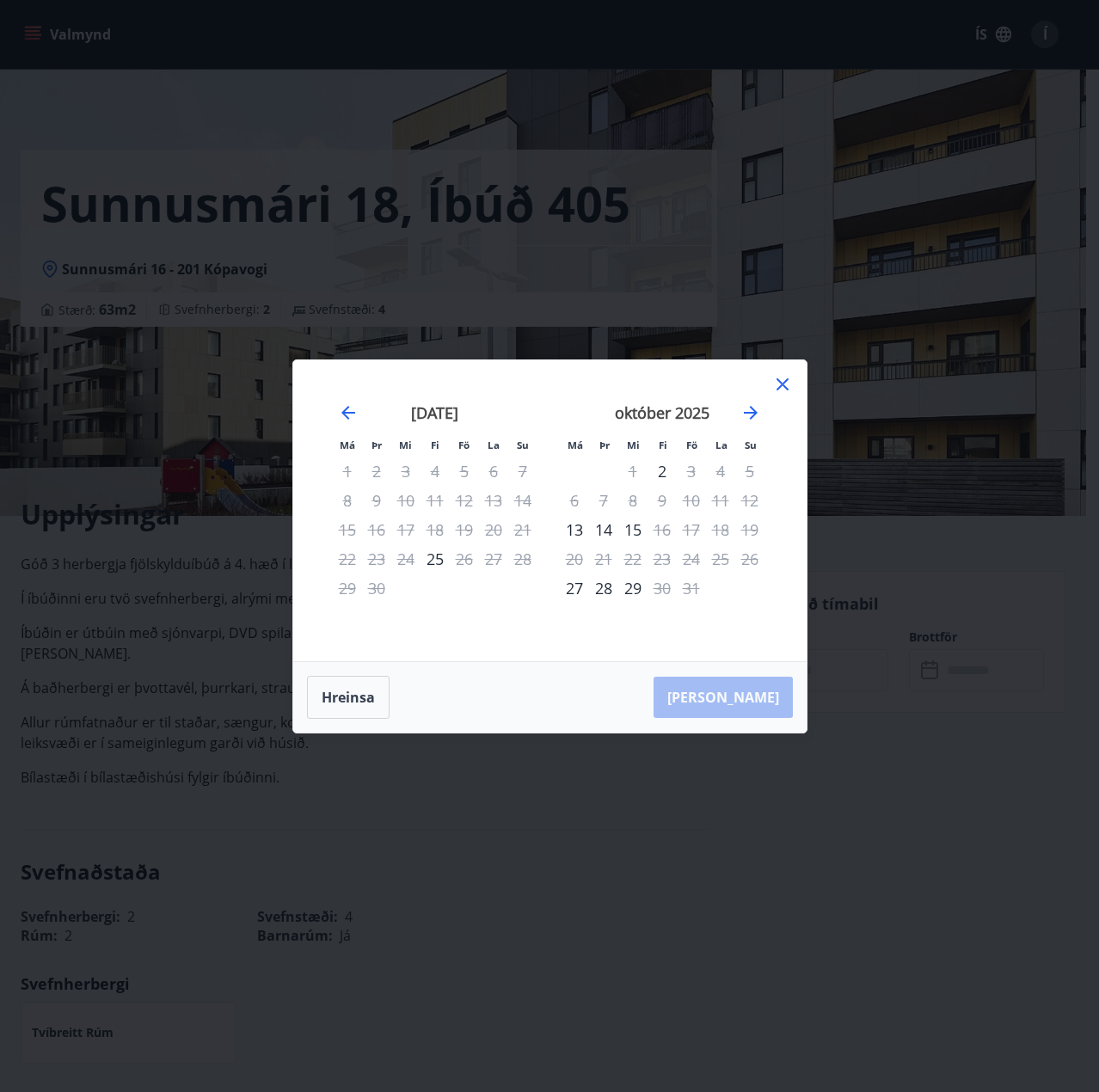
click at [345, 588] on div "29" at bounding box center [347, 588] width 30 height 30
click at [792, 381] on icon at bounding box center [782, 384] width 21 height 21
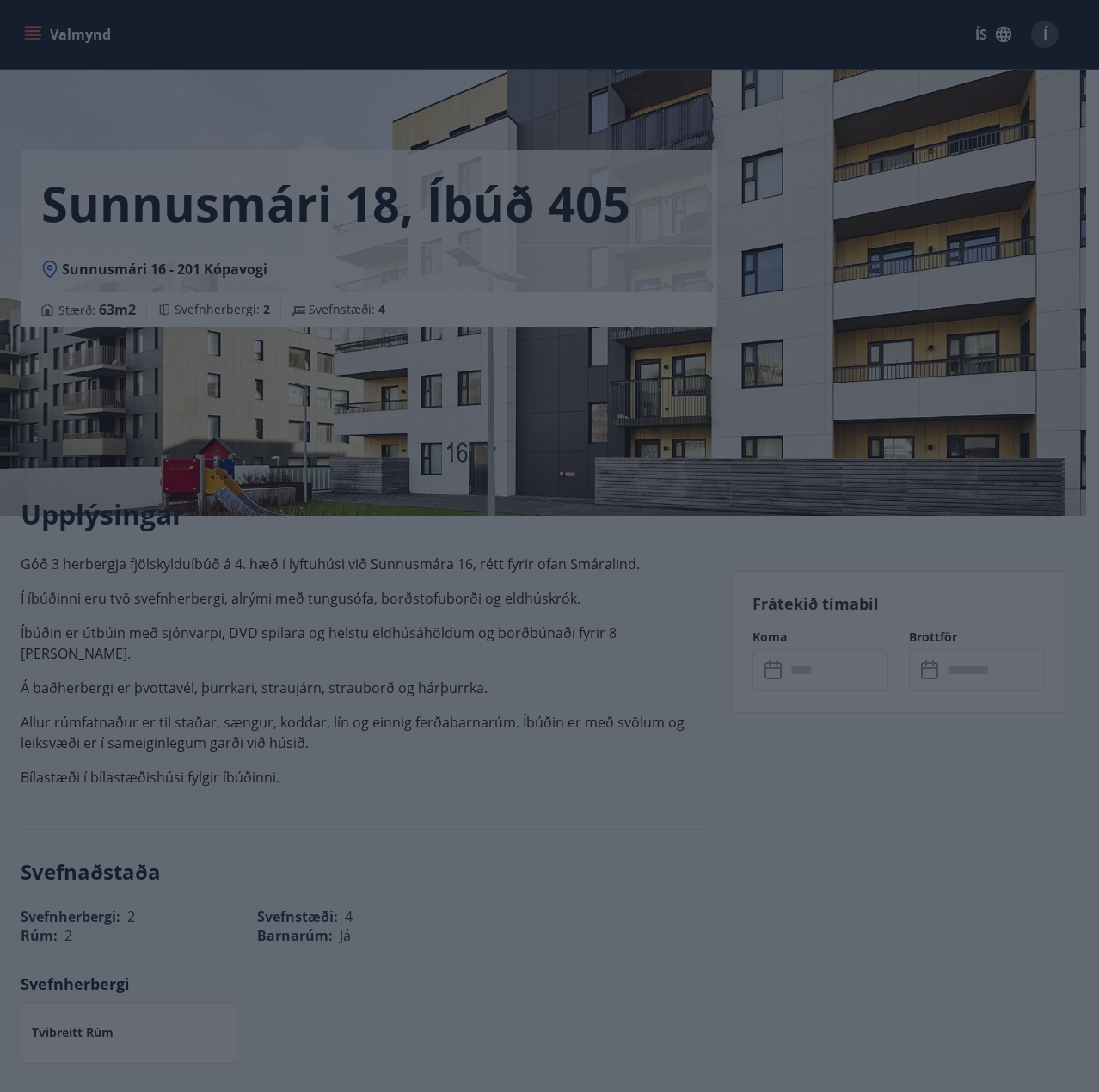
click at [776, 391] on icon at bounding box center [782, 384] width 21 height 21
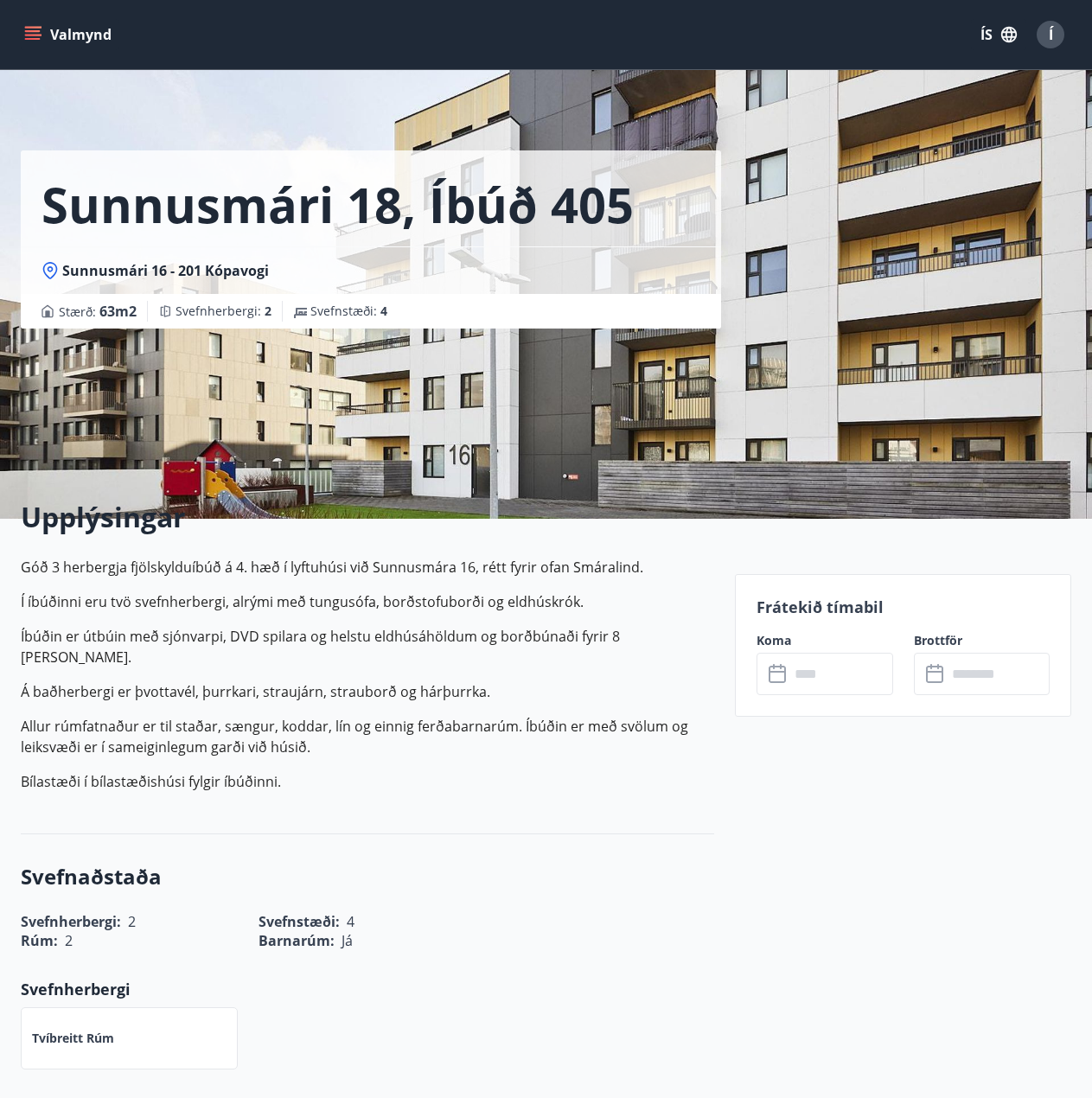
click at [32, 32] on icon "menu" at bounding box center [32, 32] width 15 height 2
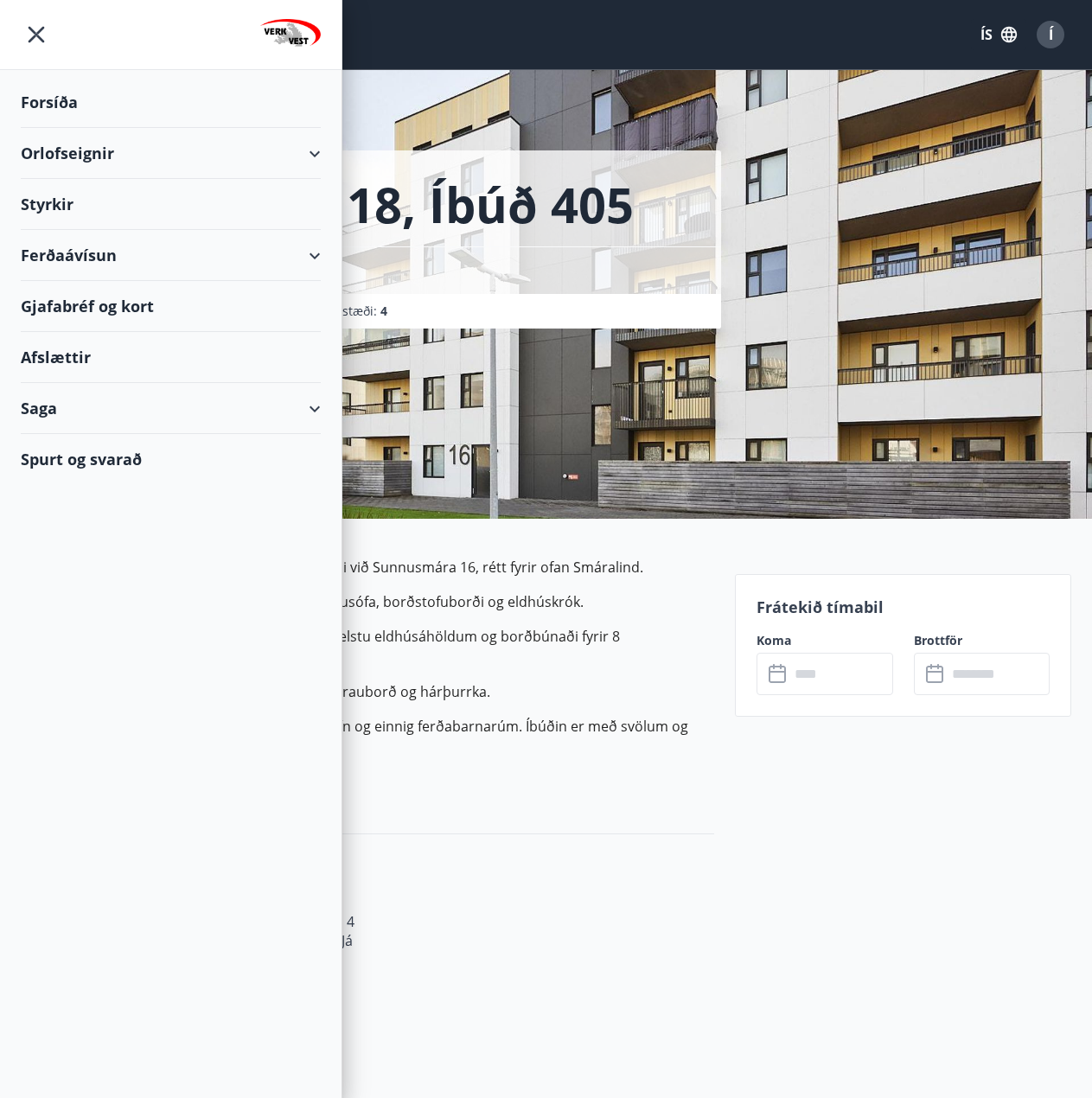
click at [92, 161] on div "Orlofseignir" at bounding box center [170, 153] width 300 height 51
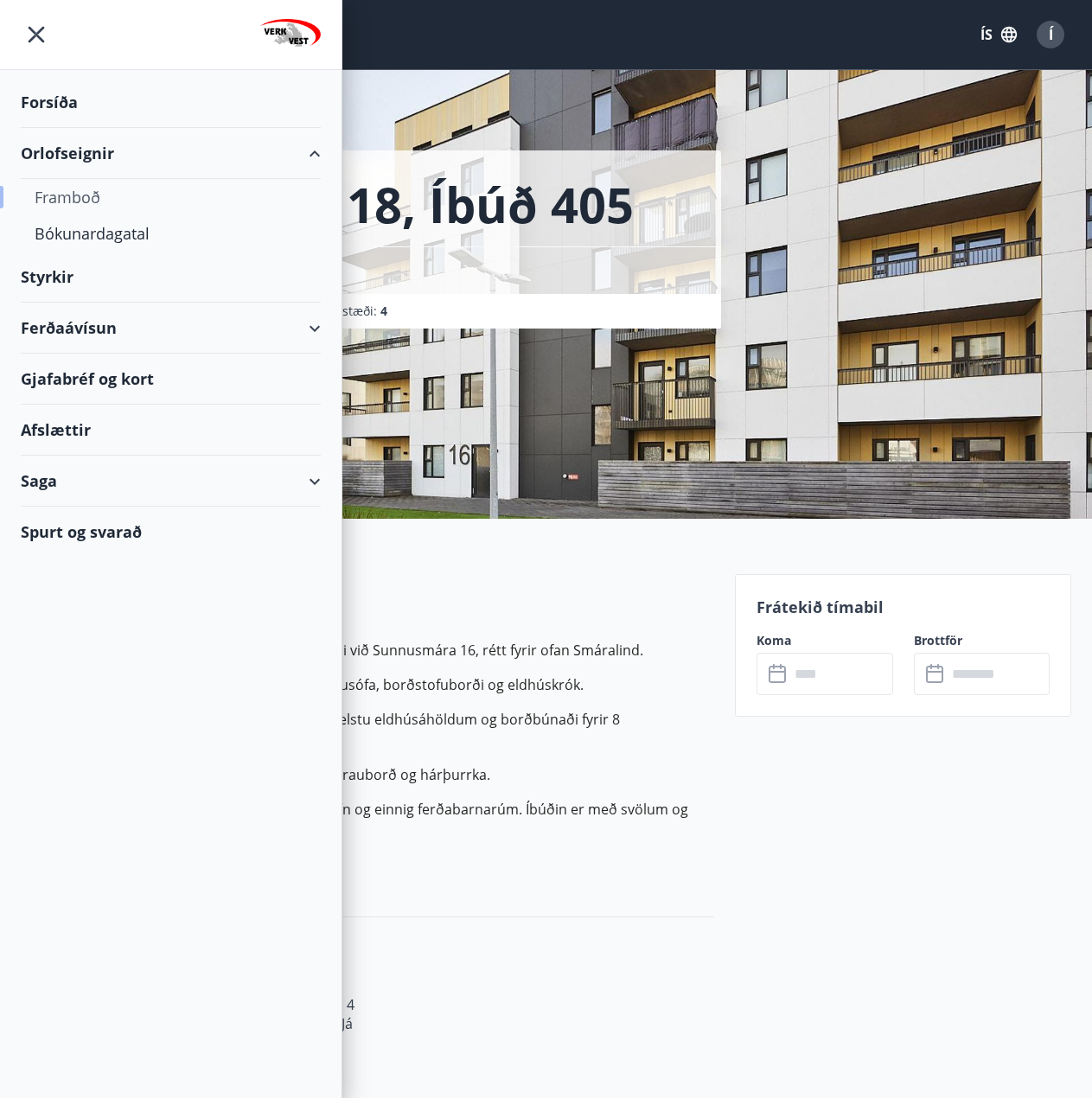
click at [72, 192] on div "Framboð" at bounding box center [170, 197] width 272 height 36
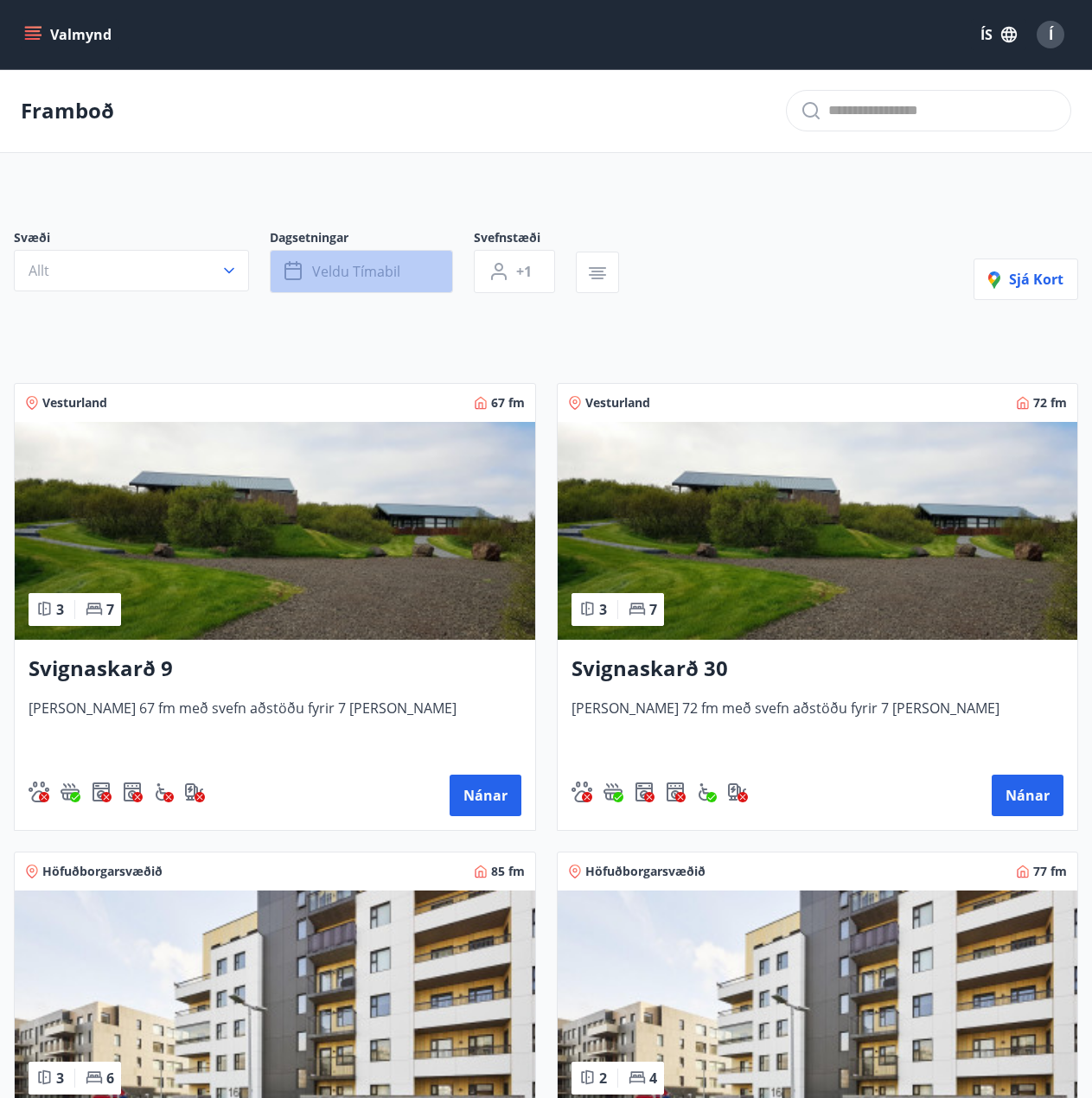
click at [331, 275] on span "Veldu tímabil" at bounding box center [357, 271] width 88 height 19
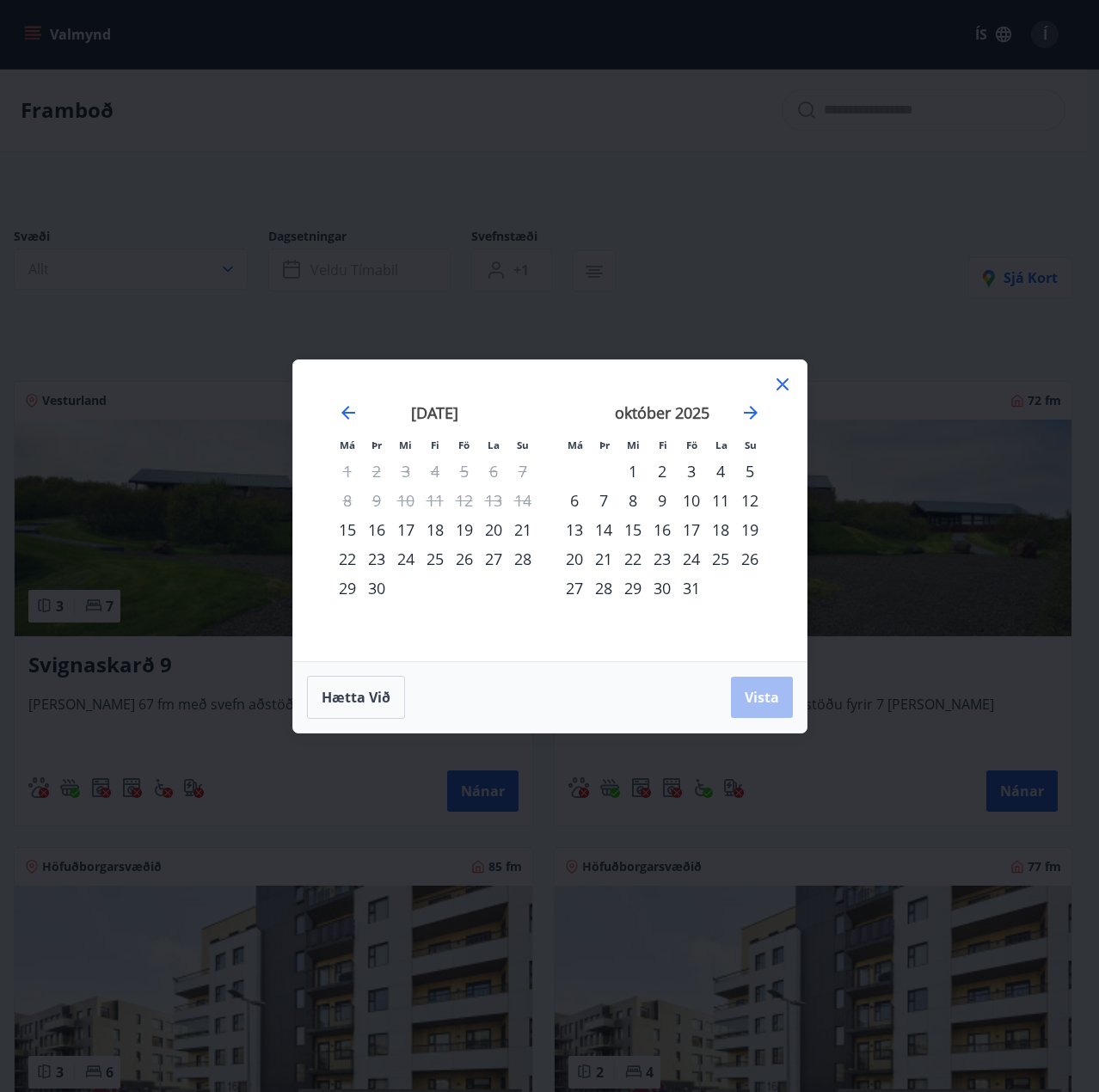
click at [343, 589] on div "29" at bounding box center [347, 588] width 30 height 30
click at [691, 471] on div "3" at bounding box center [691, 471] width 30 height 30
click at [767, 700] on span "Vista" at bounding box center [761, 697] width 34 height 19
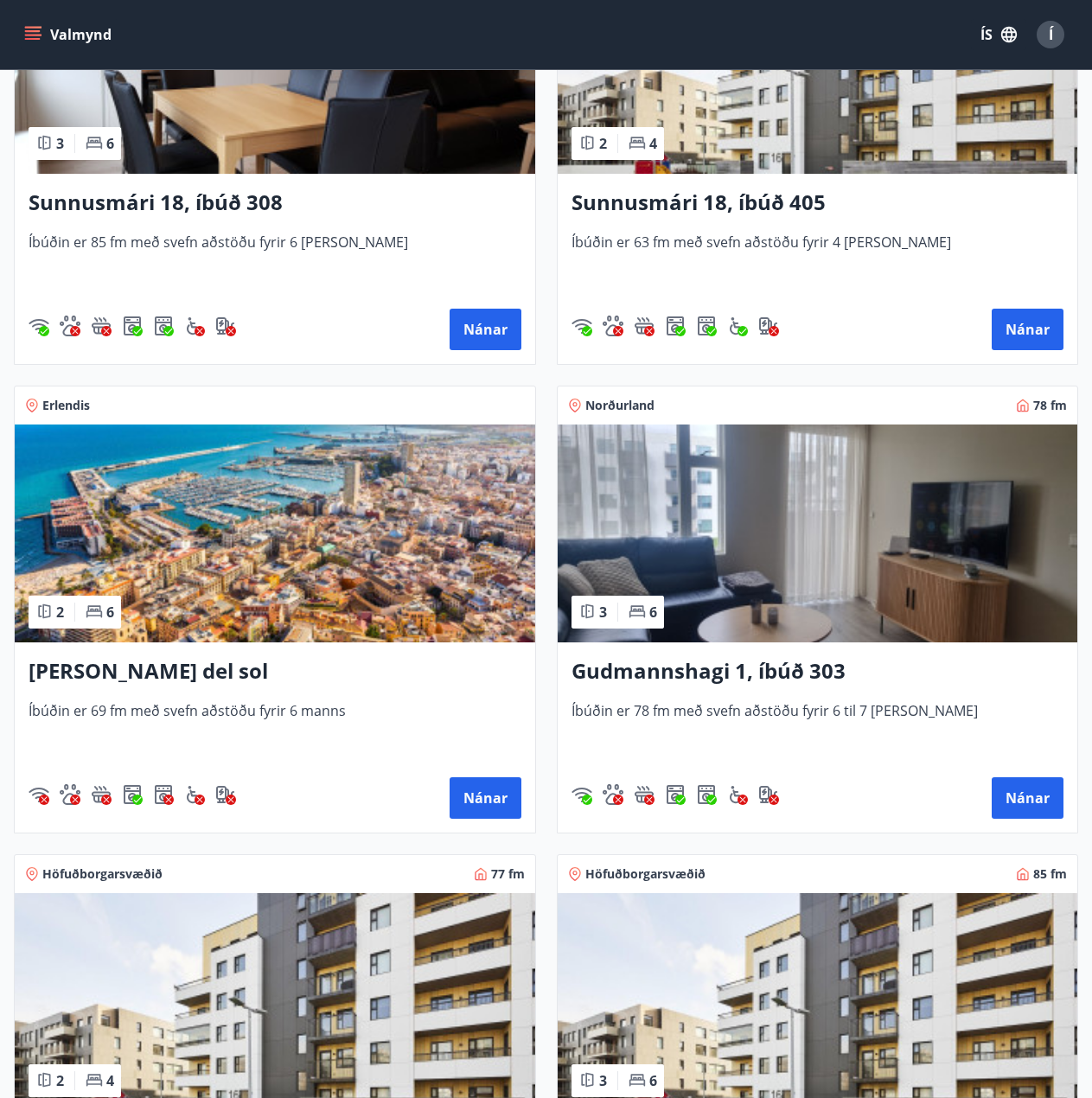
scroll to position [848, 0]
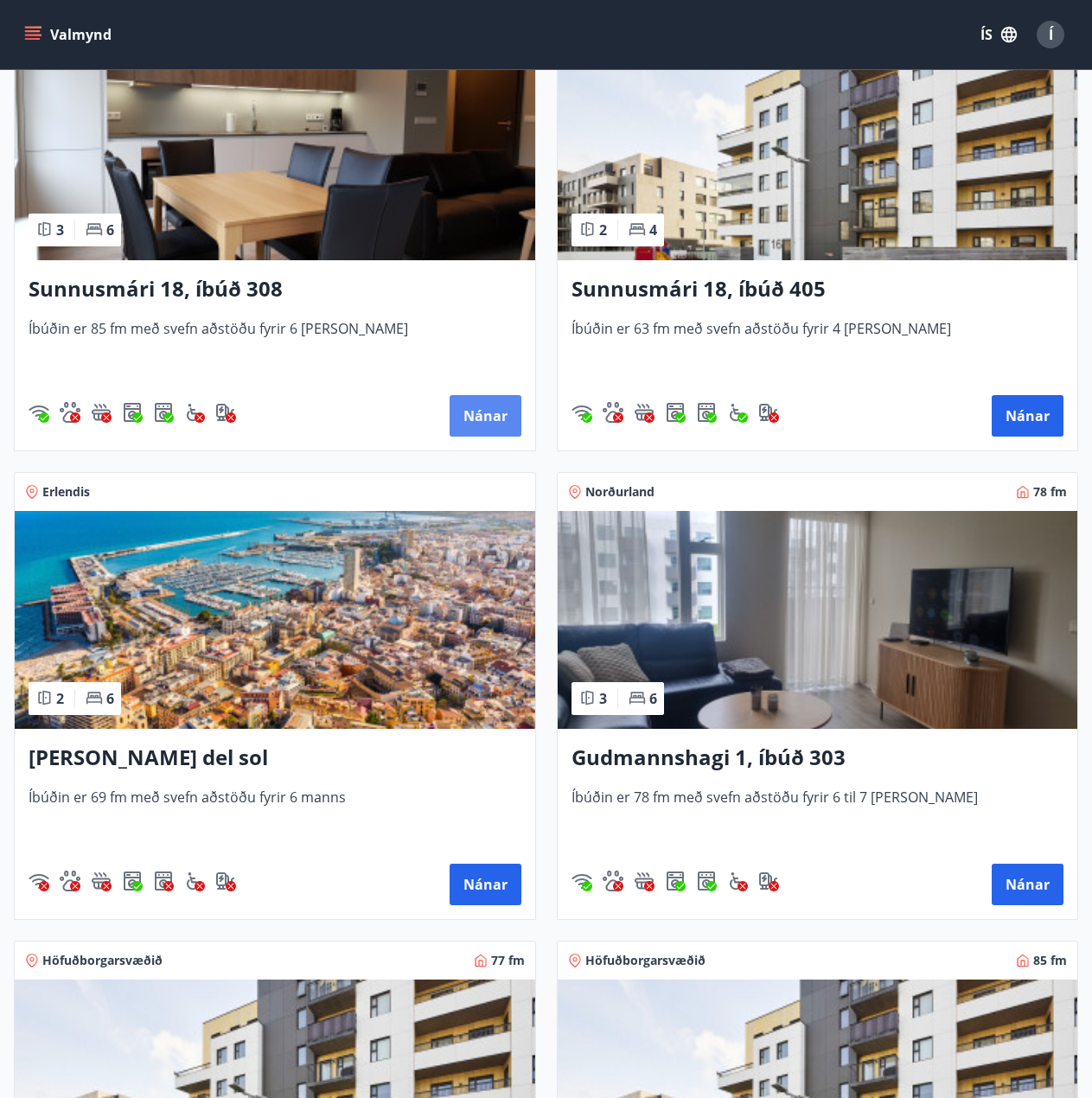
click at [496, 420] on button "Nánar" at bounding box center [486, 416] width 72 height 41
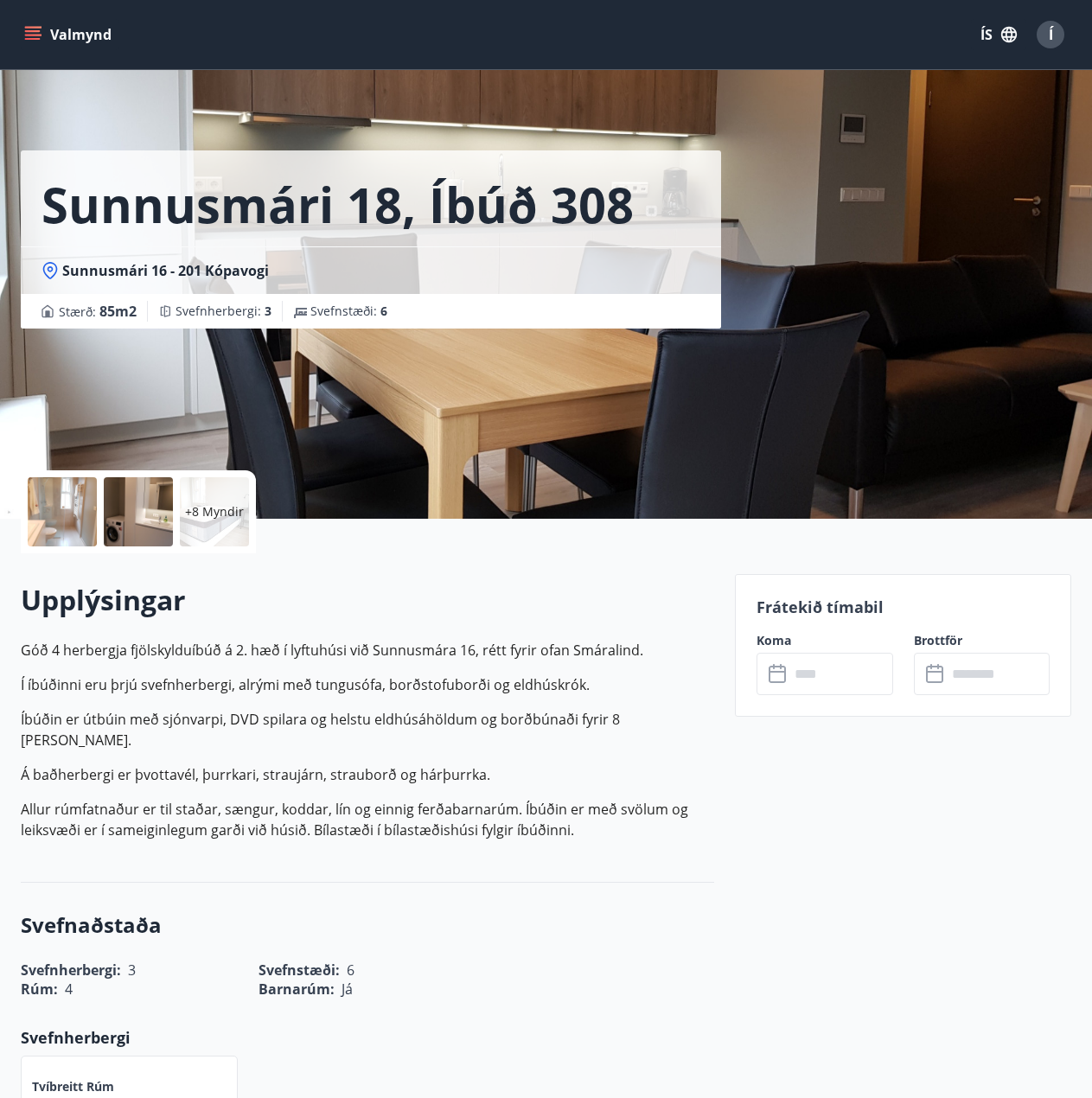
click at [789, 676] on input "text" at bounding box center [841, 674] width 104 height 42
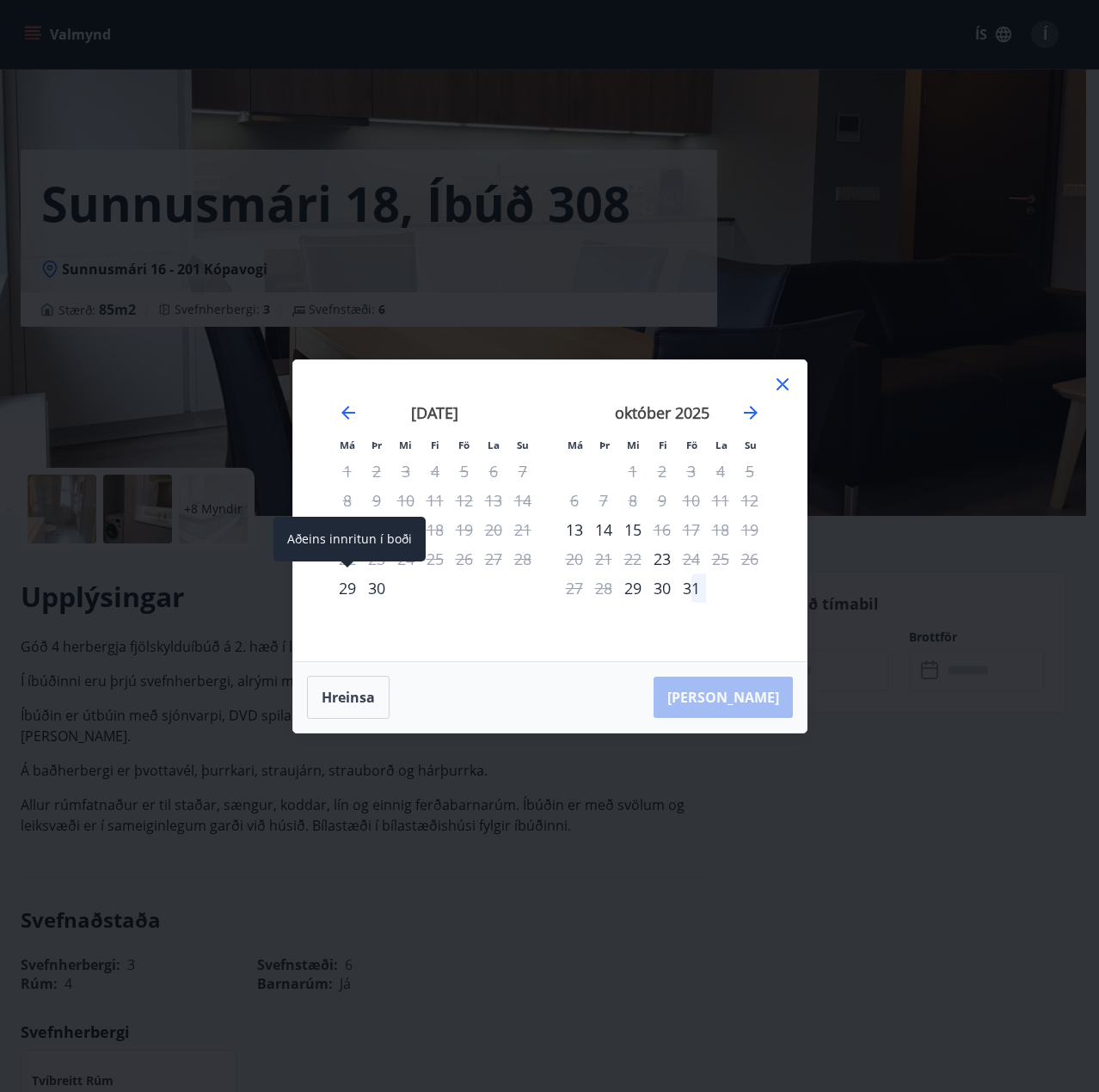
click at [351, 588] on div "29" at bounding box center [347, 588] width 30 height 30
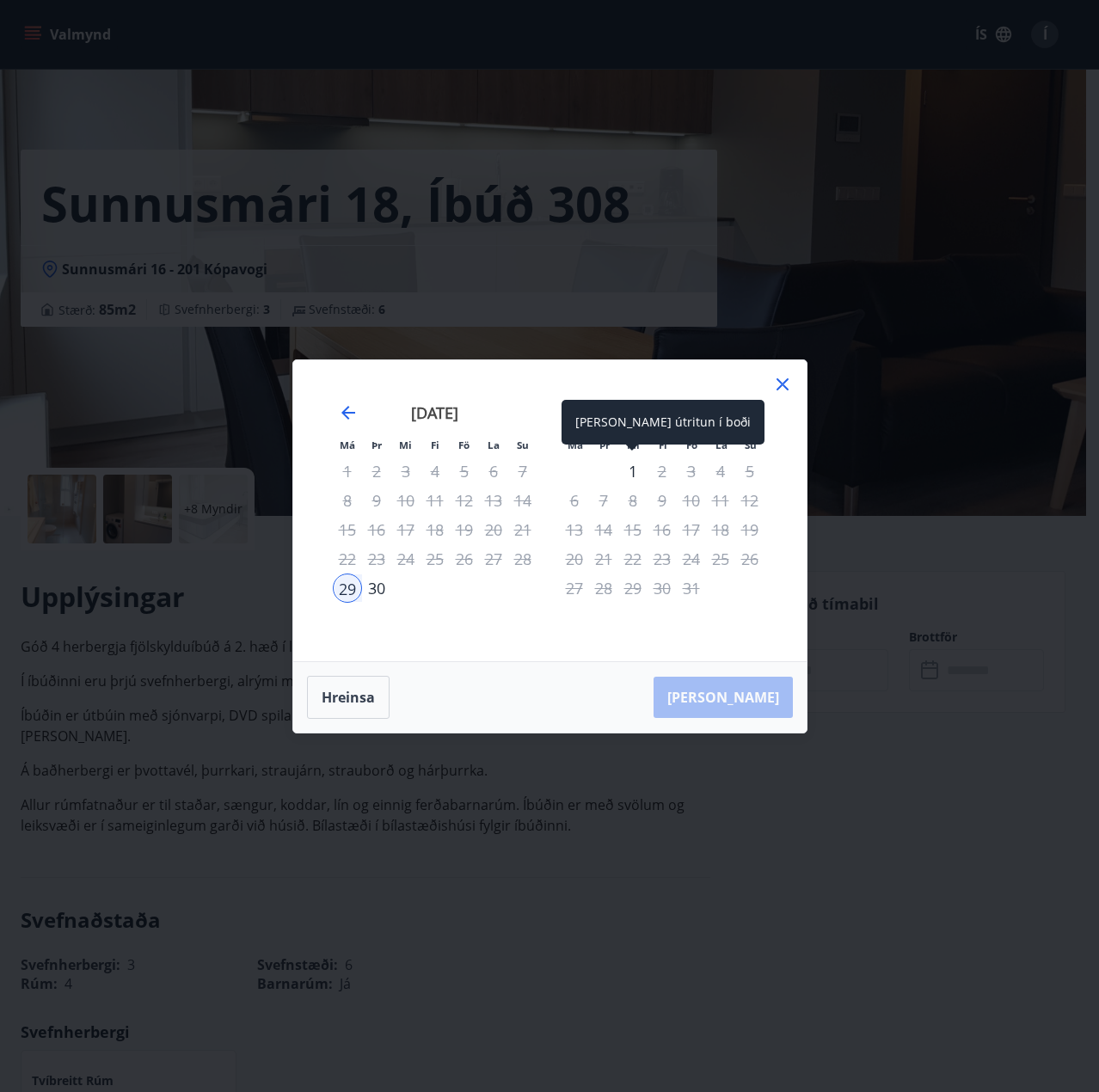
click at [631, 476] on div "1" at bounding box center [632, 471] width 30 height 30
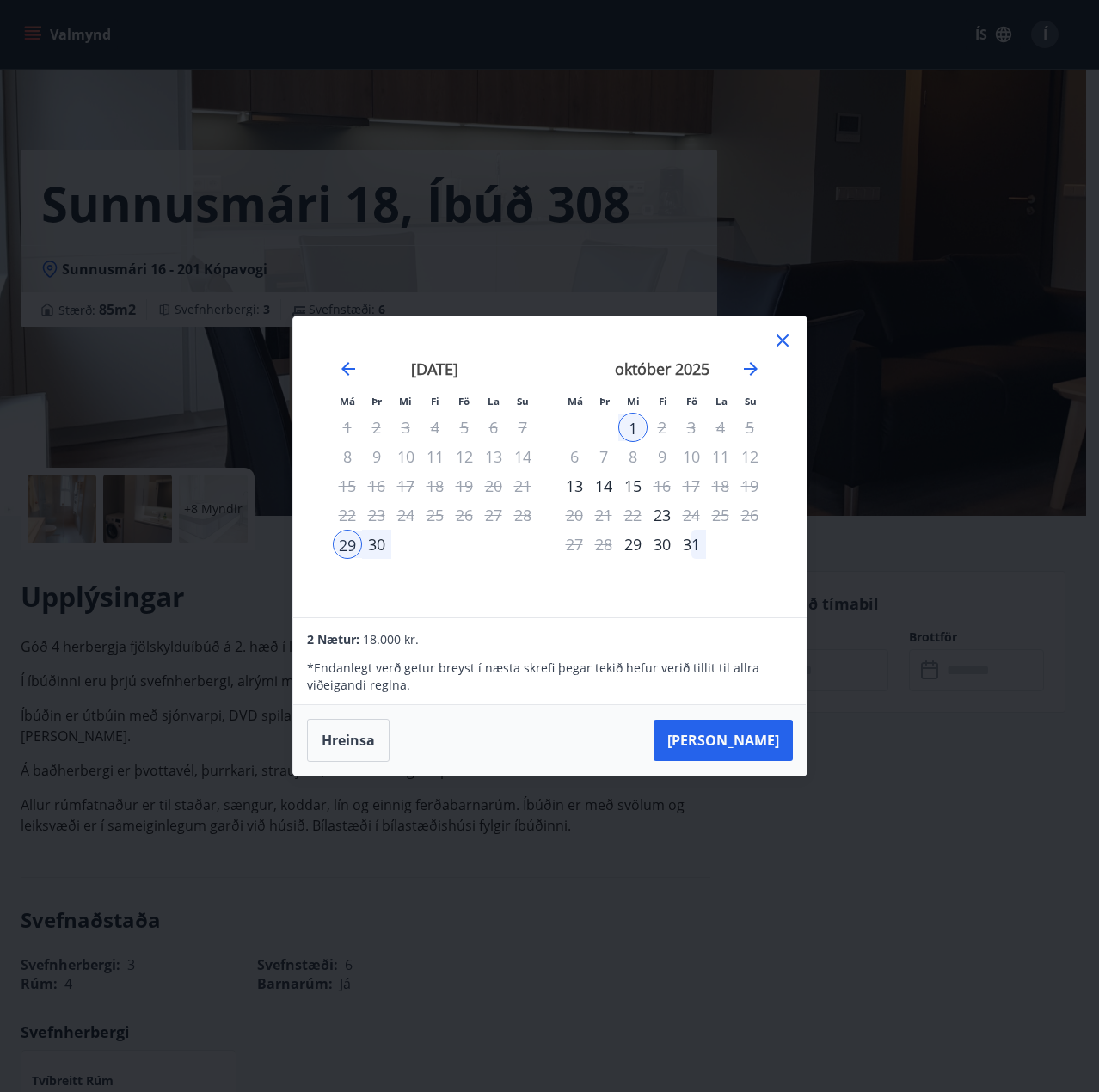
click at [779, 338] on icon at bounding box center [782, 340] width 12 height 12
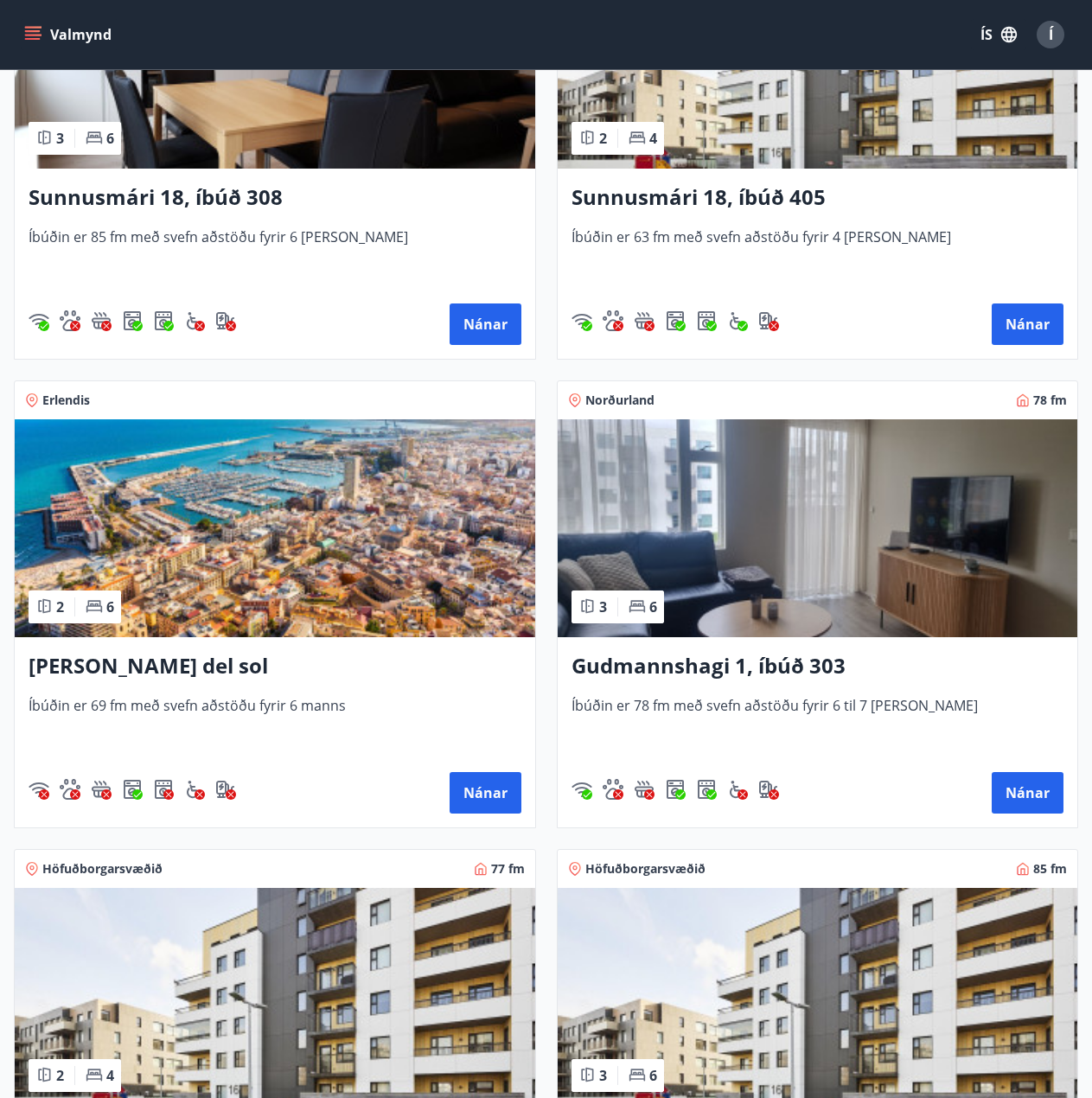
scroll to position [1367, 0]
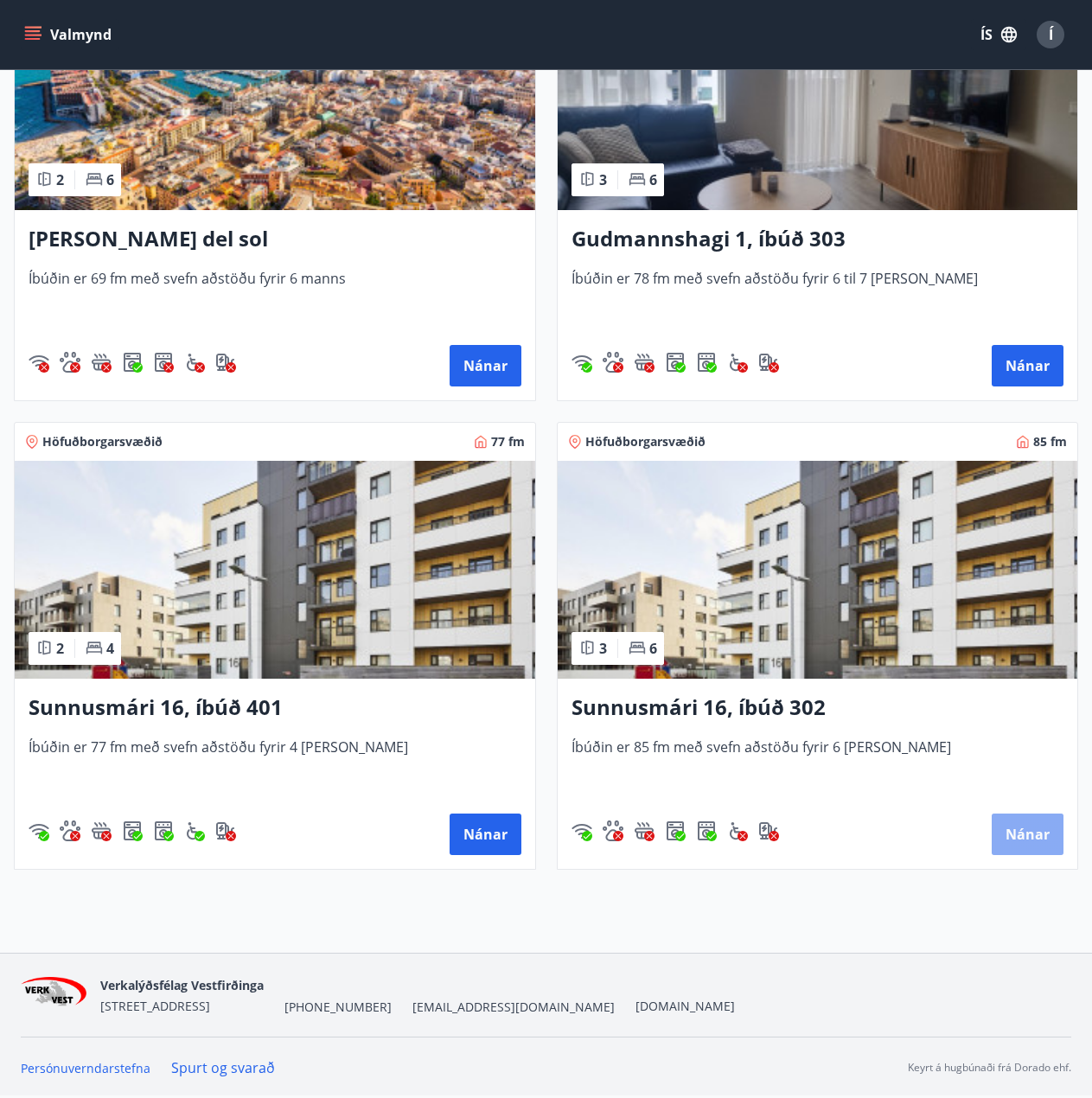
click at [1029, 837] on button "Nánar" at bounding box center [1028, 834] width 72 height 41
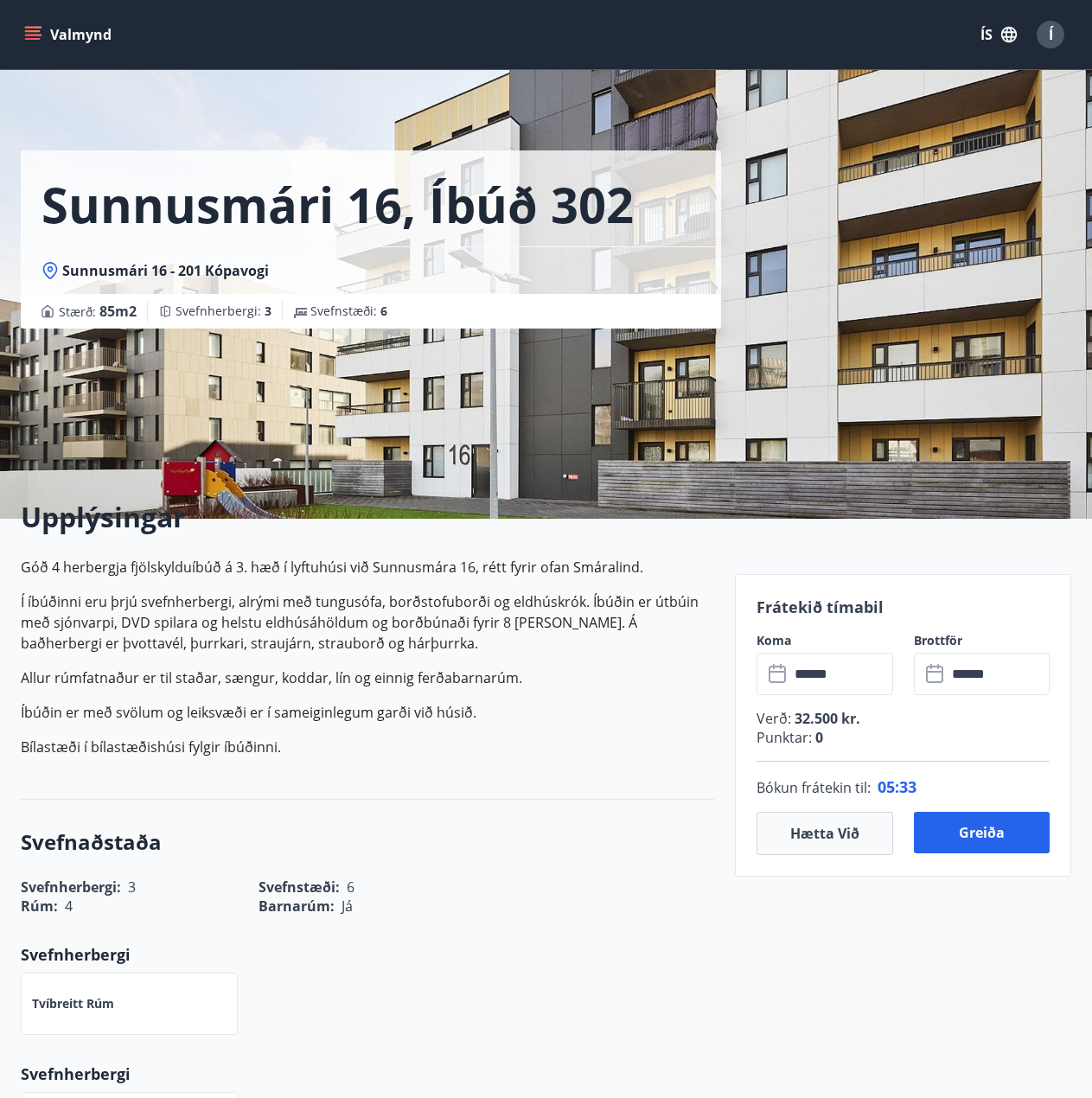
click at [833, 675] on input "******" at bounding box center [841, 674] width 104 height 42
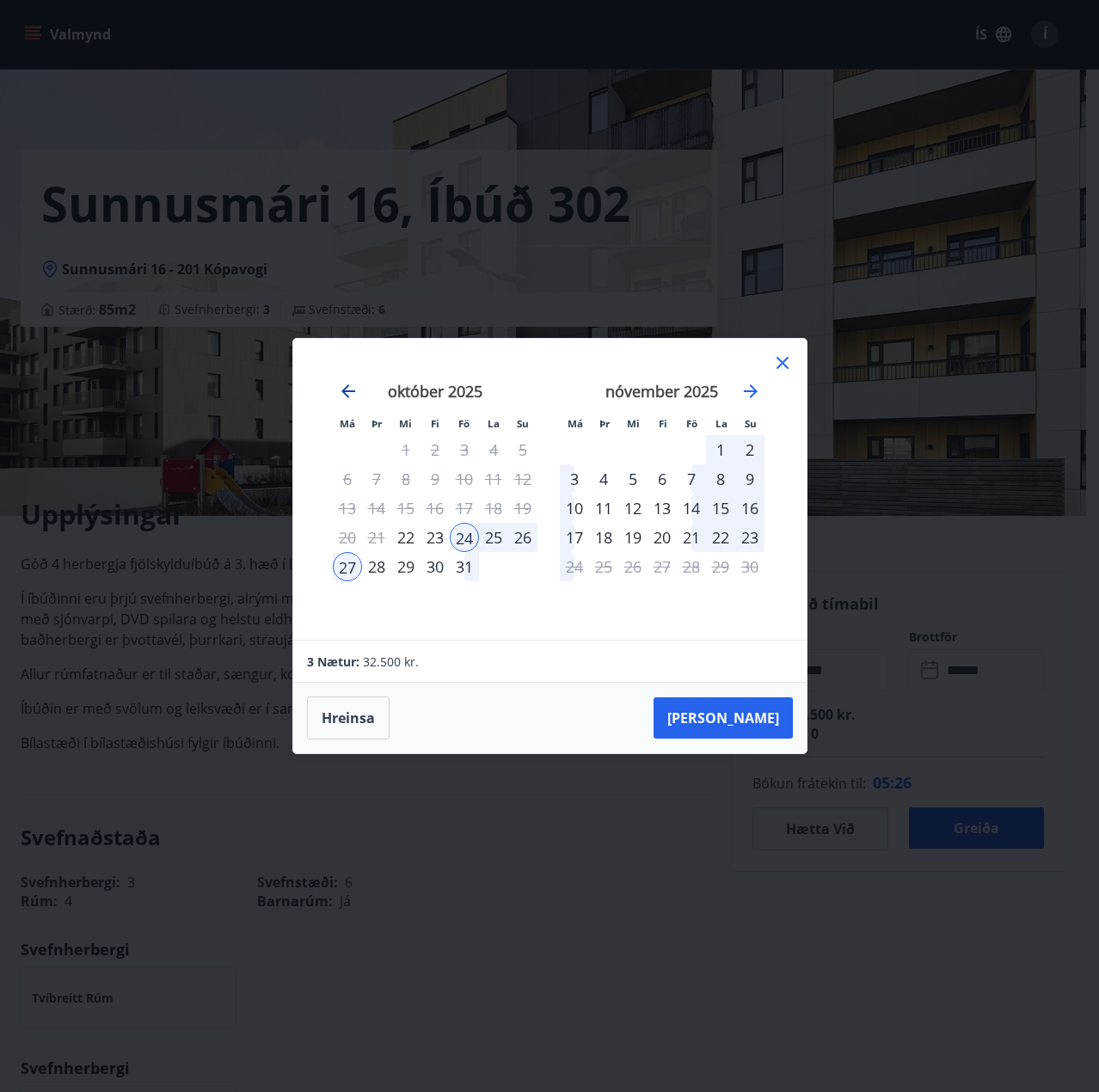
click at [348, 391] on icon "Move backward to switch to the previous month." at bounding box center [348, 391] width 13 height 13
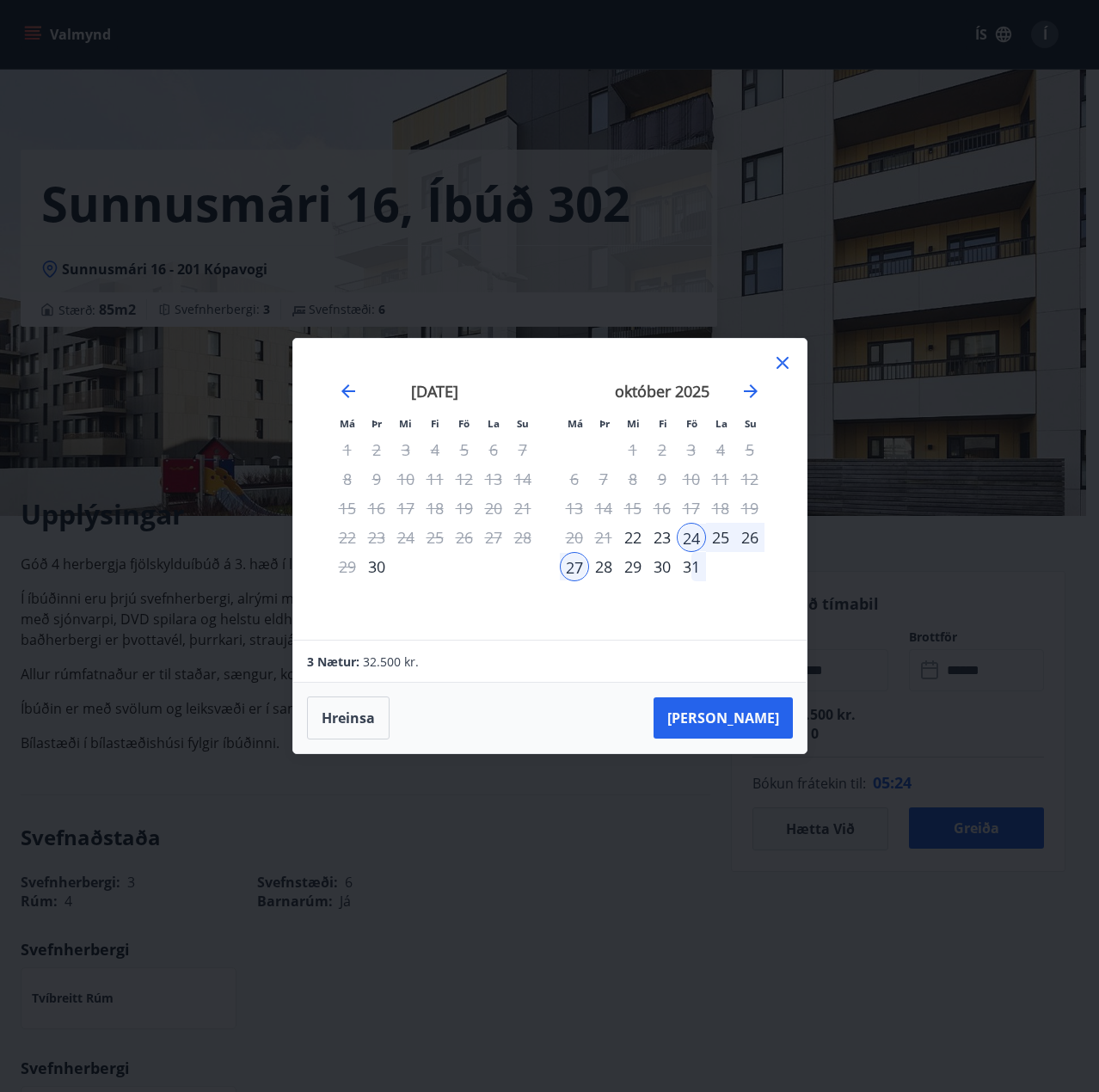
click at [375, 569] on div "30" at bounding box center [376, 566] width 30 height 30
click at [776, 361] on icon at bounding box center [782, 363] width 21 height 21
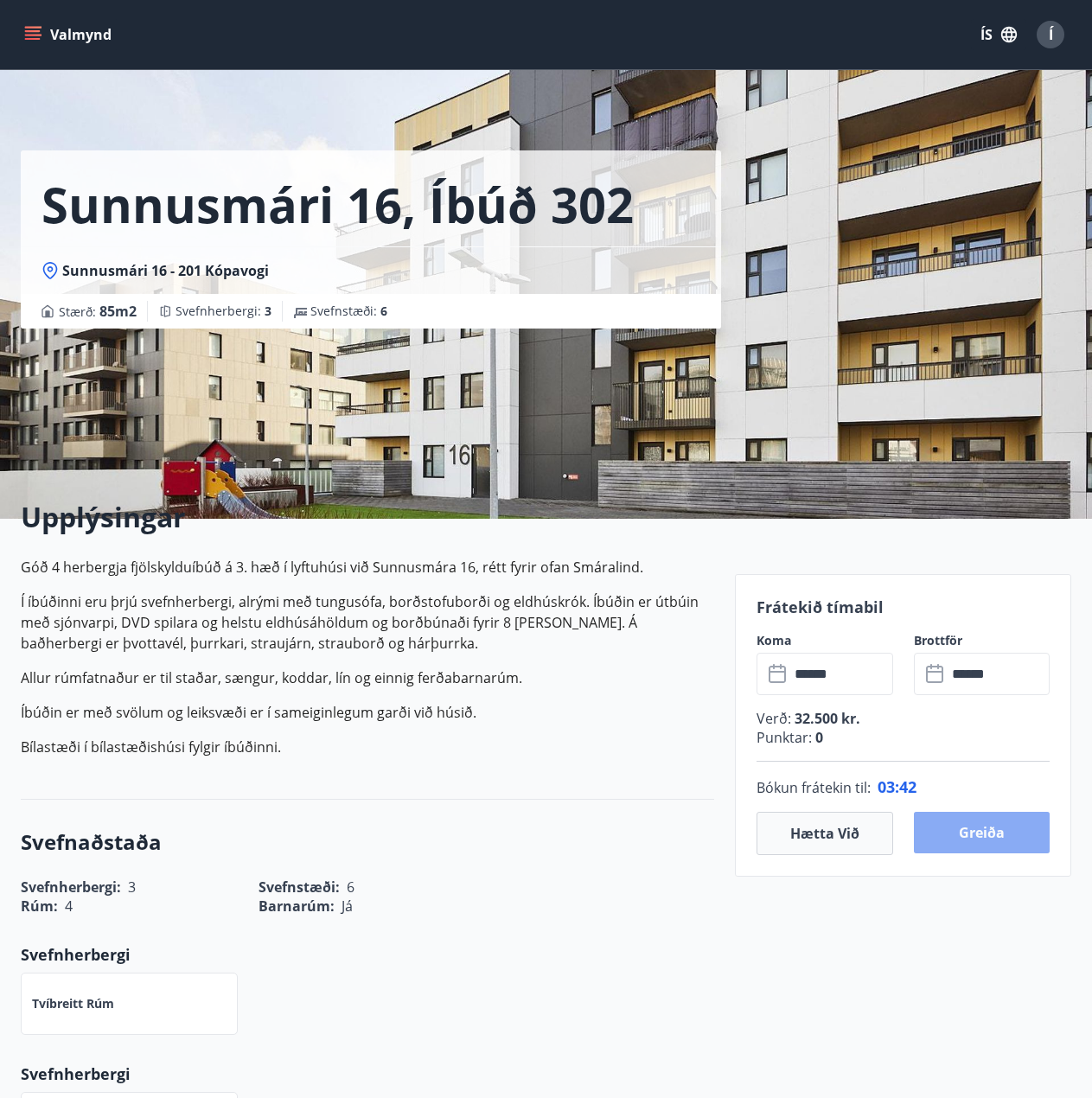
click at [945, 843] on button "Greiða" at bounding box center [983, 832] width 137 height 41
click at [838, 839] on button "Hætta við" at bounding box center [825, 833] width 137 height 43
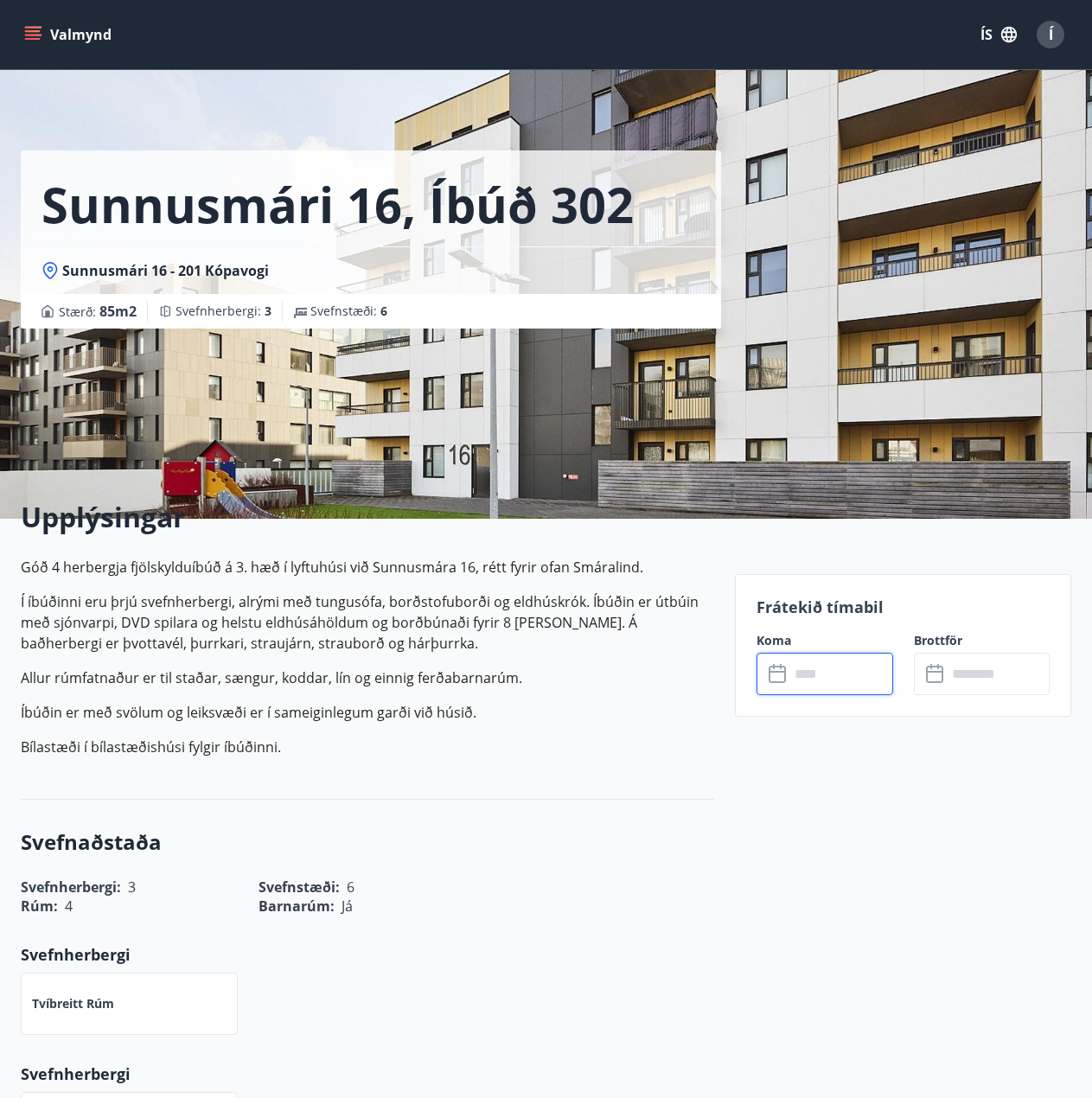
click at [813, 675] on input "text" at bounding box center [841, 674] width 104 height 42
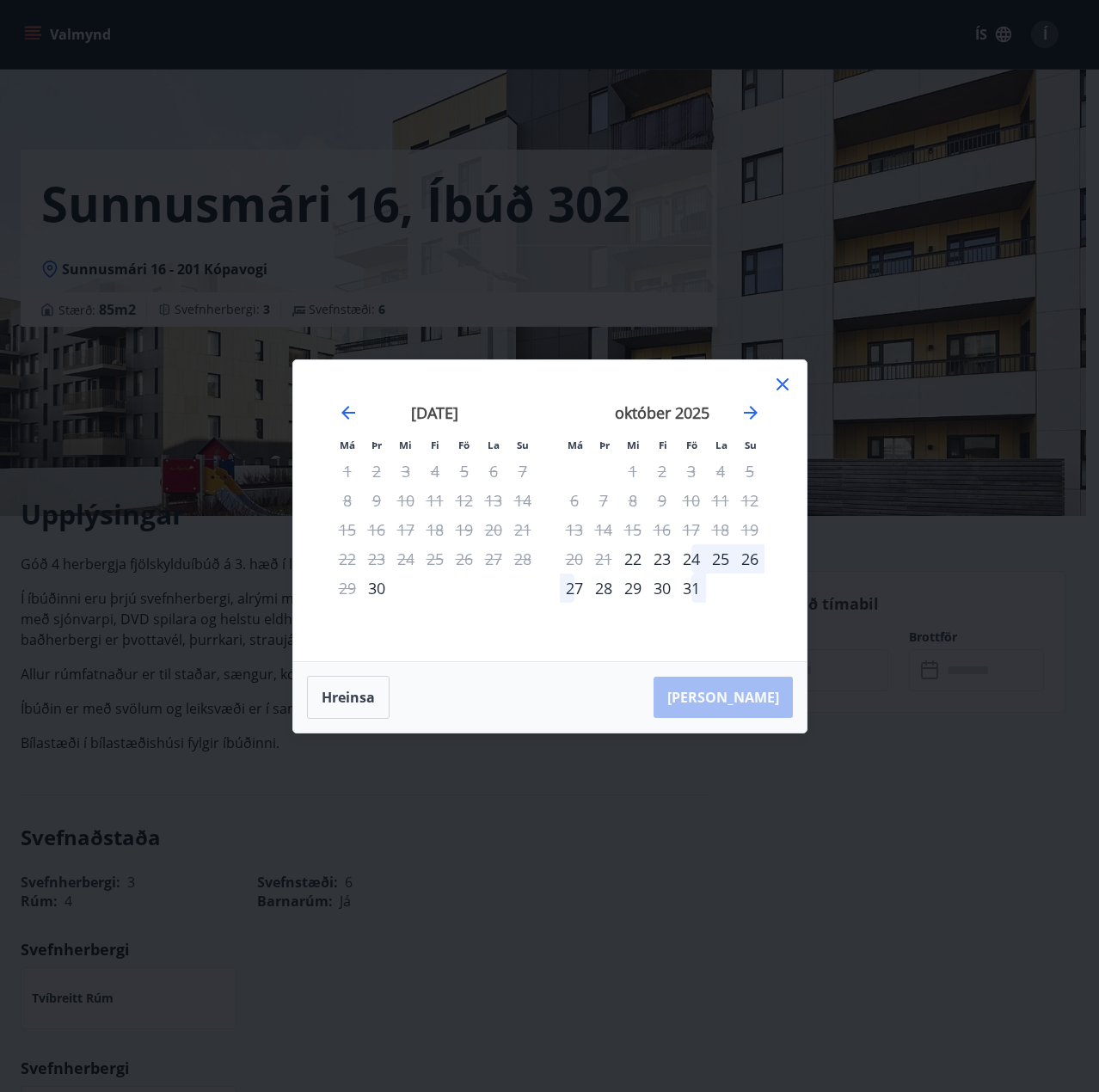
click at [693, 562] on div "24" at bounding box center [691, 559] width 30 height 30
click at [751, 563] on div "26" at bounding box center [750, 559] width 30 height 30
click at [751, 563] on div "október 2025 1 2 3 4 5 6 7 8 9 10 11 12 13 14 15 16 17 18 19 20 21 22 23 24 25 …" at bounding box center [661, 521] width 227 height 282
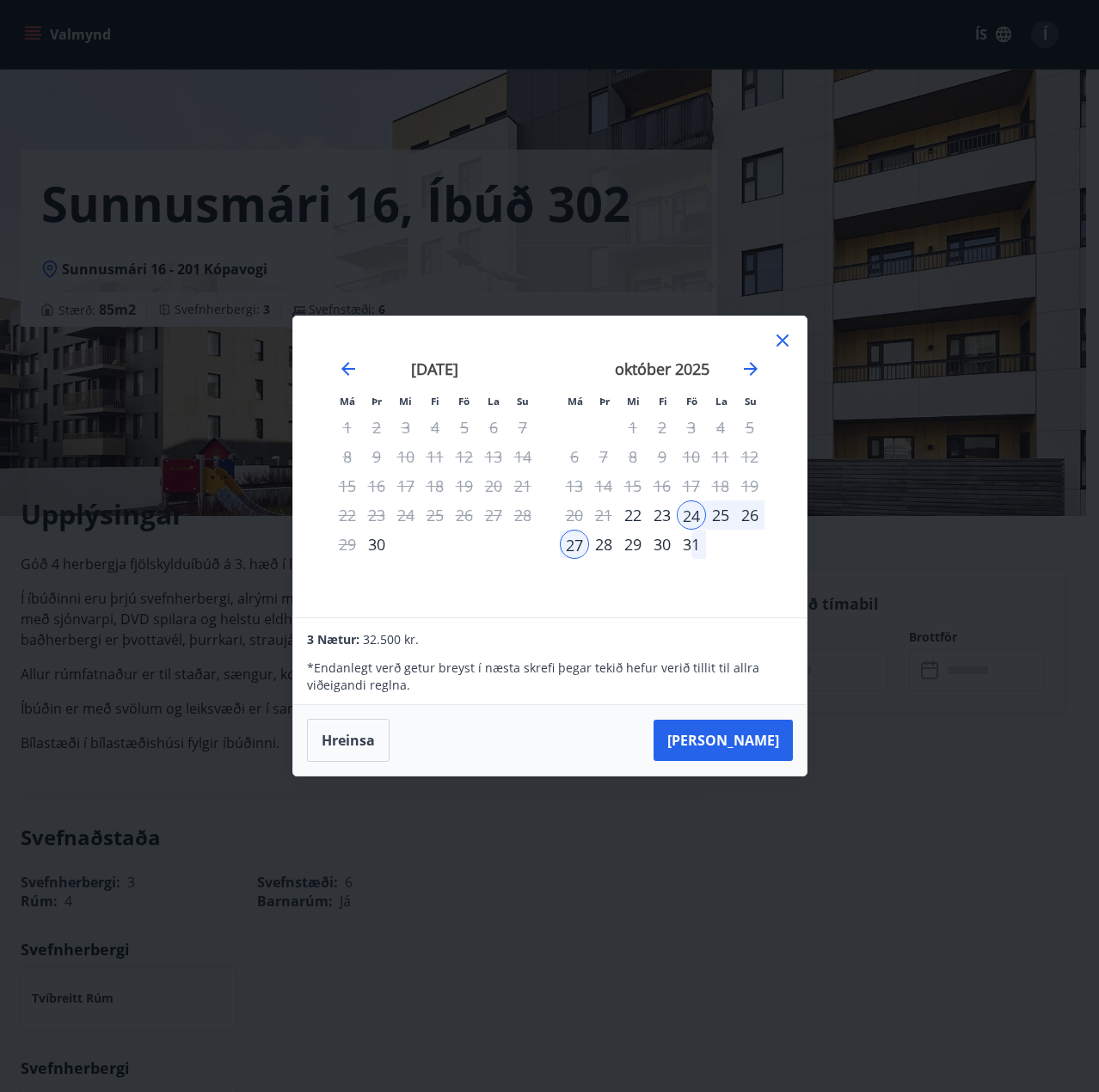
click at [574, 544] on div "27" at bounding box center [574, 544] width 30 height 30
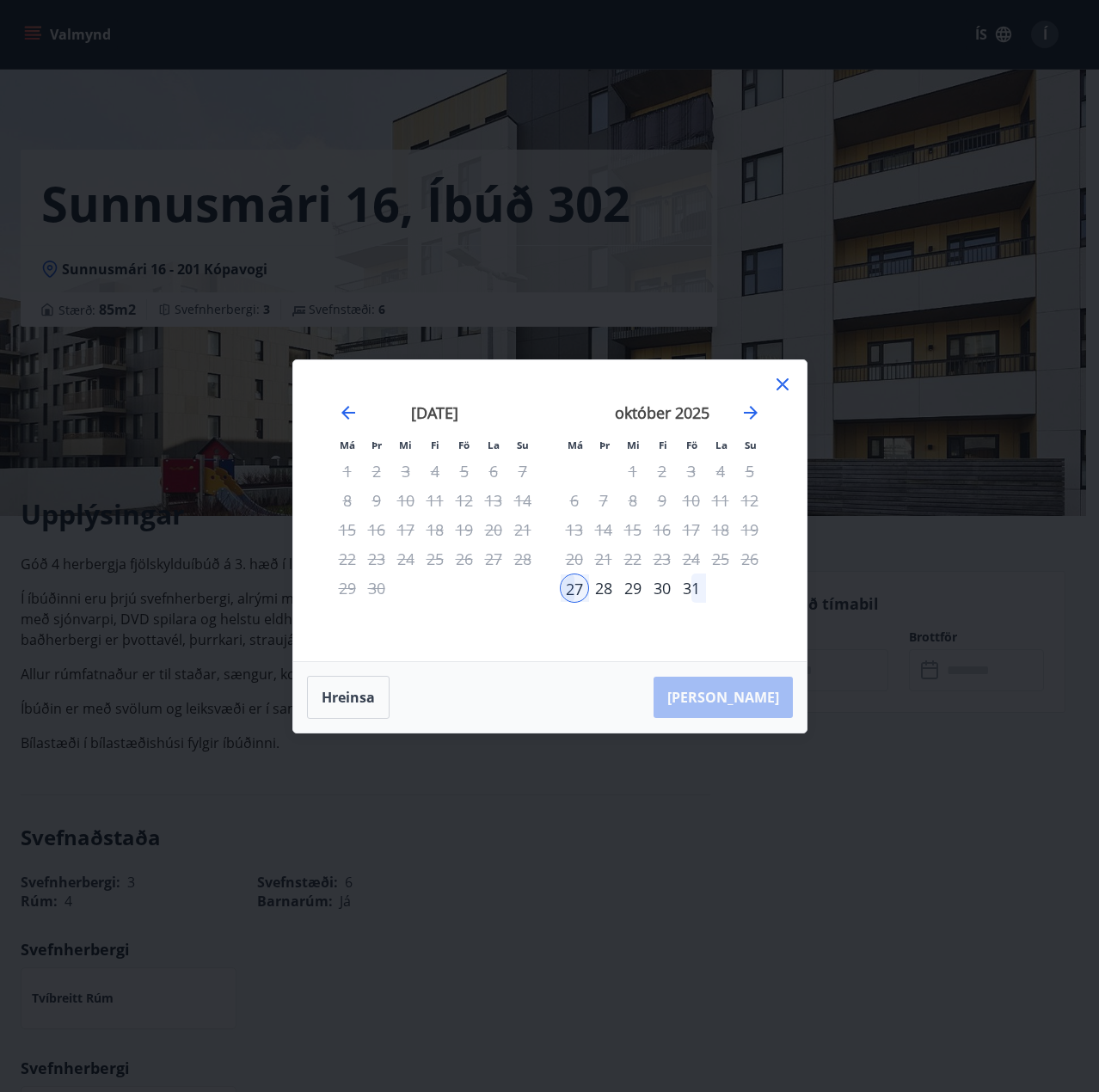
click at [717, 563] on div "25" at bounding box center [720, 559] width 30 height 30
click at [786, 377] on icon at bounding box center [782, 384] width 21 height 21
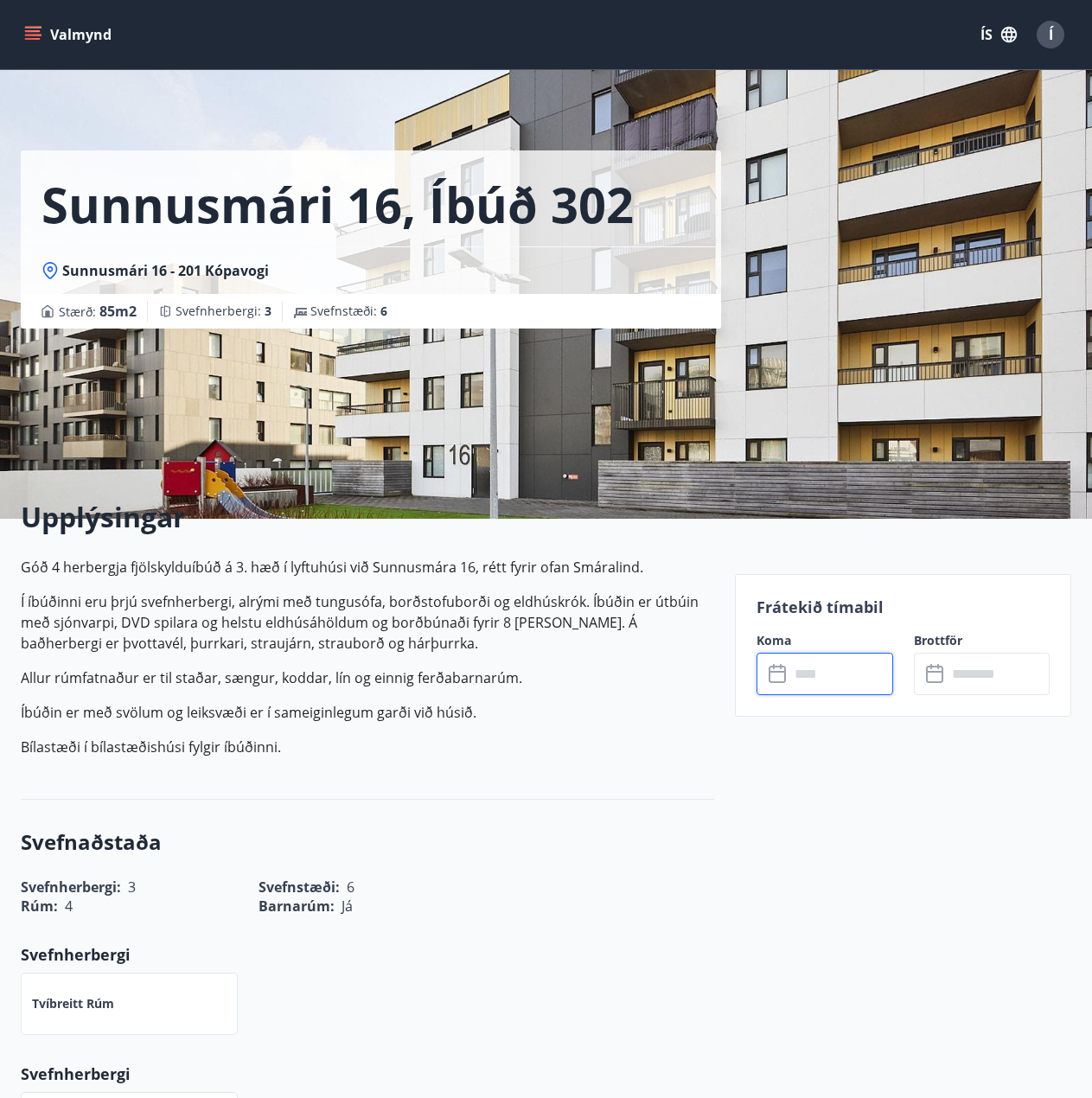
click at [820, 665] on input "text" at bounding box center [841, 674] width 104 height 42
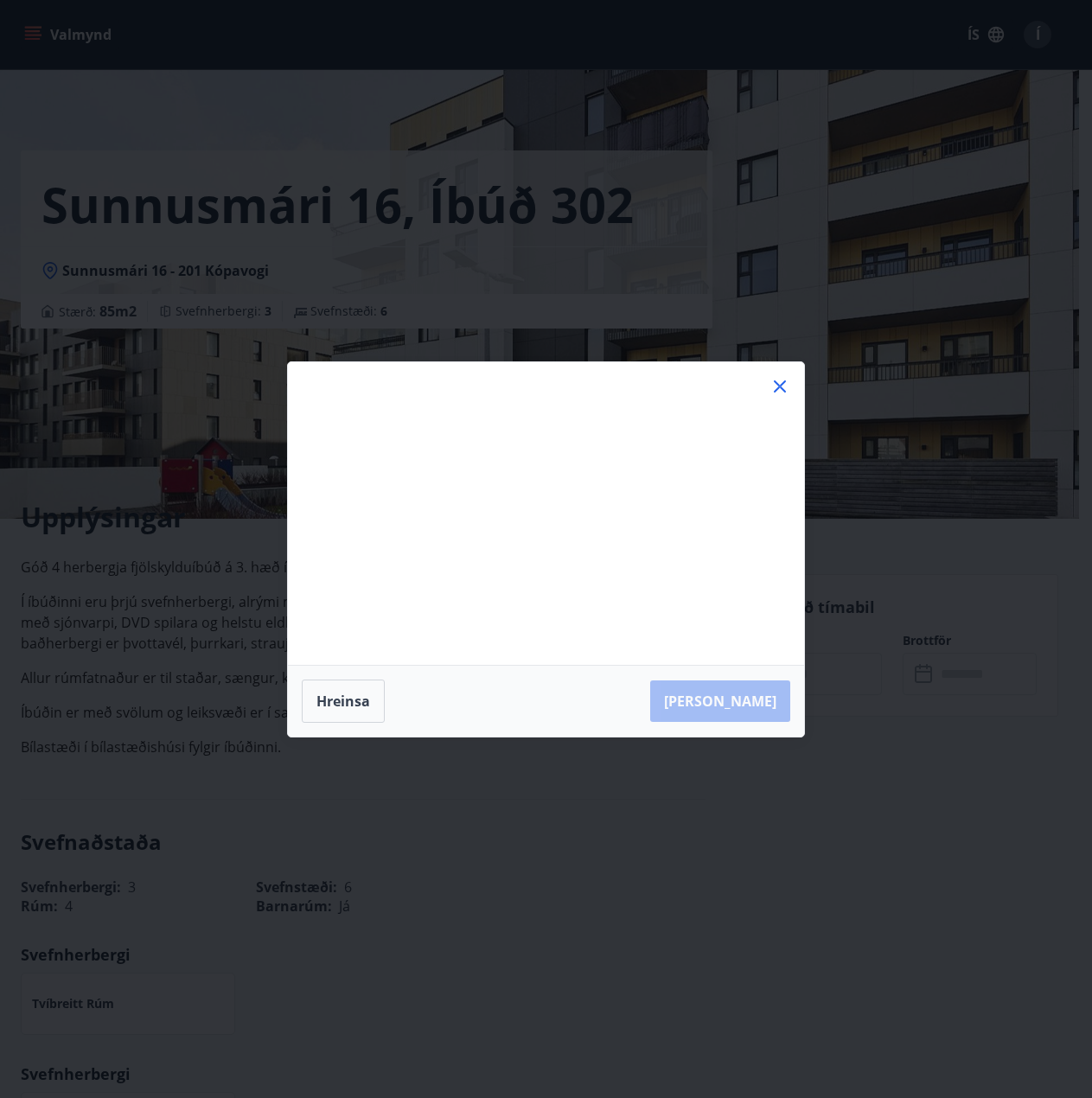
click at [814, 679] on div "Má Þr Mi Fi Fö La Su Má Þr Mi Fi Fö La Su ágúst 2025 1 2 3 4 5 6 7 8 9 10 11 12…" at bounding box center [546, 549] width 1092 height 1098
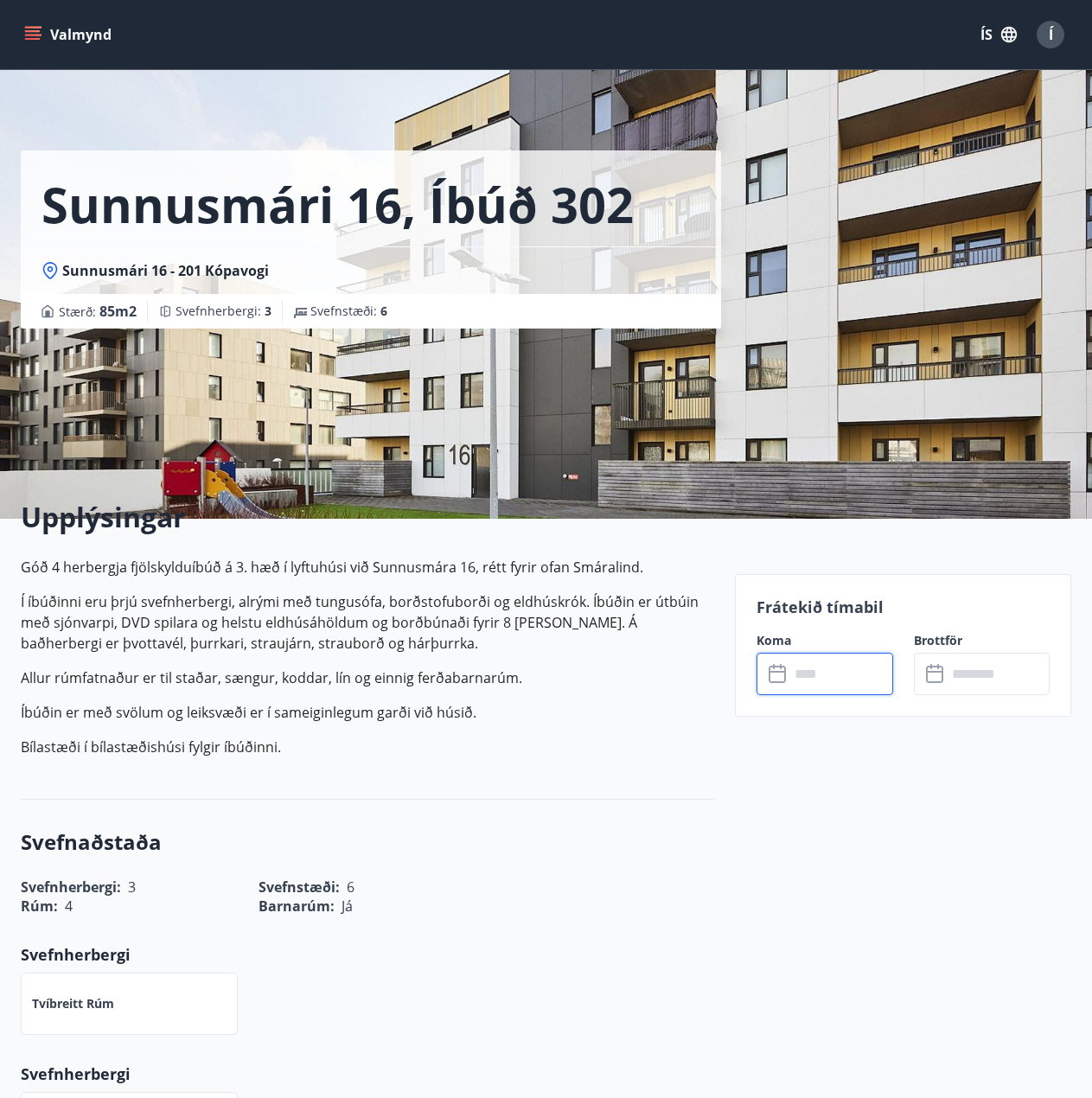
click at [779, 678] on icon at bounding box center [778, 674] width 21 height 21
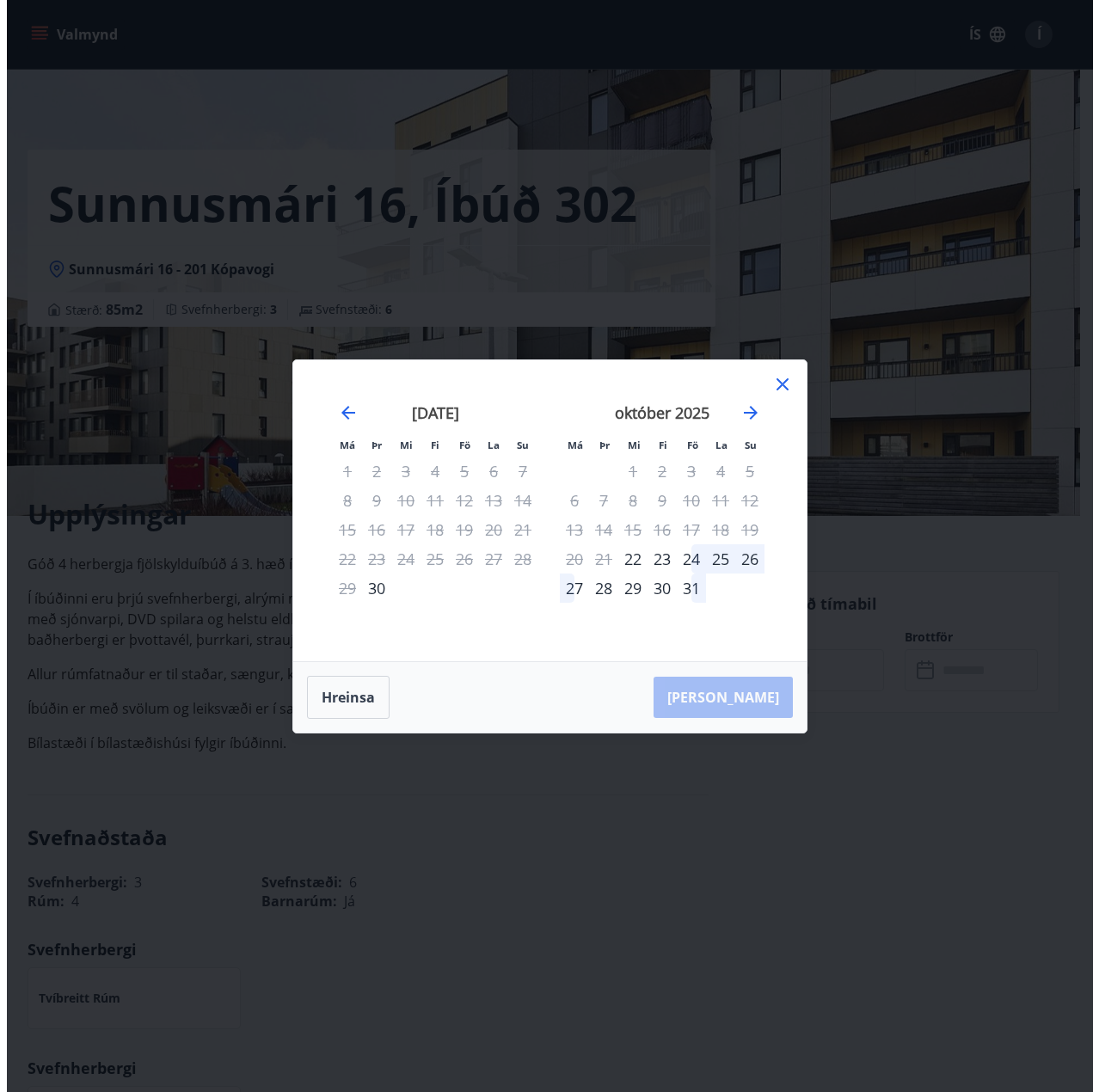
scroll to position [86, 0]
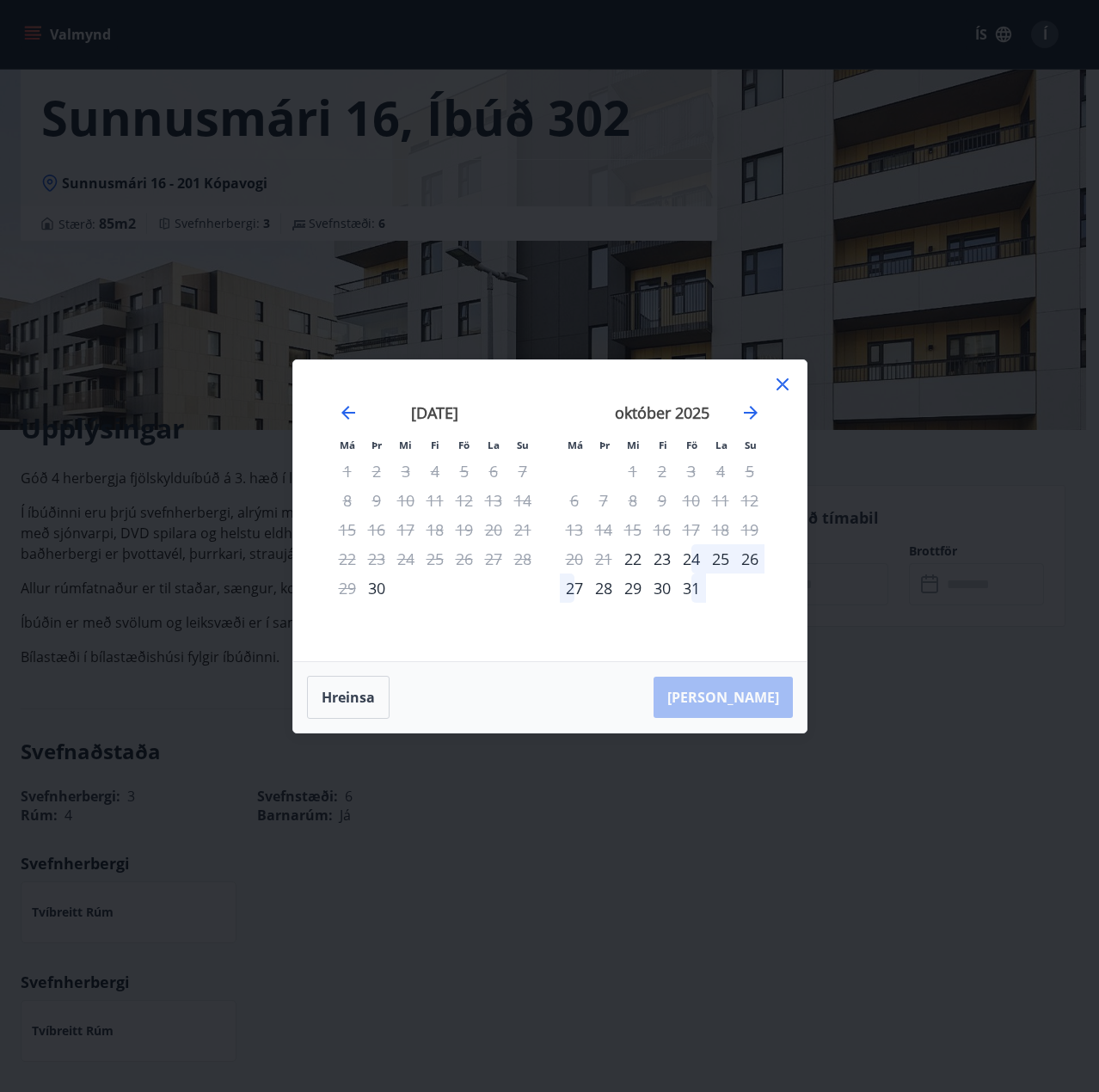
click at [687, 563] on div "24" at bounding box center [691, 559] width 30 height 30
click at [691, 563] on div "24" at bounding box center [691, 559] width 30 height 30
click at [696, 554] on div "24" at bounding box center [691, 559] width 30 height 30
click at [693, 553] on div "24" at bounding box center [691, 559] width 30 height 30
click at [692, 561] on div "24" at bounding box center [691, 559] width 30 height 30
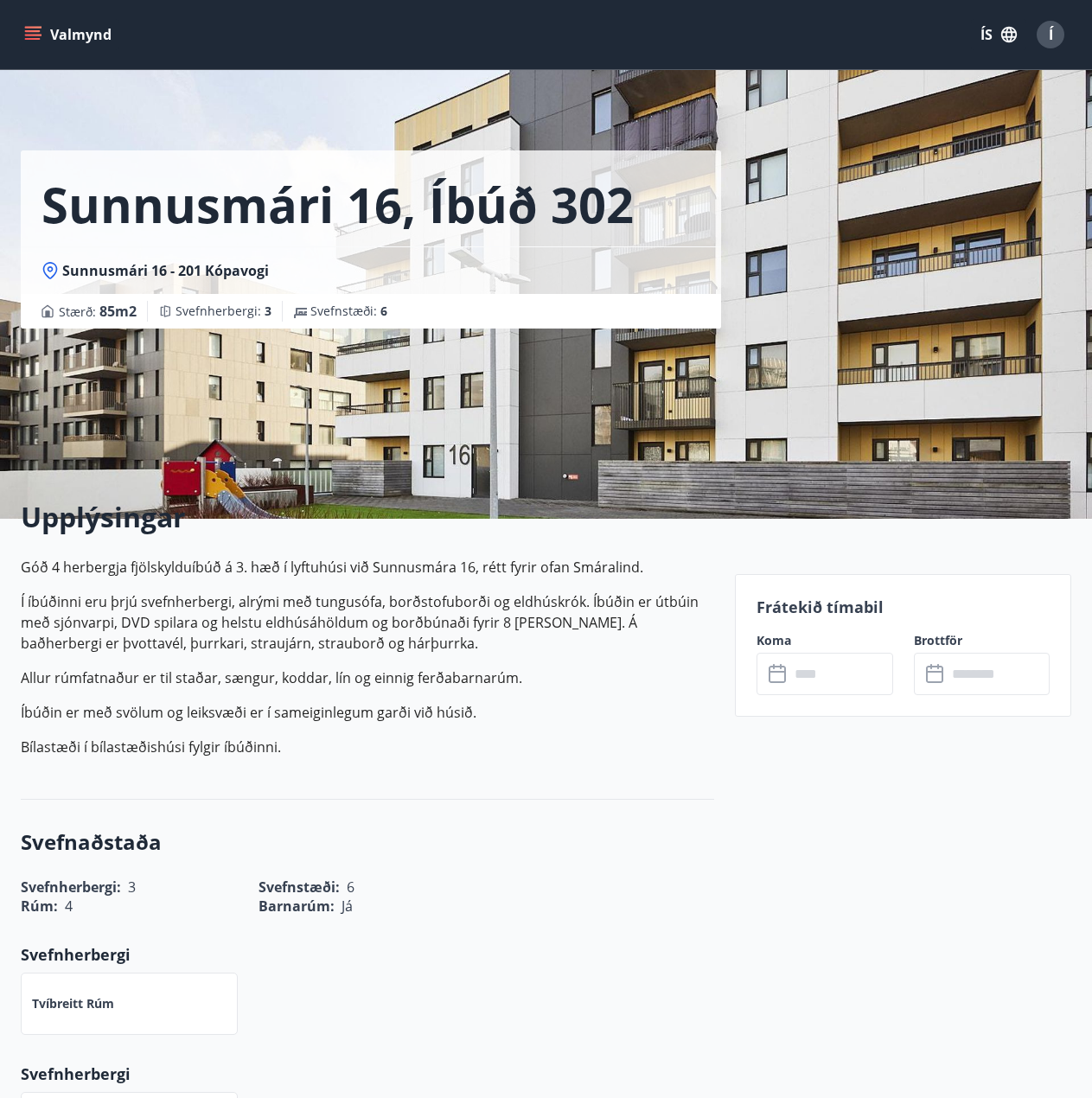
click at [802, 676] on input "text" at bounding box center [841, 674] width 104 height 42
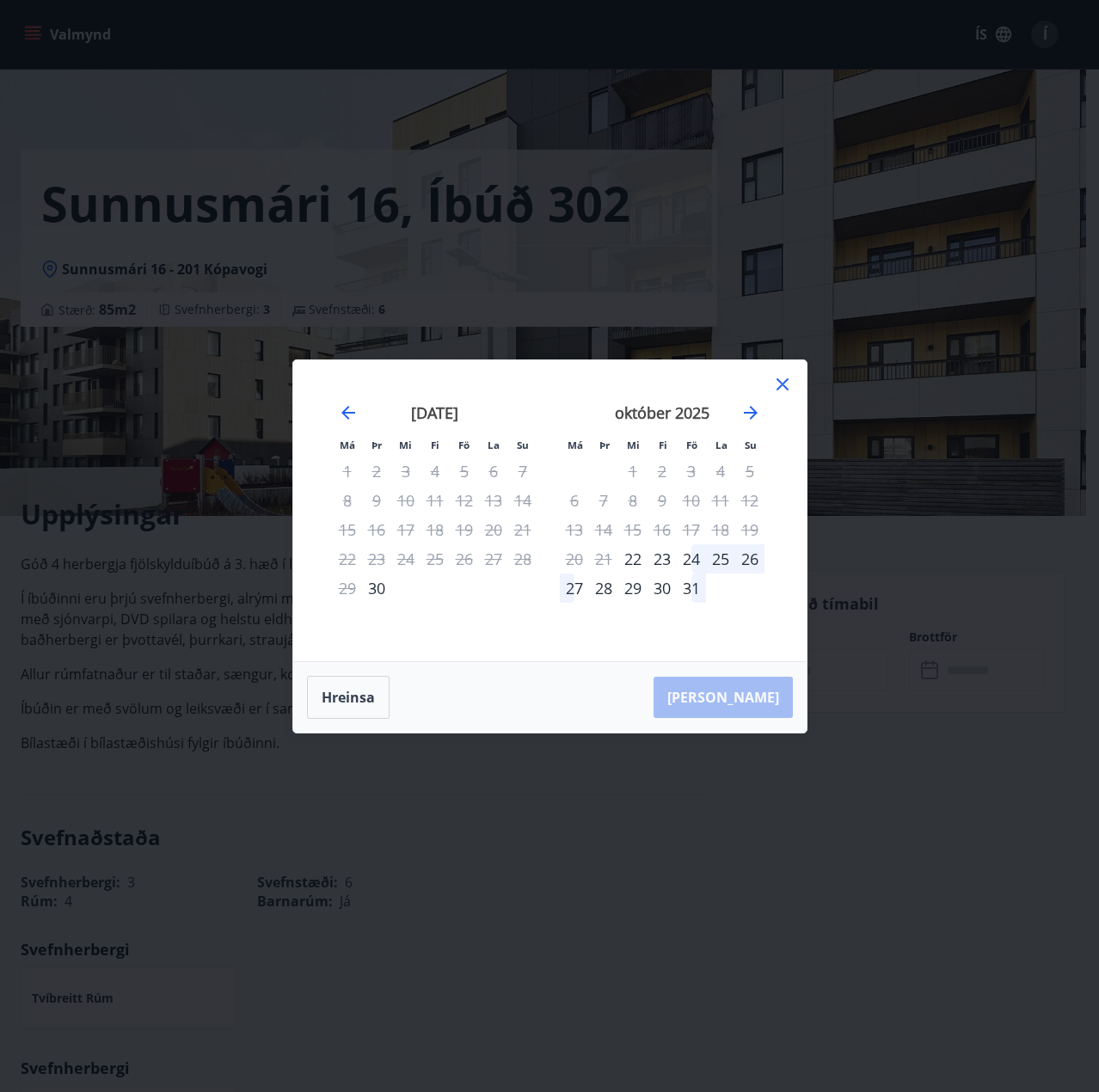
click at [688, 568] on div "24" at bounding box center [691, 559] width 30 height 30
click at [576, 599] on div "27" at bounding box center [574, 588] width 30 height 30
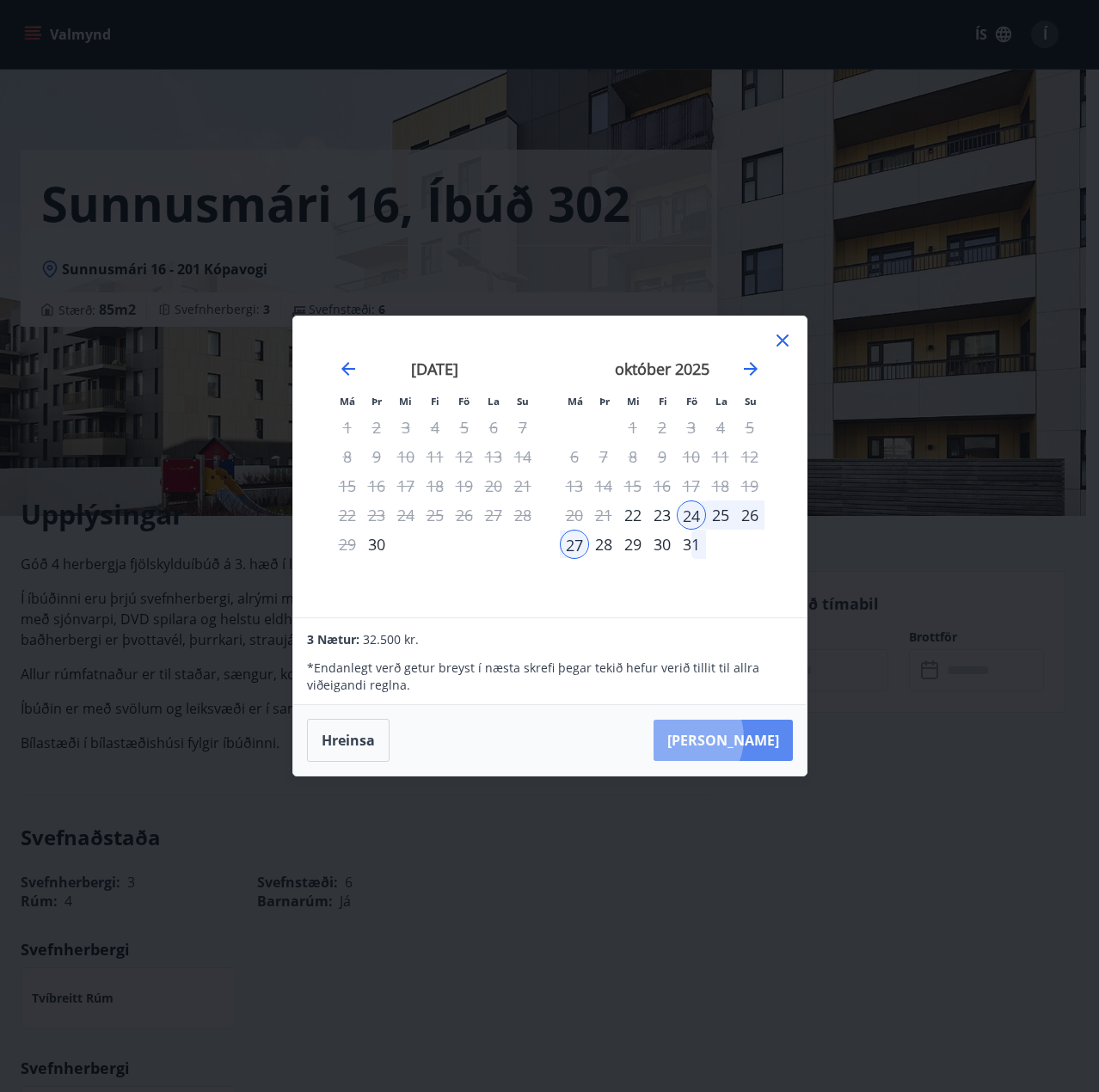
click at [735, 738] on button "[PERSON_NAME]" at bounding box center [722, 740] width 139 height 41
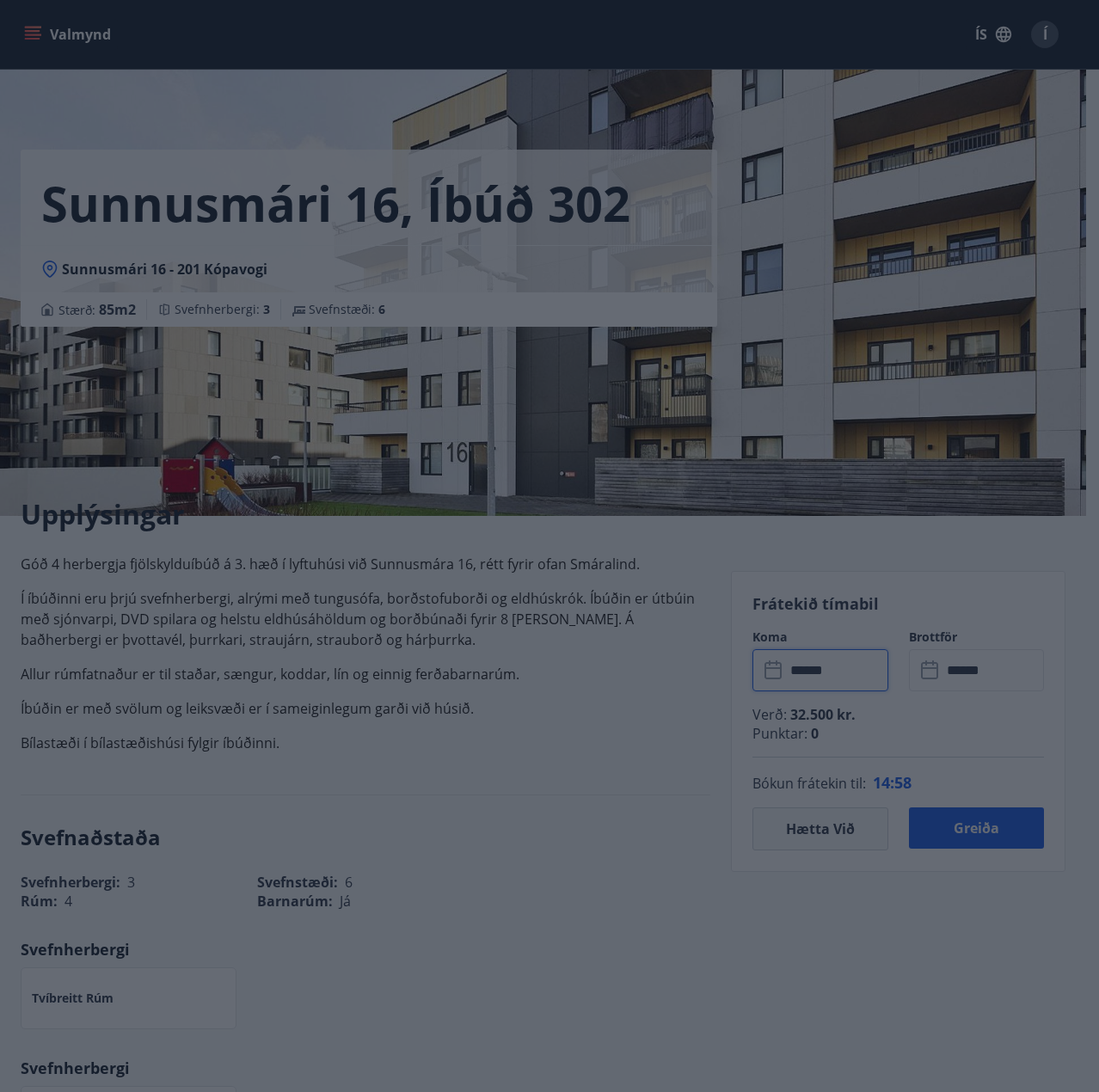
type input "******"
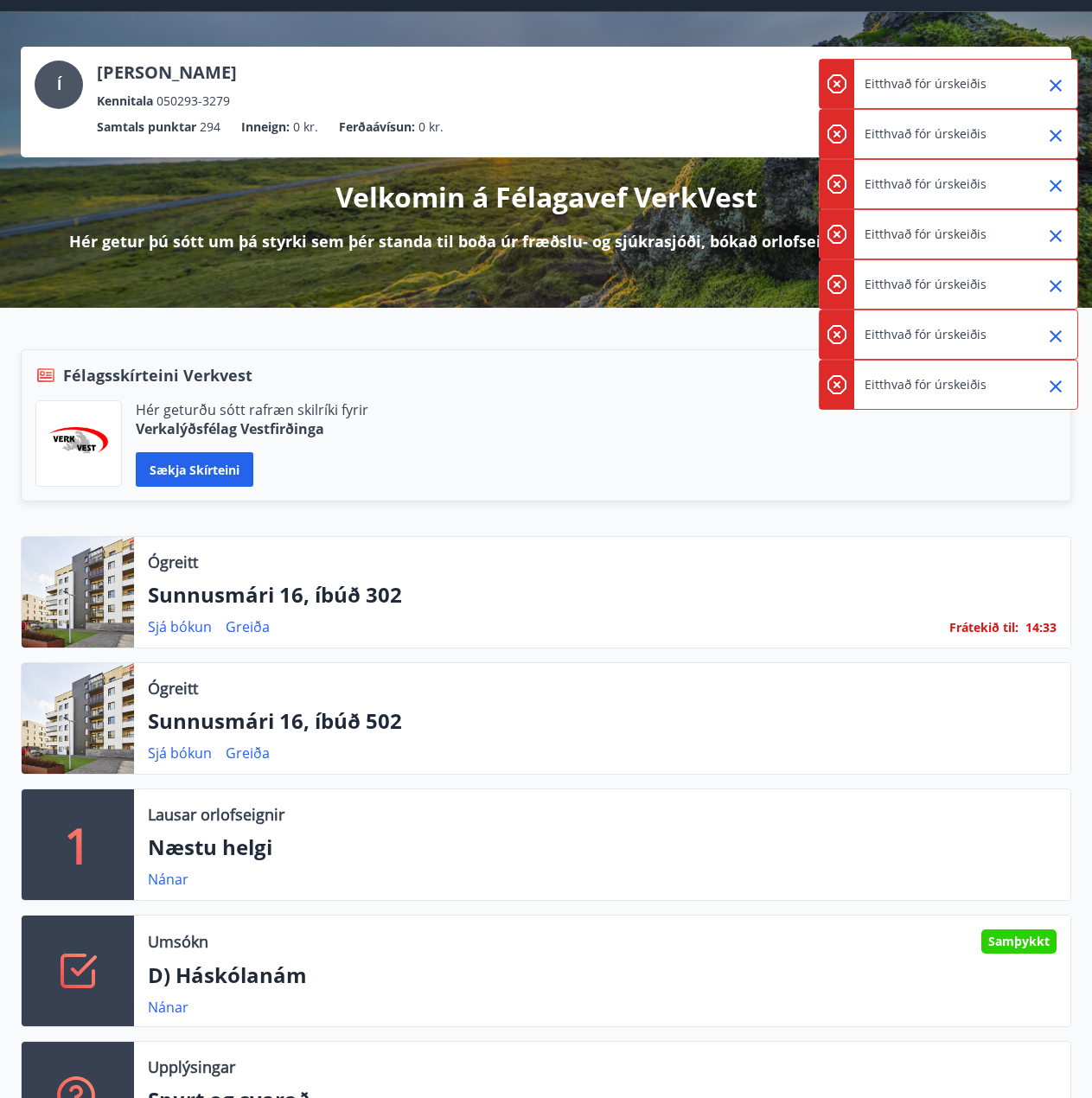
scroll to position [86, 0]
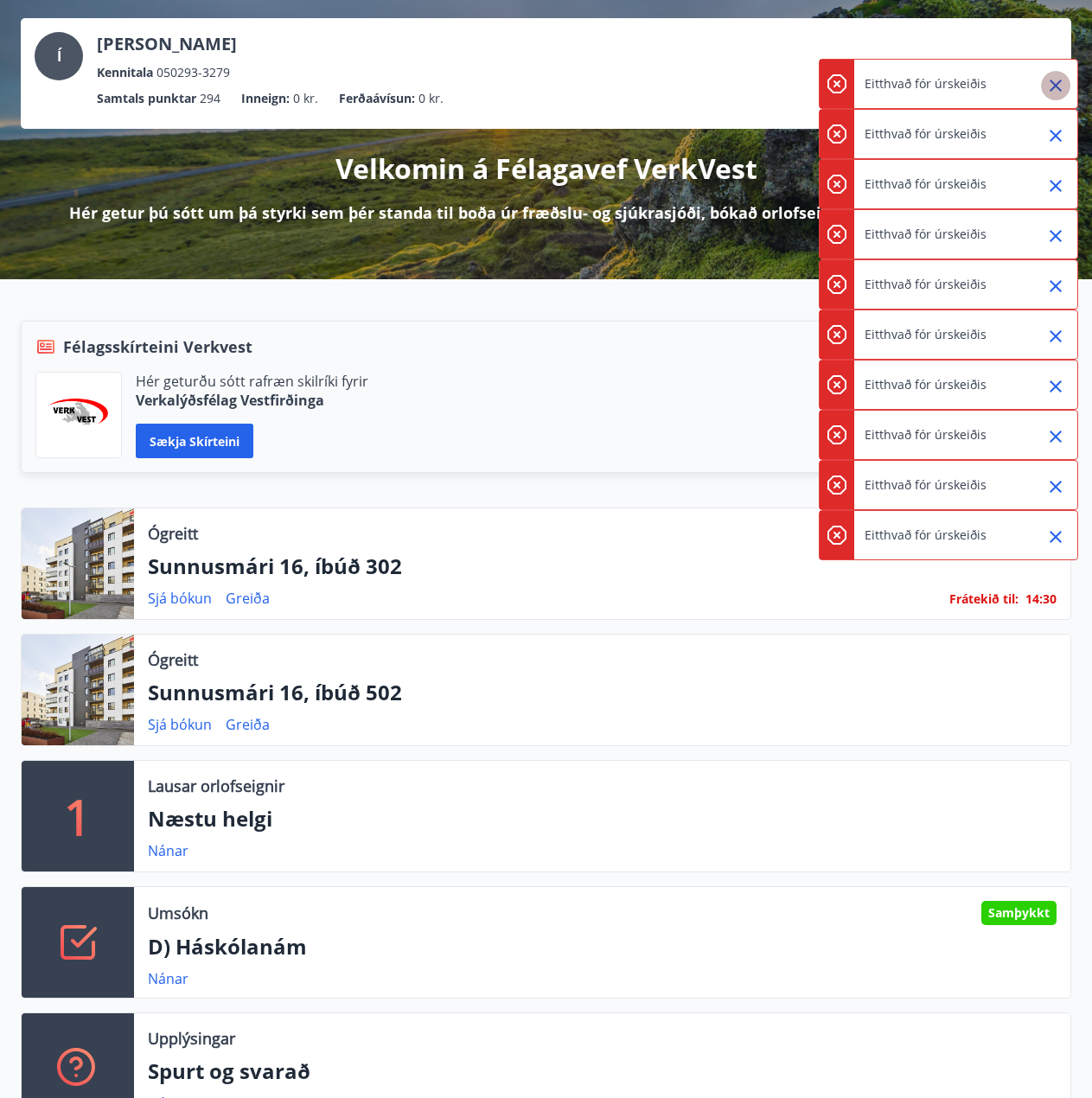
click at [1053, 87] on icon "Close" at bounding box center [1055, 85] width 12 height 12
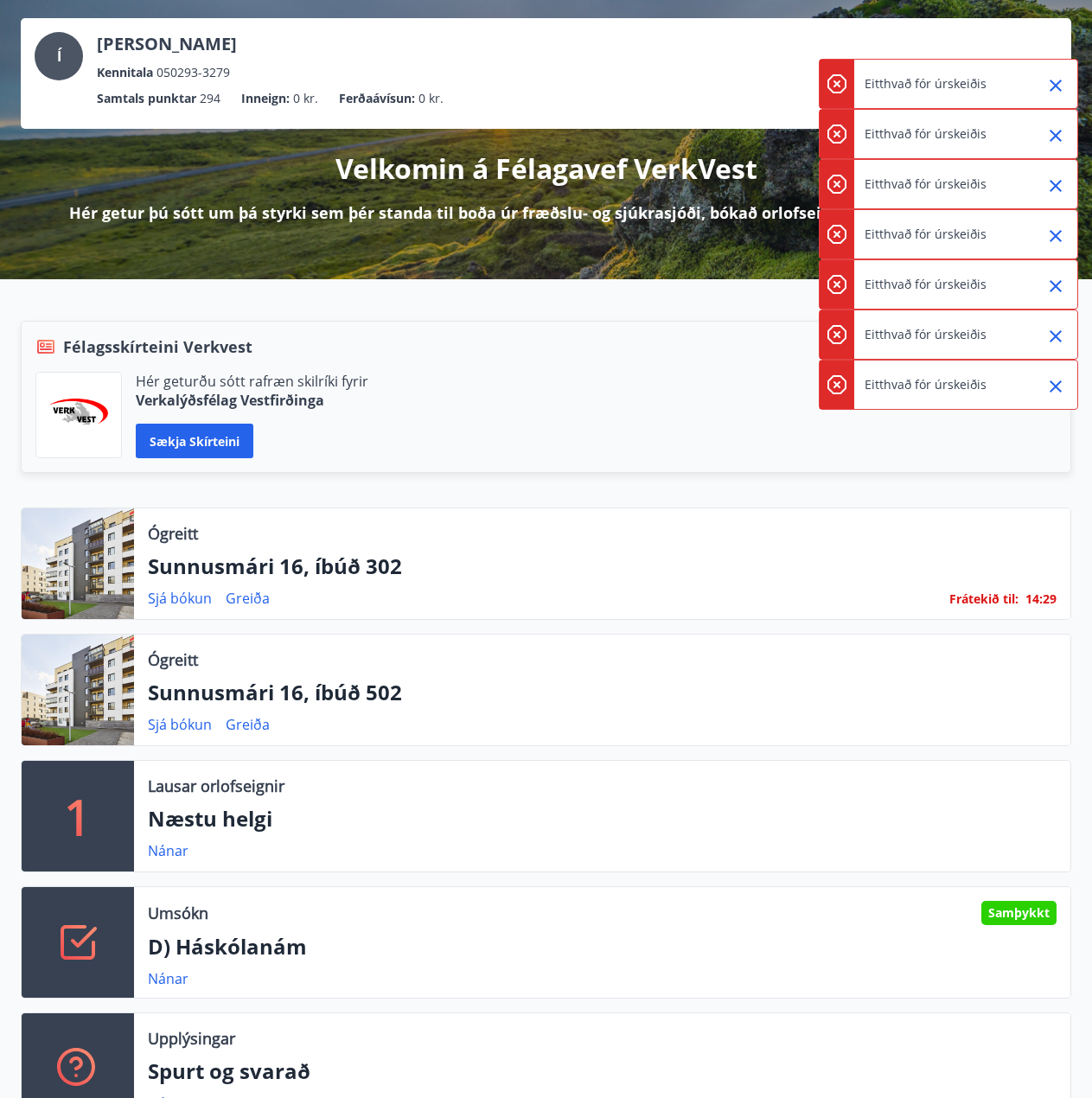
click at [1053, 87] on icon "Close" at bounding box center [1055, 85] width 12 height 12
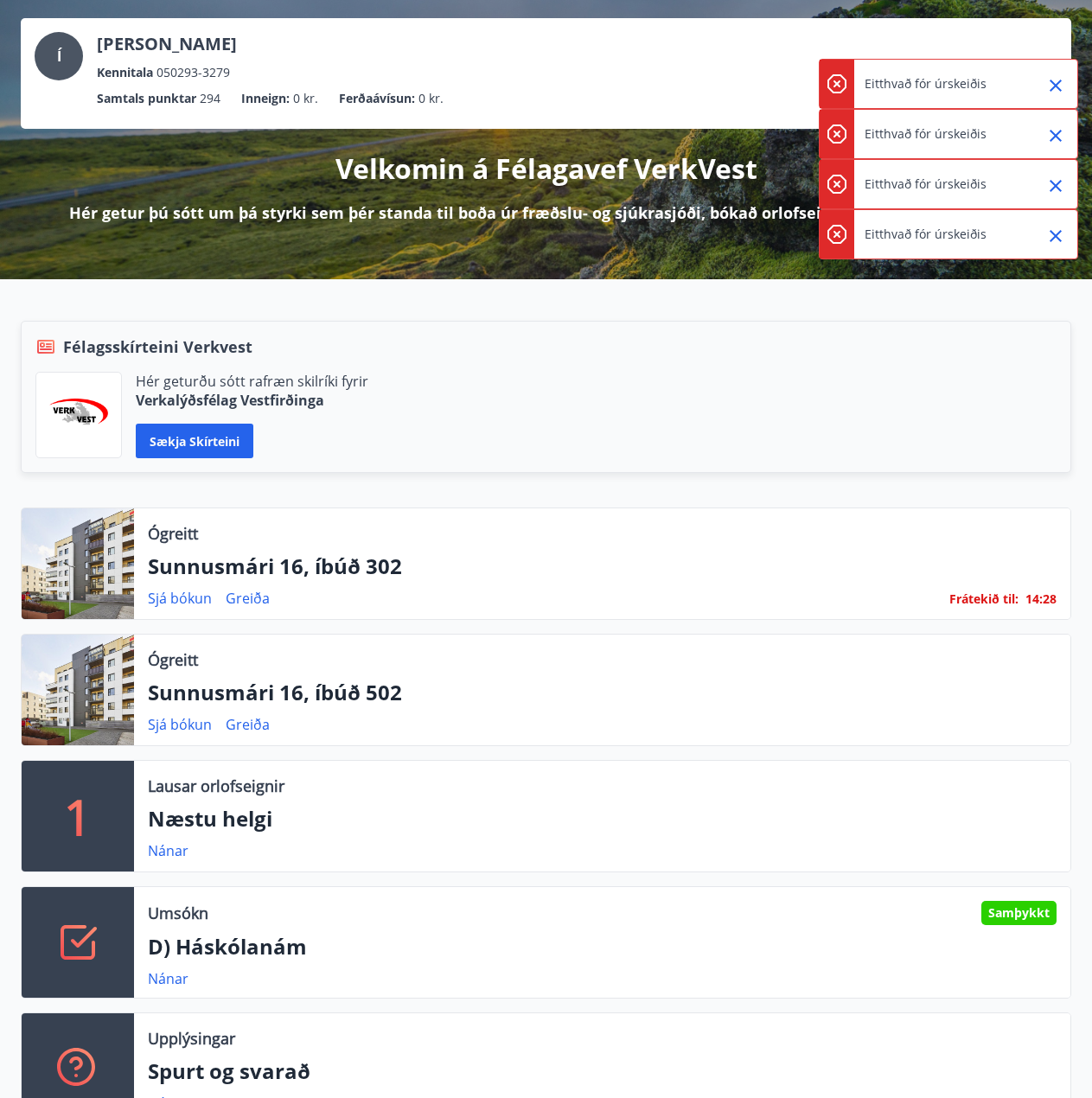
click at [1053, 87] on icon "Close" at bounding box center [1055, 85] width 12 height 12
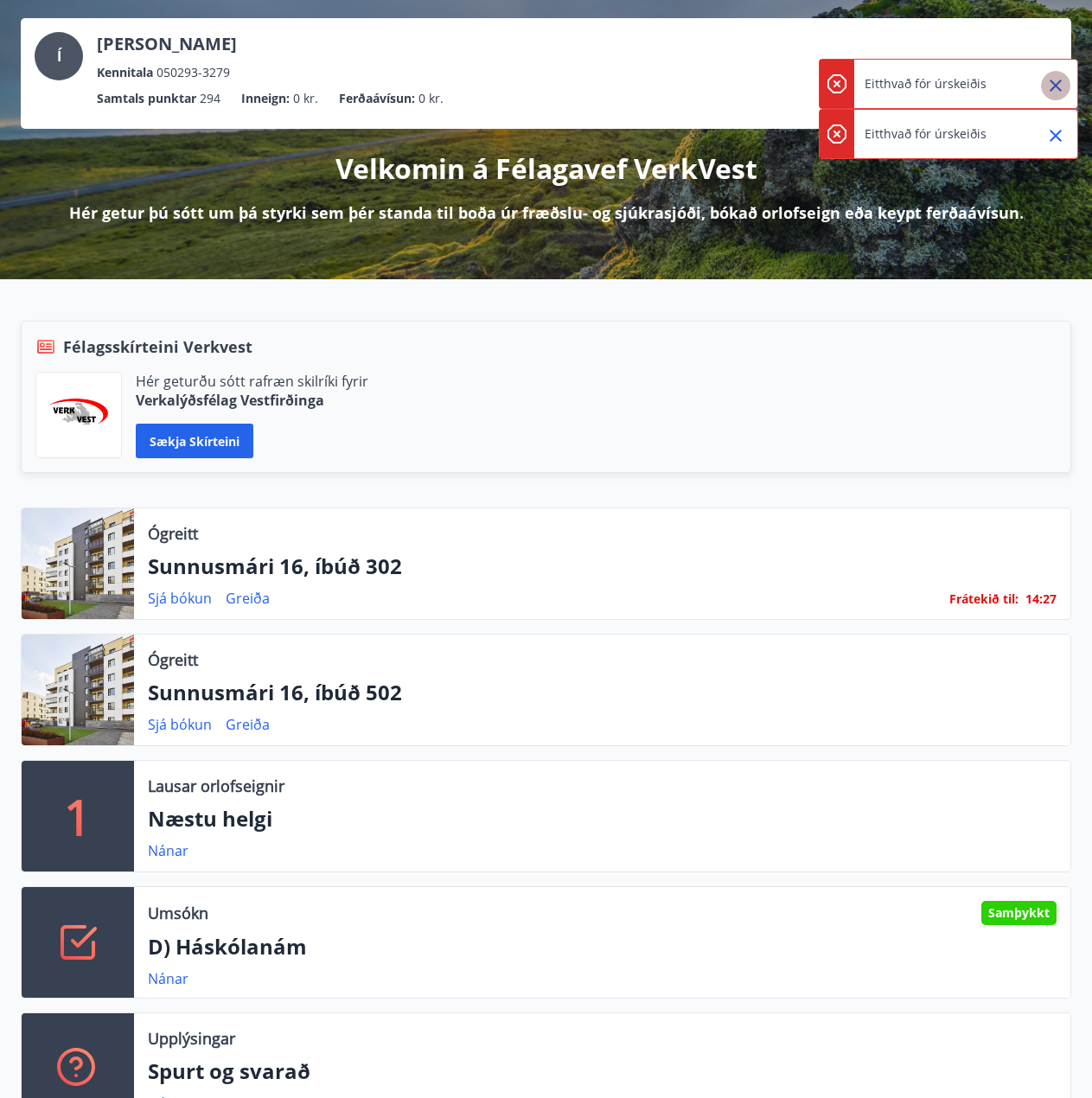
click at [1053, 87] on icon "Close" at bounding box center [1055, 85] width 12 height 12
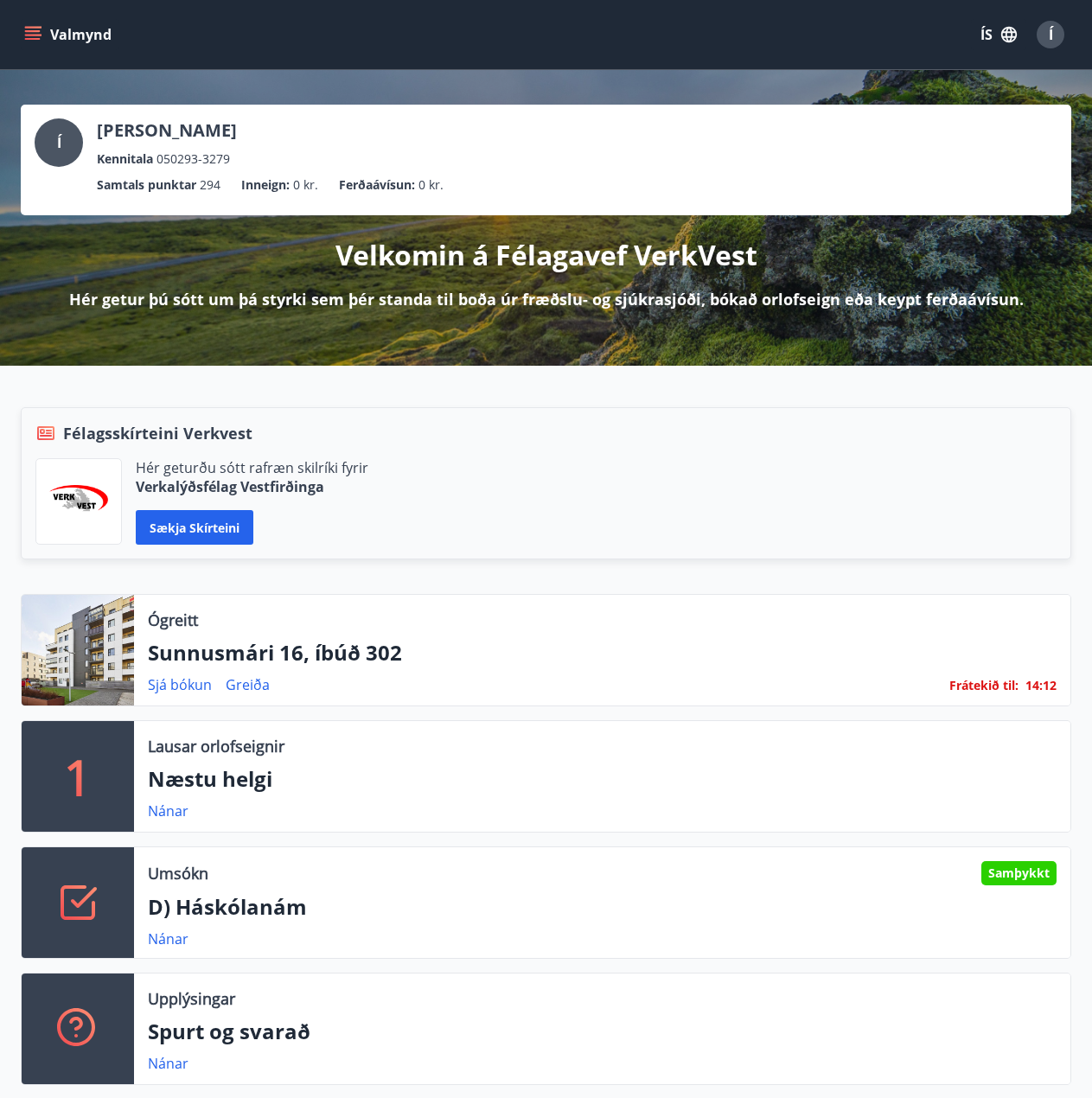
click at [34, 32] on icon "menu" at bounding box center [32, 32] width 15 height 2
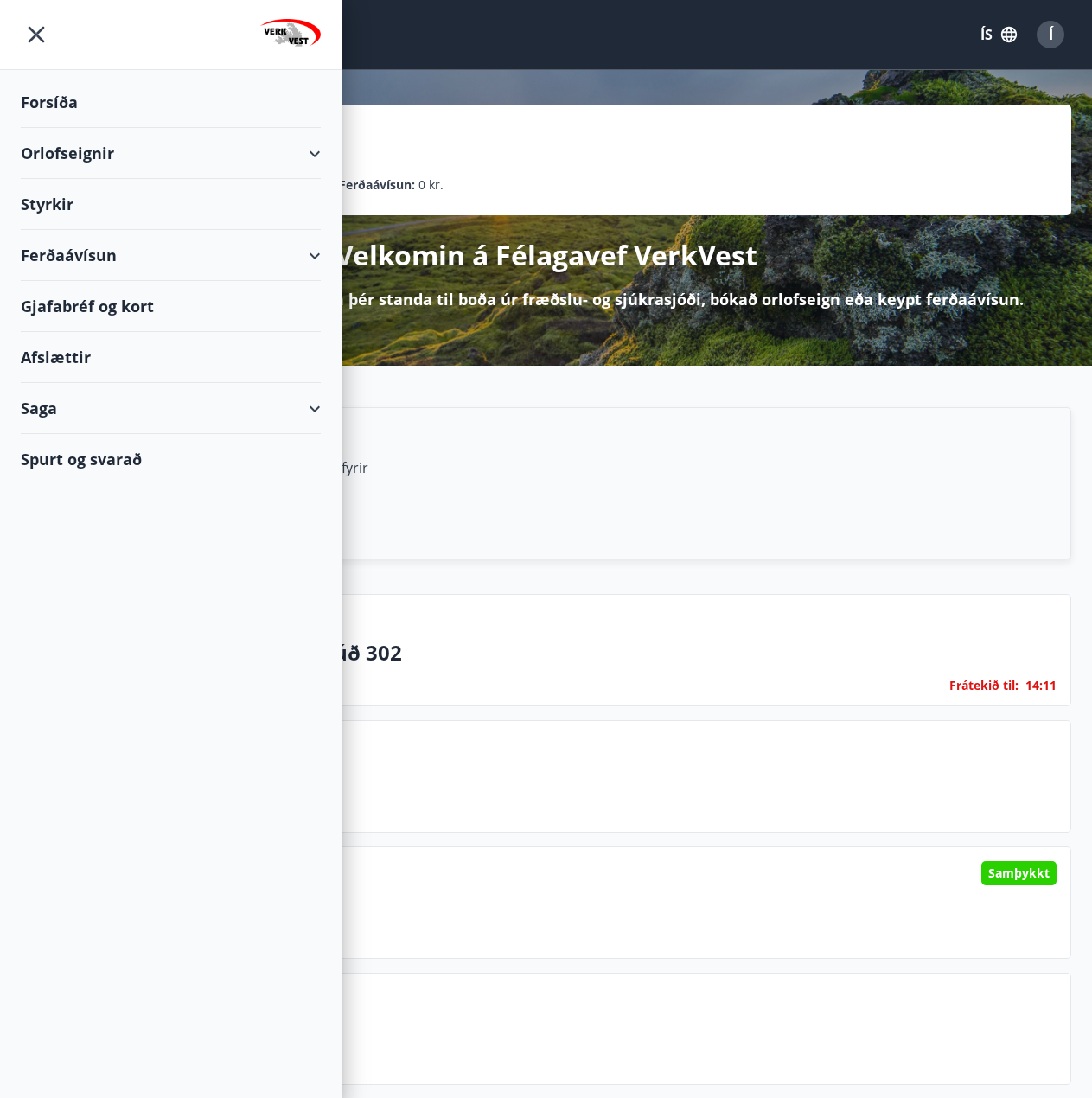
click at [85, 150] on div "Orlofseignir" at bounding box center [170, 153] width 300 height 51
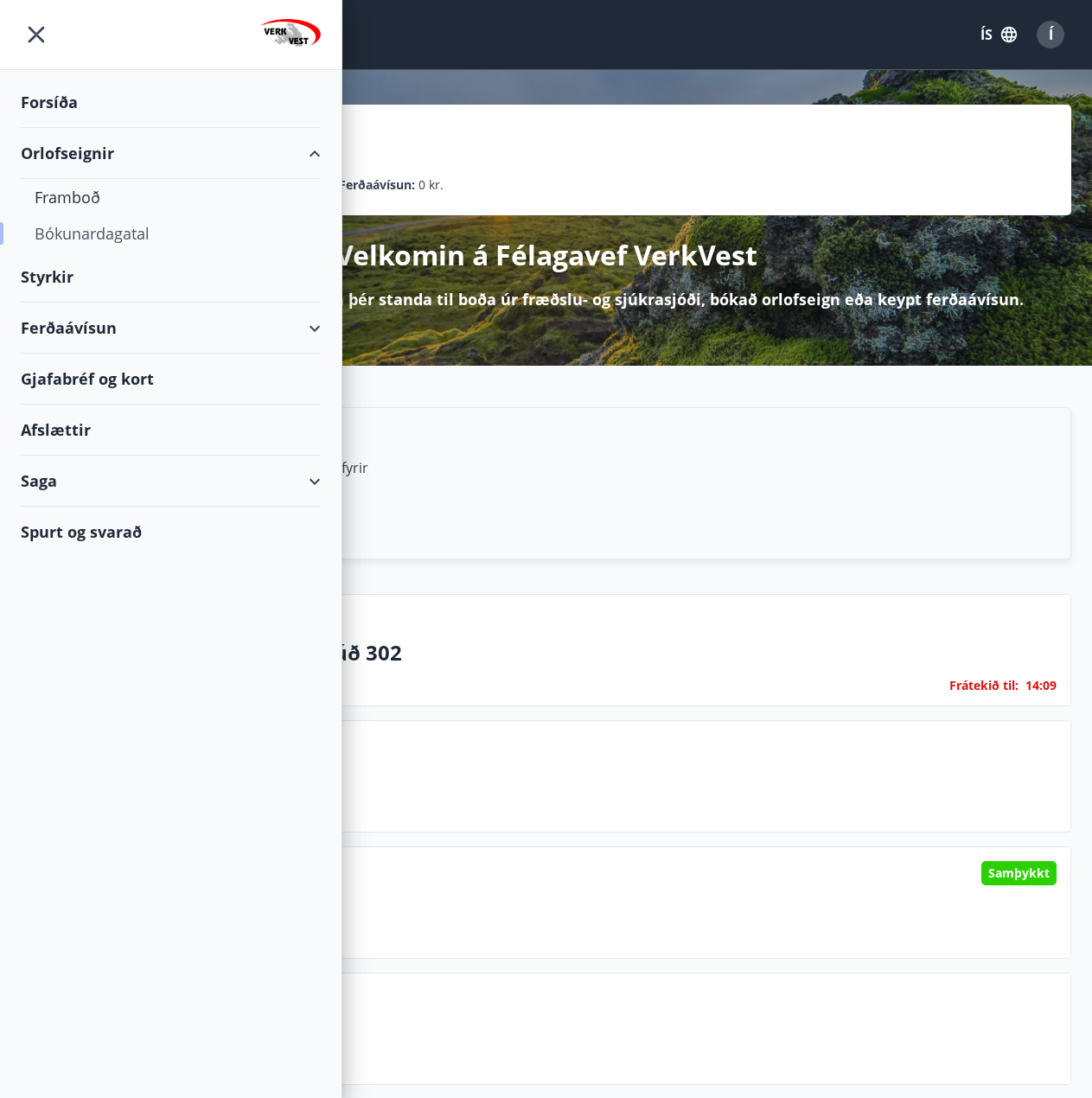
click at [102, 227] on div "Bókunardagatal" at bounding box center [170, 233] width 272 height 36
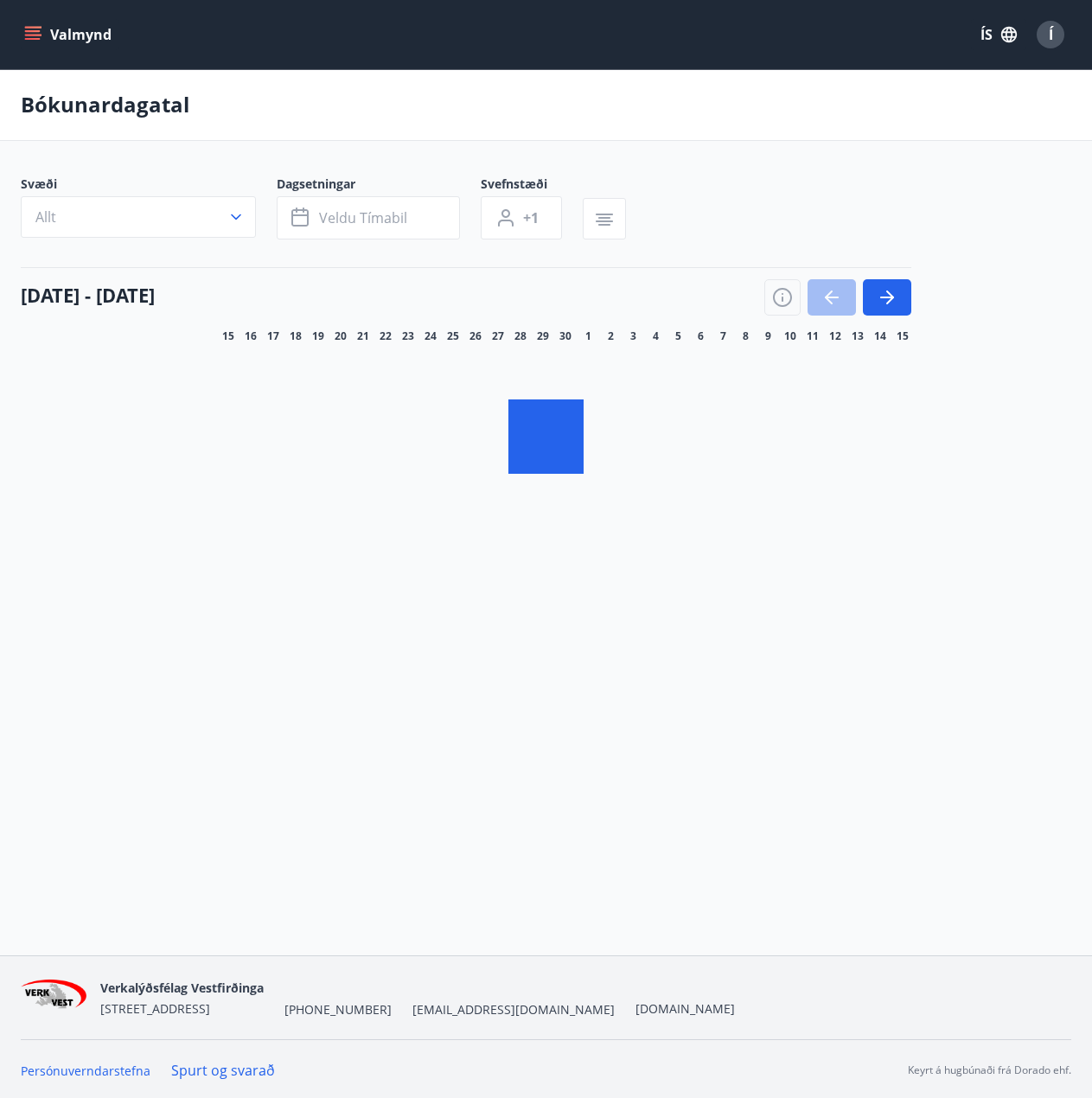
click at [875, 304] on button "button" at bounding box center [887, 297] width 49 height 36
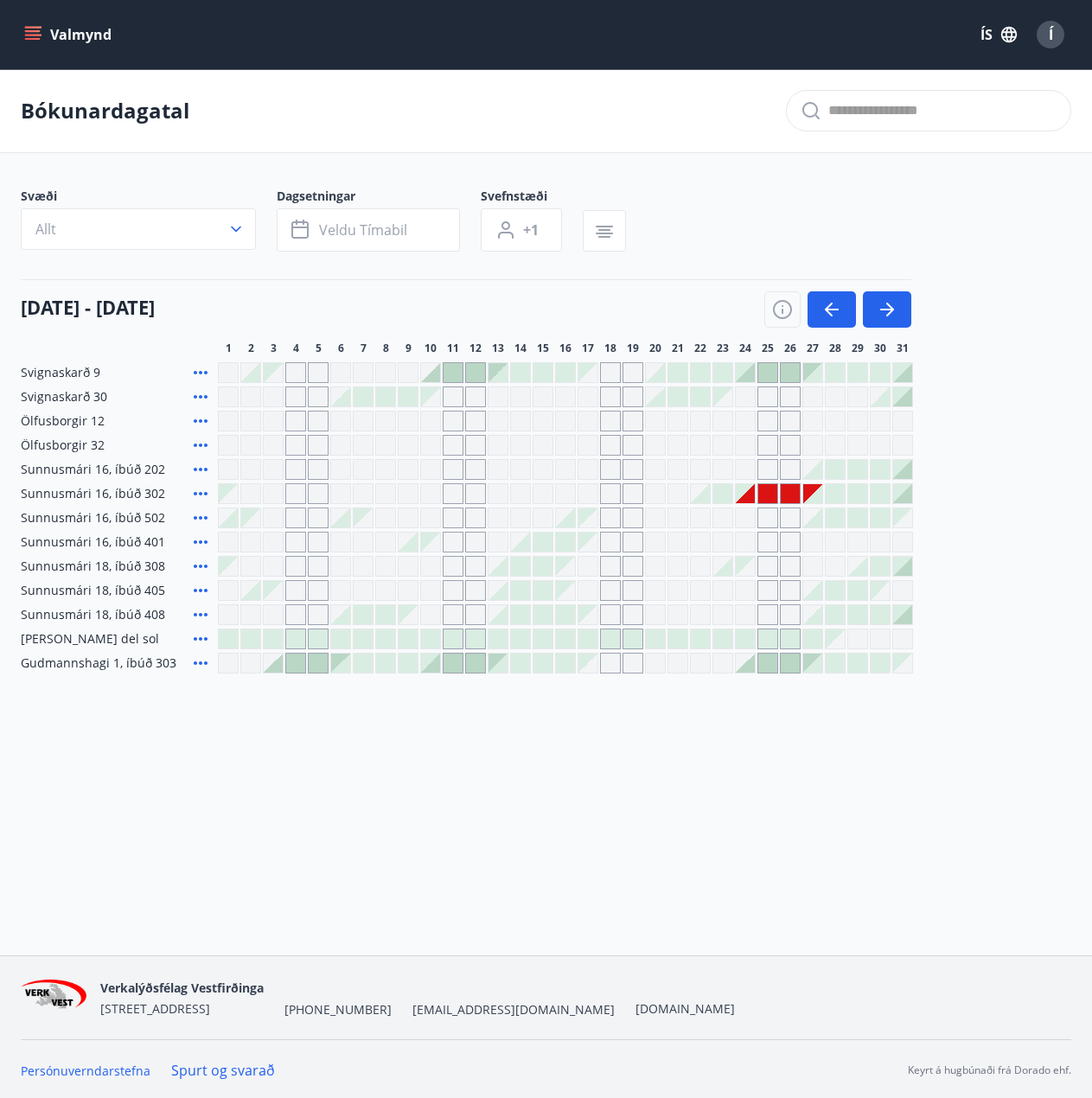
click at [201, 638] on icon at bounding box center [200, 639] width 14 height 4
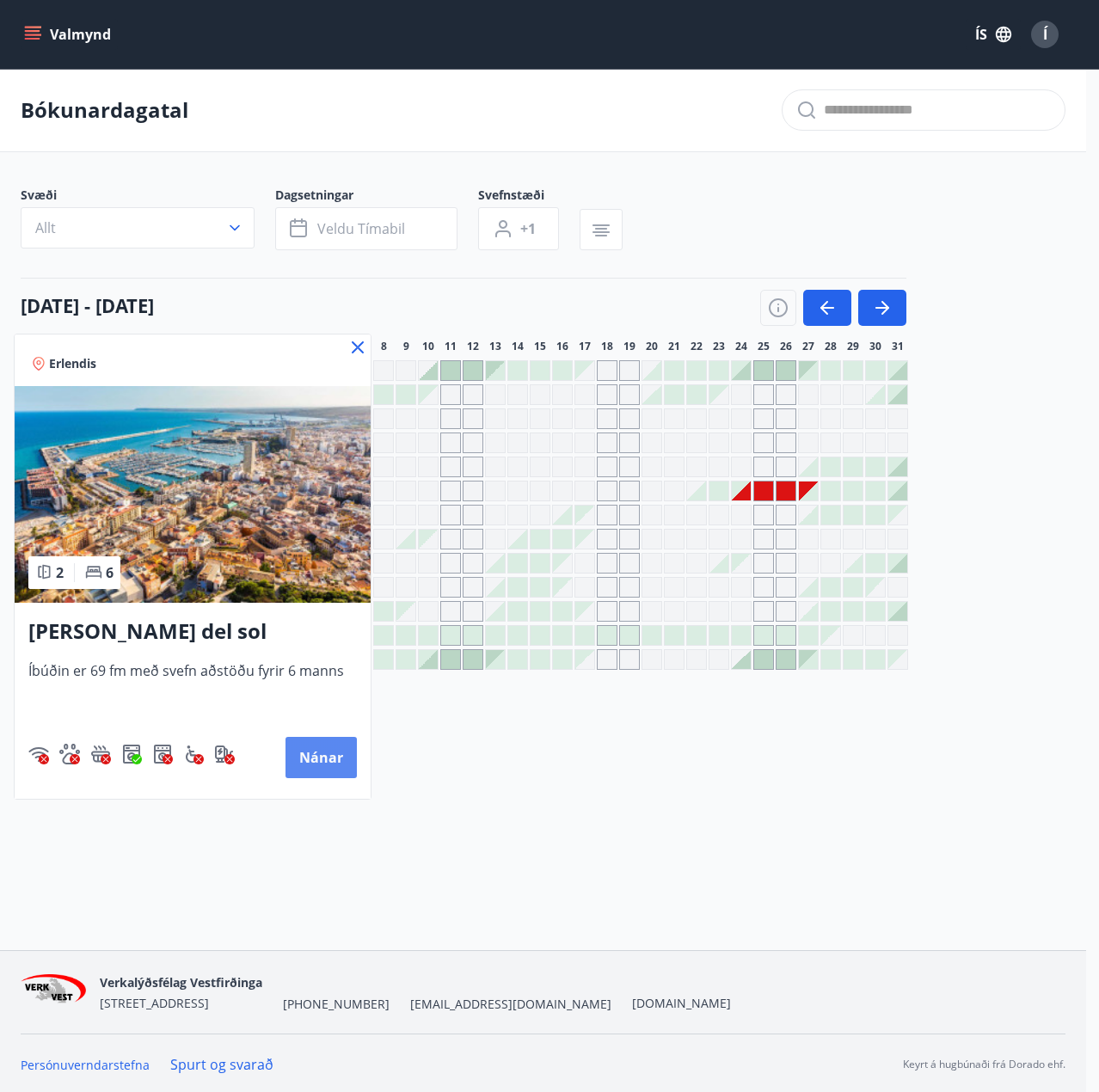
click at [318, 748] on button "Nánar" at bounding box center [322, 758] width 72 height 41
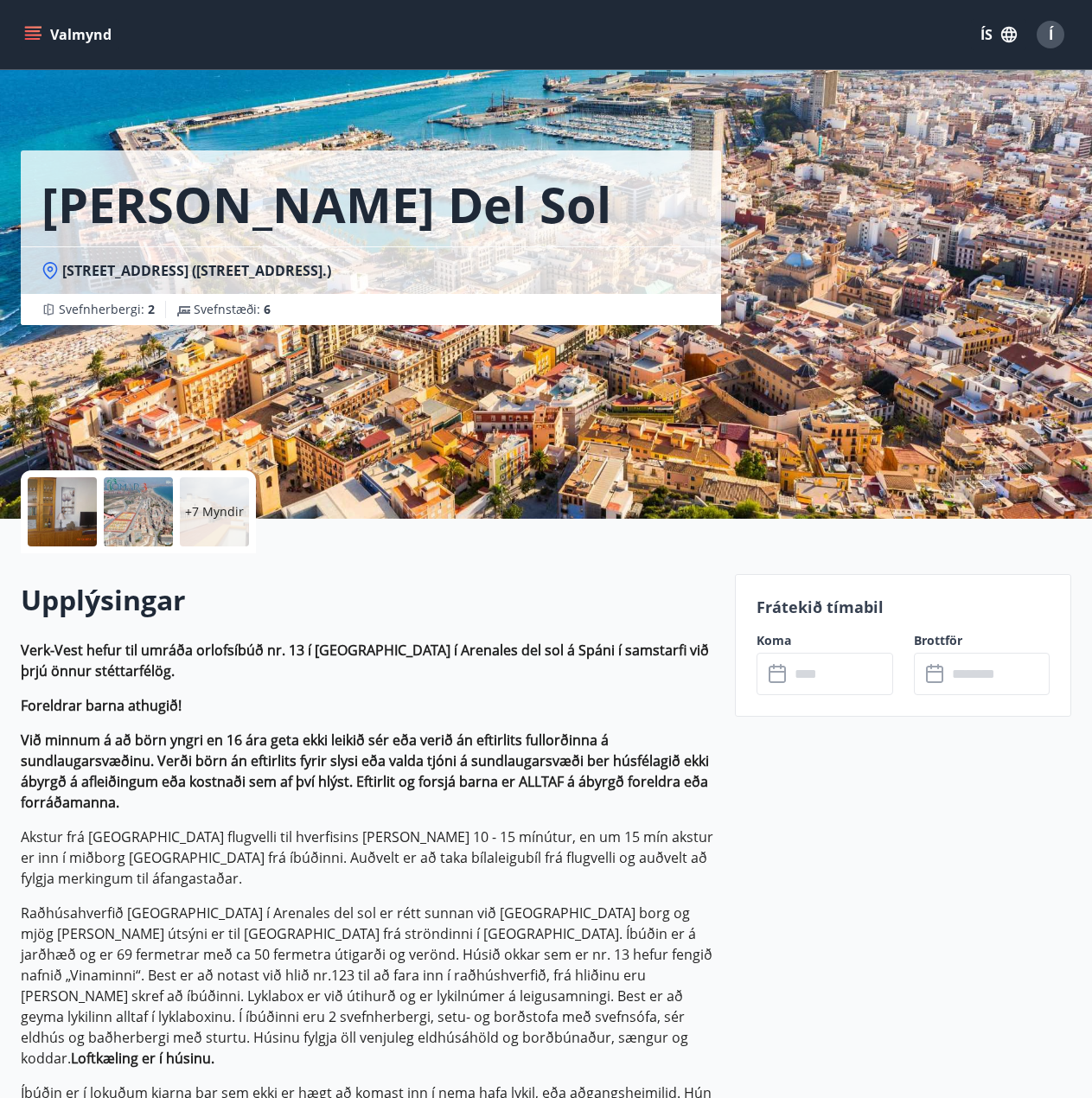
click at [231, 510] on p "+7 Myndir" at bounding box center [214, 512] width 59 height 17
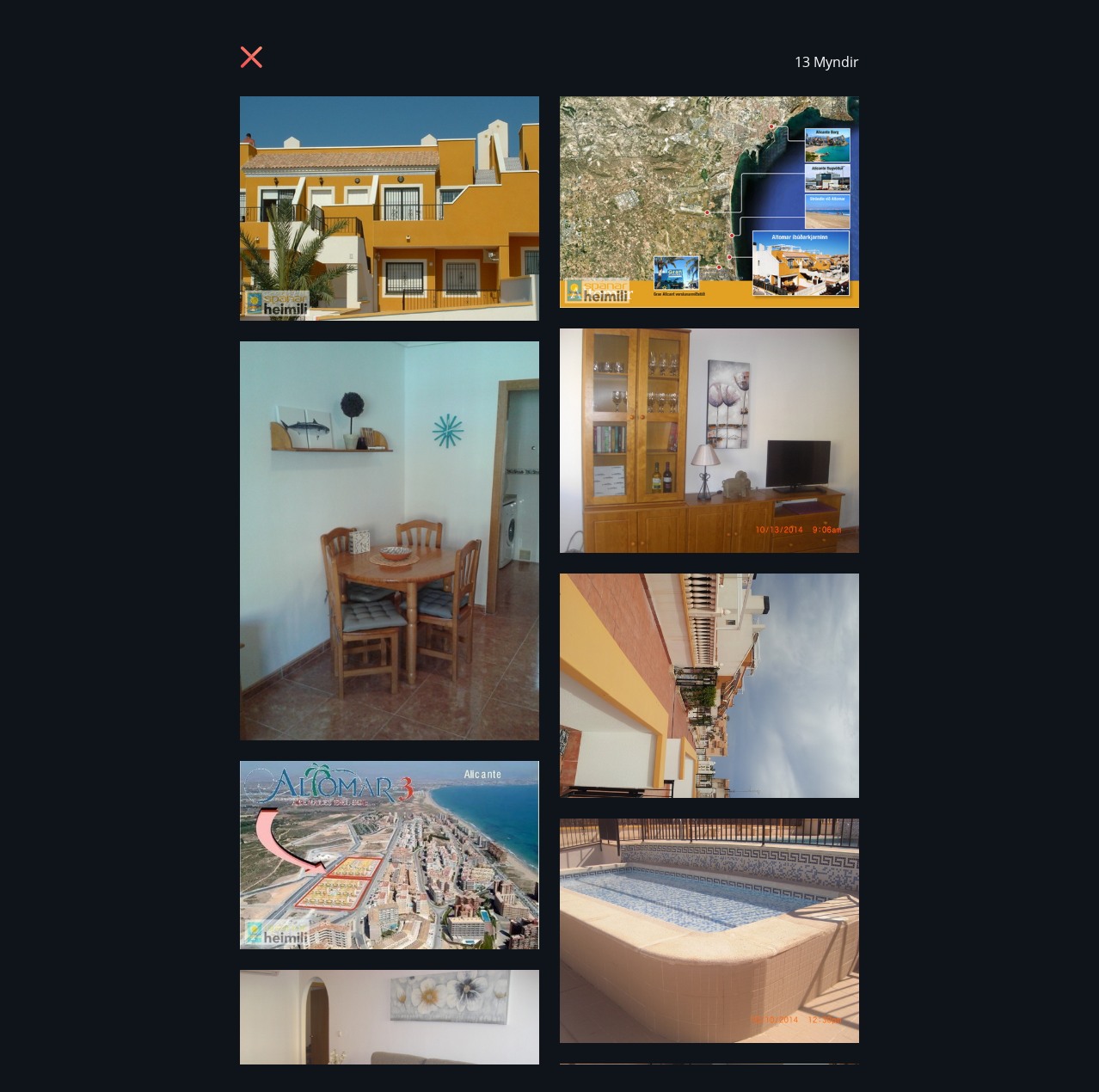
click at [248, 48] on icon at bounding box center [253, 59] width 28 height 28
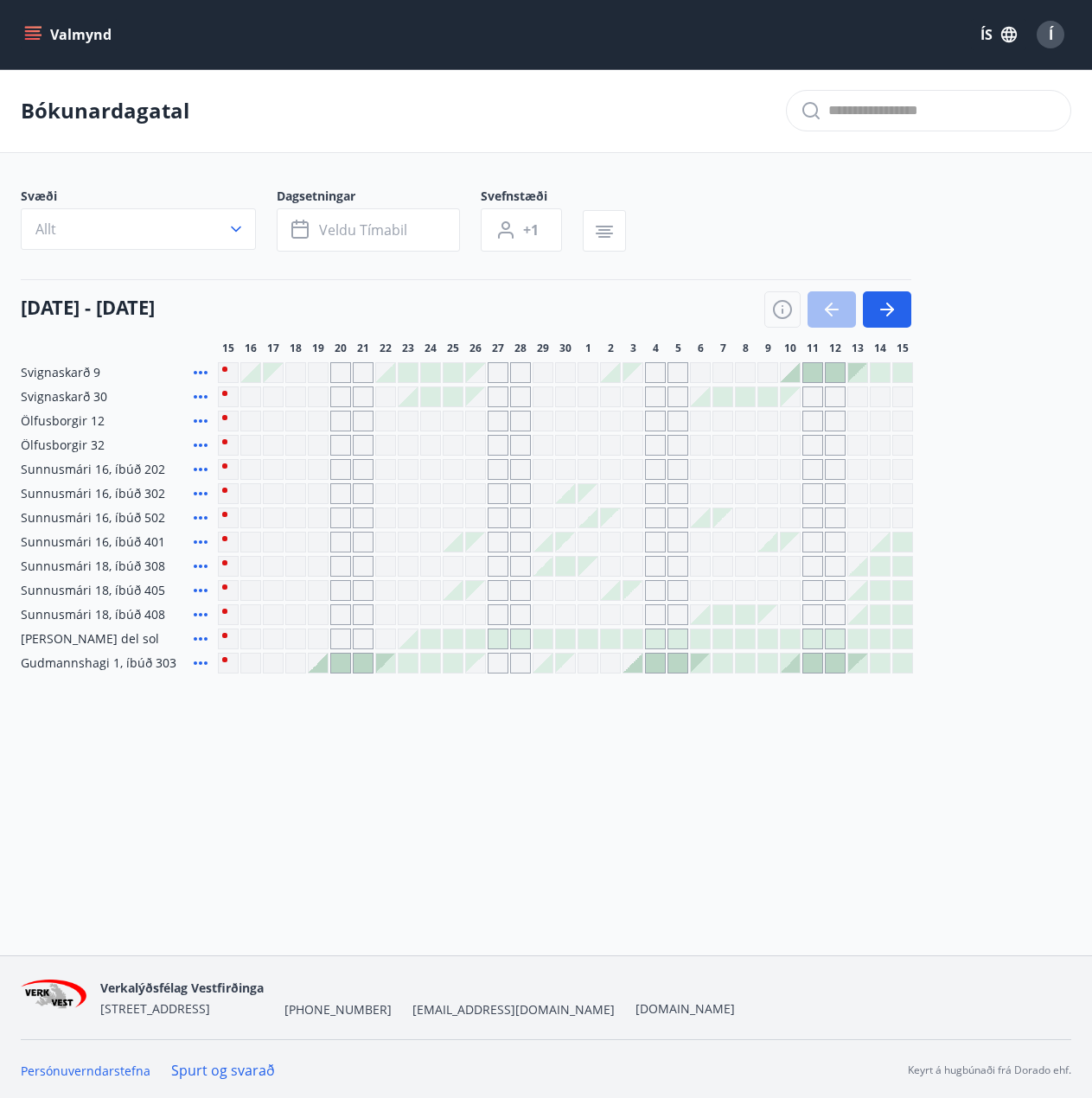
click at [894, 313] on icon "button" at bounding box center [887, 309] width 21 height 21
click at [888, 301] on icon "button" at bounding box center [887, 309] width 21 height 21
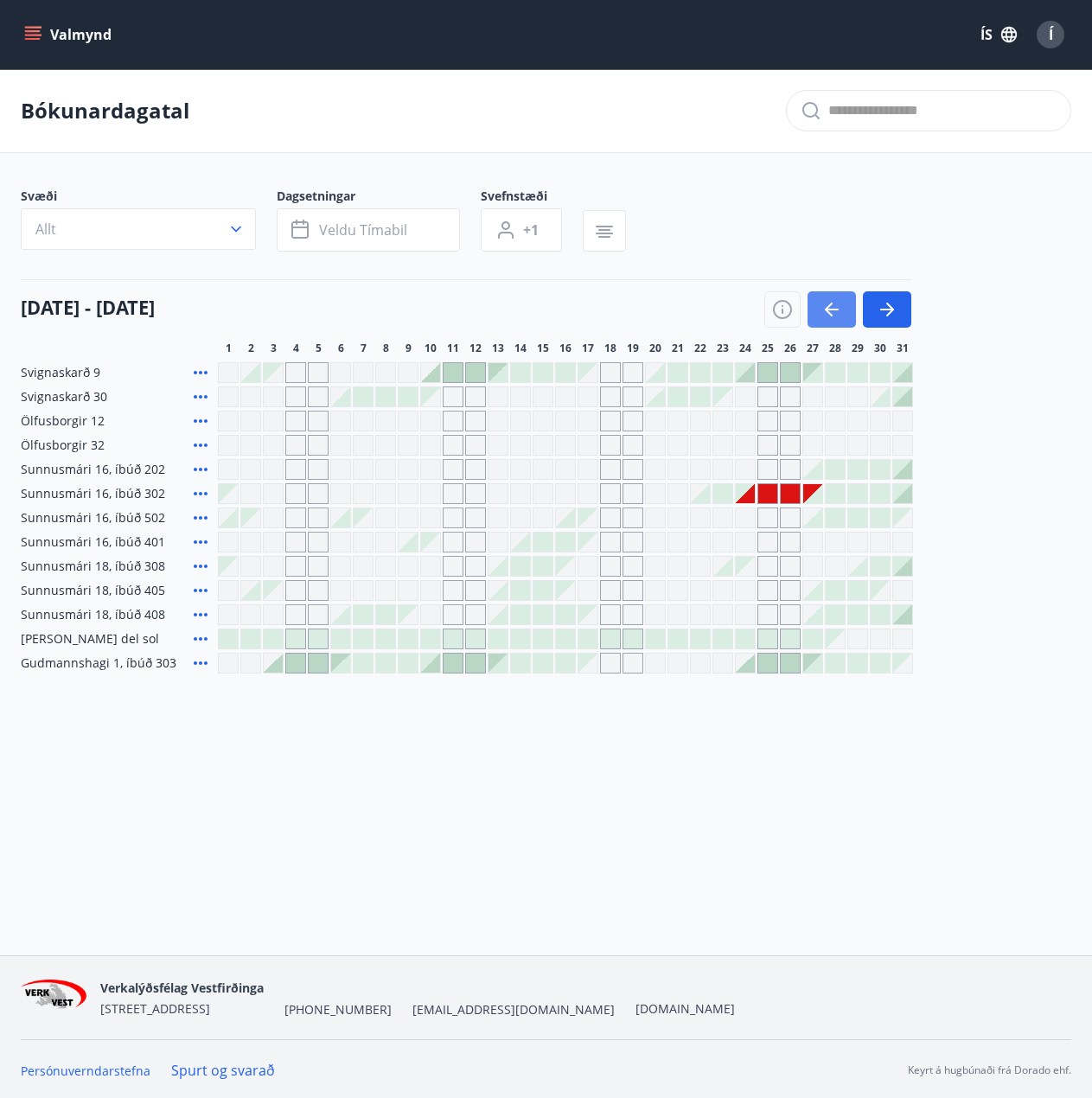
click at [830, 309] on icon "button" at bounding box center [832, 310] width 14 height 2
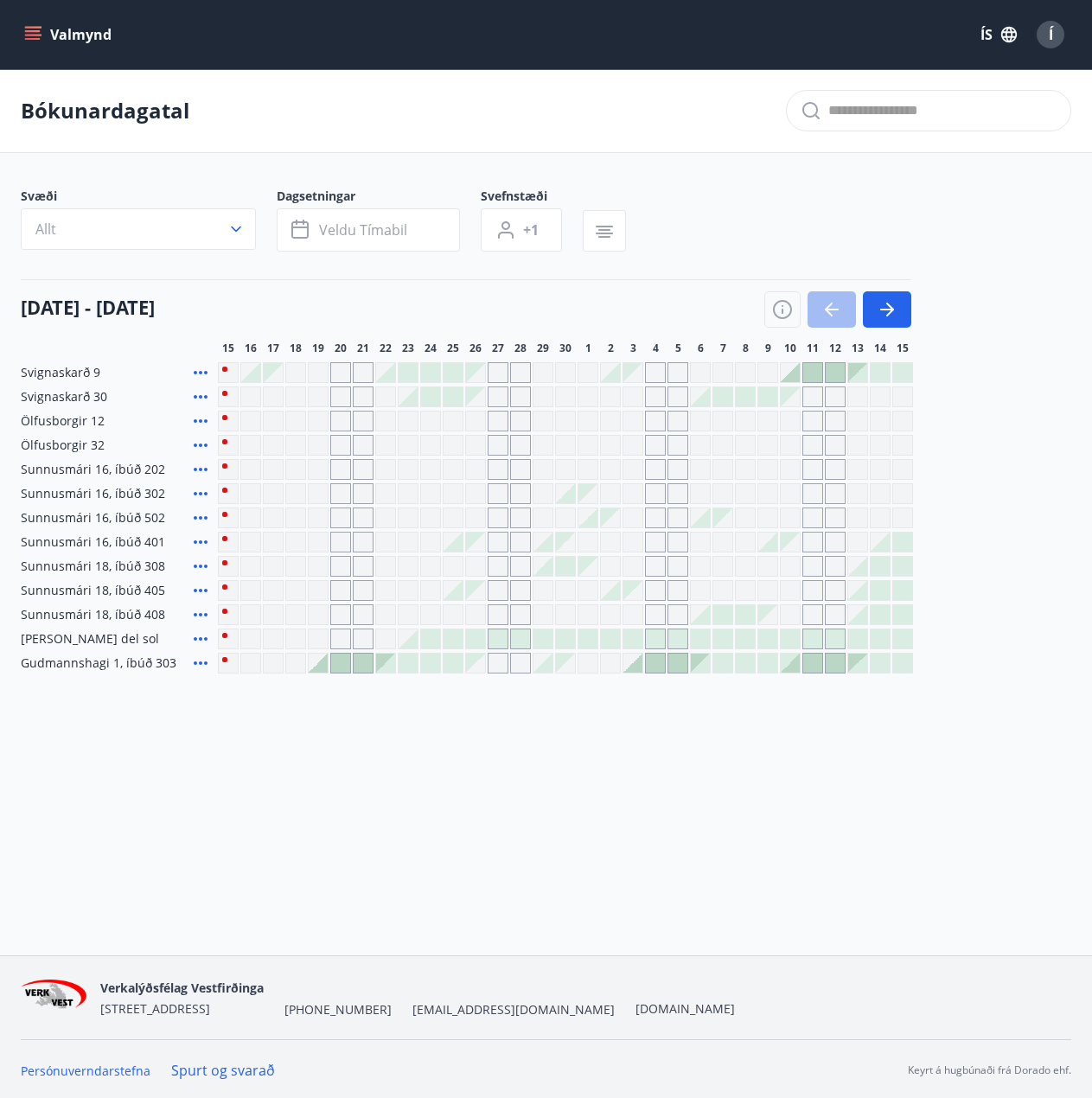
click at [550, 573] on div at bounding box center [542, 566] width 19 height 19
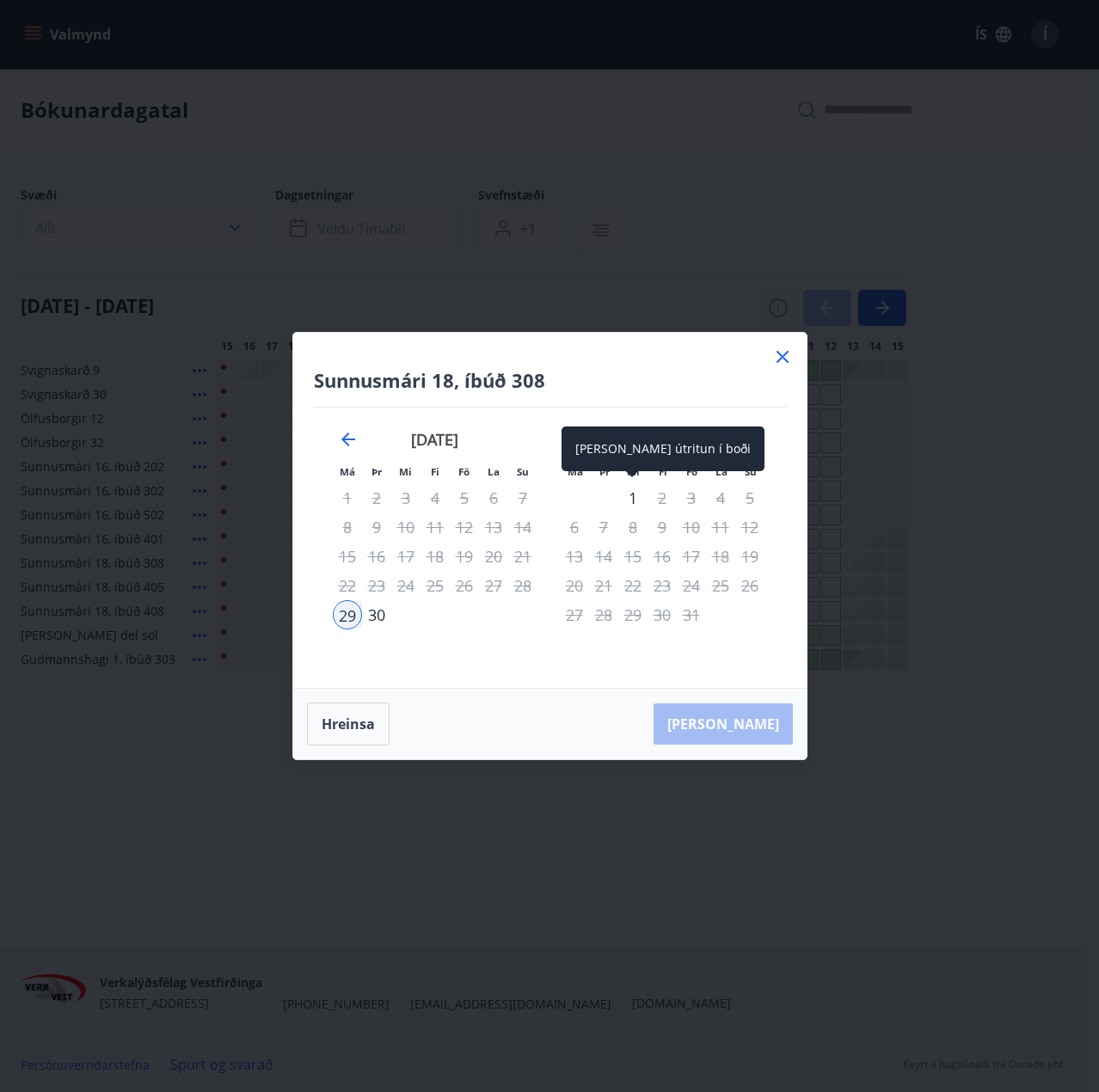
click at [627, 503] on div "1" at bounding box center [632, 497] width 30 height 30
